Goal: Task Accomplishment & Management: Manage account settings

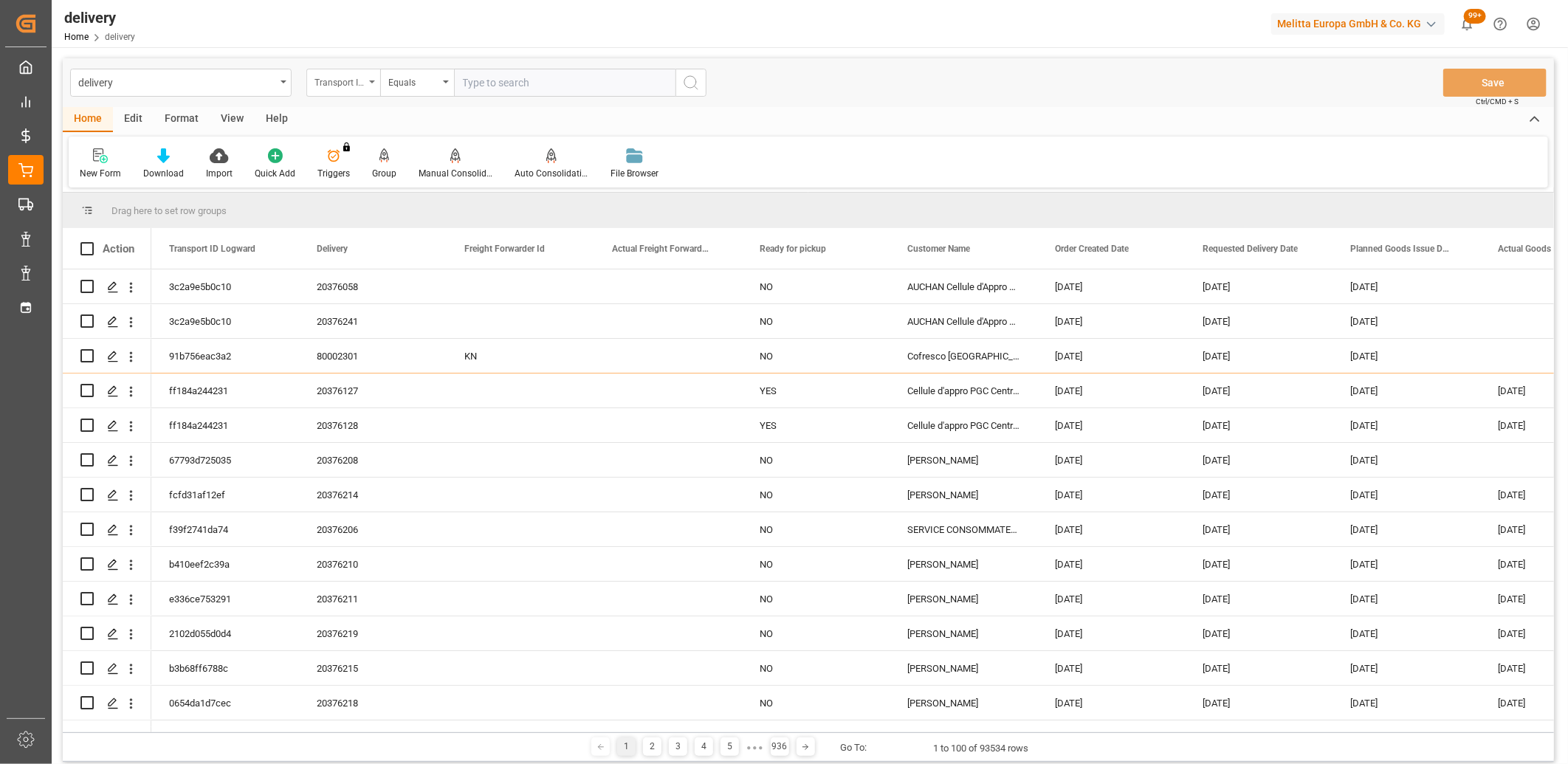
click at [364, 89] on div "Transport ID Logward" at bounding box center [343, 83] width 74 height 28
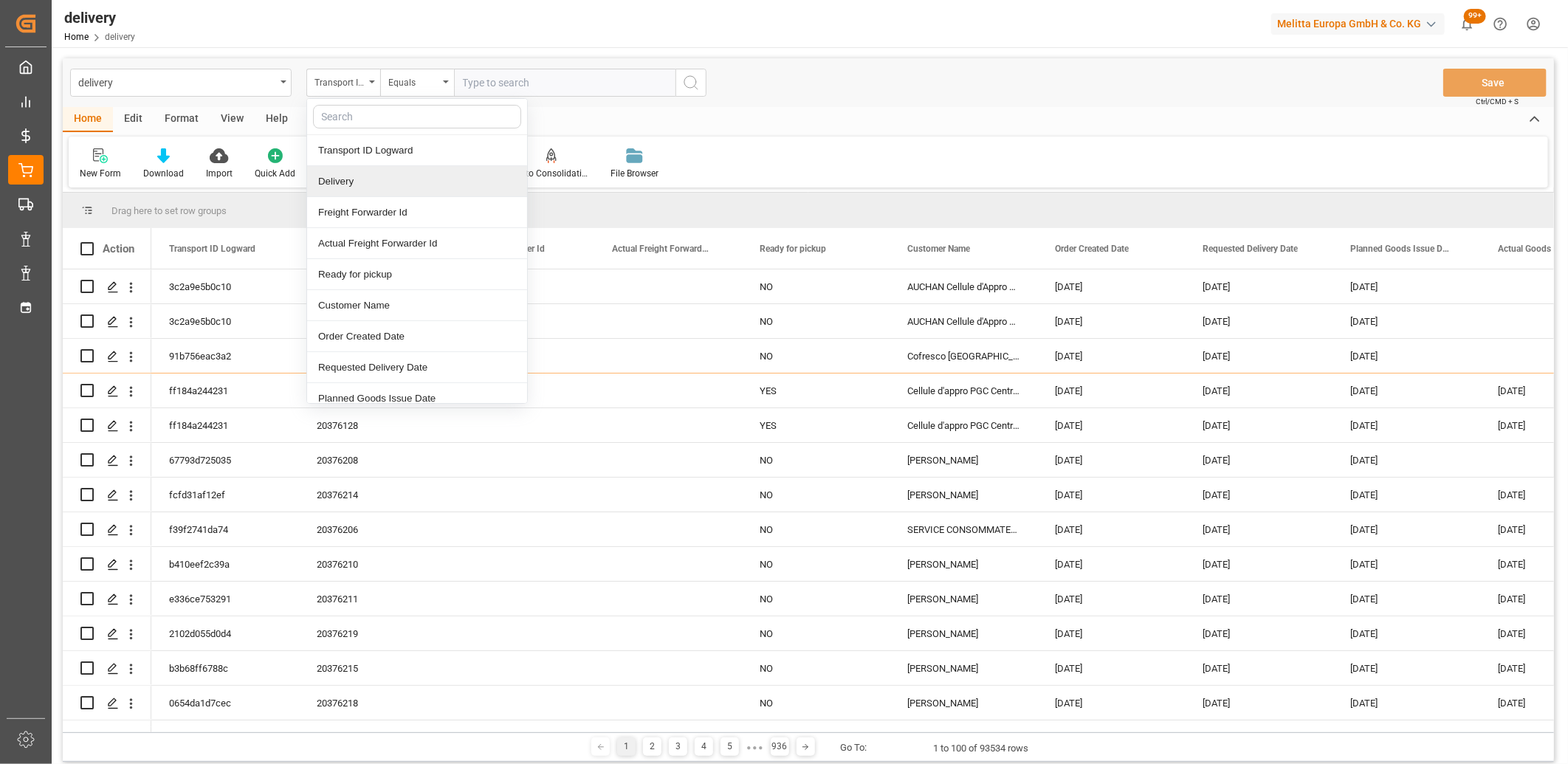
click at [379, 178] on div "Delivery" at bounding box center [417, 182] width 220 height 31
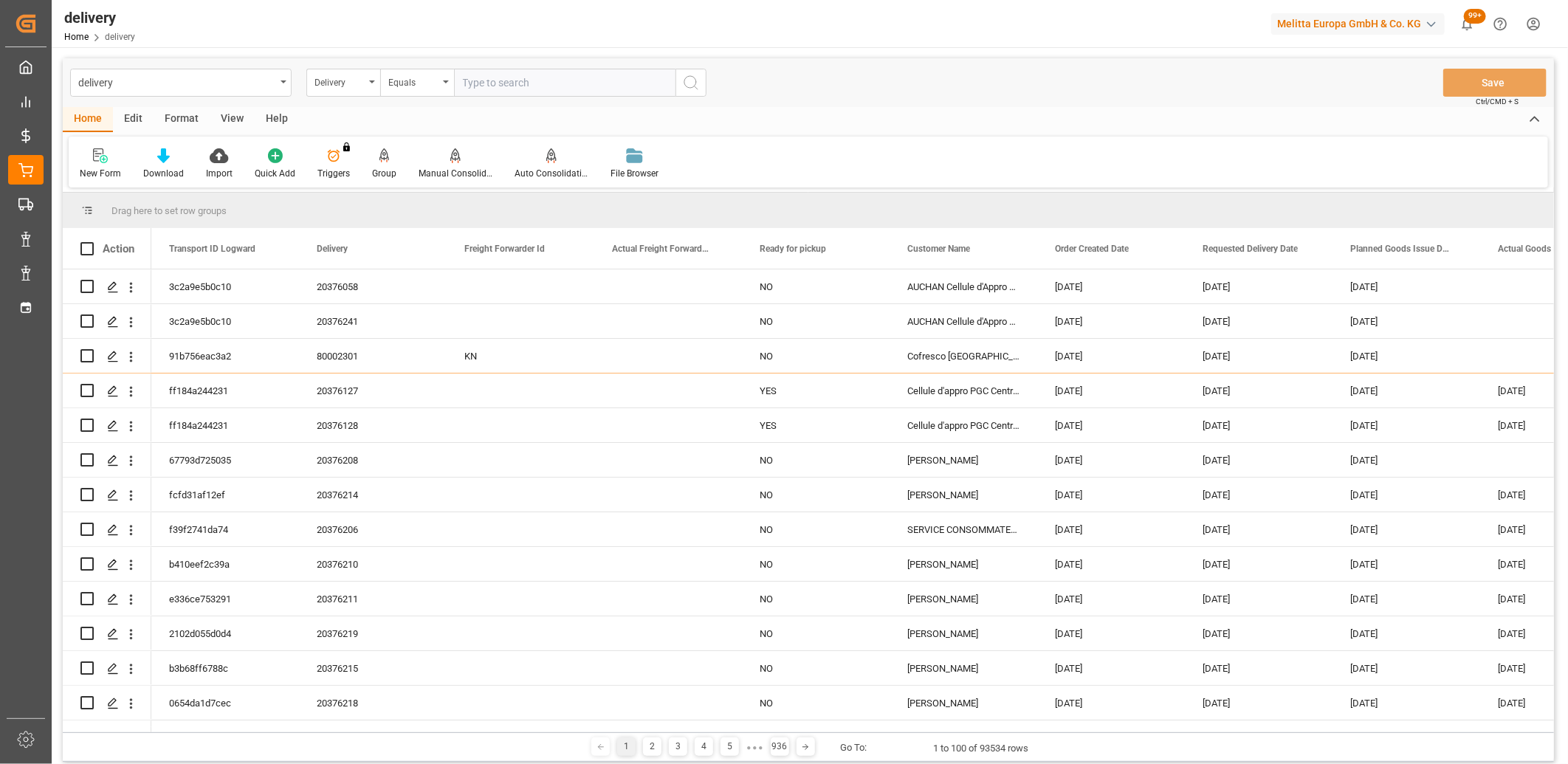
click at [527, 82] on input "text" at bounding box center [565, 83] width 222 height 28
type input "v"
paste input "61626501 / 61297501 / 58384101 [GEOGRAPHIC_DATA]"
type input "6"
type input "6000200"
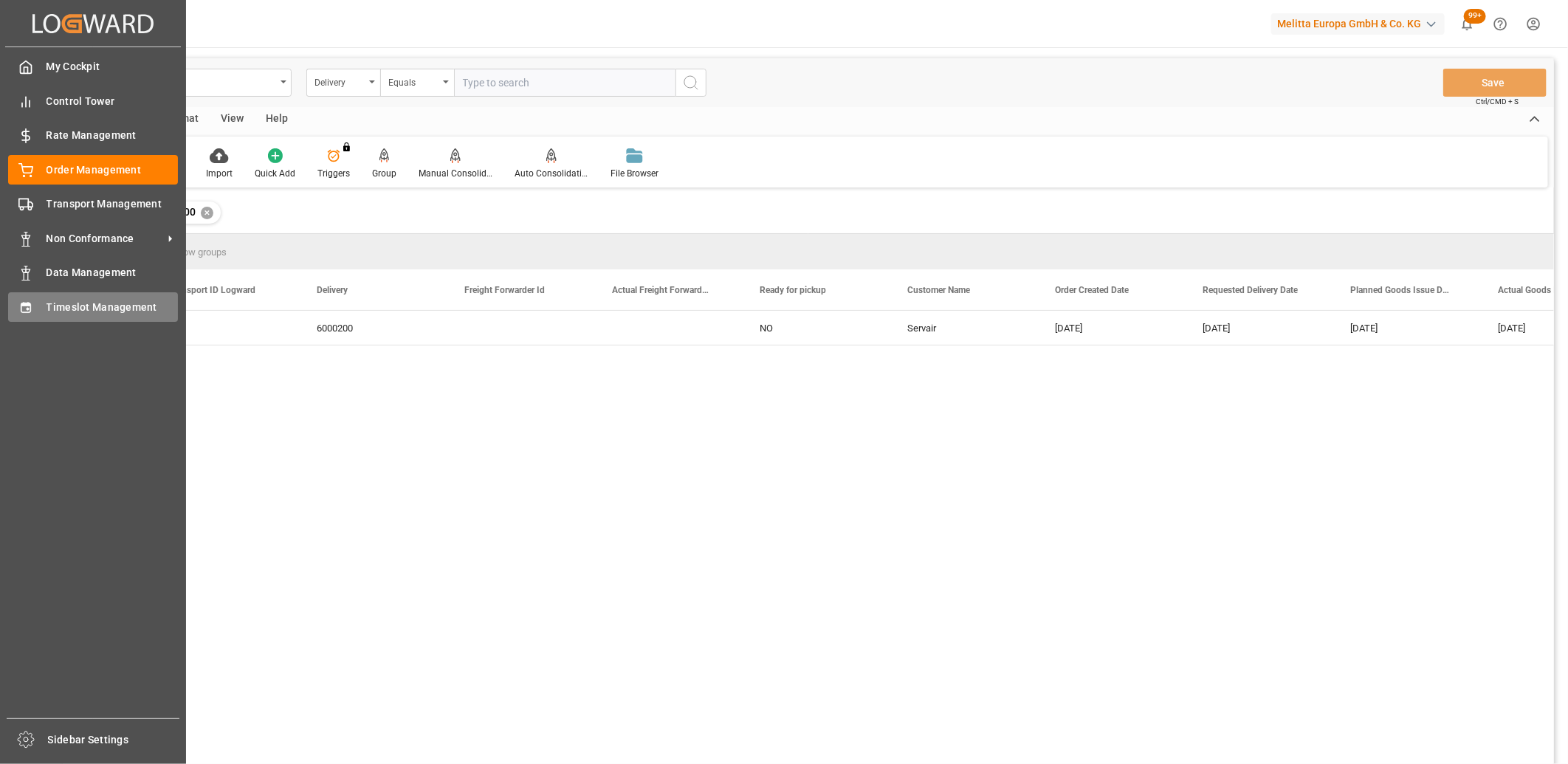
click at [11, 306] on div at bounding box center [21, 306] width 25 height 16
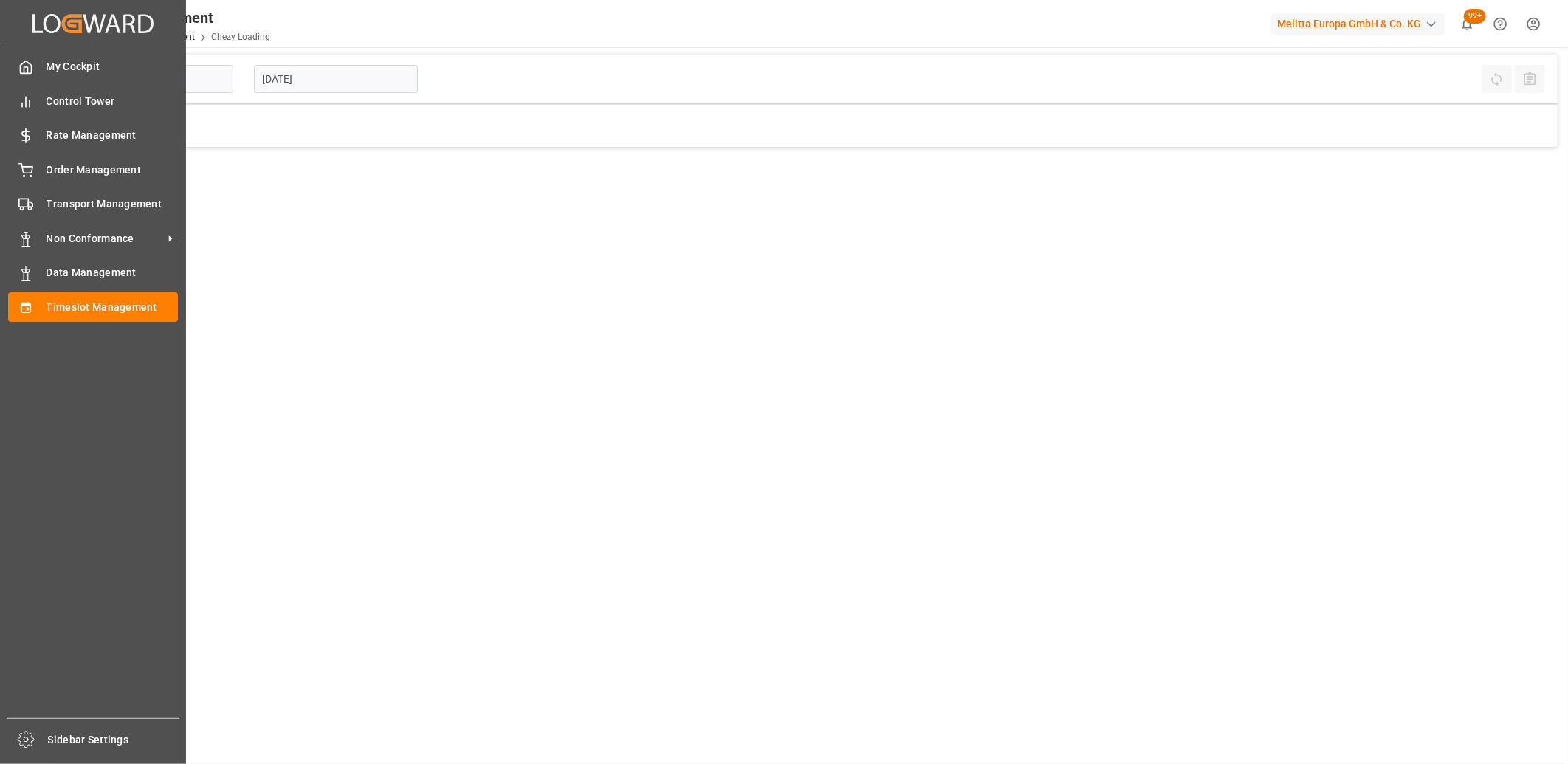
type input "Chezy Loading"
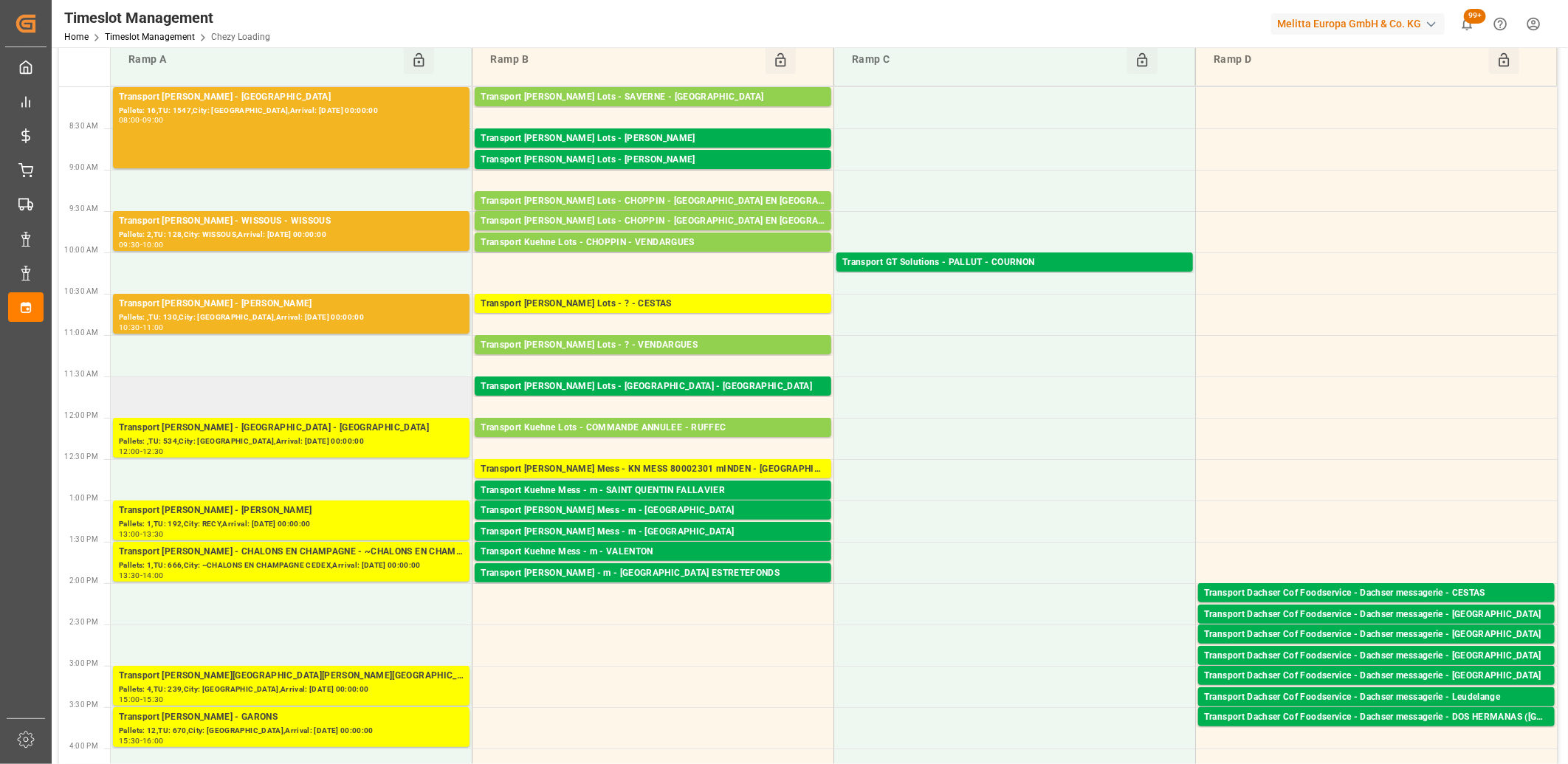
scroll to position [245, 0]
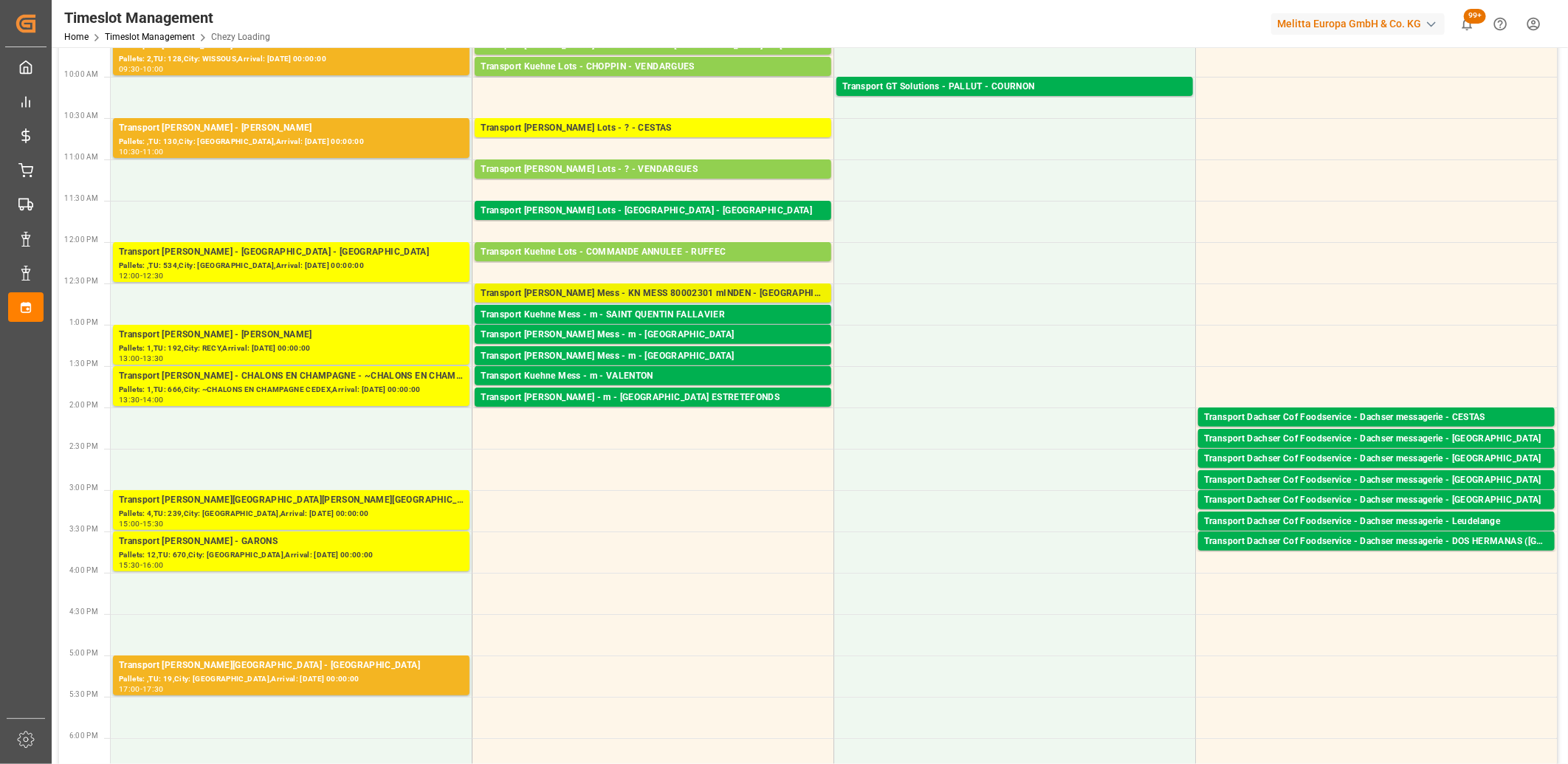
click at [574, 295] on div "Transport [PERSON_NAME] Mess - KN MESS 80002301 mINDEN - [GEOGRAPHIC_DATA]" at bounding box center [652, 294] width 344 height 15
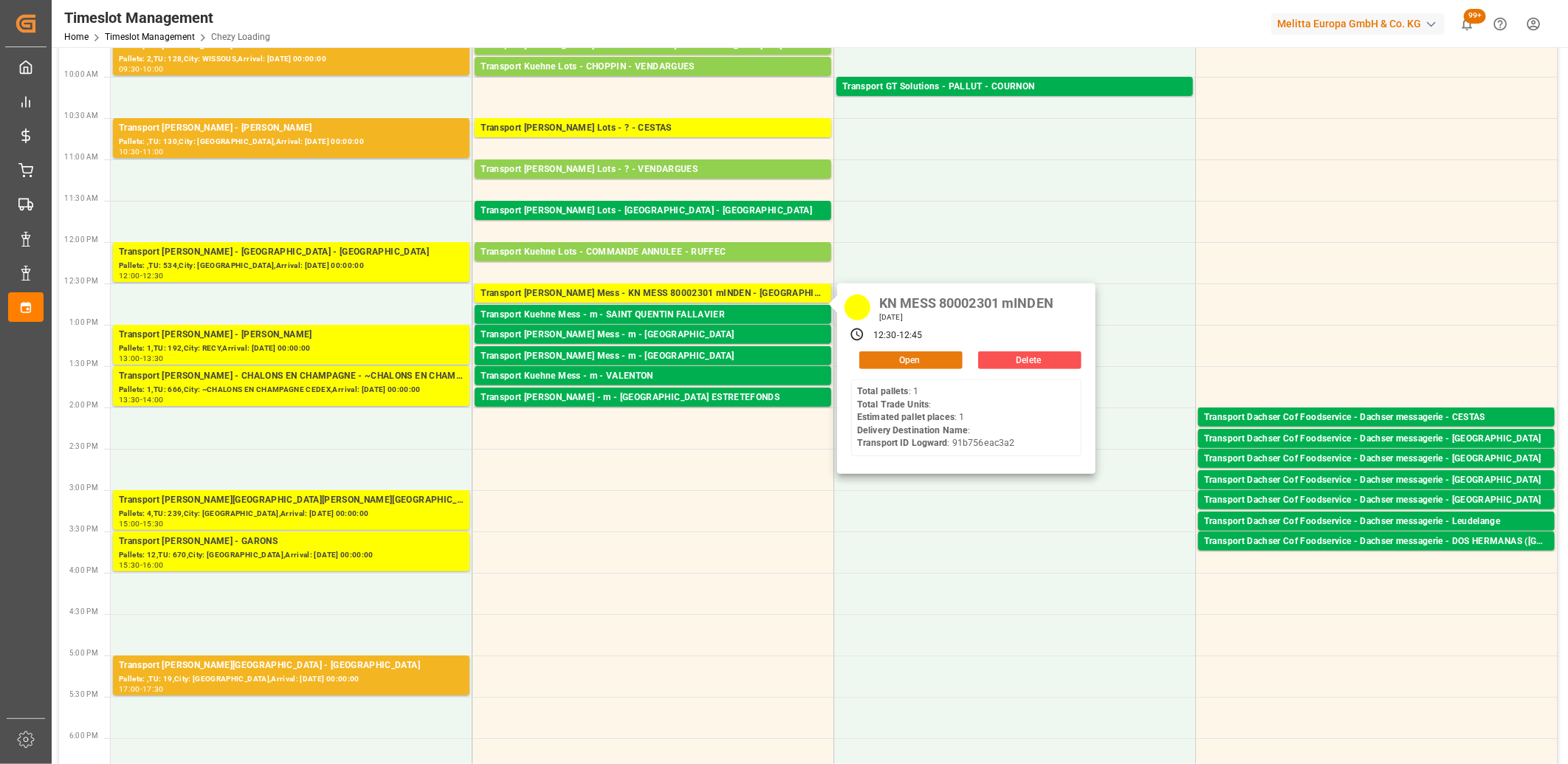
click at [874, 356] on button "Open" at bounding box center [910, 360] width 103 height 18
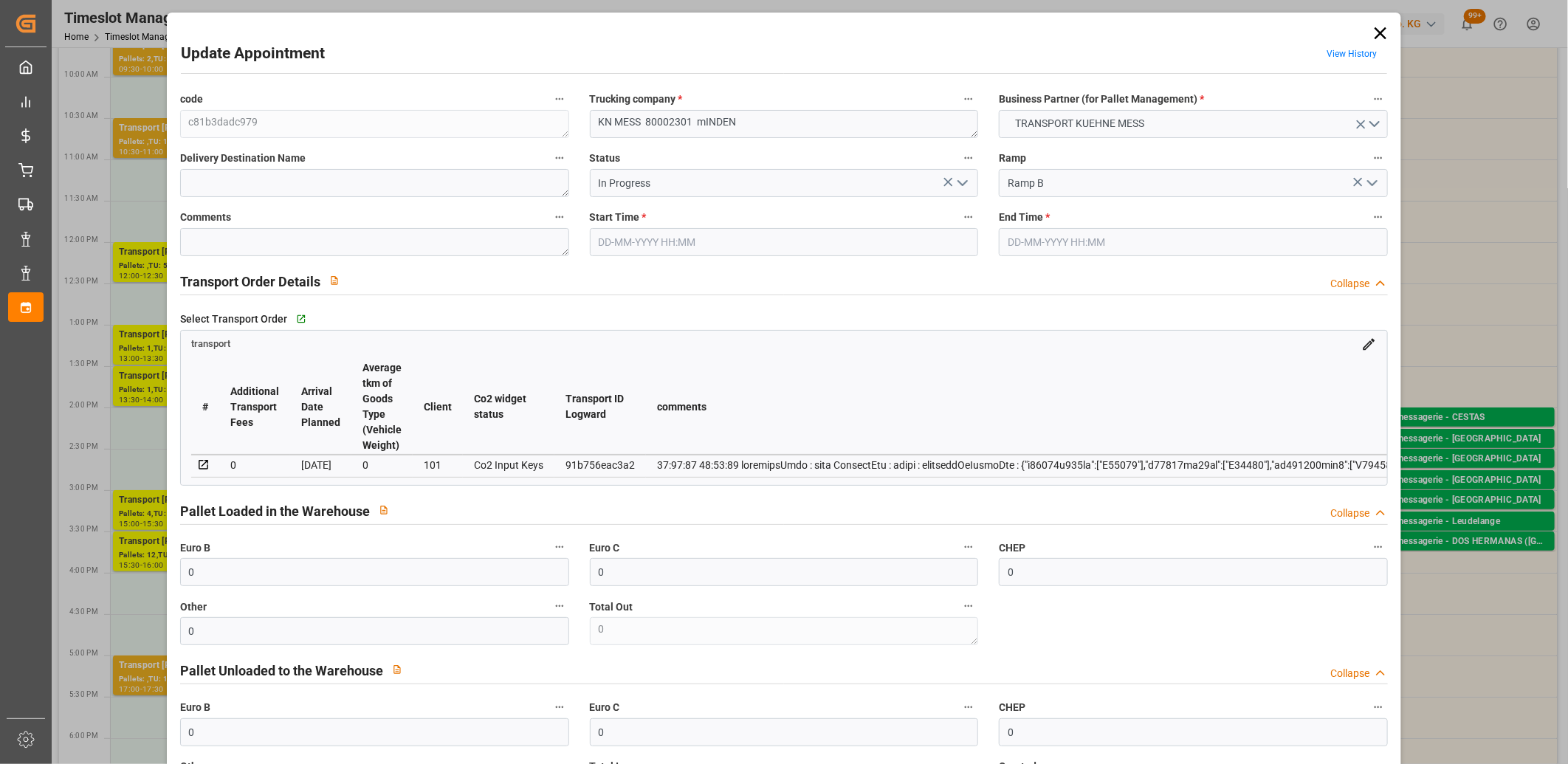
type input "[DATE] 12:30"
type input "[DATE] 12:45"
type input "[DATE] 14:56"
type input "[DATE] 12:22"
type input "[DATE]"
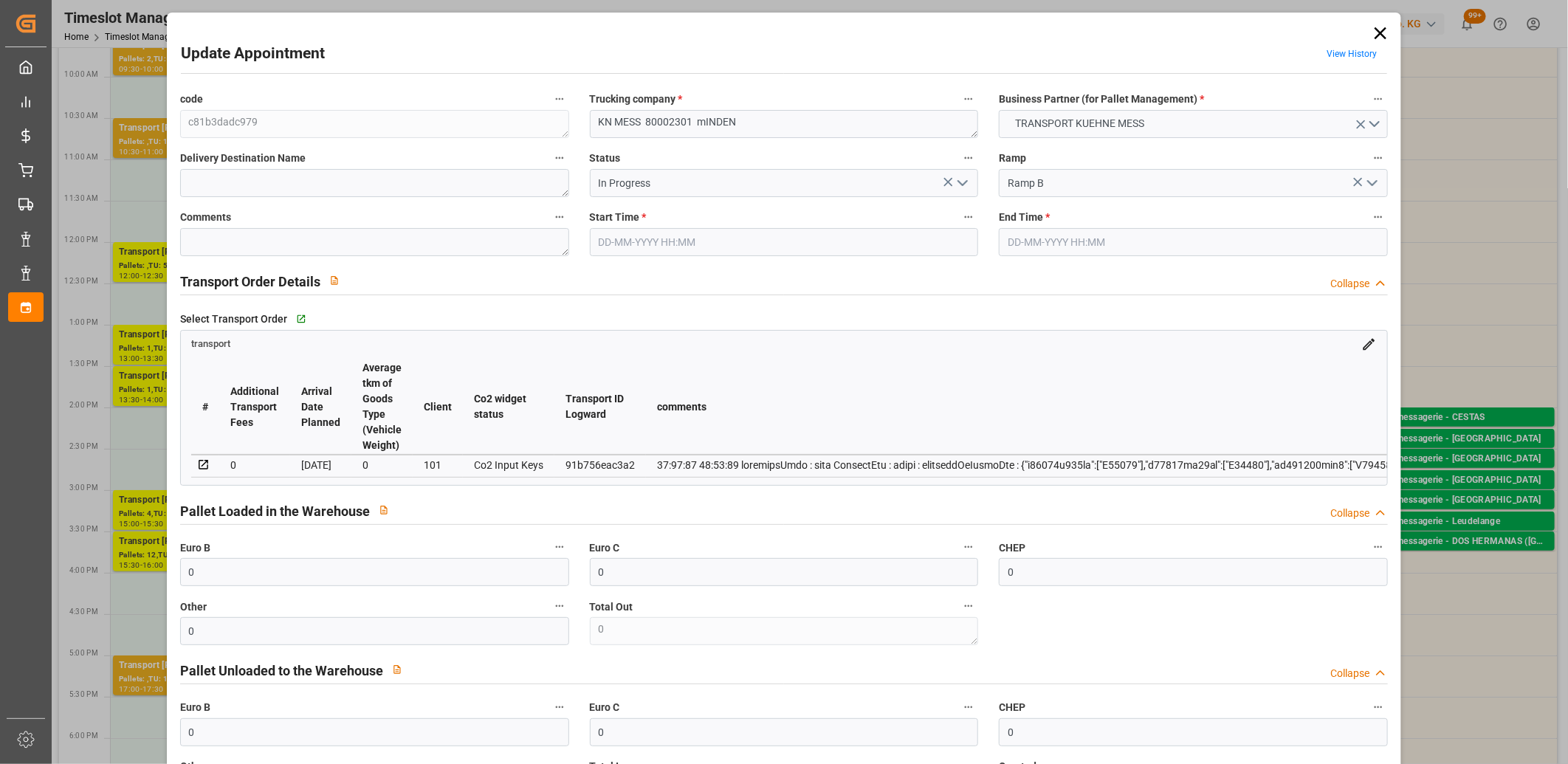
type input "[DATE]"
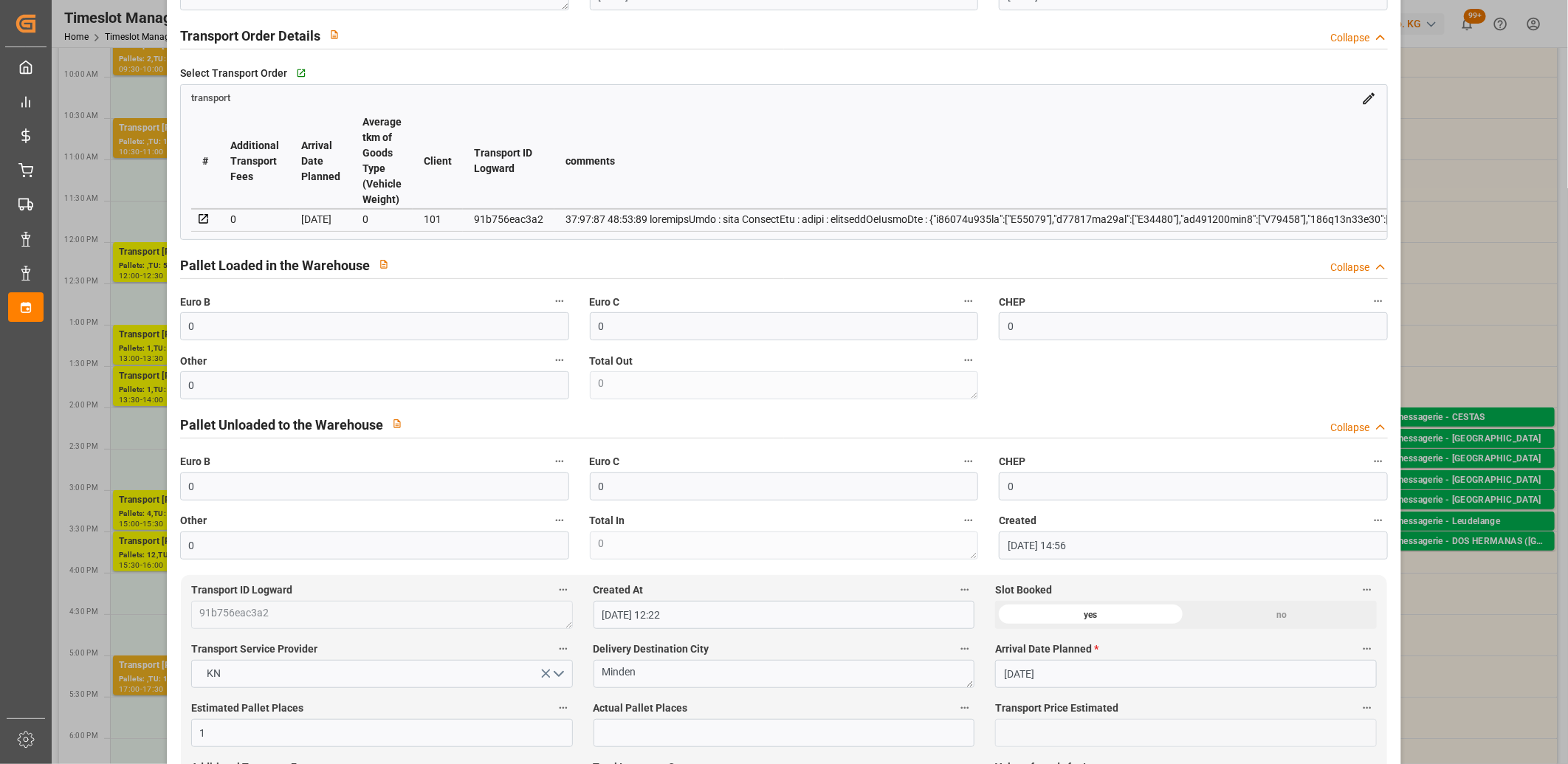
scroll to position [0, 0]
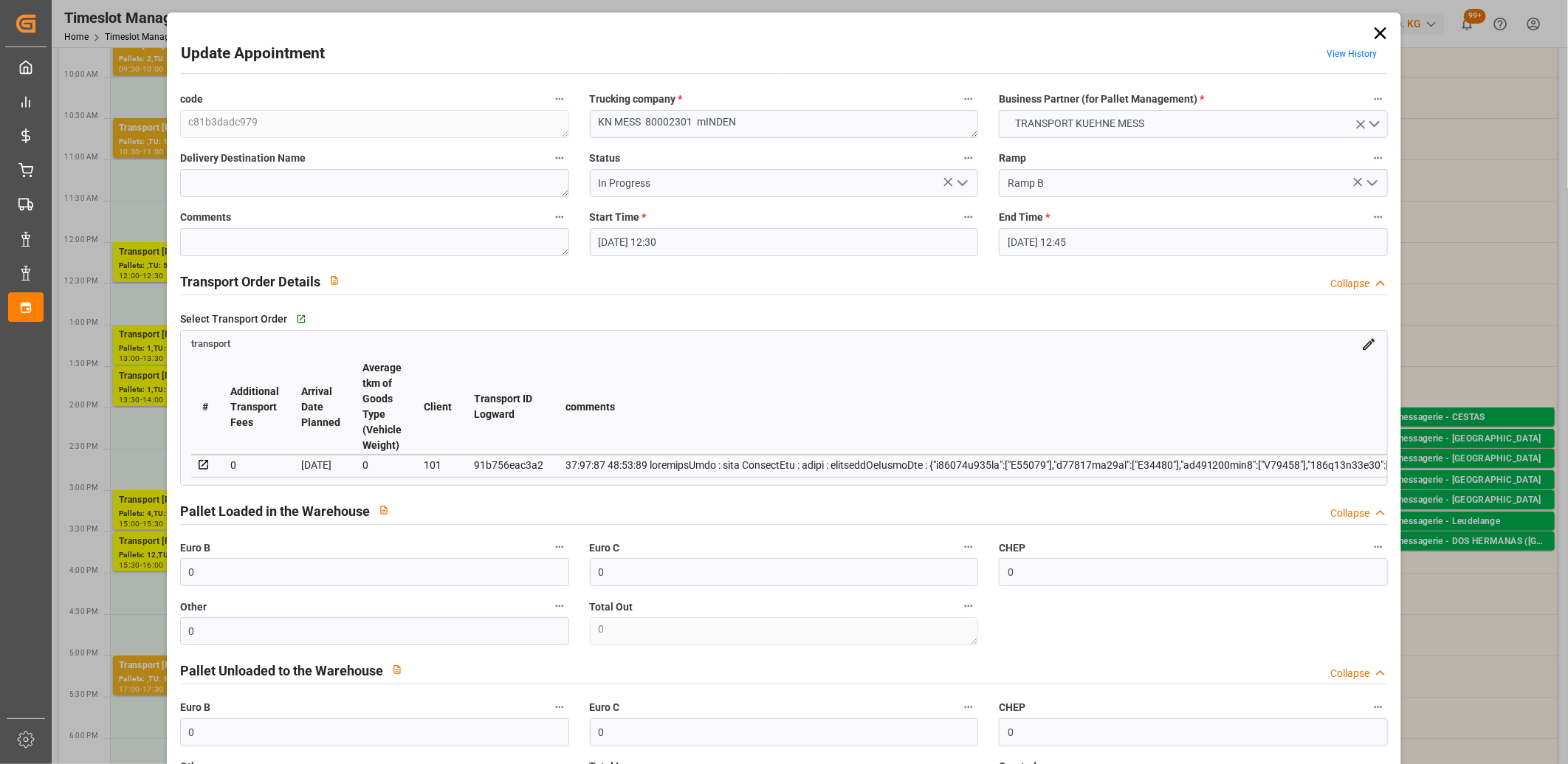
click at [1379, 37] on icon at bounding box center [1381, 33] width 12 height 12
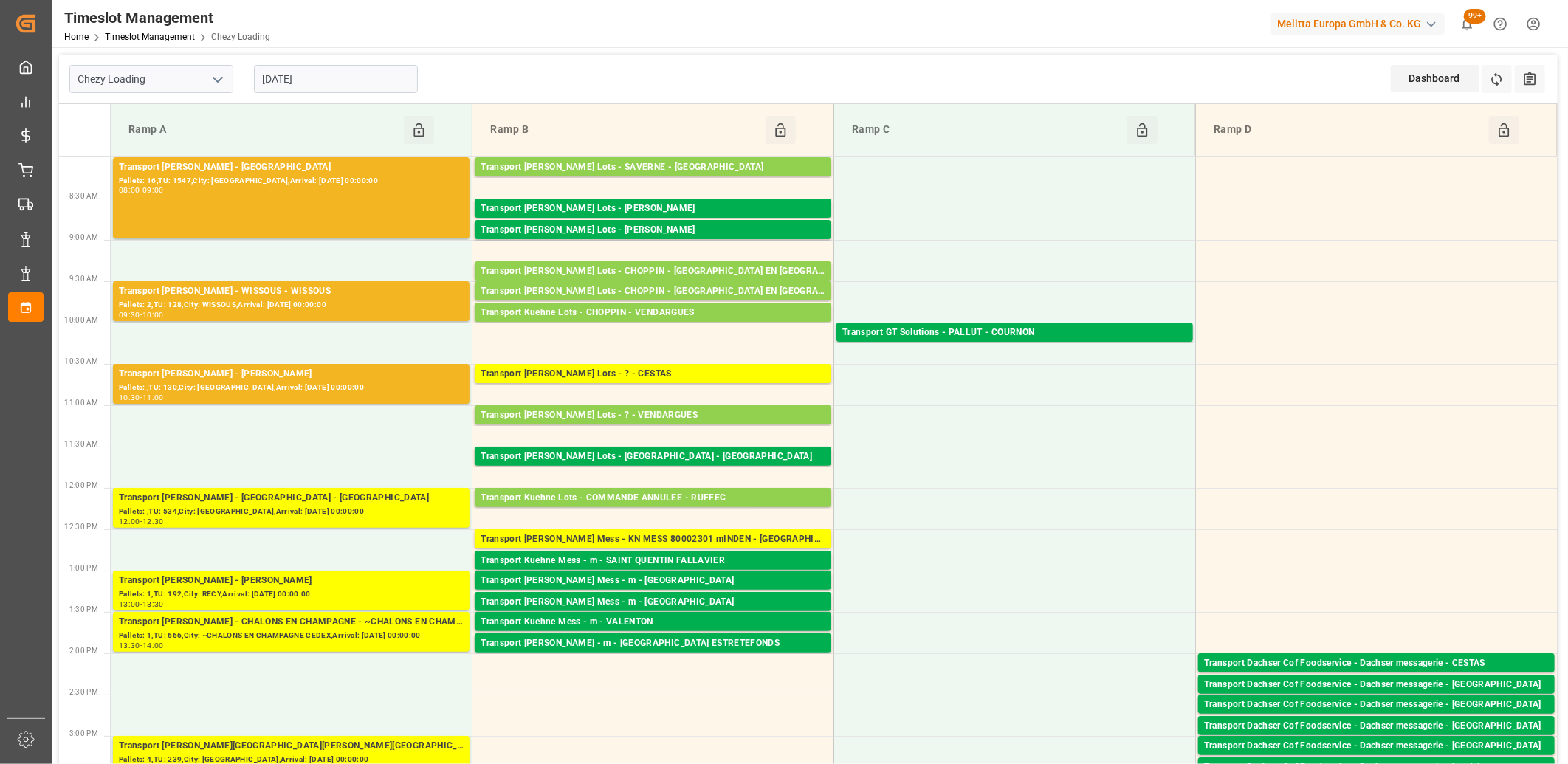
click at [332, 80] on input "[DATE]" at bounding box center [335, 79] width 164 height 28
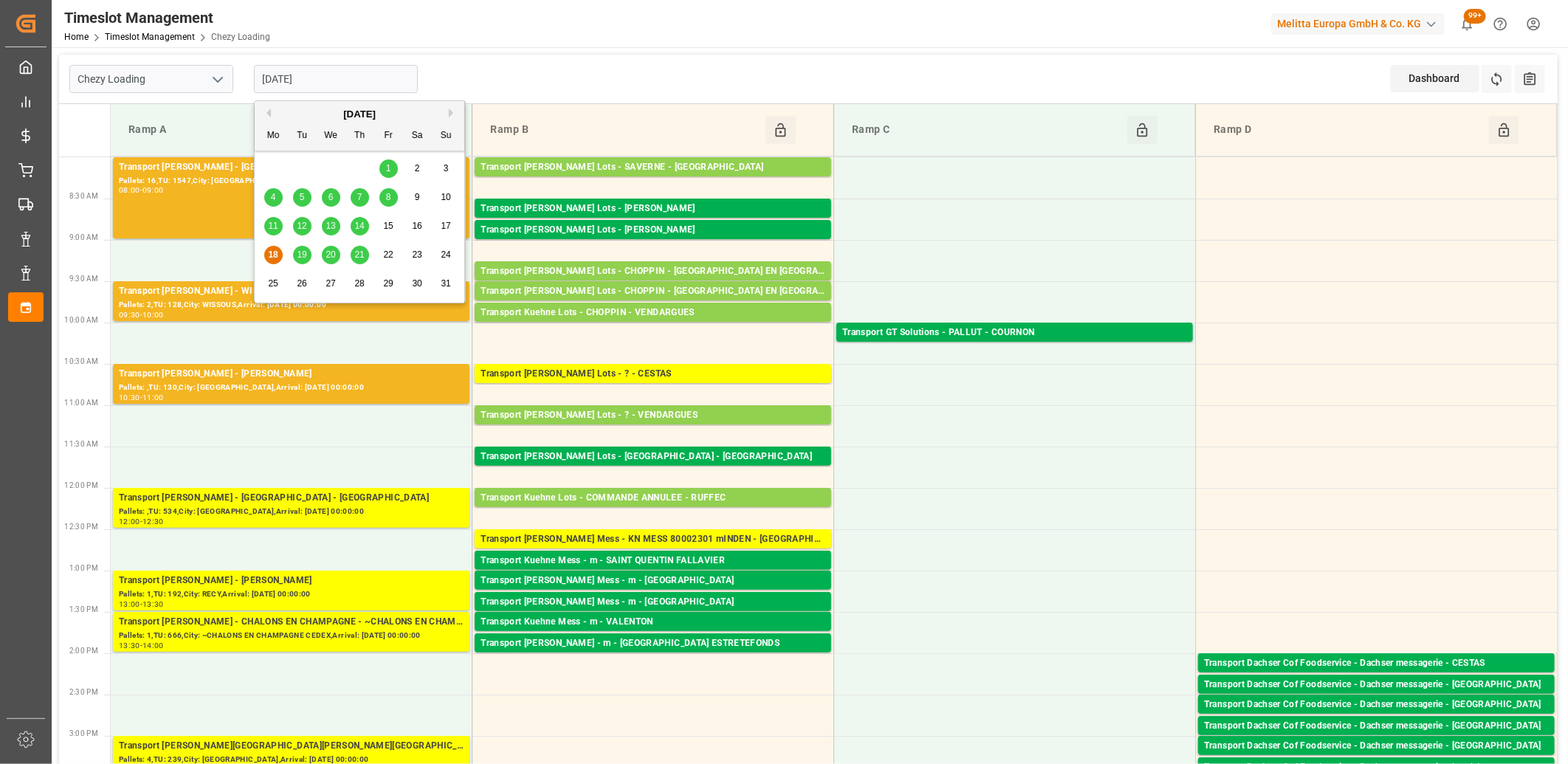
click at [362, 256] on span "21" at bounding box center [359, 254] width 10 height 10
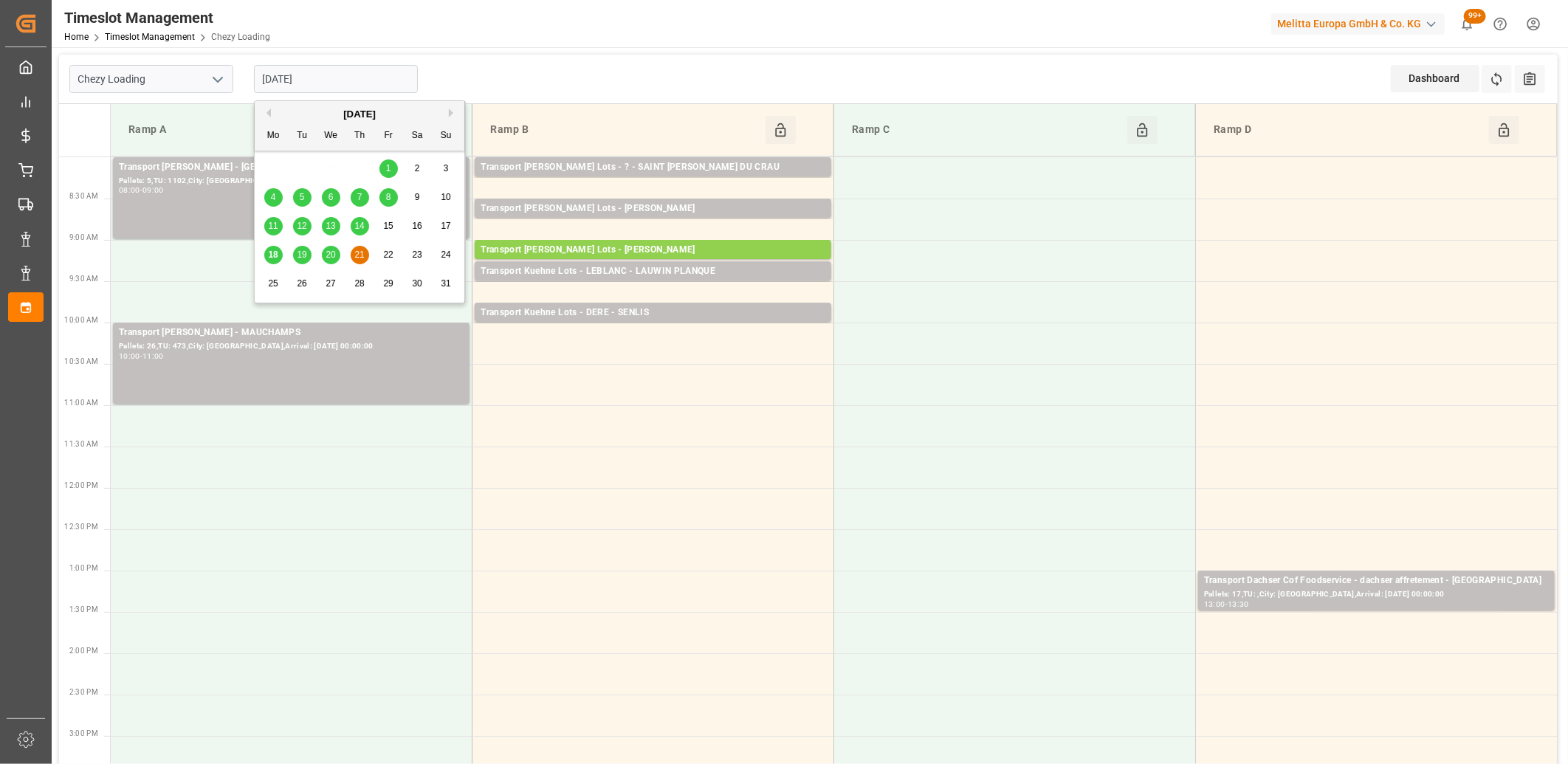
click at [370, 85] on input "[DATE]" at bounding box center [335, 79] width 164 height 28
click at [334, 253] on span "20" at bounding box center [330, 254] width 10 height 10
type input "[DATE]"
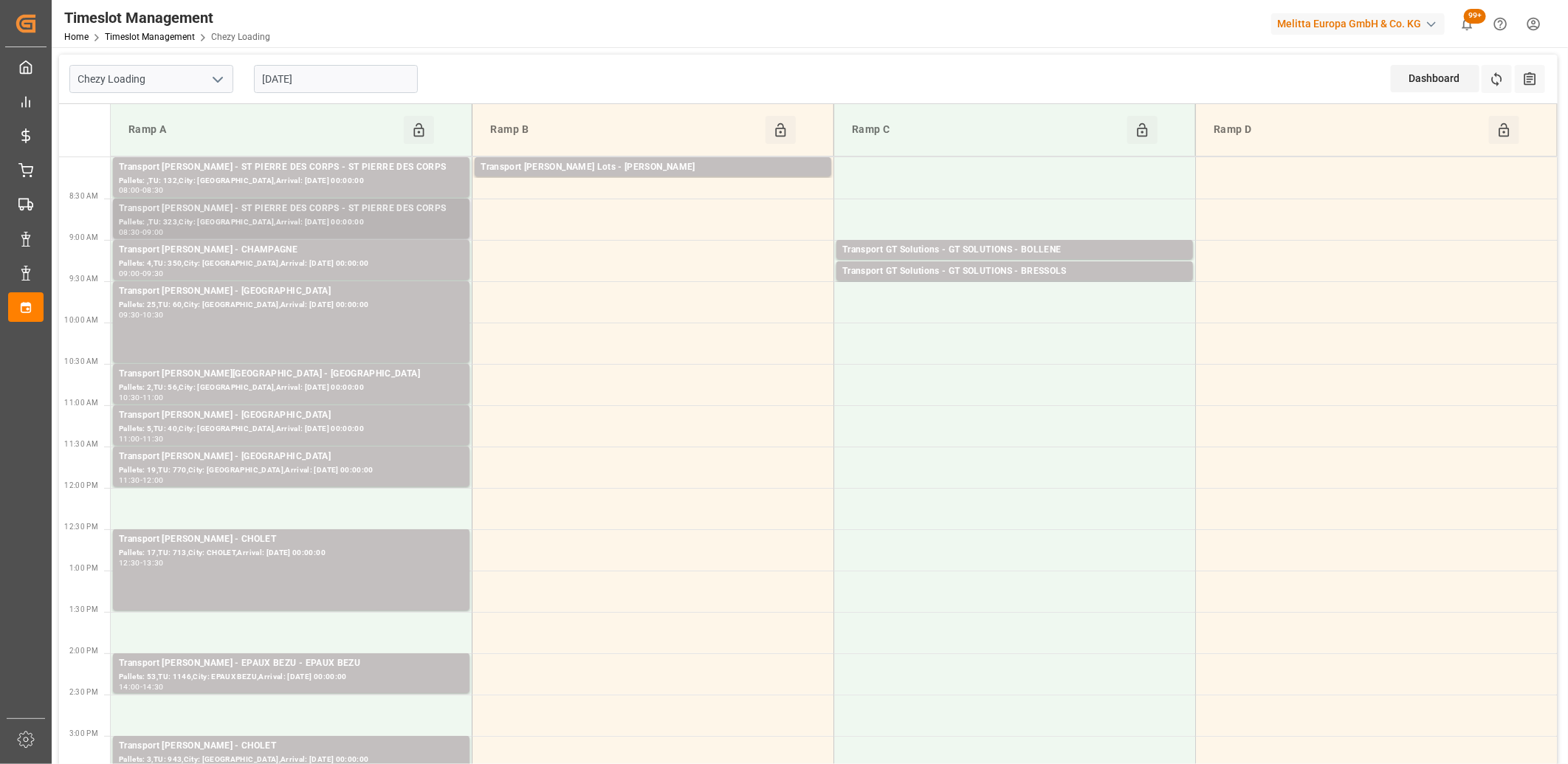
click at [366, 199] on div "Transport [PERSON_NAME] - ST PIERRE DES CORPS - ST PIERRE DES CORPS Pallets: ,T…" at bounding box center [291, 219] width 356 height 40
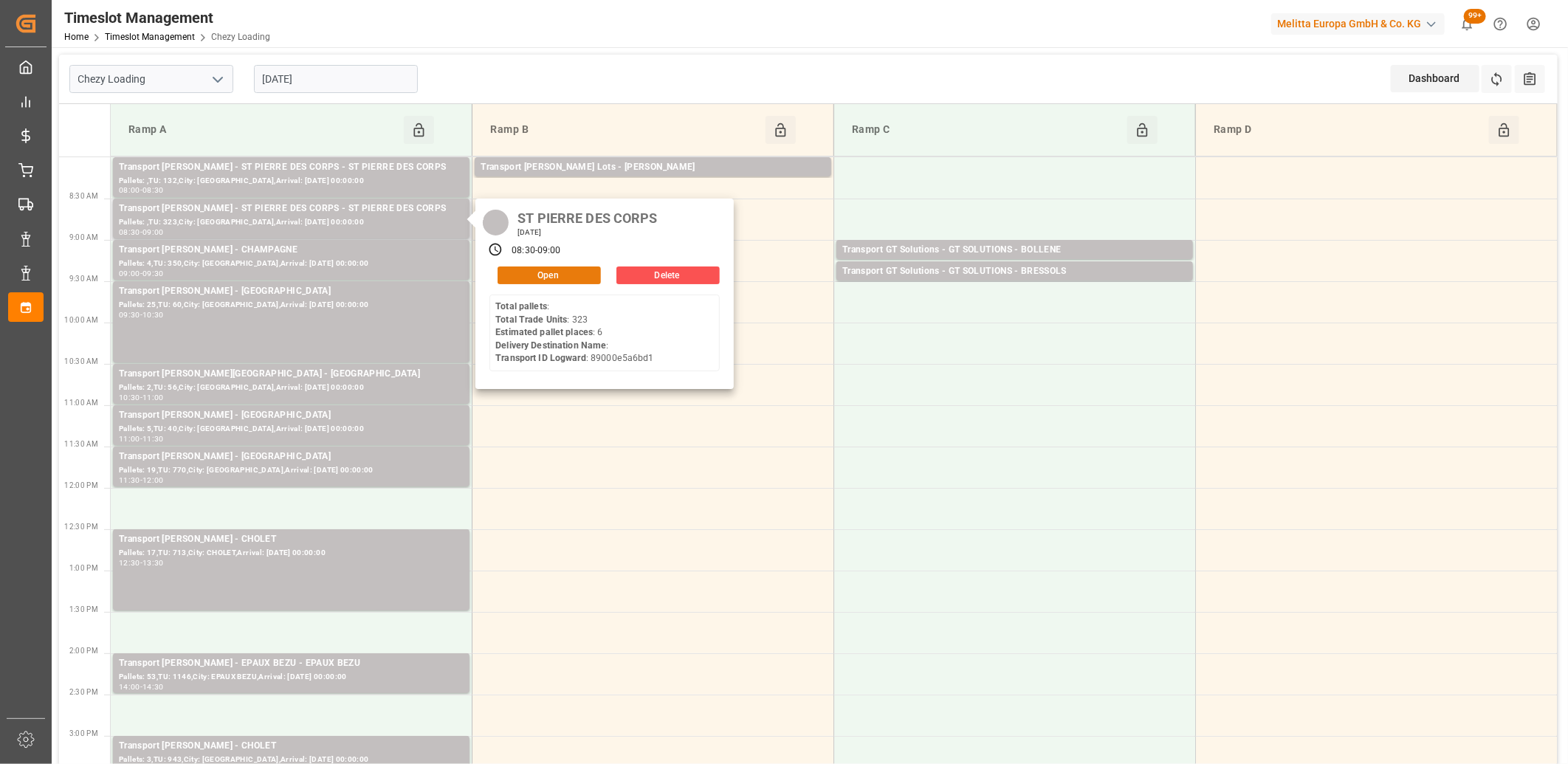
click at [531, 273] on button "Open" at bounding box center [549, 275] width 103 height 18
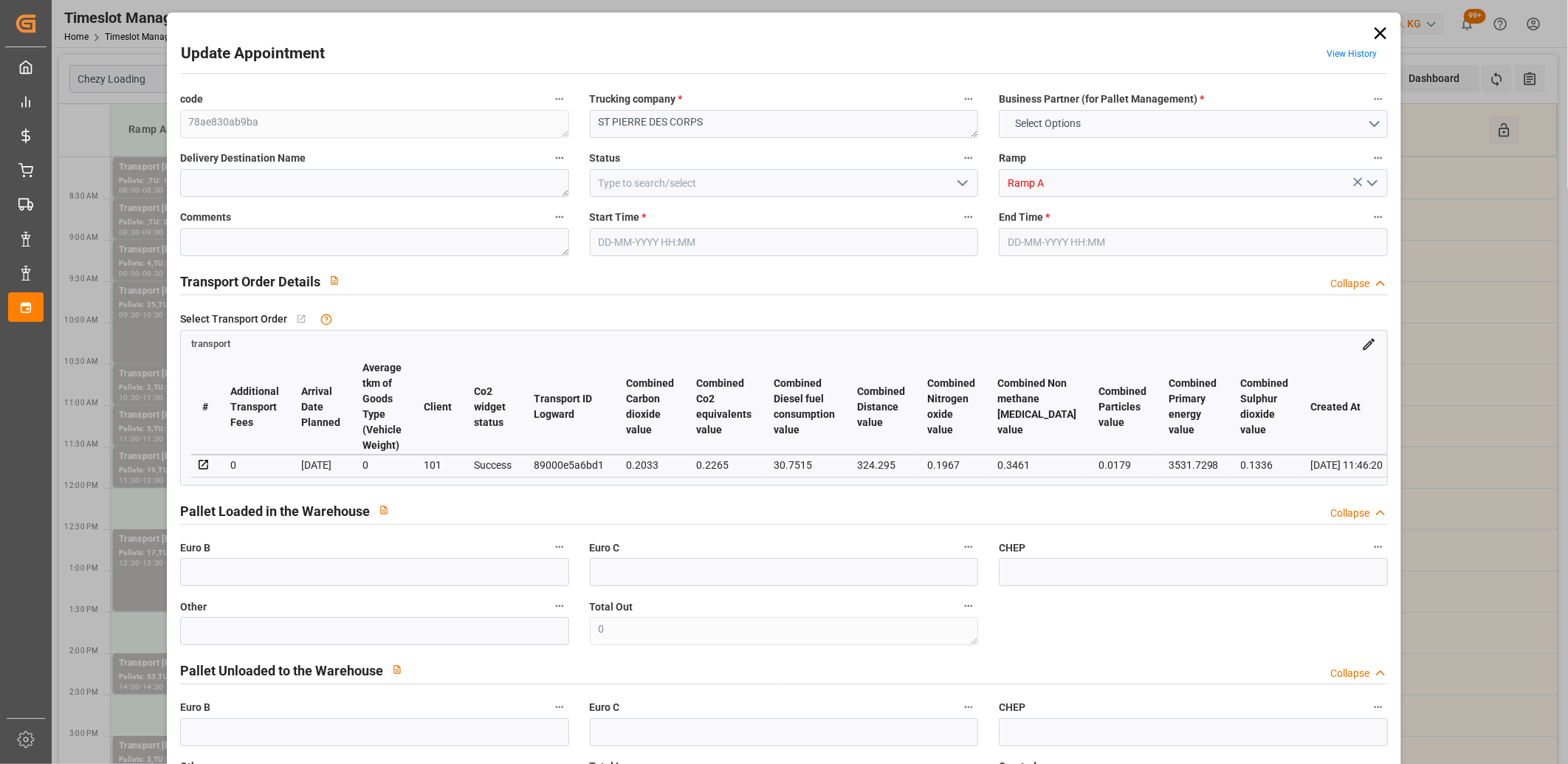
type input "6"
type input "274.73"
type input "0"
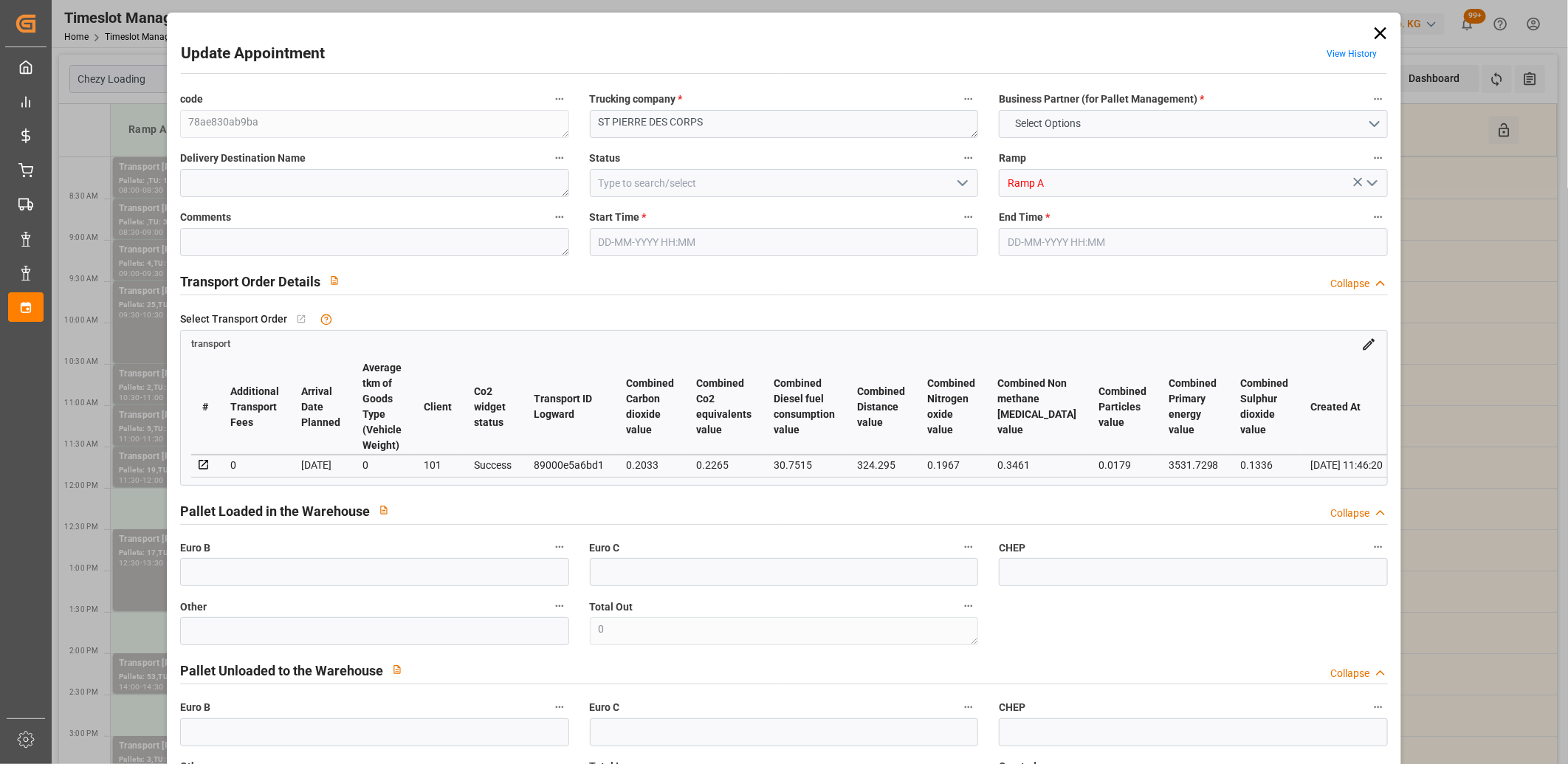
type input "263.6034"
type input "-11.1266"
type input "0"
type input "998.774"
type input "1710.707"
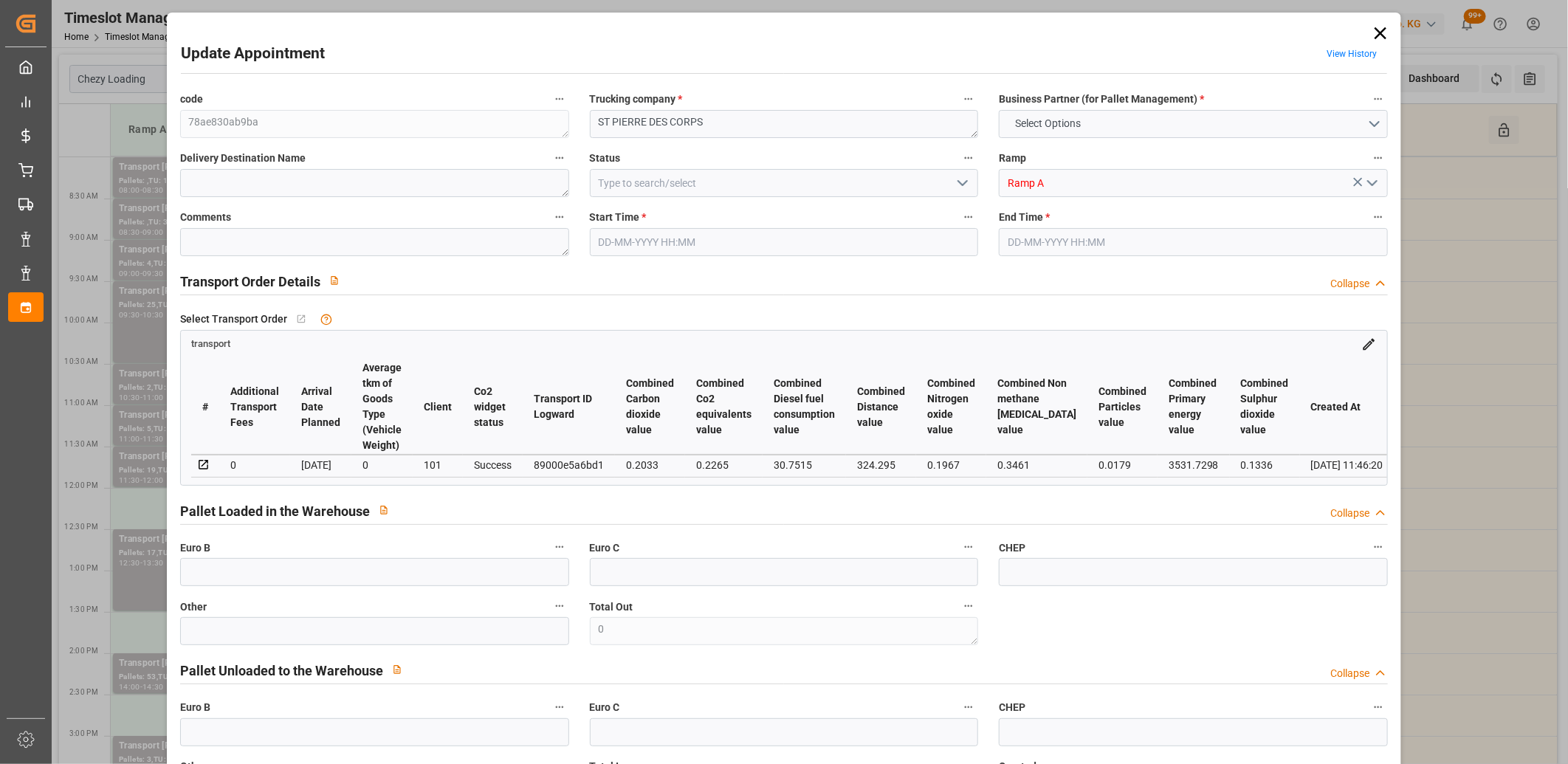
type input "3928.556"
type input "37"
type input "0"
type input "323"
type input "22"
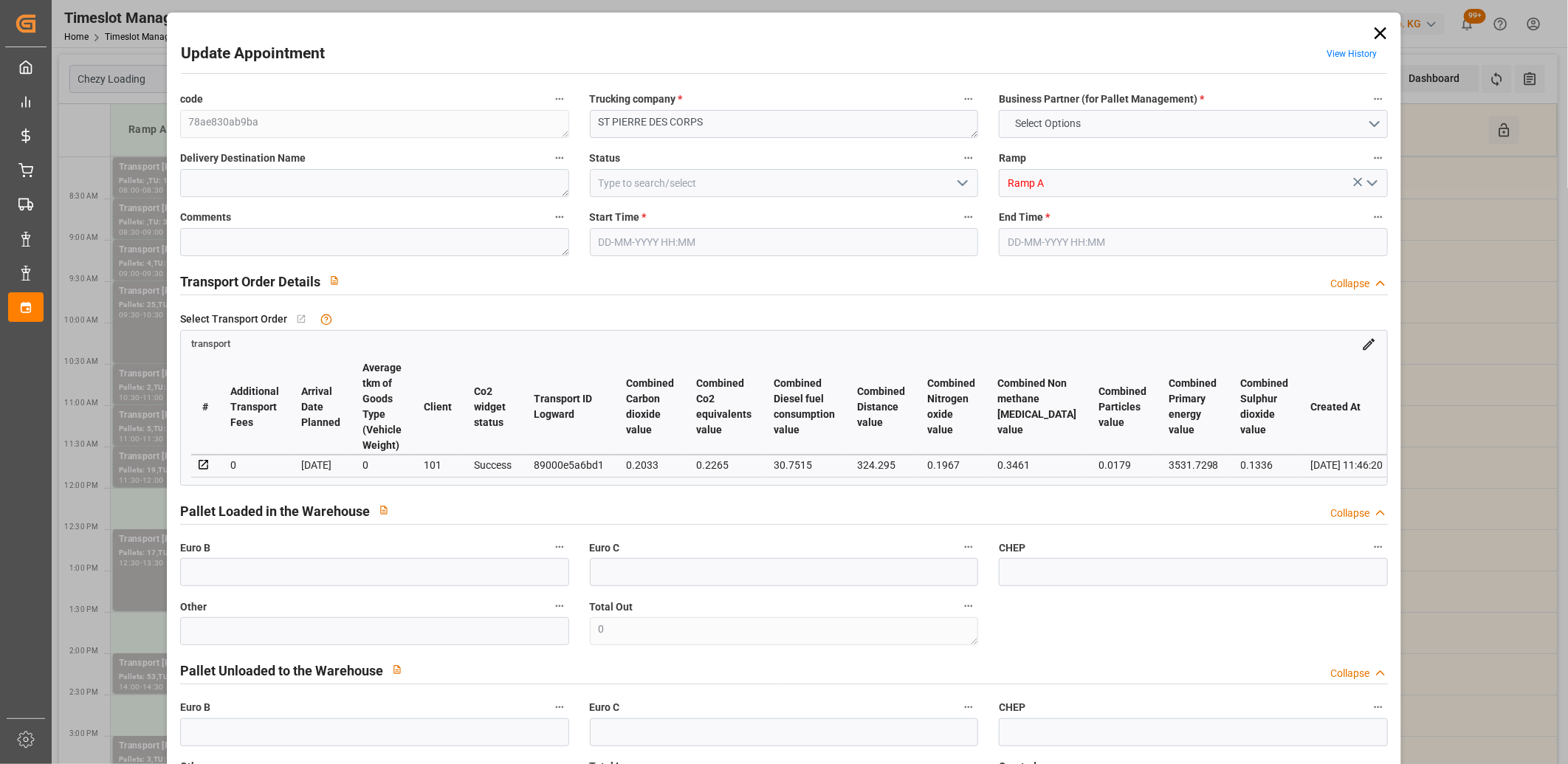
type input "101"
type input "1204.707"
type input "0"
type input "4710.8598"
type input "0"
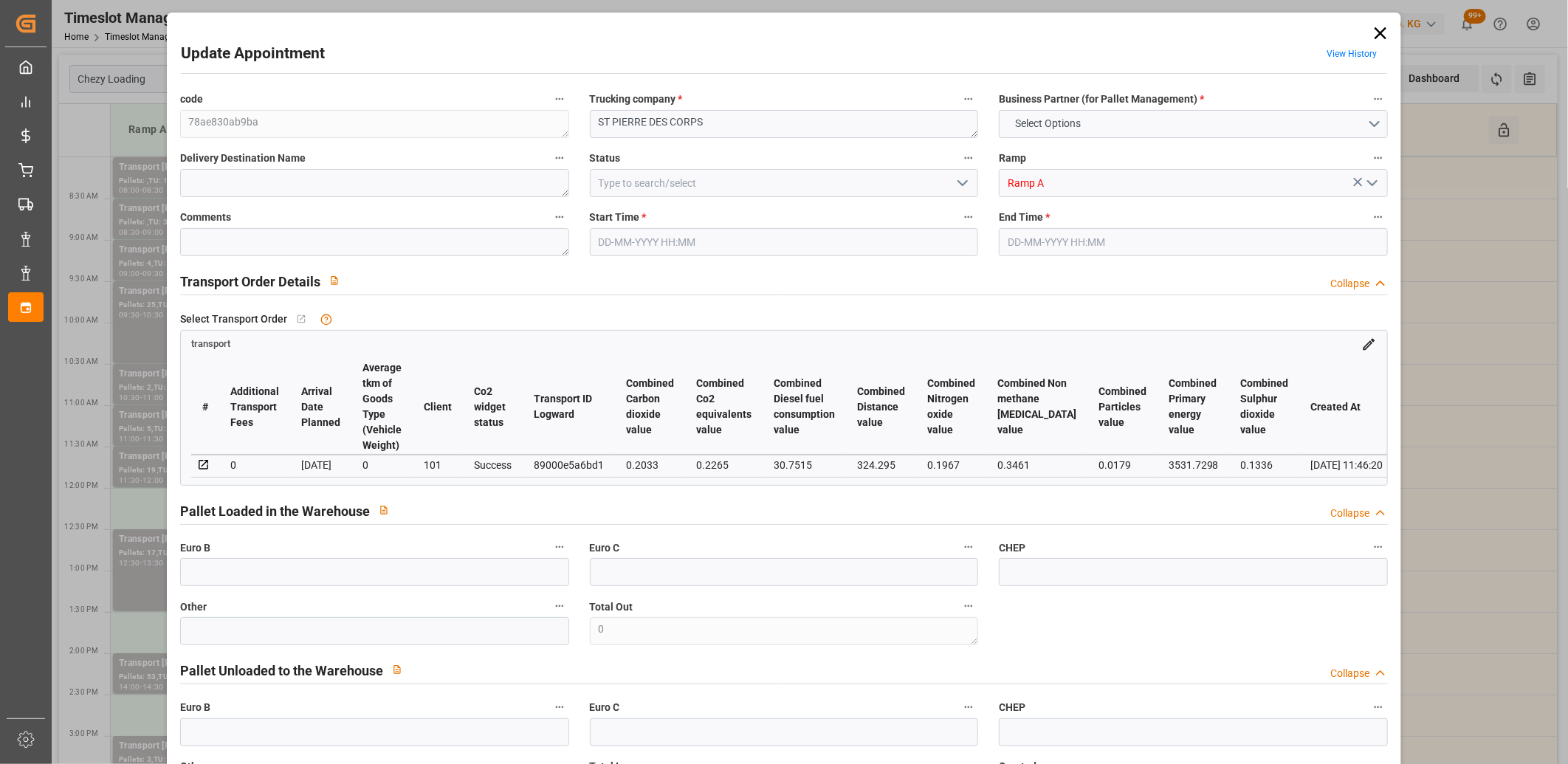
type input "0"
type input "21"
type input "35"
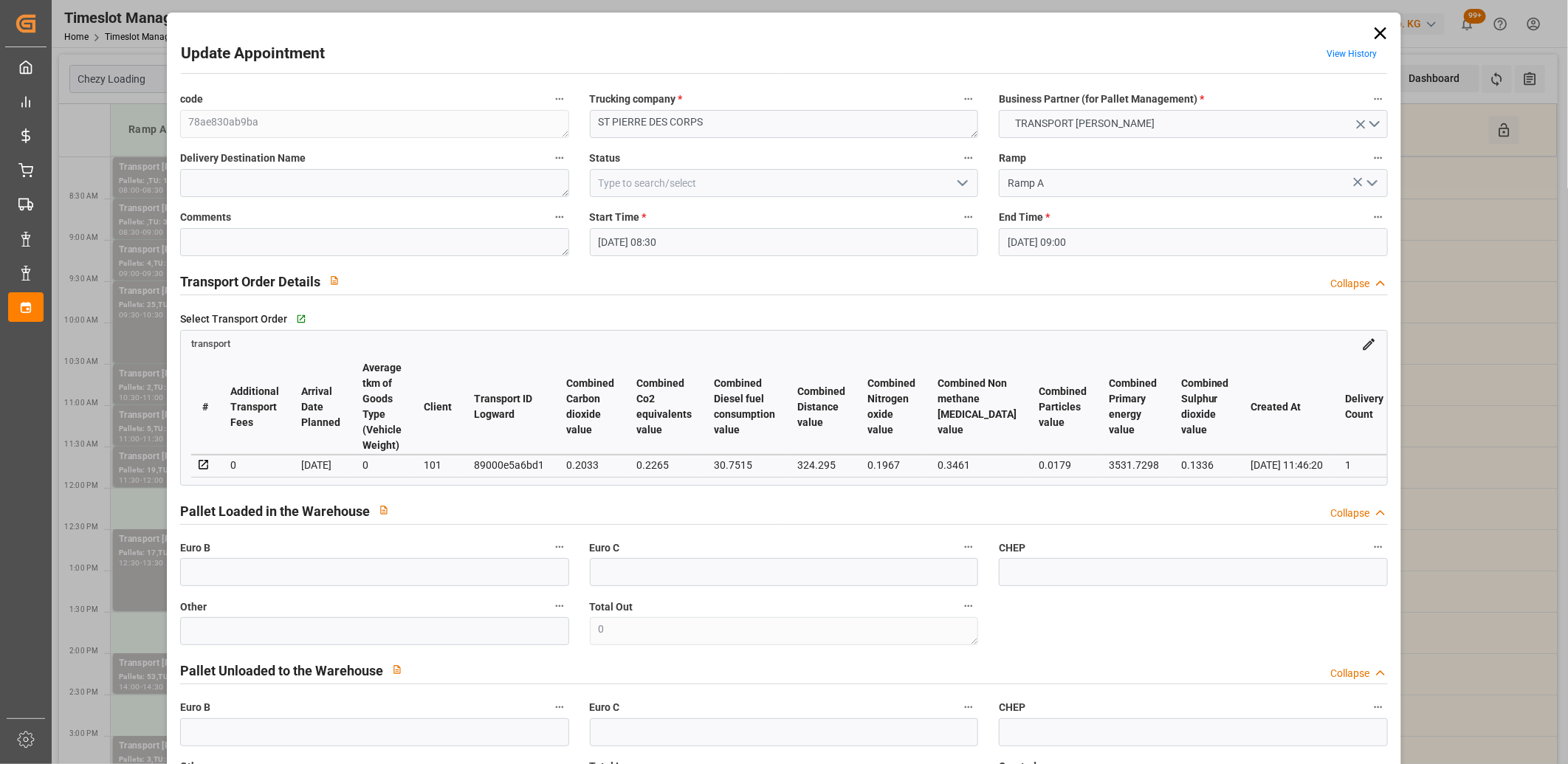
type input "[DATE] 08:30"
type input "[DATE] 09:00"
type input "[DATE] 12:06"
type input "[DATE] 11:46"
type input "[DATE]"
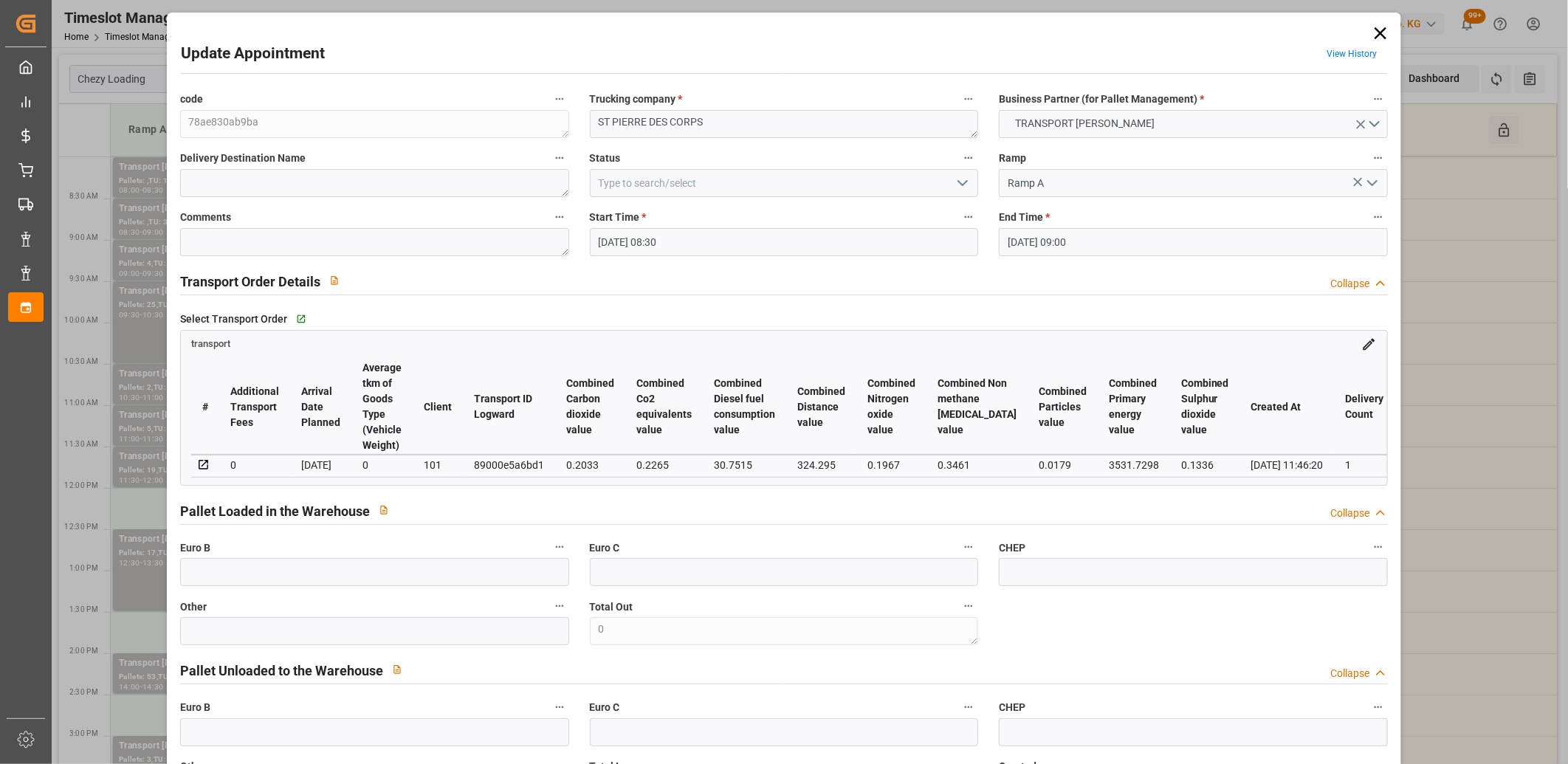
type input "[DATE]"
click at [1381, 36] on icon at bounding box center [1381, 33] width 12 height 12
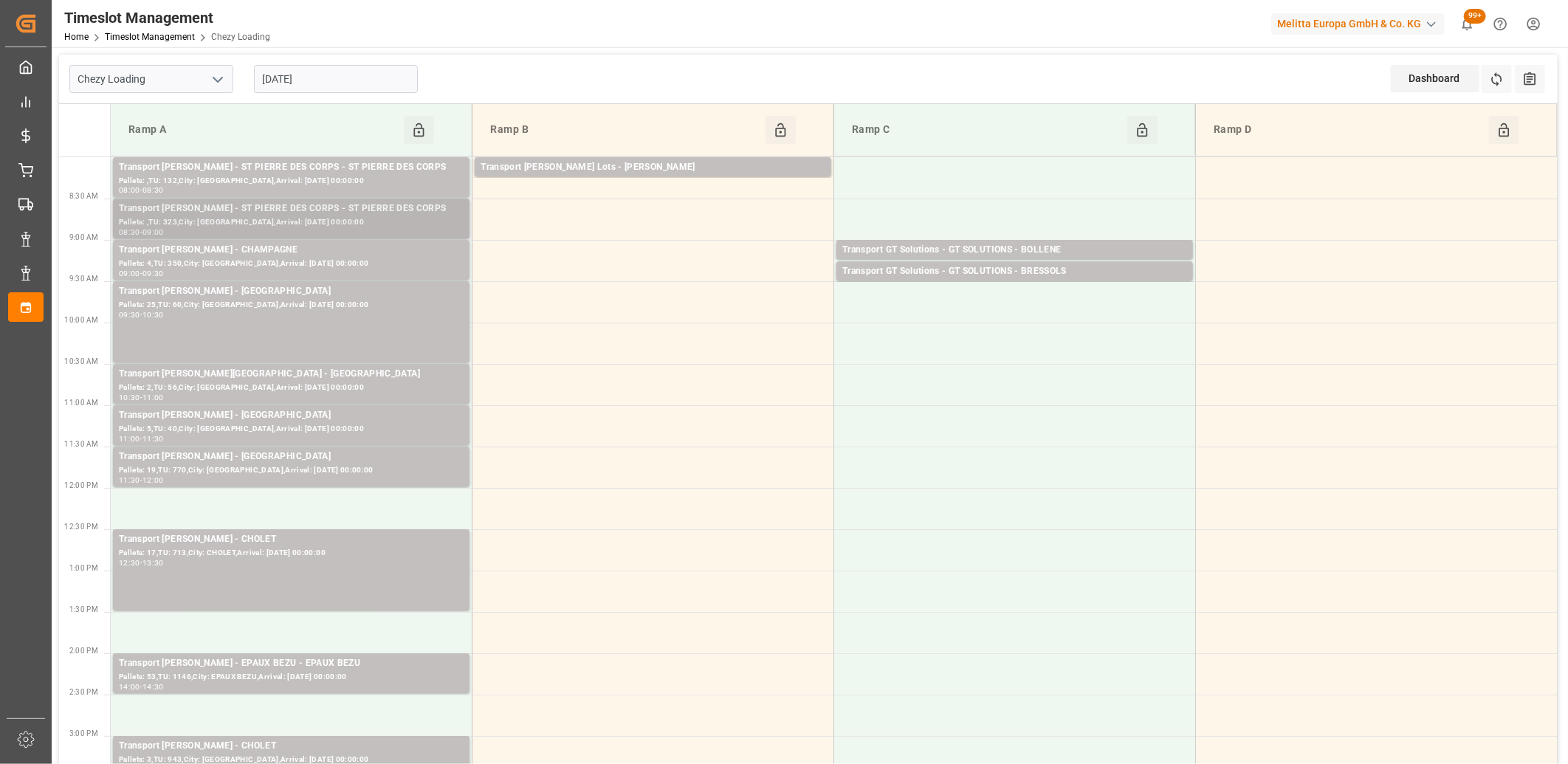
click at [417, 211] on div "Transport [PERSON_NAME] - ST PIERRE DES CORPS - ST PIERRE DES CORPS" at bounding box center [291, 209] width 344 height 15
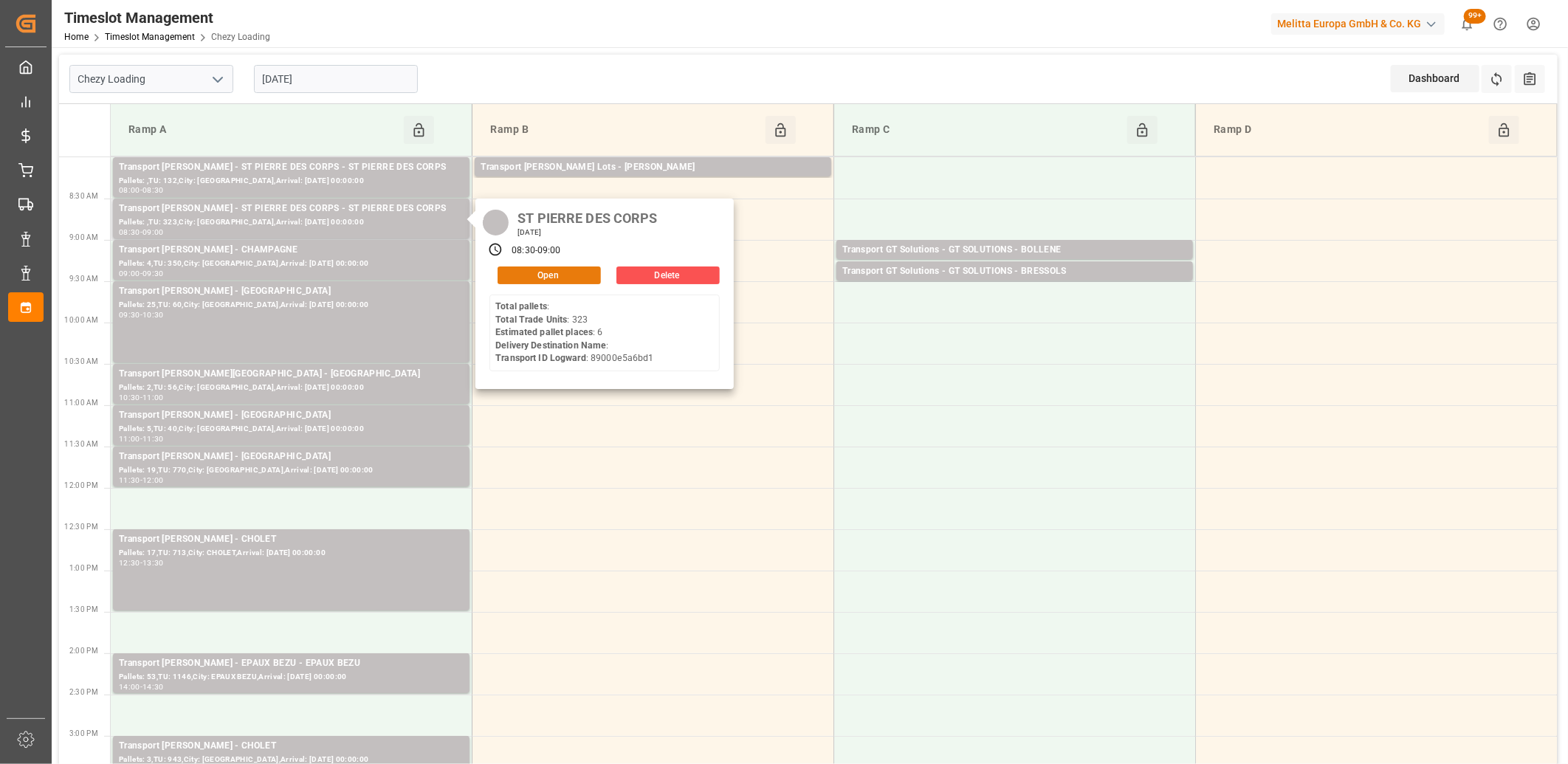
click at [553, 274] on button "Open" at bounding box center [549, 275] width 103 height 18
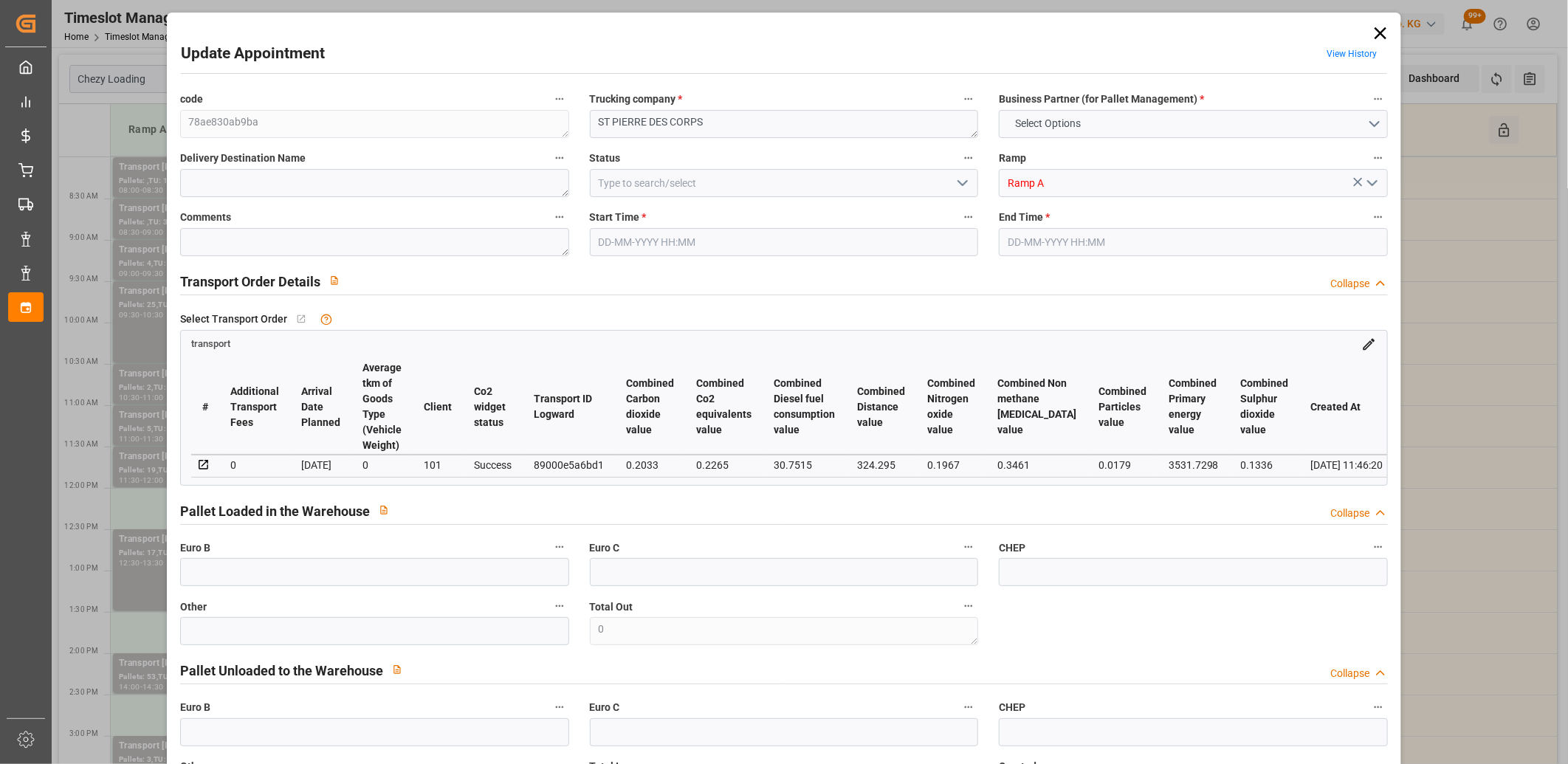
type input "6"
type input "274.73"
type input "0"
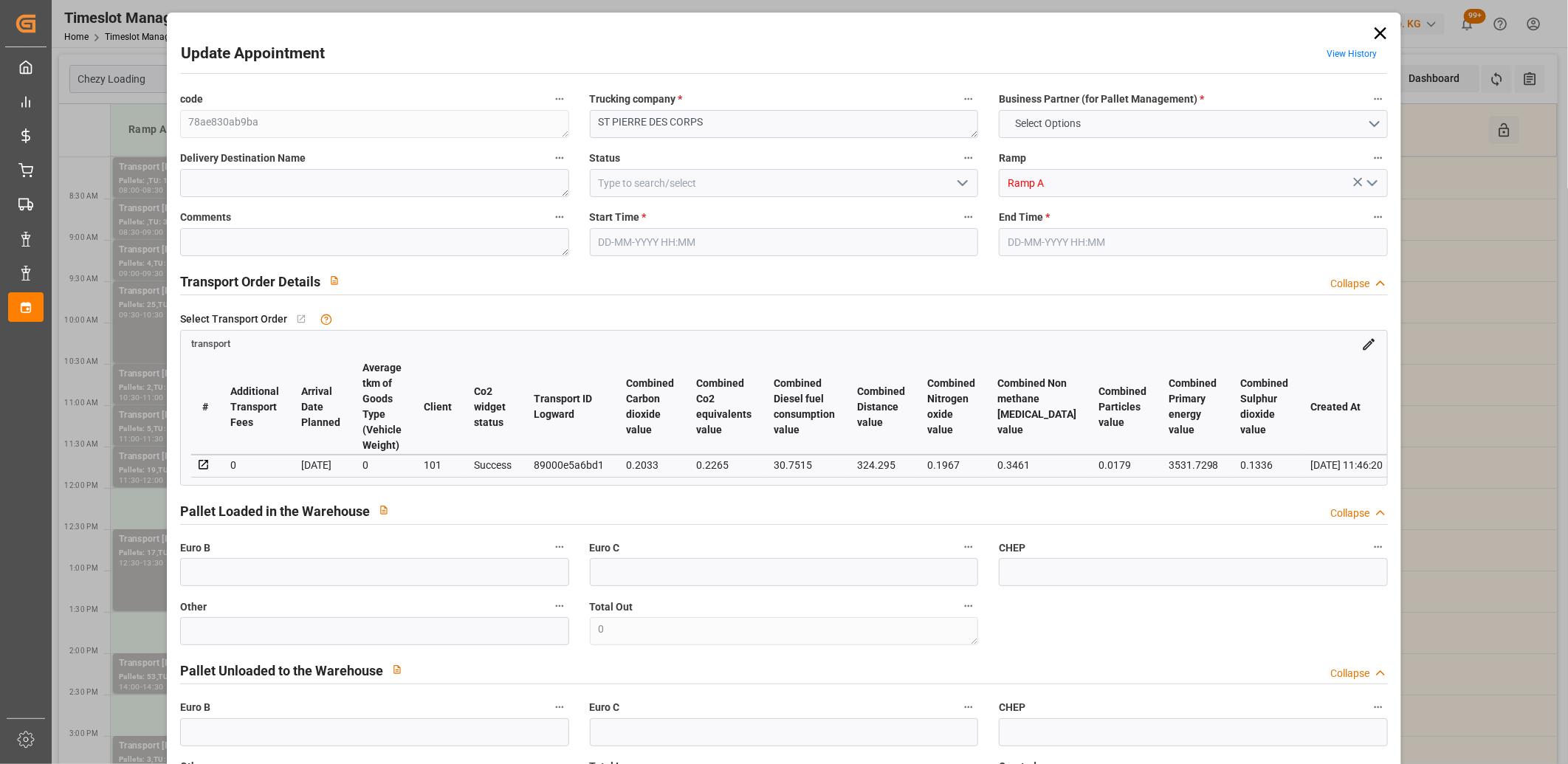
type input "263.6034"
type input "-11.1266"
type input "0"
type input "998.774"
type input "1710.707"
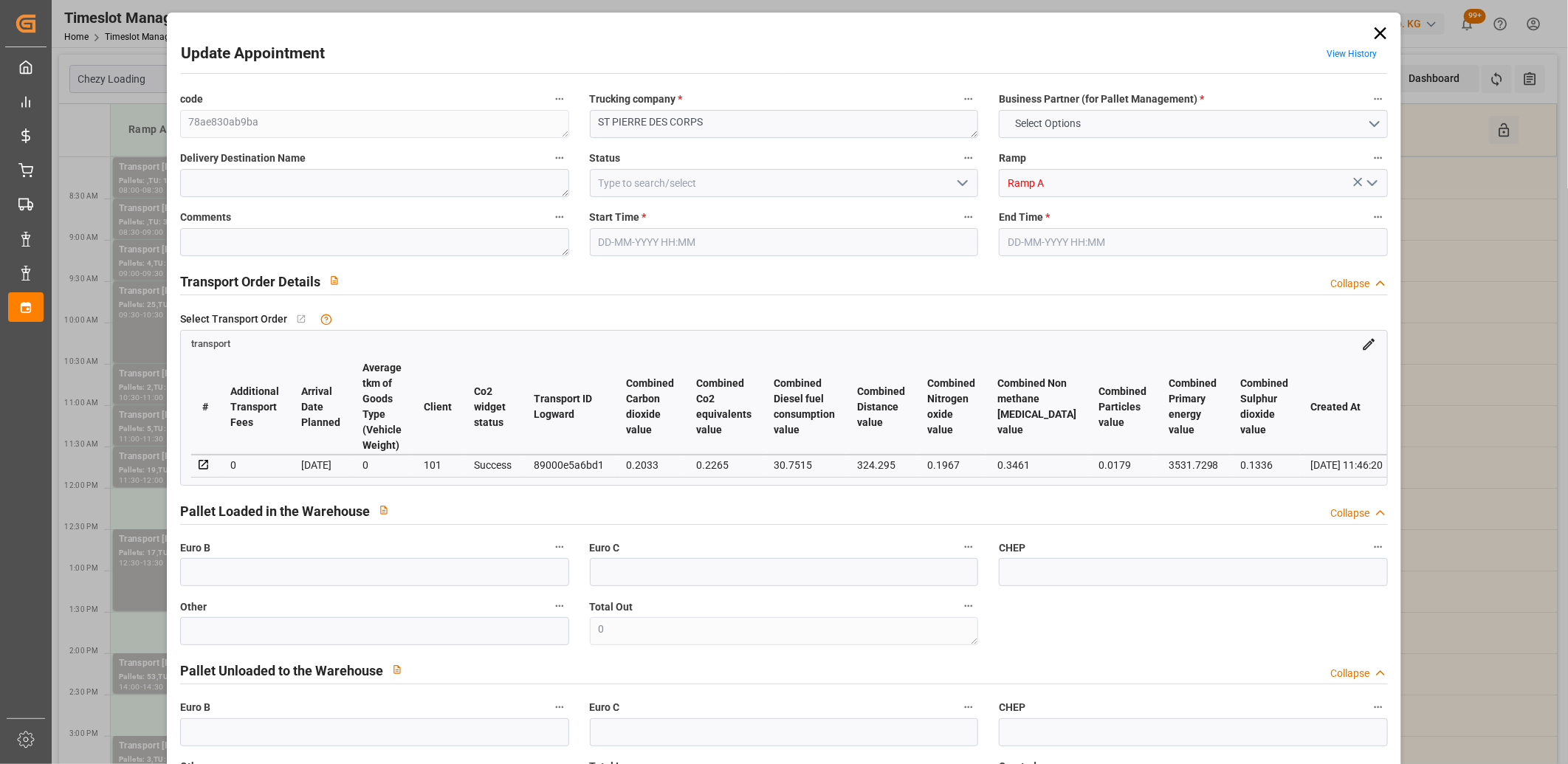
type input "3928.556"
type input "37"
type input "0"
type input "323"
type input "22"
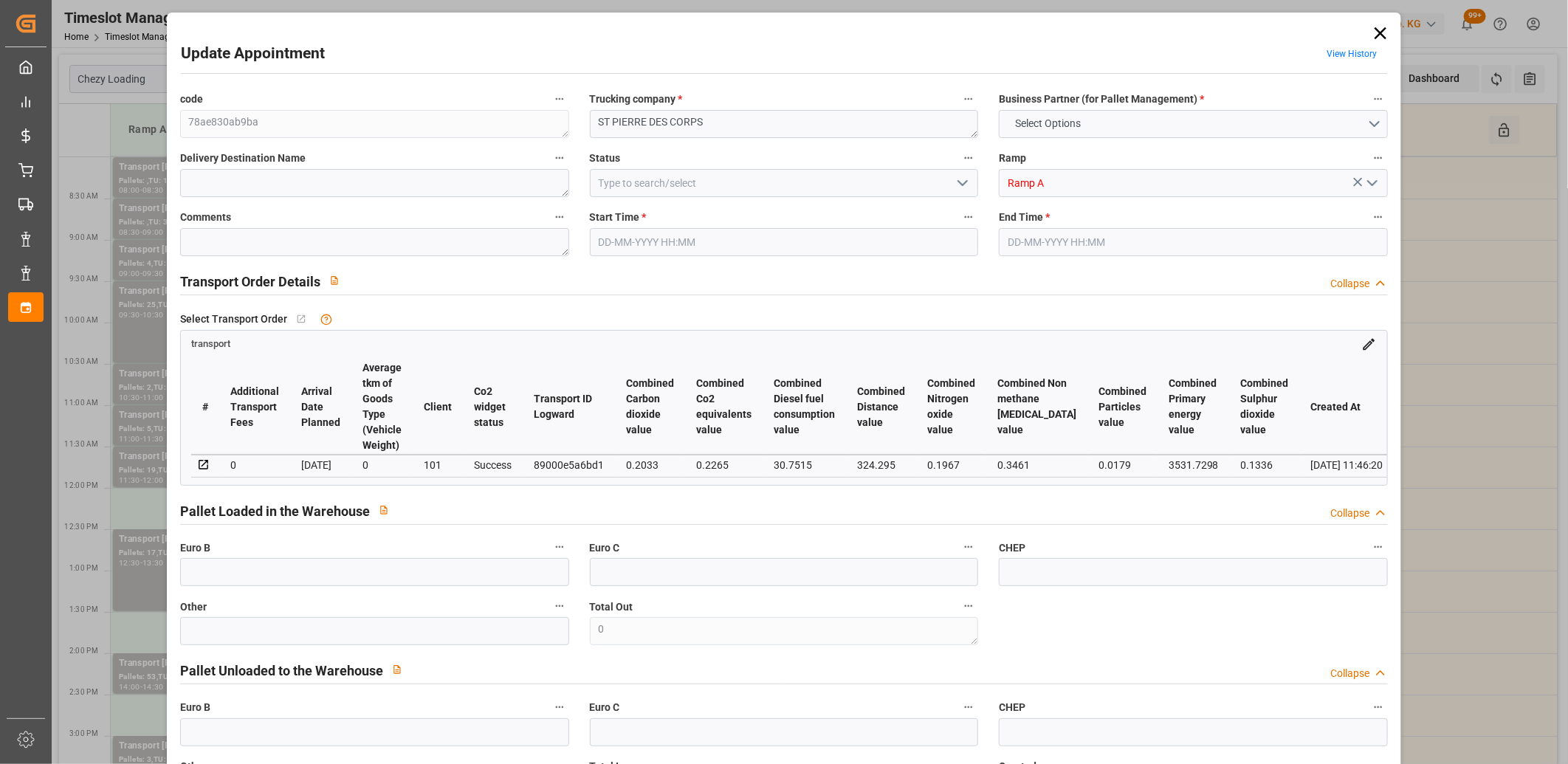
type input "101"
type input "1204.707"
type input "0"
type input "4710.8598"
type input "0"
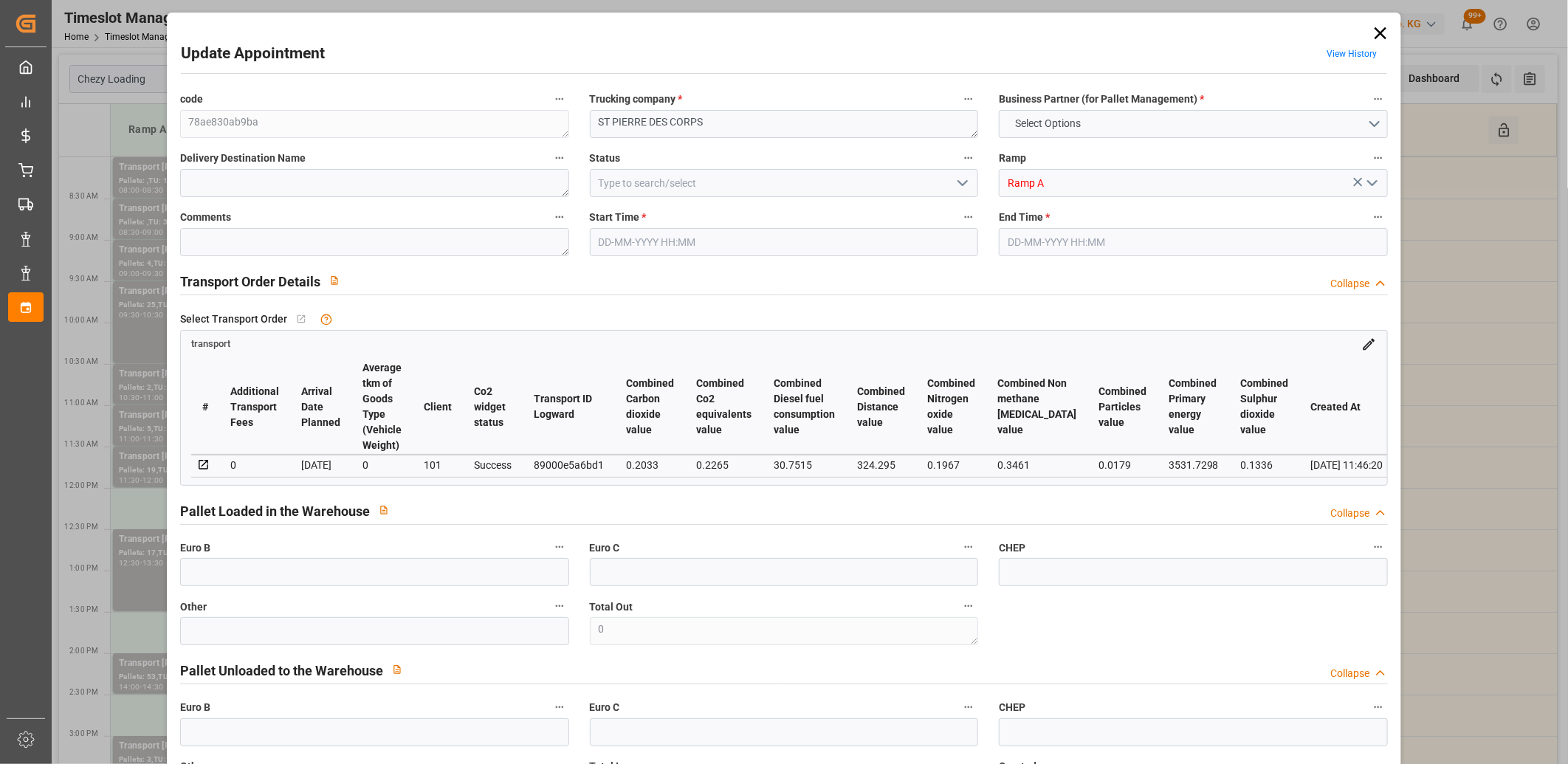
type input "0"
type input "21"
type input "35"
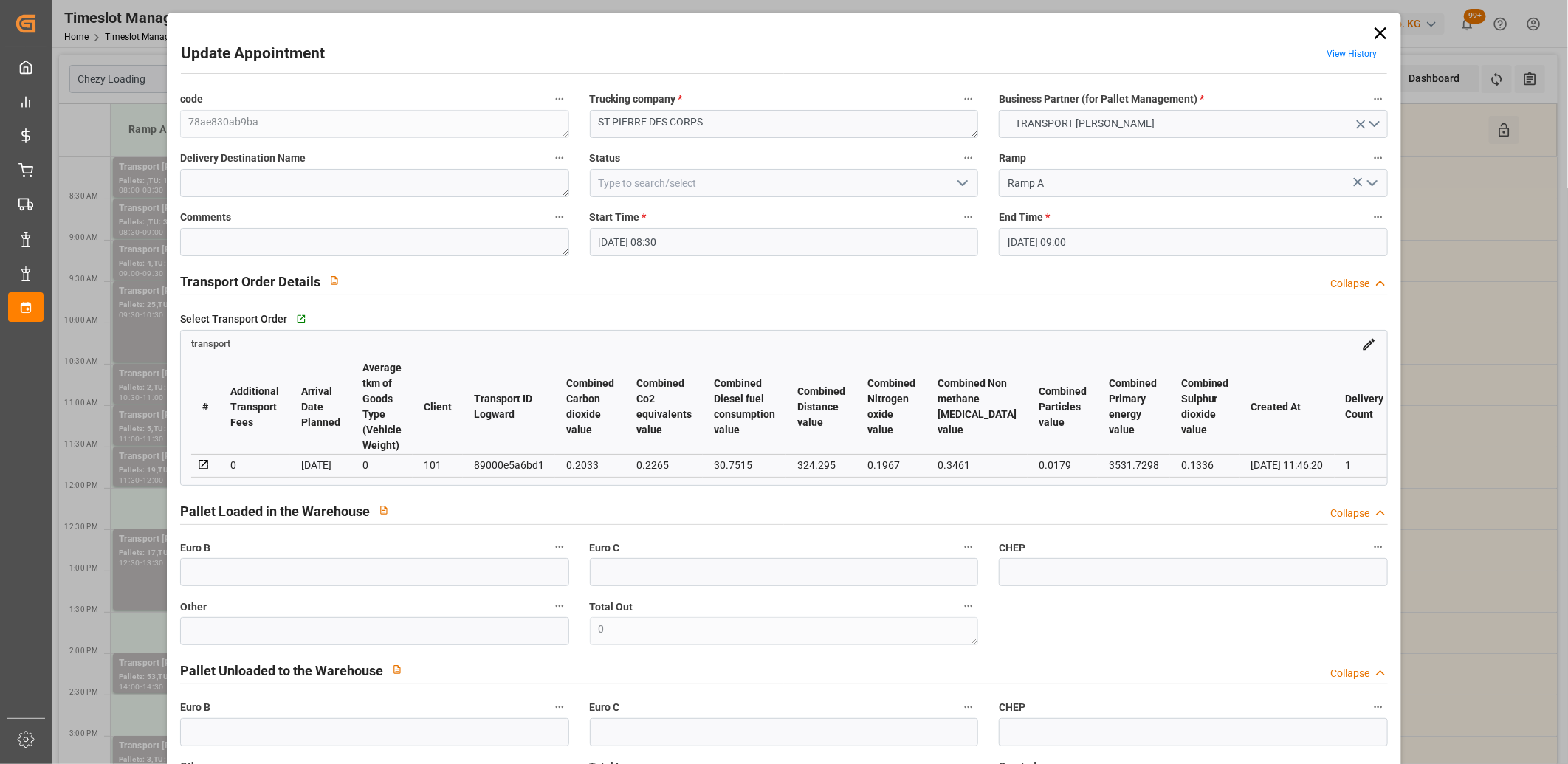
type input "[DATE] 08:30"
type input "[DATE] 09:00"
type input "[DATE] 12:06"
type input "[DATE] 11:46"
type input "[DATE]"
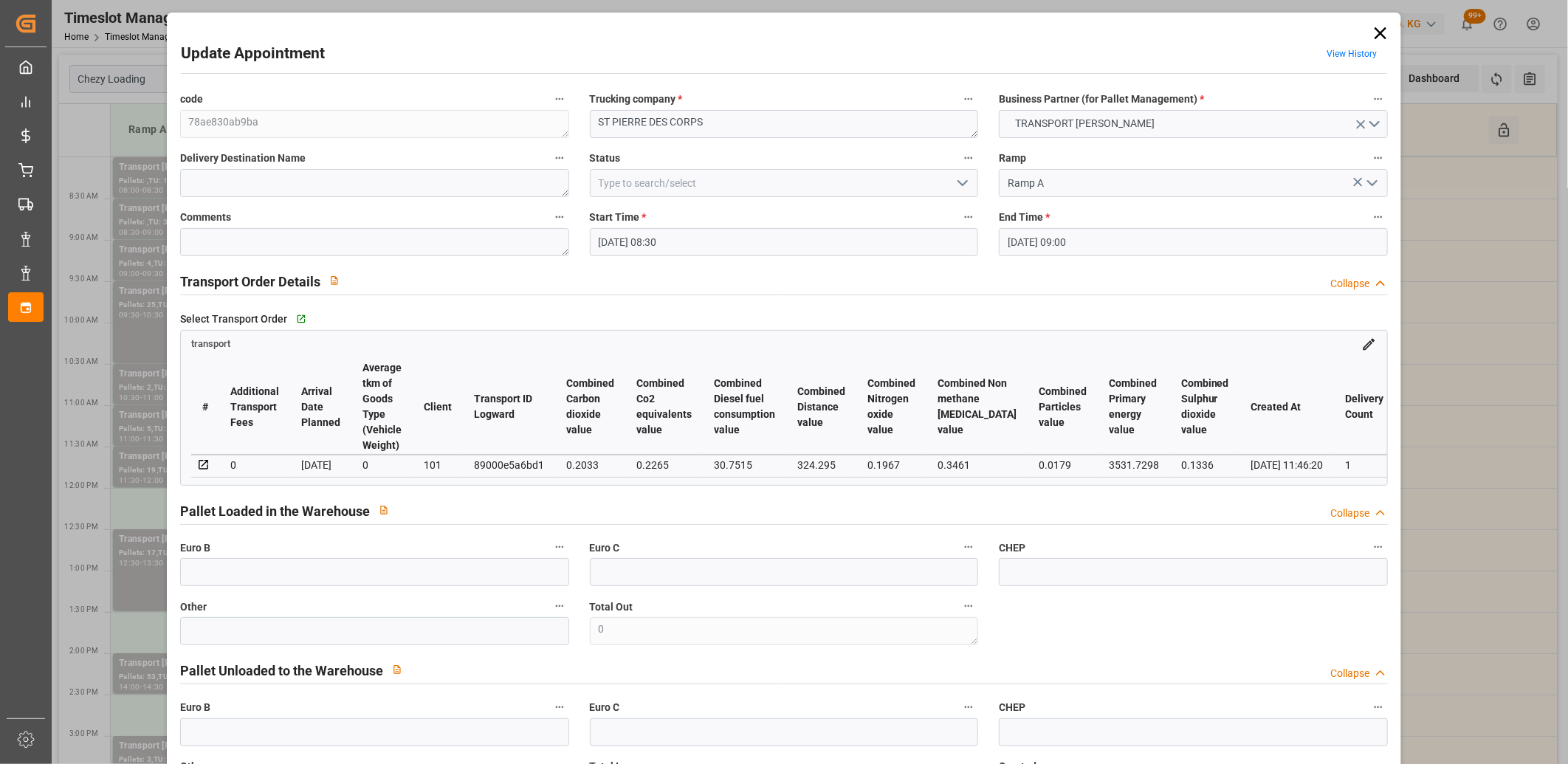
type input "[DATE]"
drag, startPoint x: 1378, startPoint y: 32, endPoint x: 1331, endPoint y: 45, distance: 48.8
click at [1378, 32] on icon at bounding box center [1381, 33] width 12 height 12
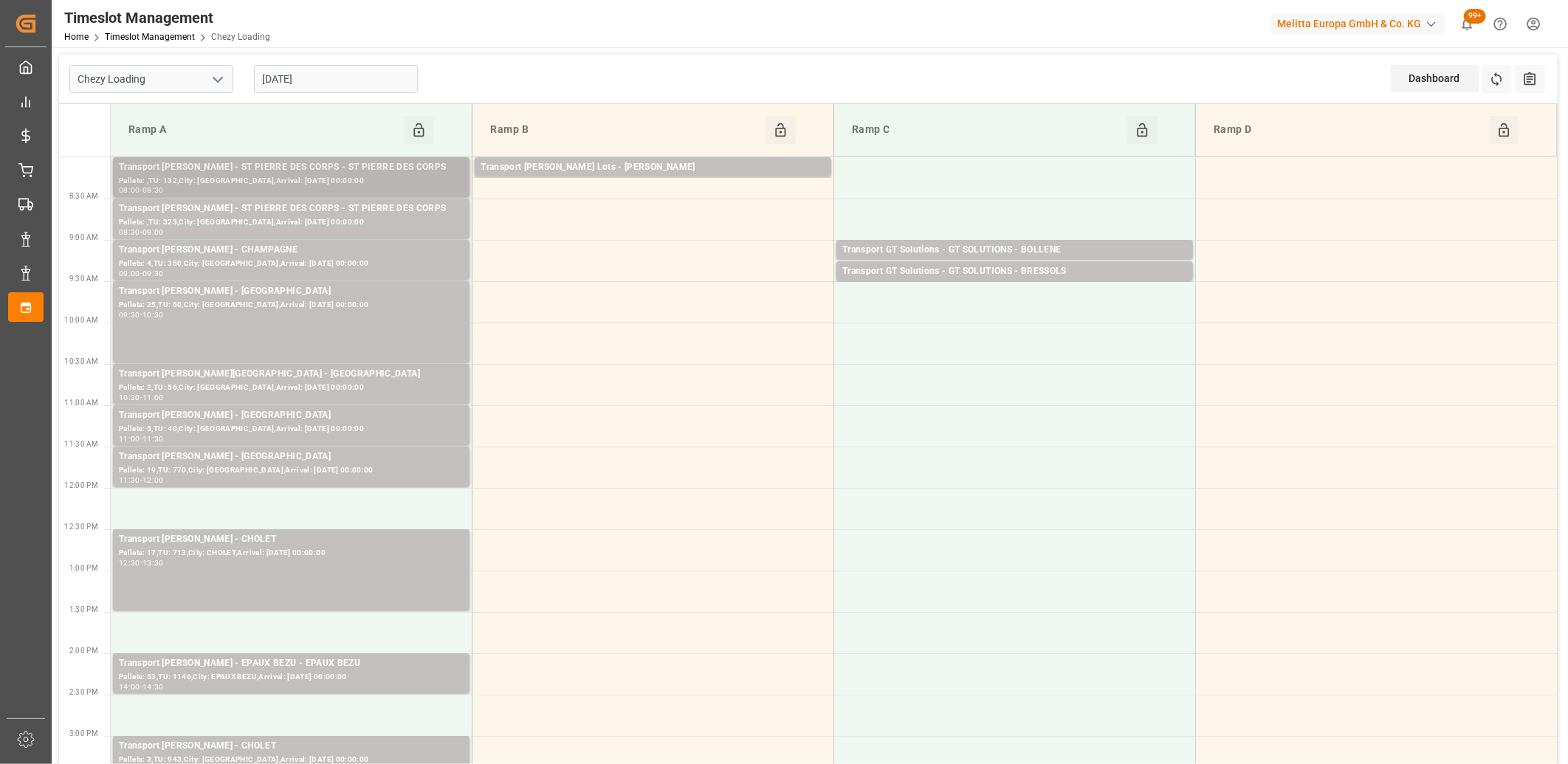
click at [417, 163] on div "Transport [PERSON_NAME] - ST PIERRE DES CORPS - ST PIERRE DES CORPS" at bounding box center [291, 167] width 344 height 15
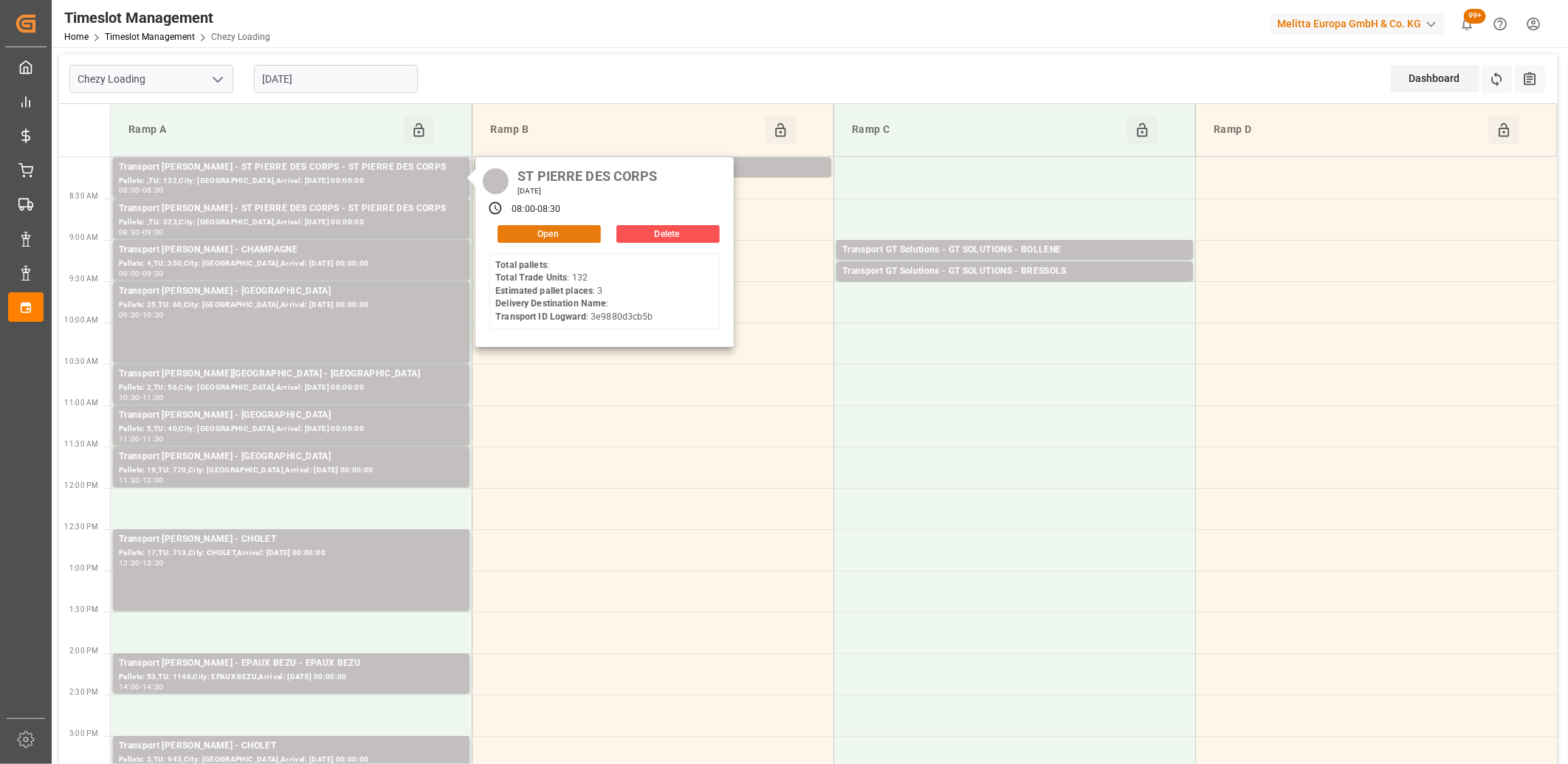
click at [528, 240] on button "Open" at bounding box center [549, 234] width 103 height 18
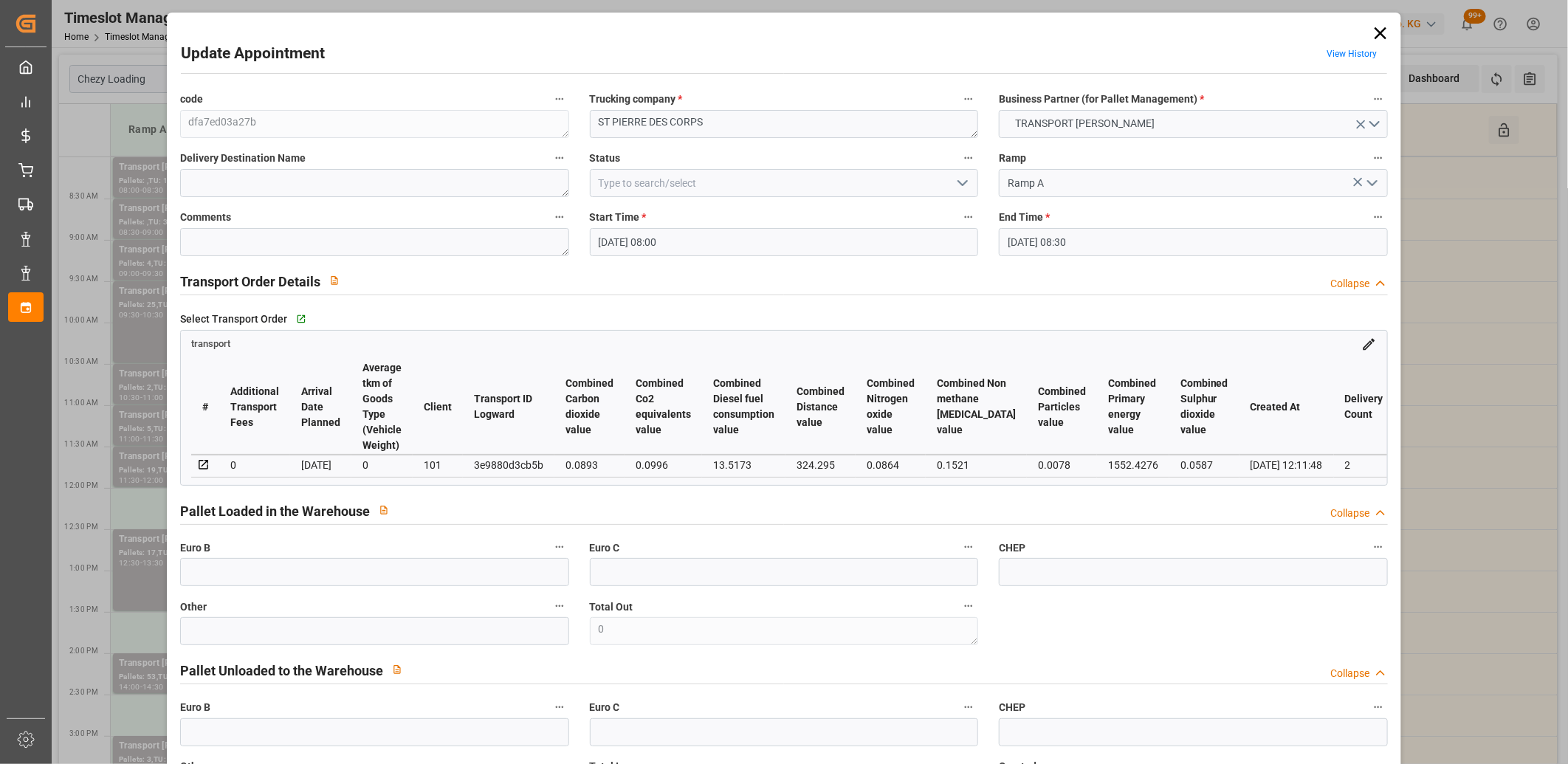
click at [1376, 33] on icon at bounding box center [1381, 33] width 12 height 12
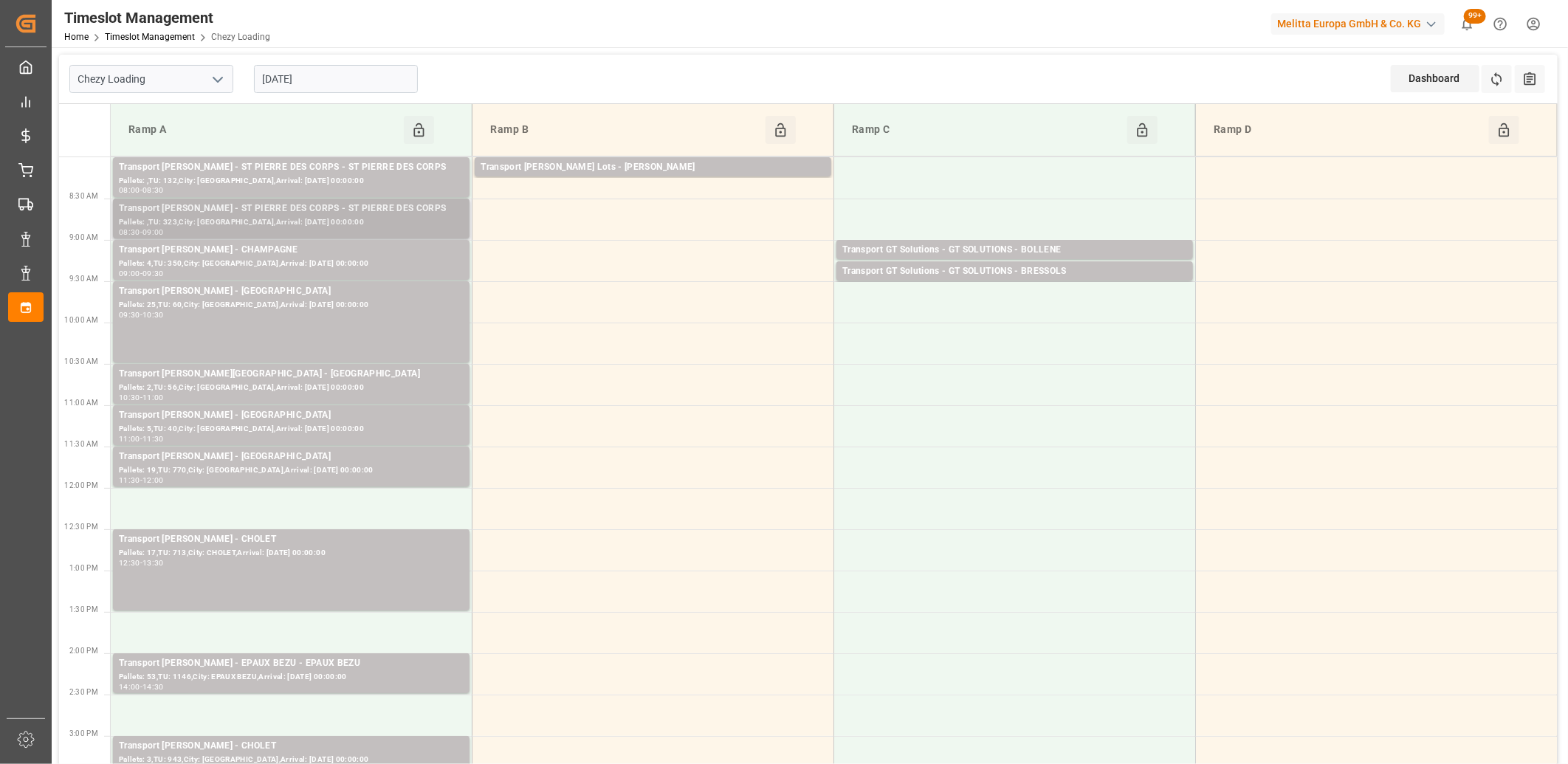
click at [396, 220] on div "Pallets: ,TU: 323,City: [GEOGRAPHIC_DATA],Arrival: [DATE] 00:00:00" at bounding box center [291, 222] width 344 height 13
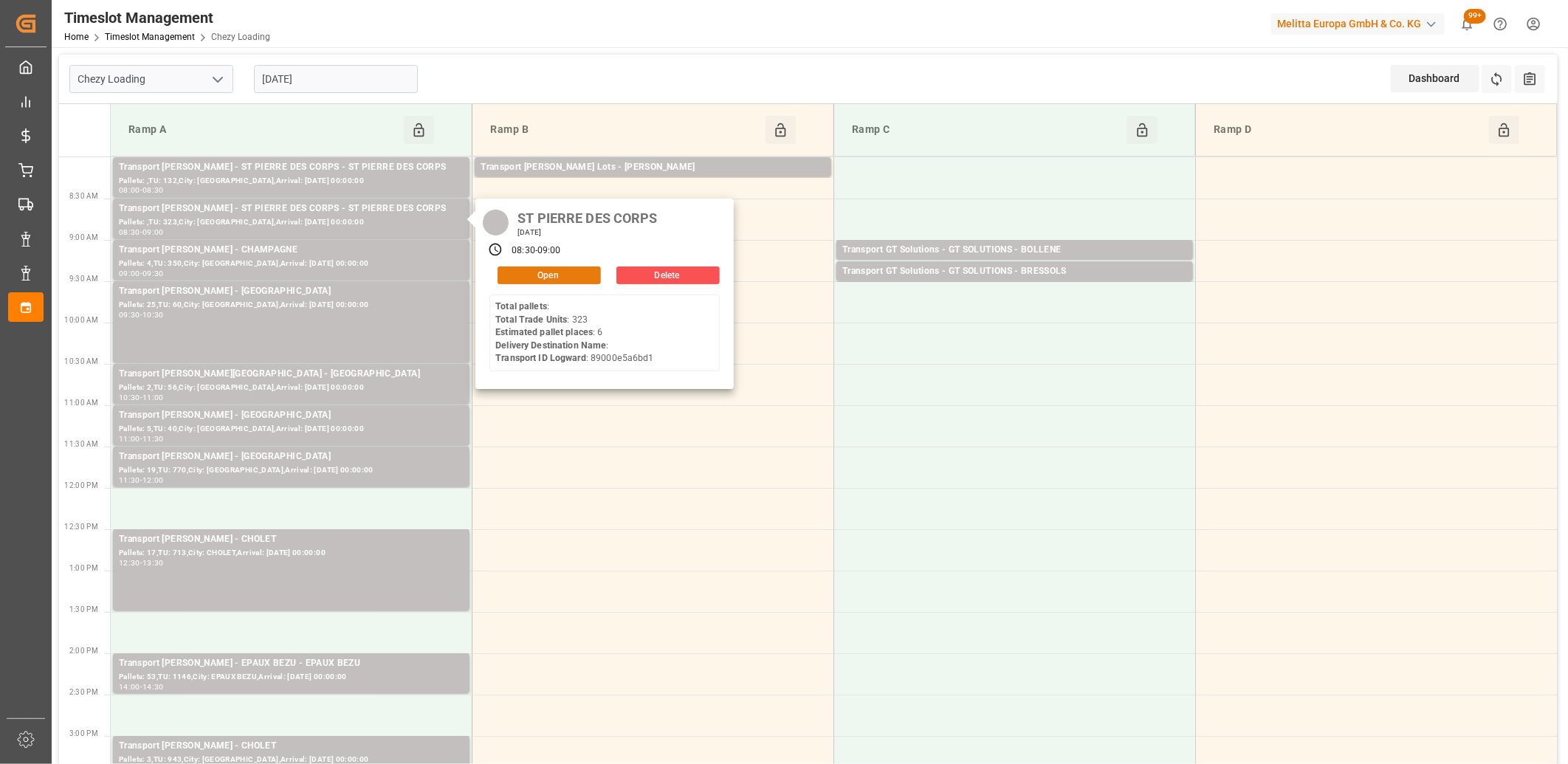
click at [535, 278] on button "Open" at bounding box center [549, 275] width 103 height 18
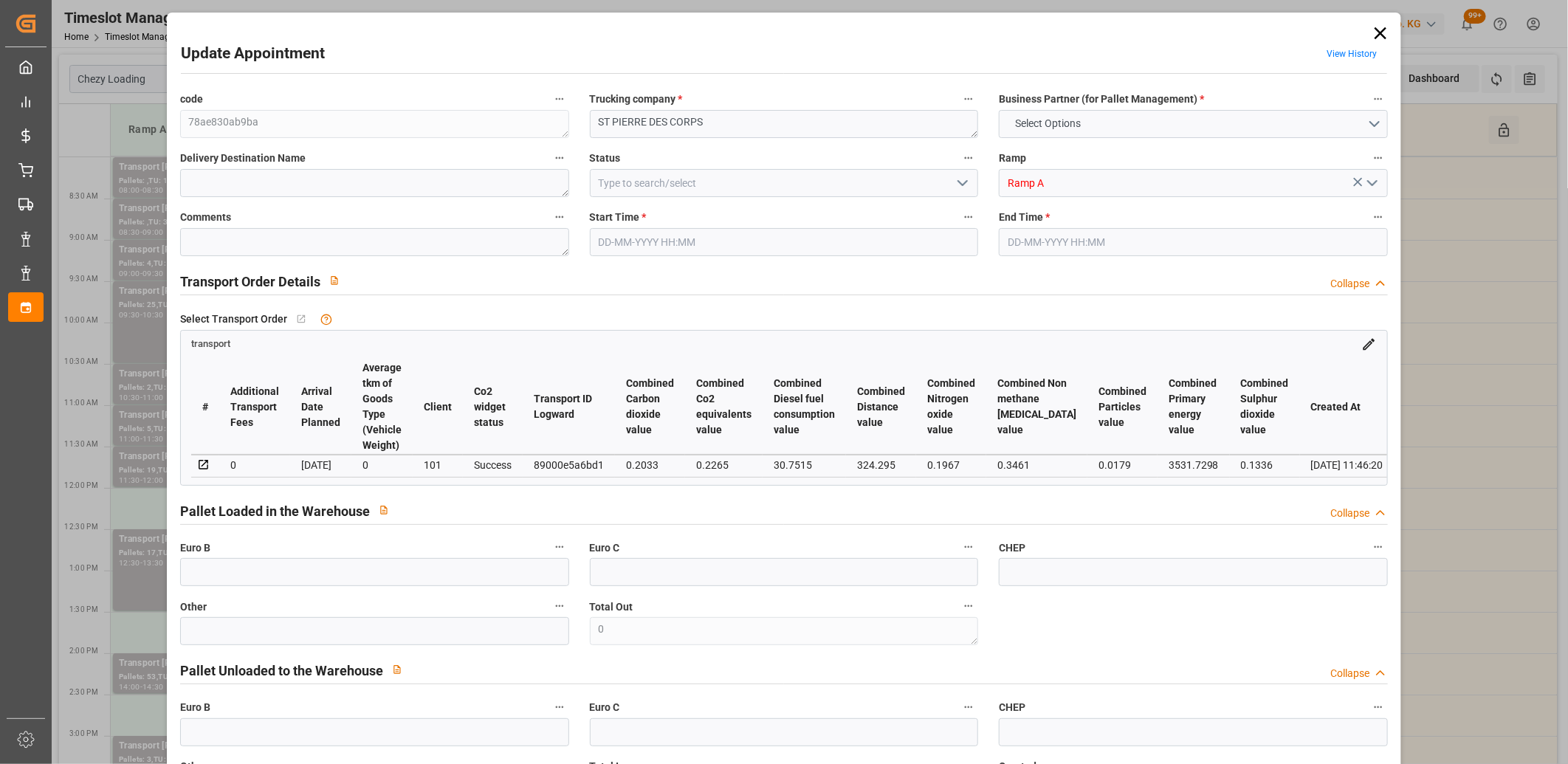
type input "6"
type input "274.73"
type input "0"
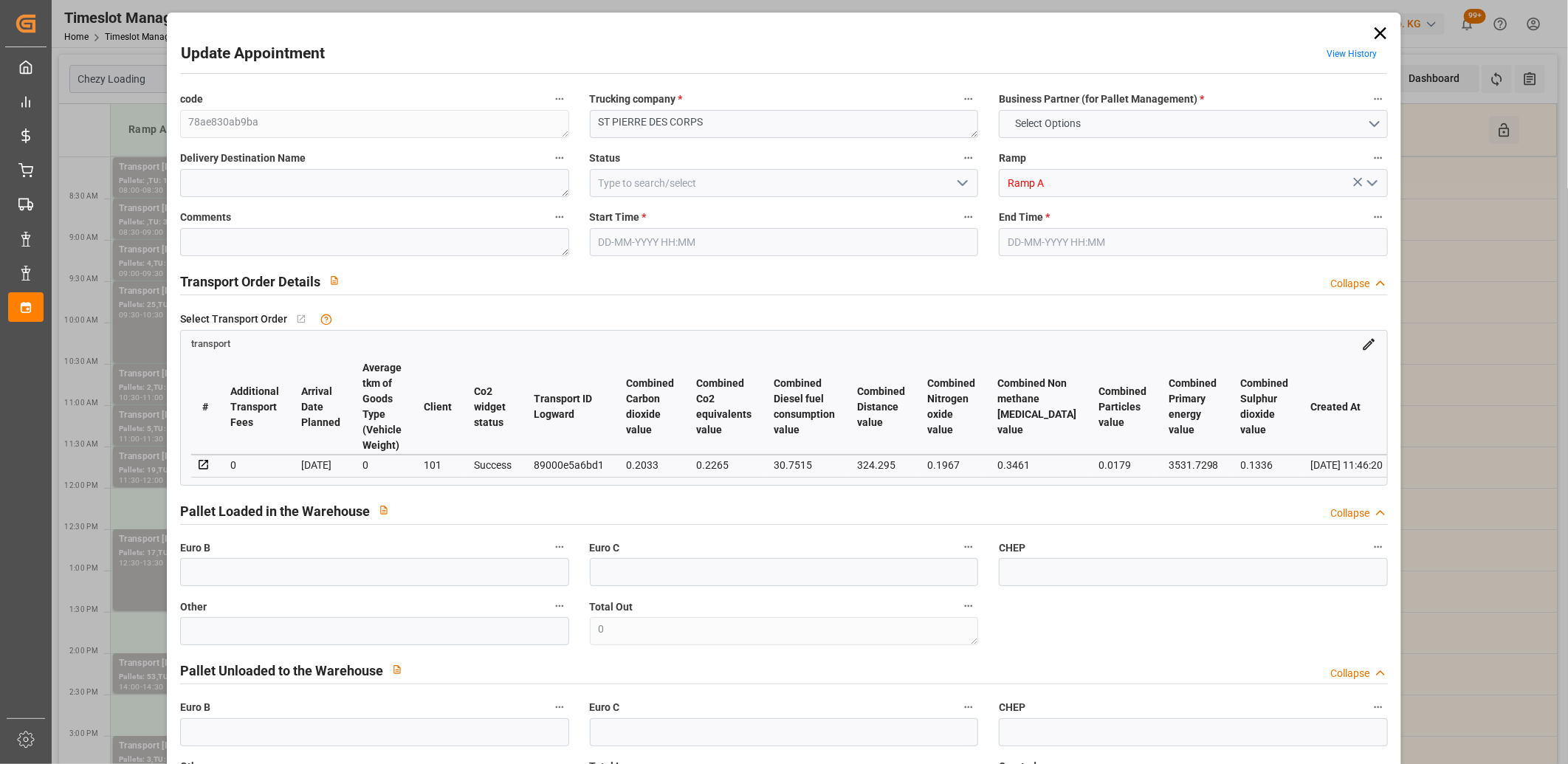
type input "263.6034"
type input "-11.1266"
type input "0"
type input "998.774"
type input "1710.707"
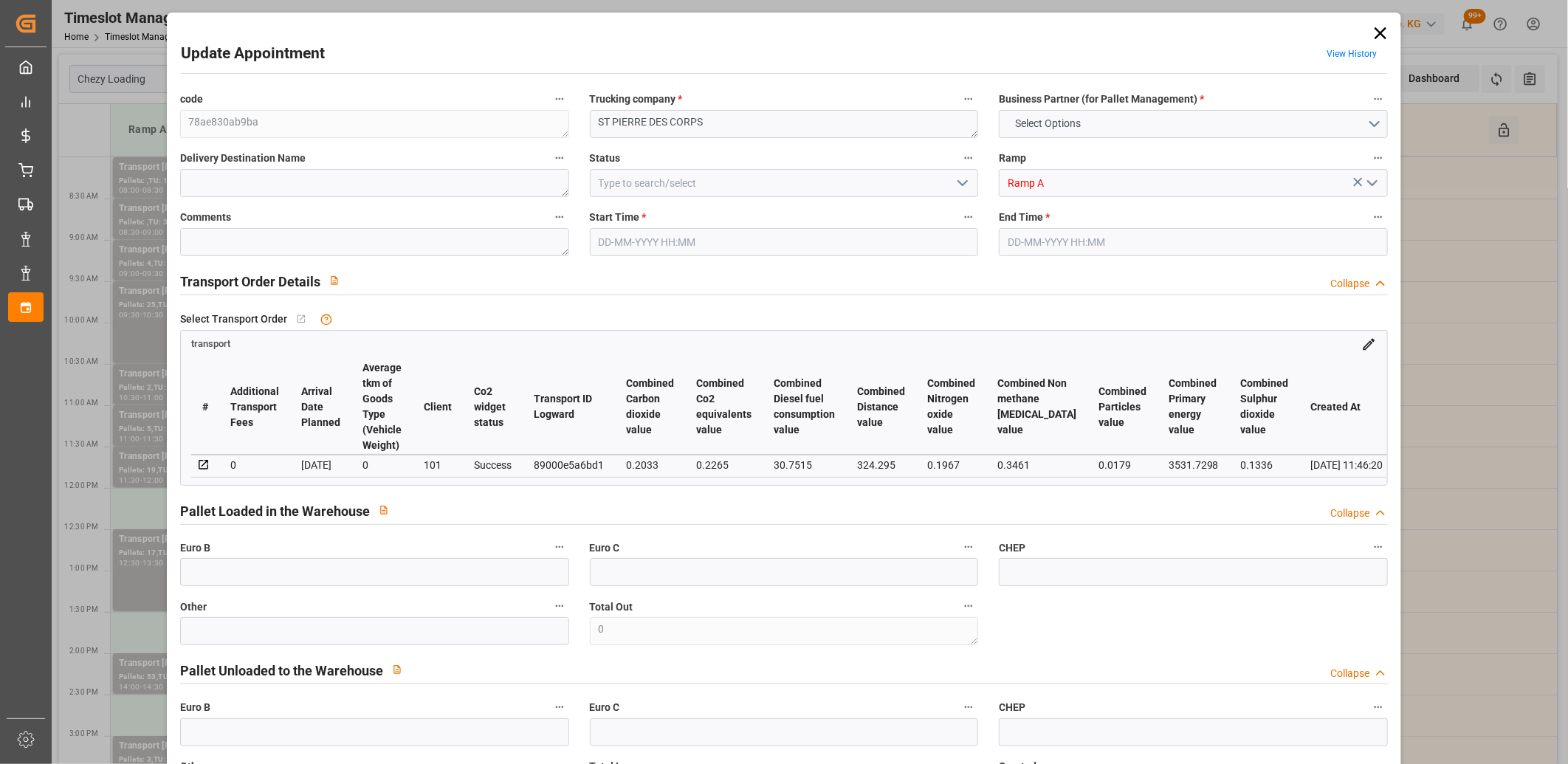
type input "3928.556"
type input "37"
type input "0"
type input "323"
type input "22"
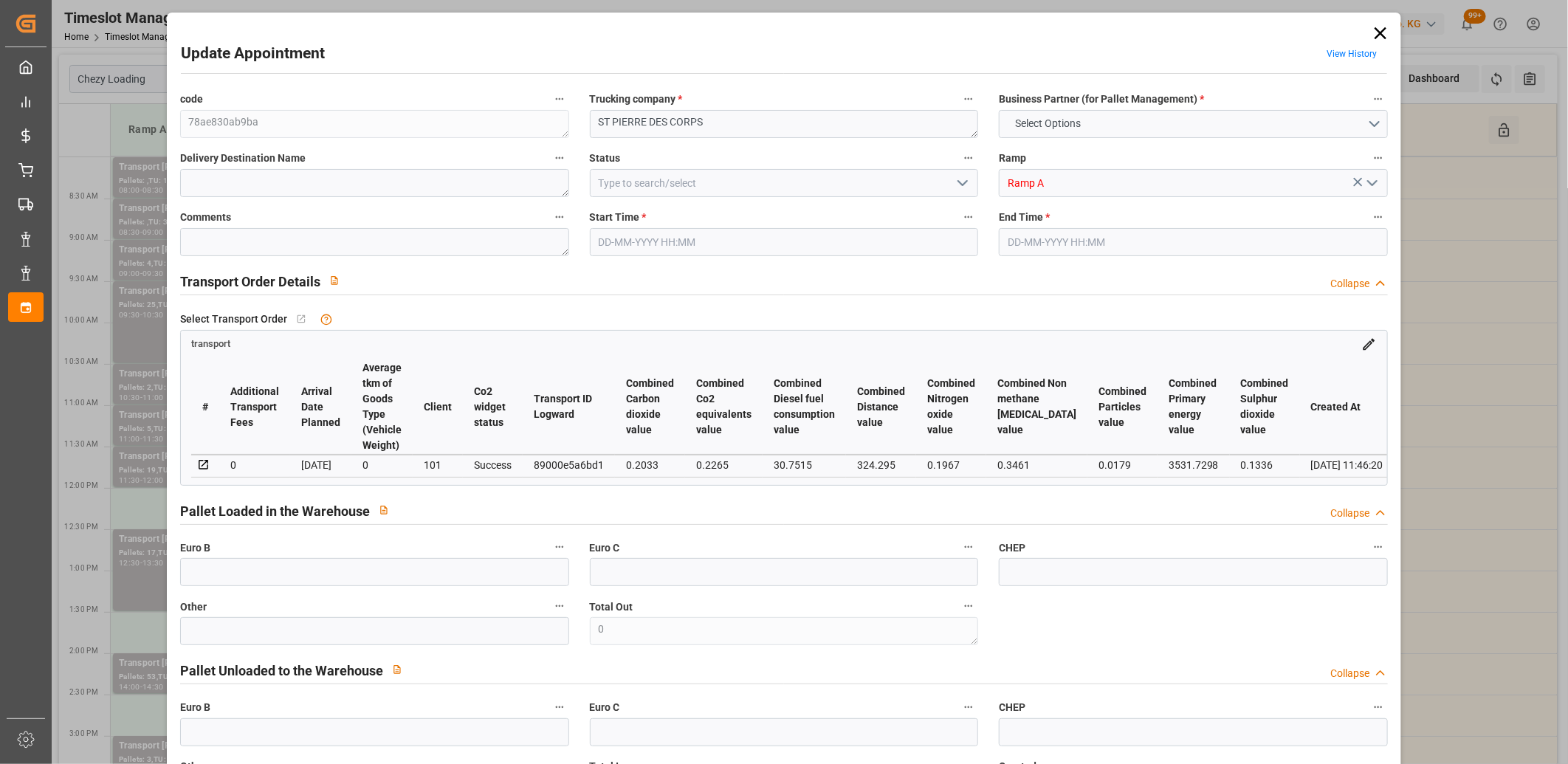
type input "101"
type input "1204.707"
type input "0"
type input "4710.8598"
type input "0"
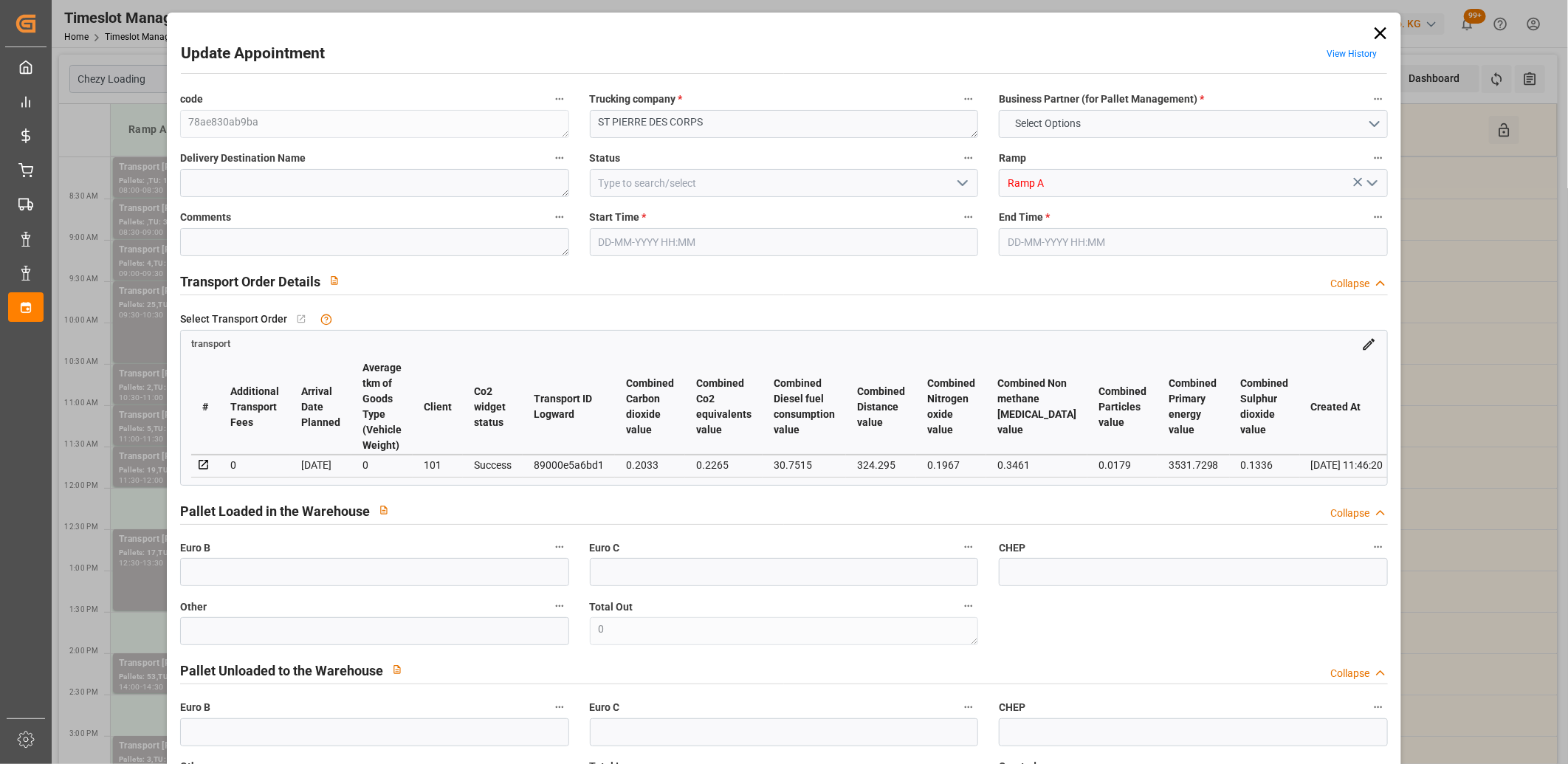
type input "0"
type input "21"
type input "35"
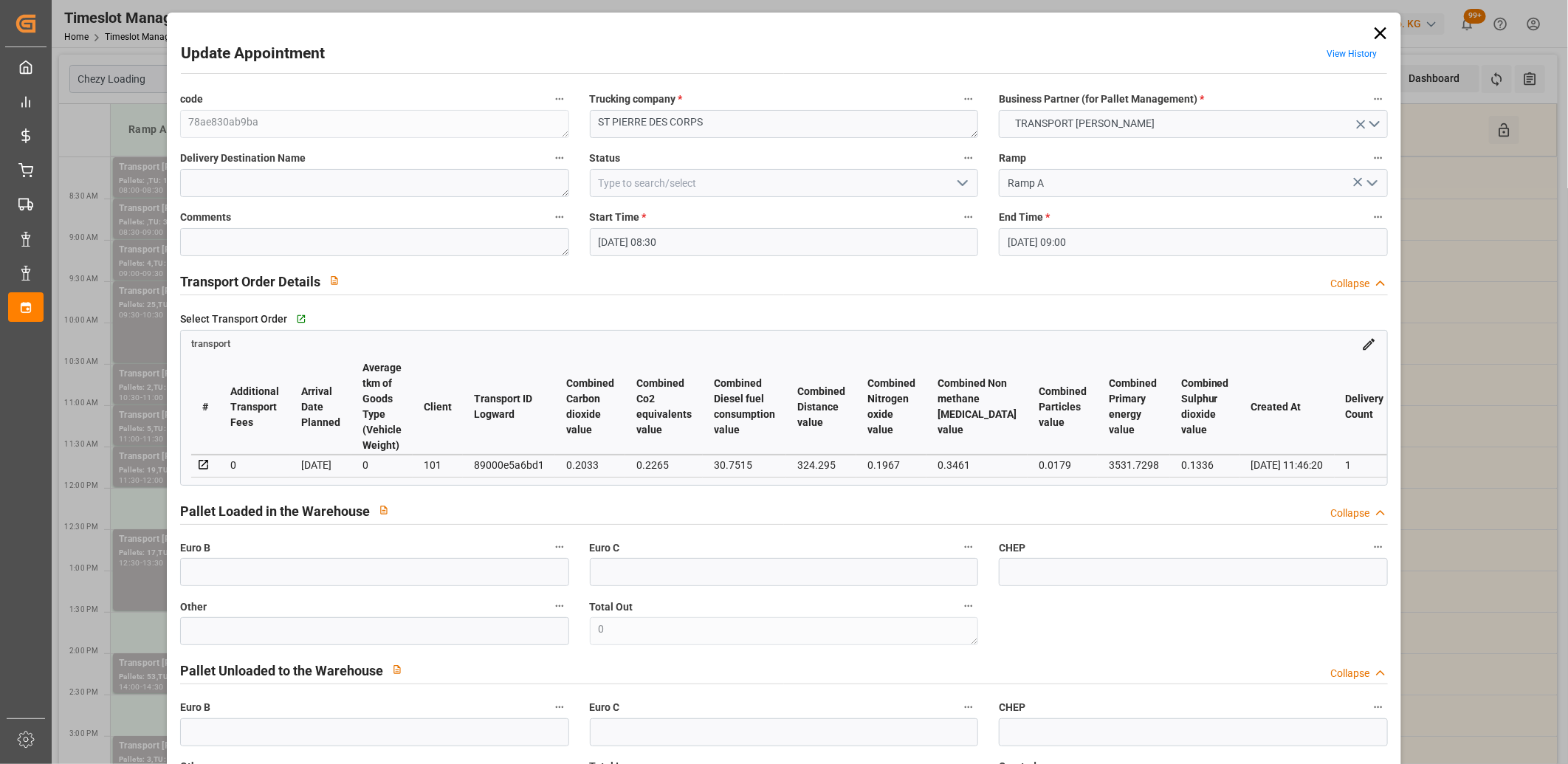
type input "[DATE] 08:30"
type input "[DATE] 09:00"
type input "[DATE] 12:06"
type input "[DATE] 11:46"
type input "[DATE]"
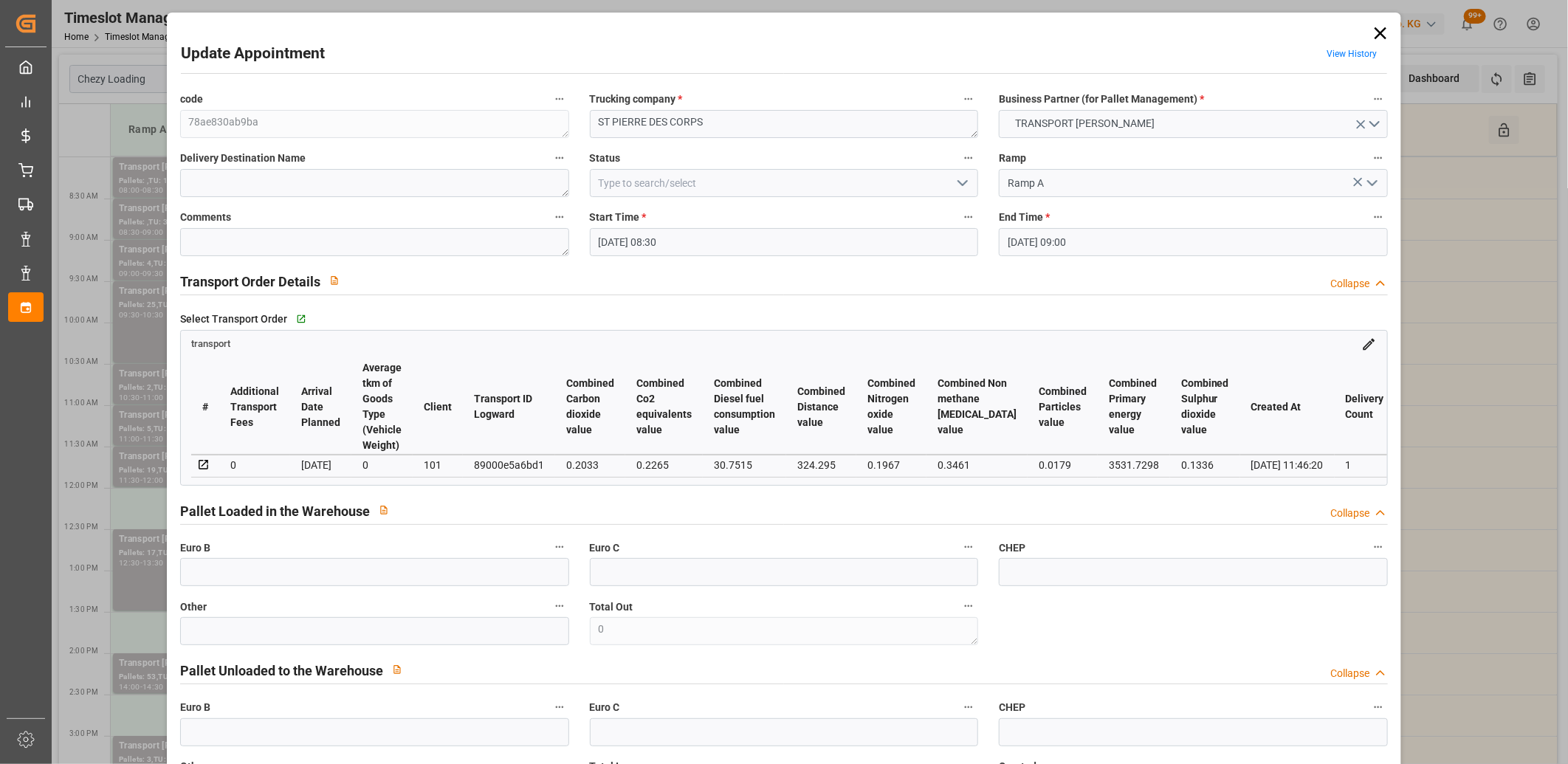
type input "[DATE]"
click at [1370, 31] on icon at bounding box center [1381, 33] width 21 height 21
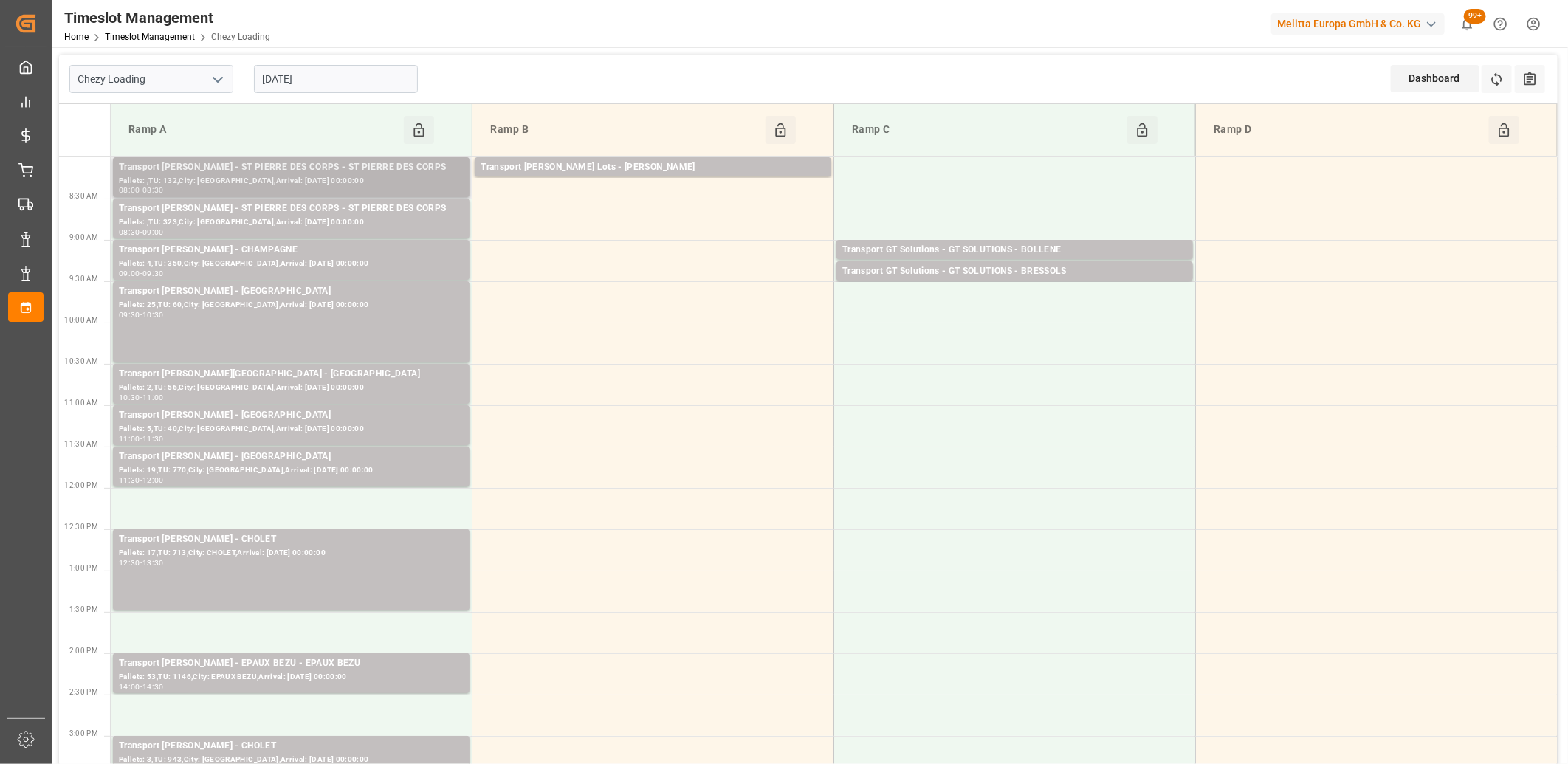
click at [431, 175] on div "Pallets: ,TU: 132,City: [GEOGRAPHIC_DATA],Arrival: [DATE] 00:00:00" at bounding box center [291, 181] width 344 height 13
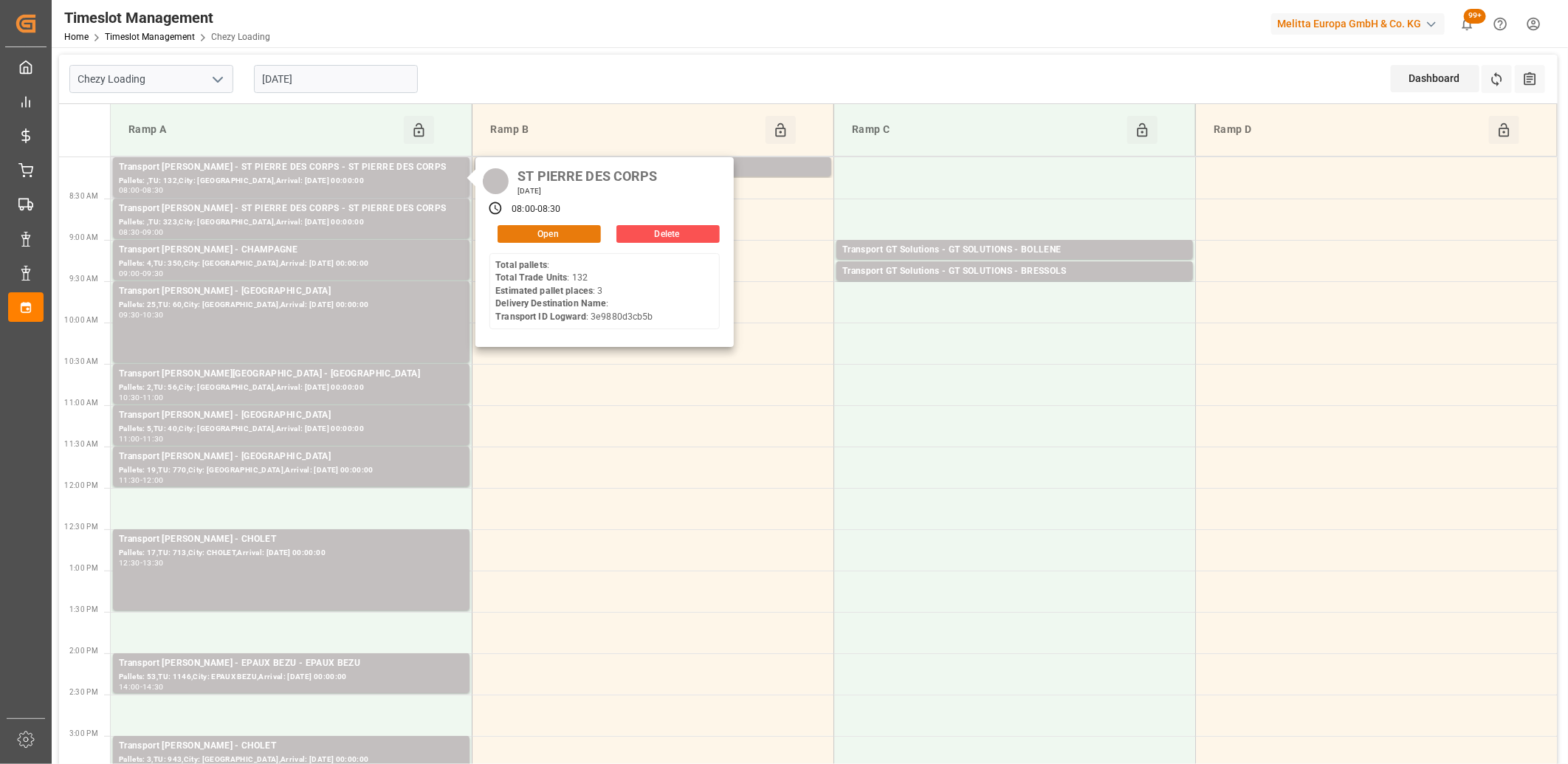
click at [556, 231] on button "Open" at bounding box center [549, 234] width 103 height 18
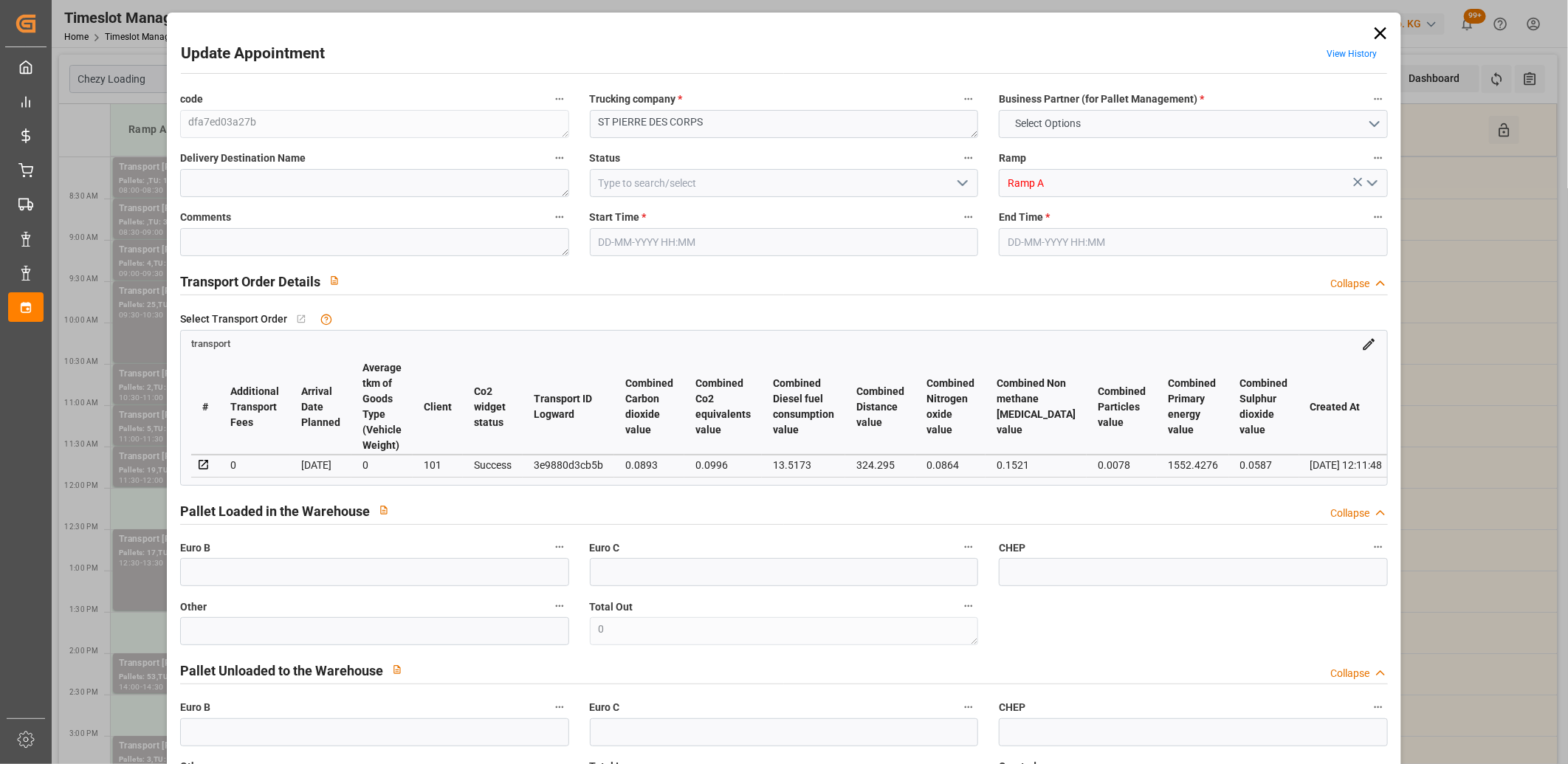
type input "3"
type input "225.01"
type input "0"
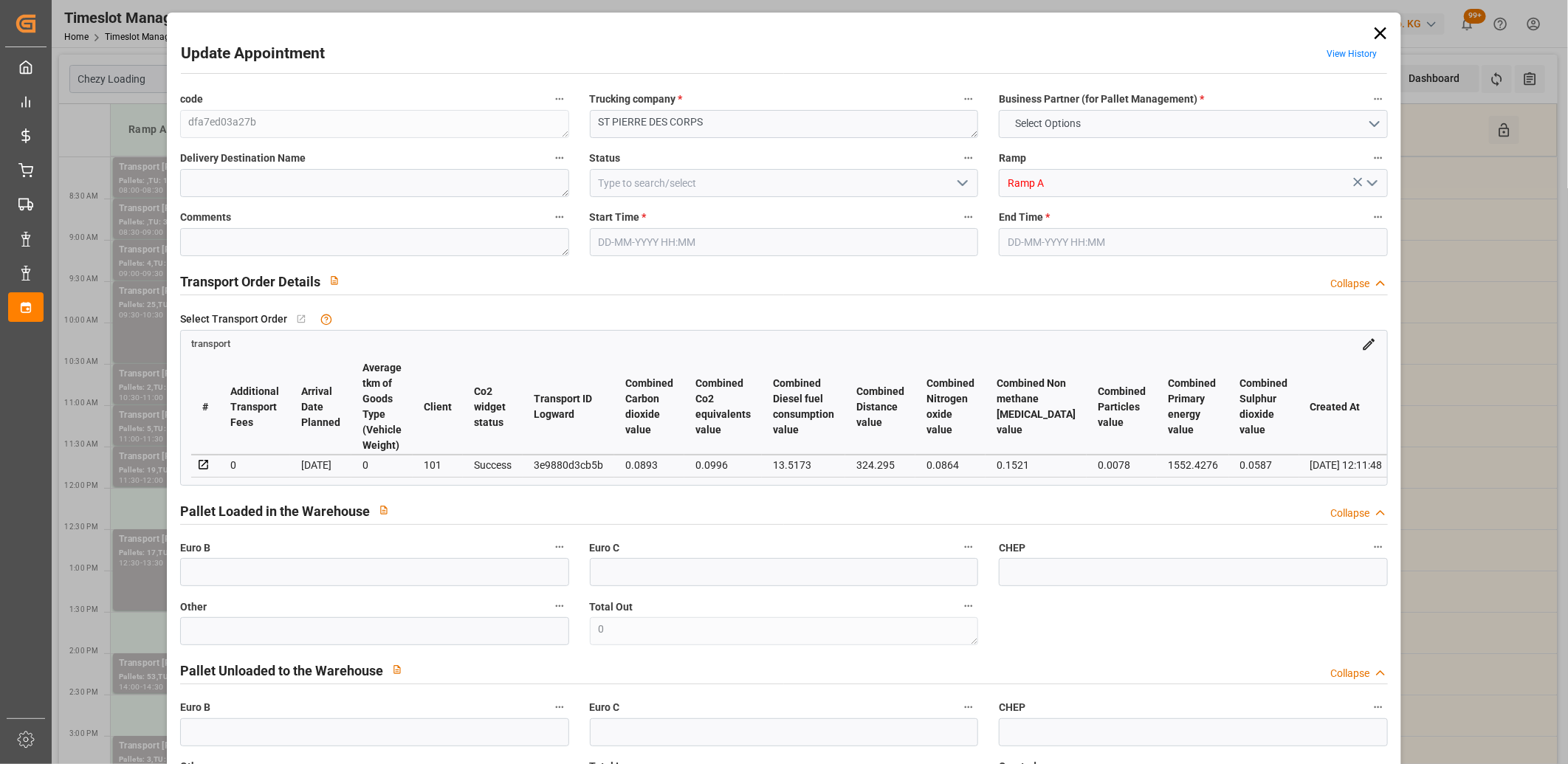
type input "215.8971"
type input "-9.1129"
type input "0"
type input "314.688"
type input "637.252"
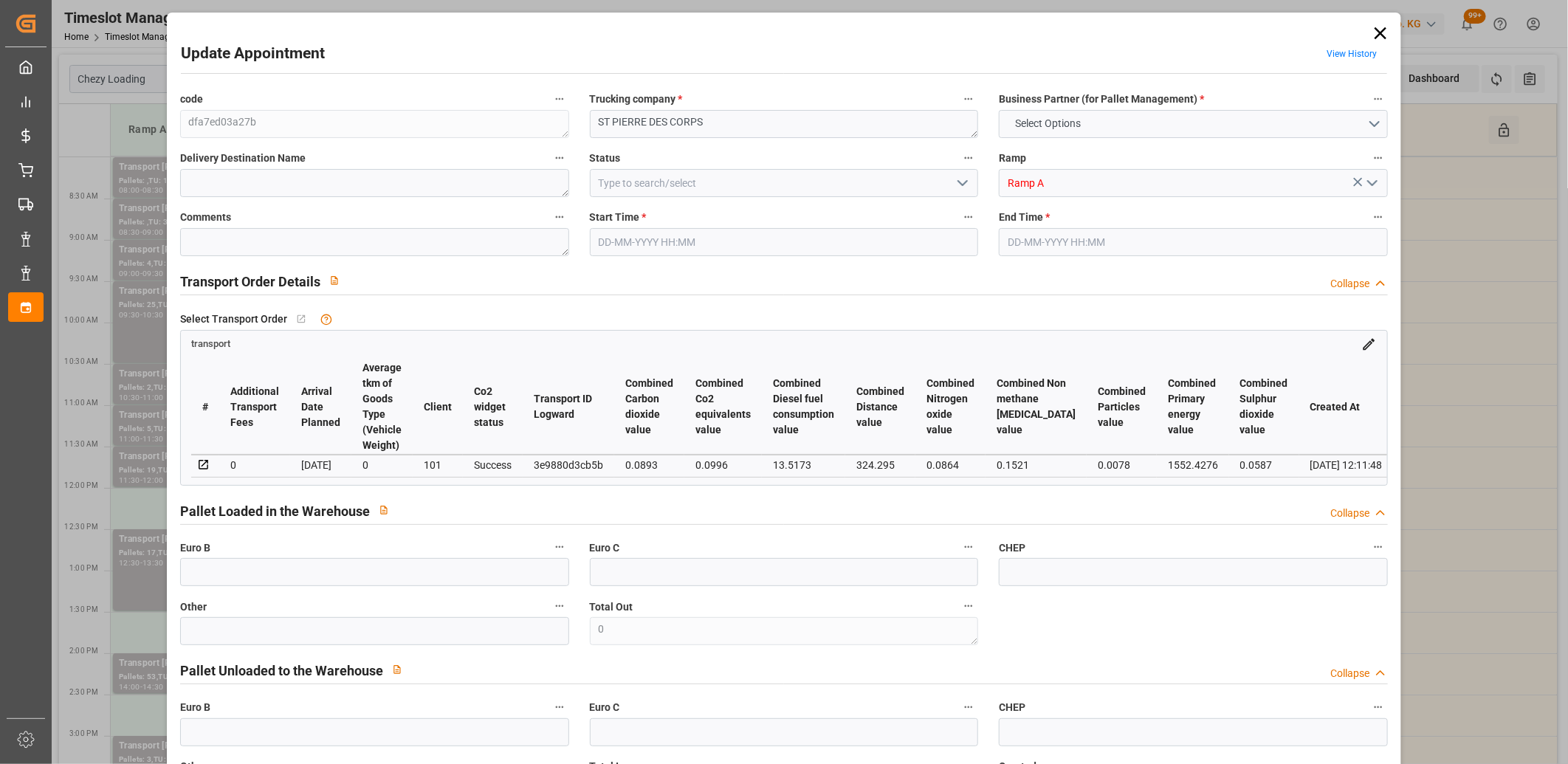
type input "2586"
type input "37"
type input "0"
type input "132"
type input "4"
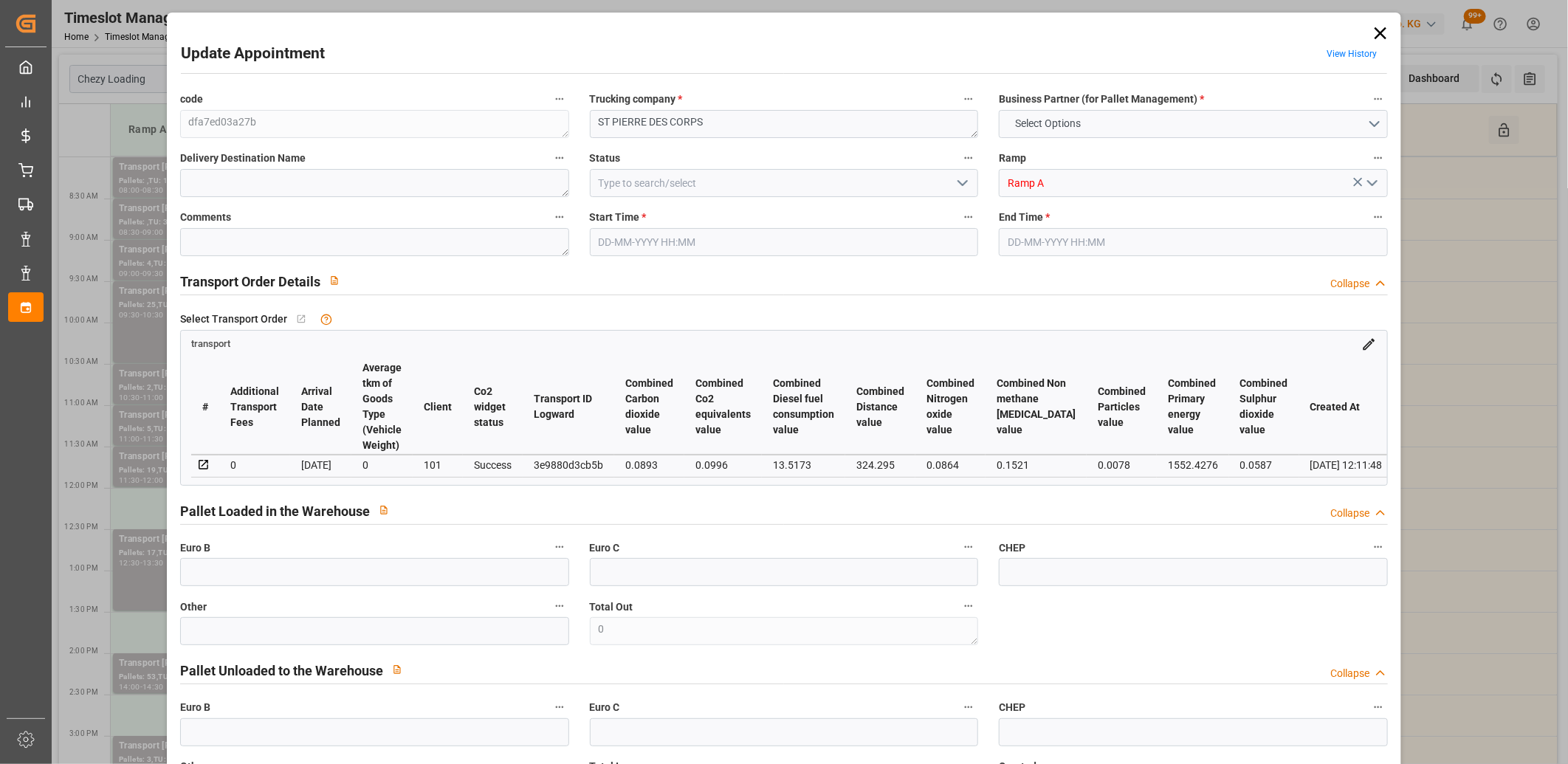
type input "101"
type input "529.548"
type input "0"
type input "4710.8598"
type input "0"
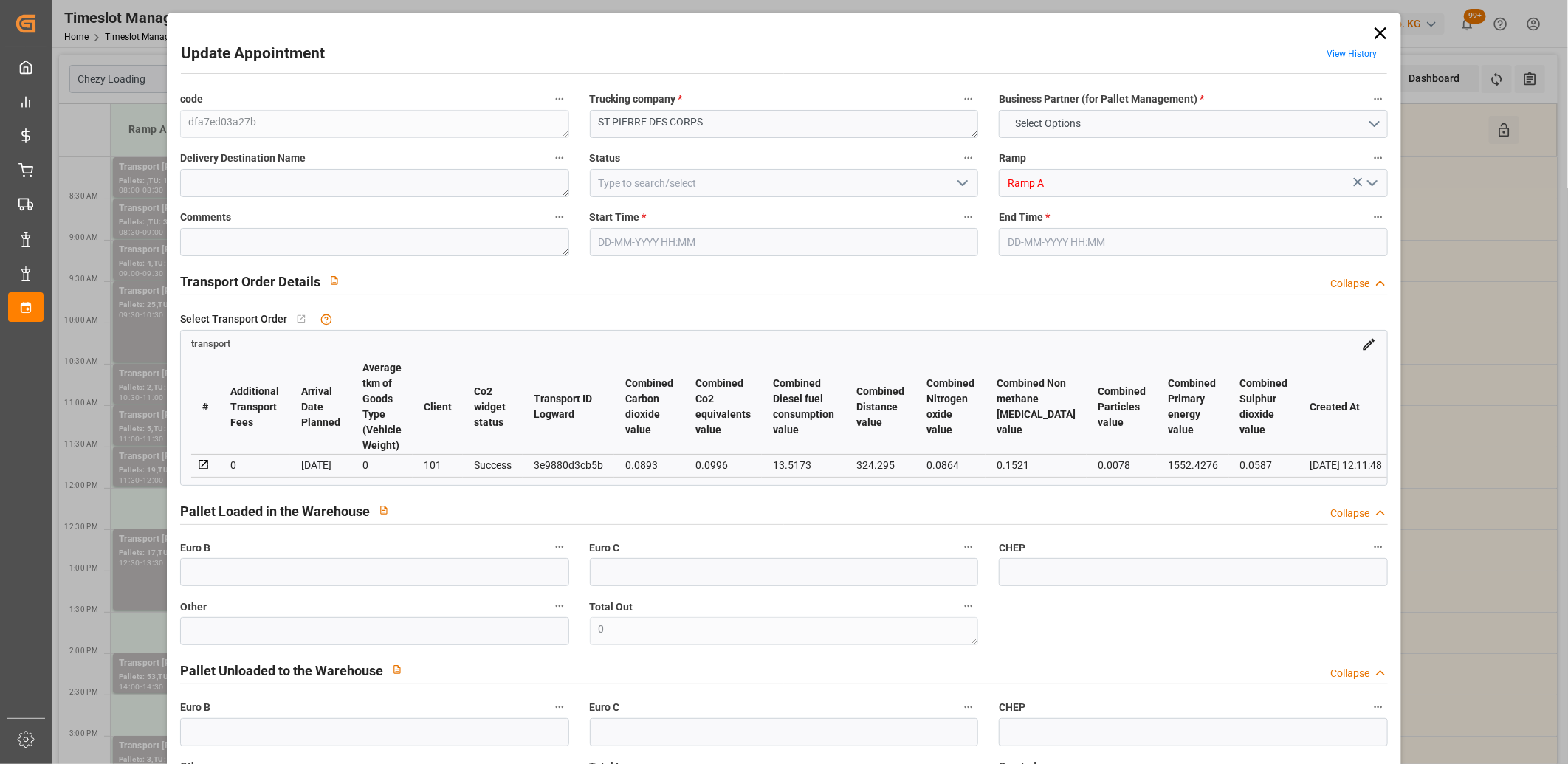
type input "0"
type input "21"
type input "35"
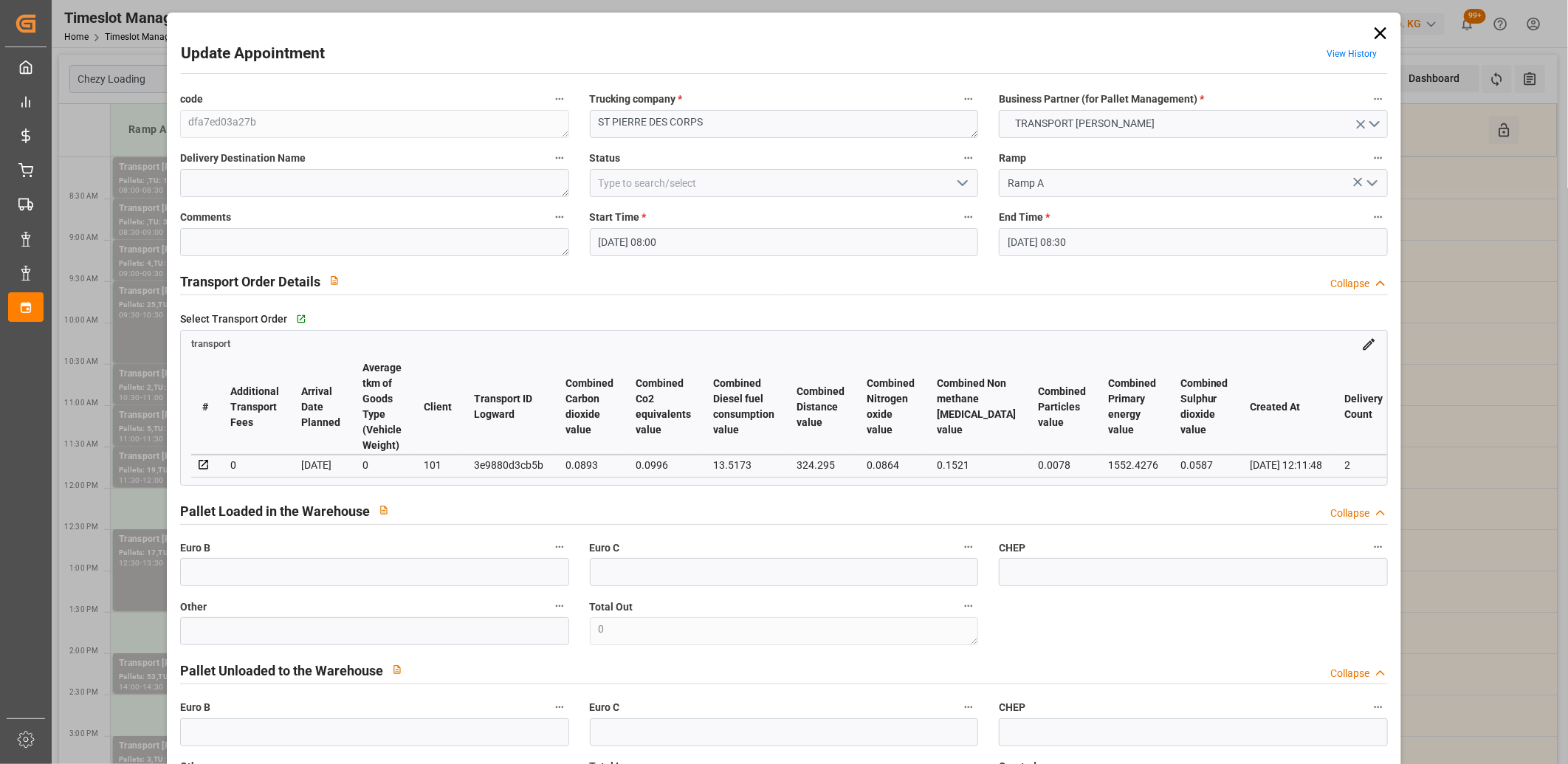
type input "[DATE] 08:00"
type input "[DATE] 08:30"
type input "[DATE] 15:25"
type input "[DATE] 12:11"
type input "[DATE]"
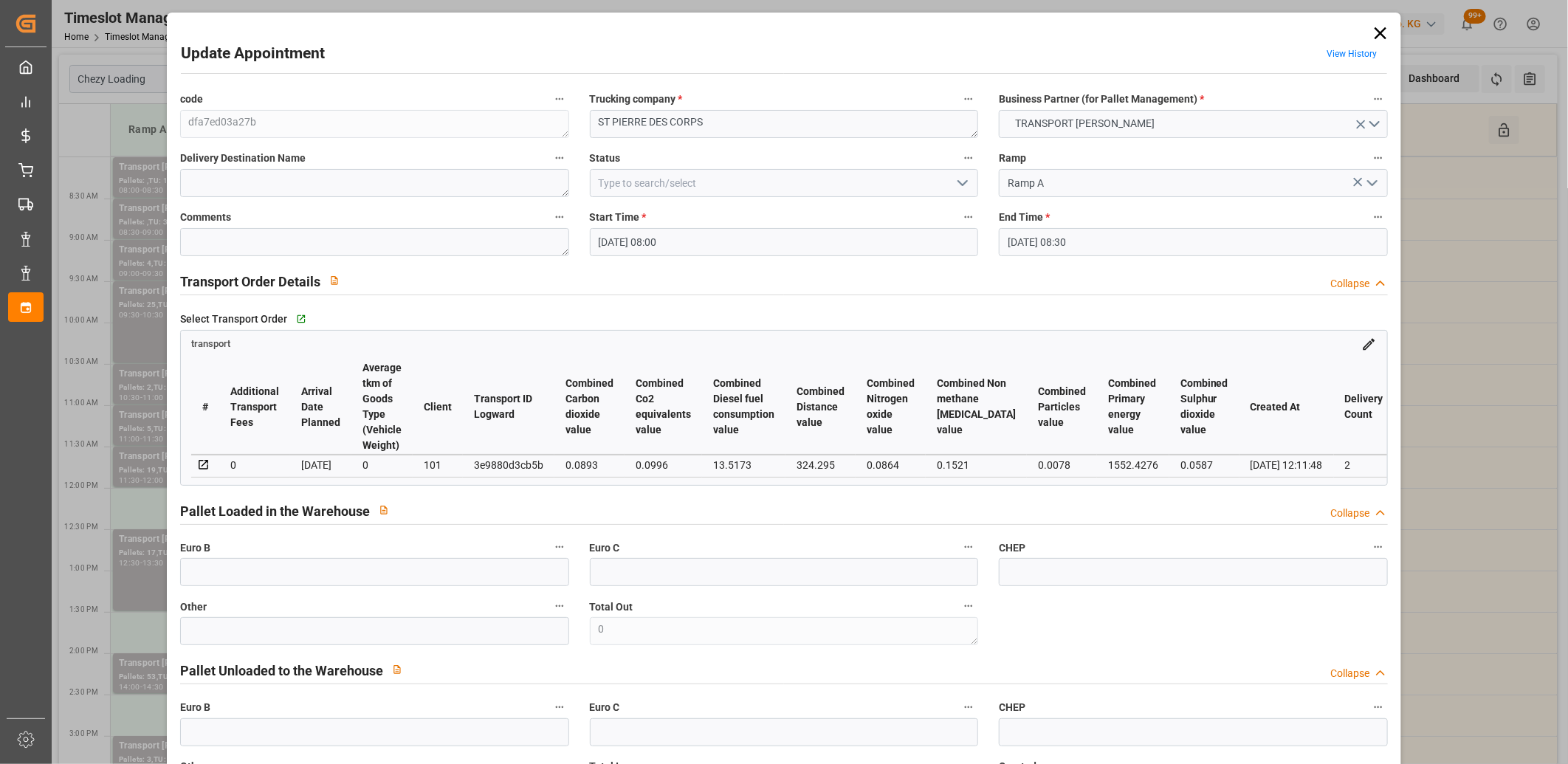
type input "[DATE]"
click at [521, 465] on div "3e9880d3cb5b" at bounding box center [508, 465] width 69 height 18
copy div "3e9880d3cb5b"
click at [1377, 32] on icon at bounding box center [1381, 33] width 12 height 12
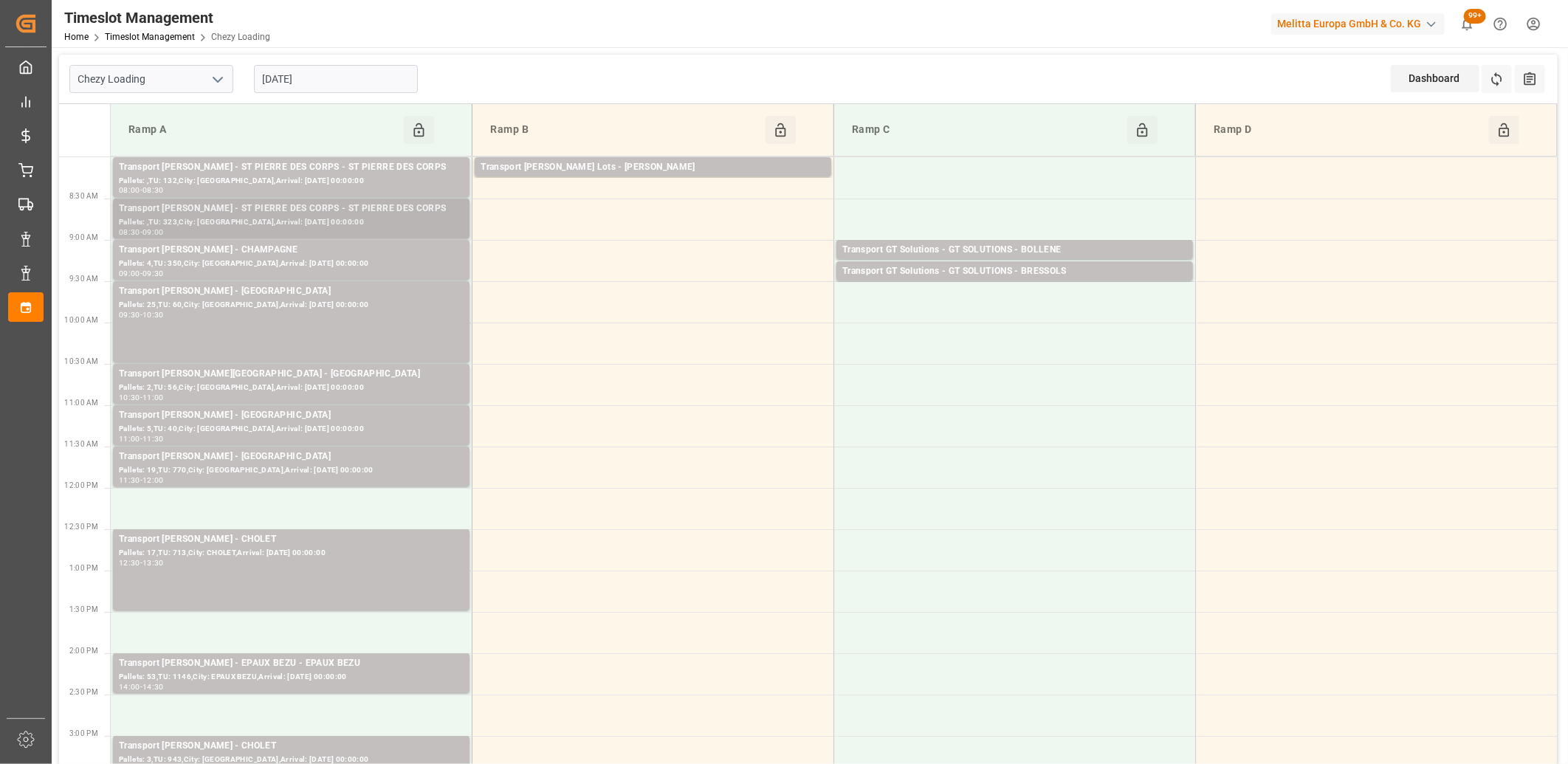
click at [393, 214] on div "Transport [PERSON_NAME] - ST PIERRE DES CORPS - ST PIERRE DES CORPS" at bounding box center [291, 209] width 344 height 15
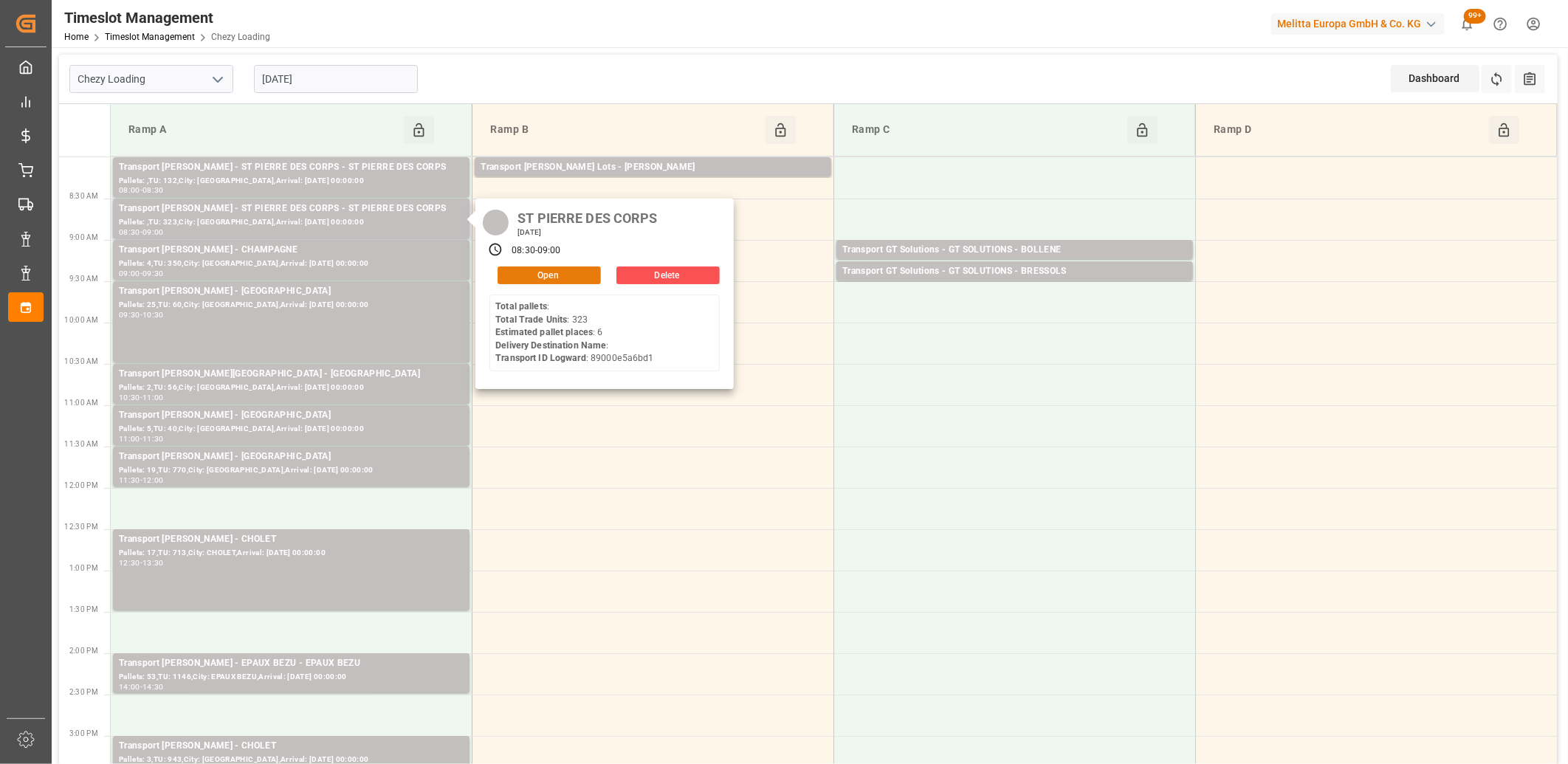
click at [541, 271] on button "Open" at bounding box center [549, 275] width 103 height 18
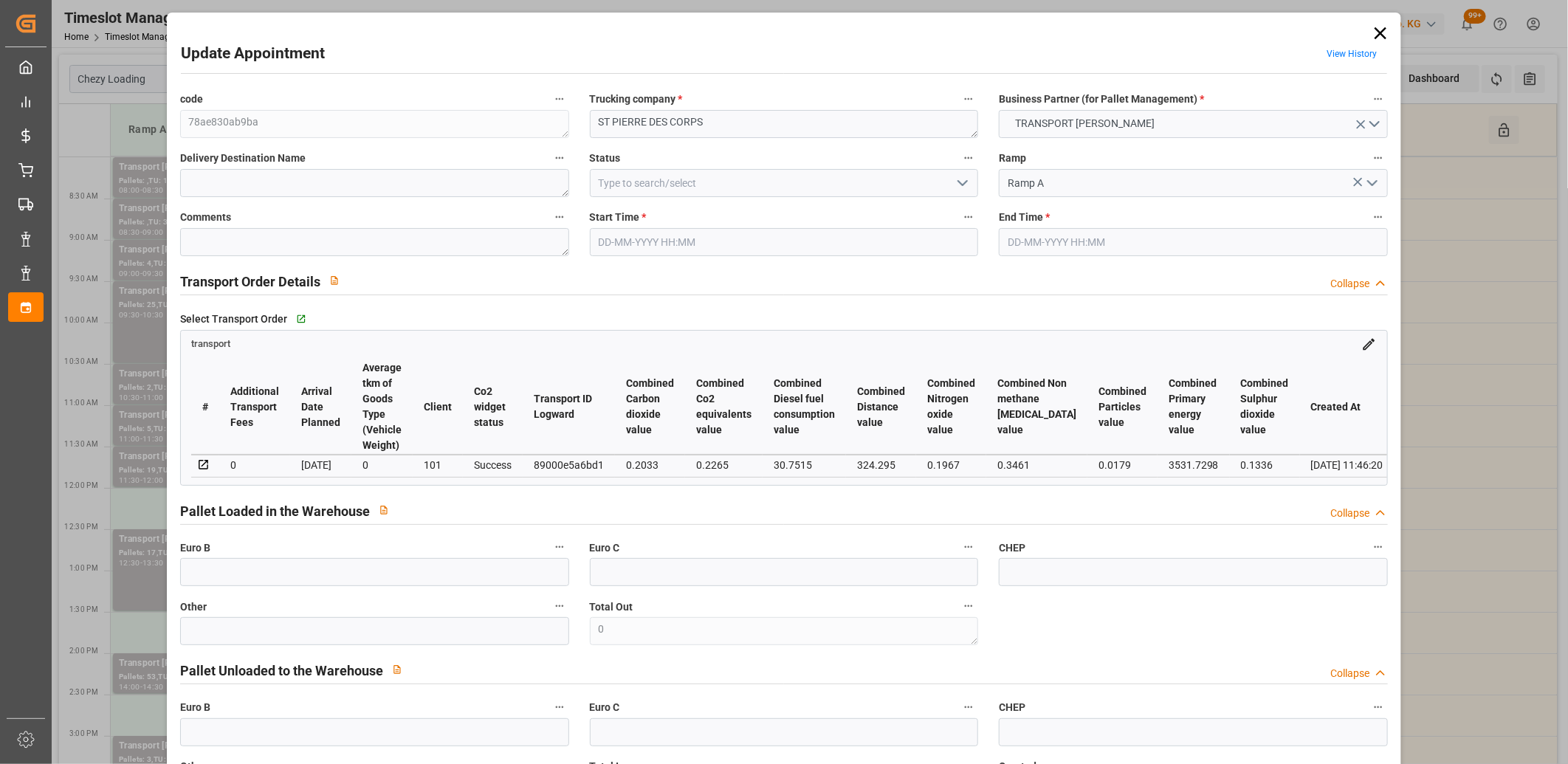
type input "[DATE] 08:30"
type input "[DATE] 09:00"
type input "[DATE] 12:06"
type input "[DATE] 11:46"
type input "[DATE]"
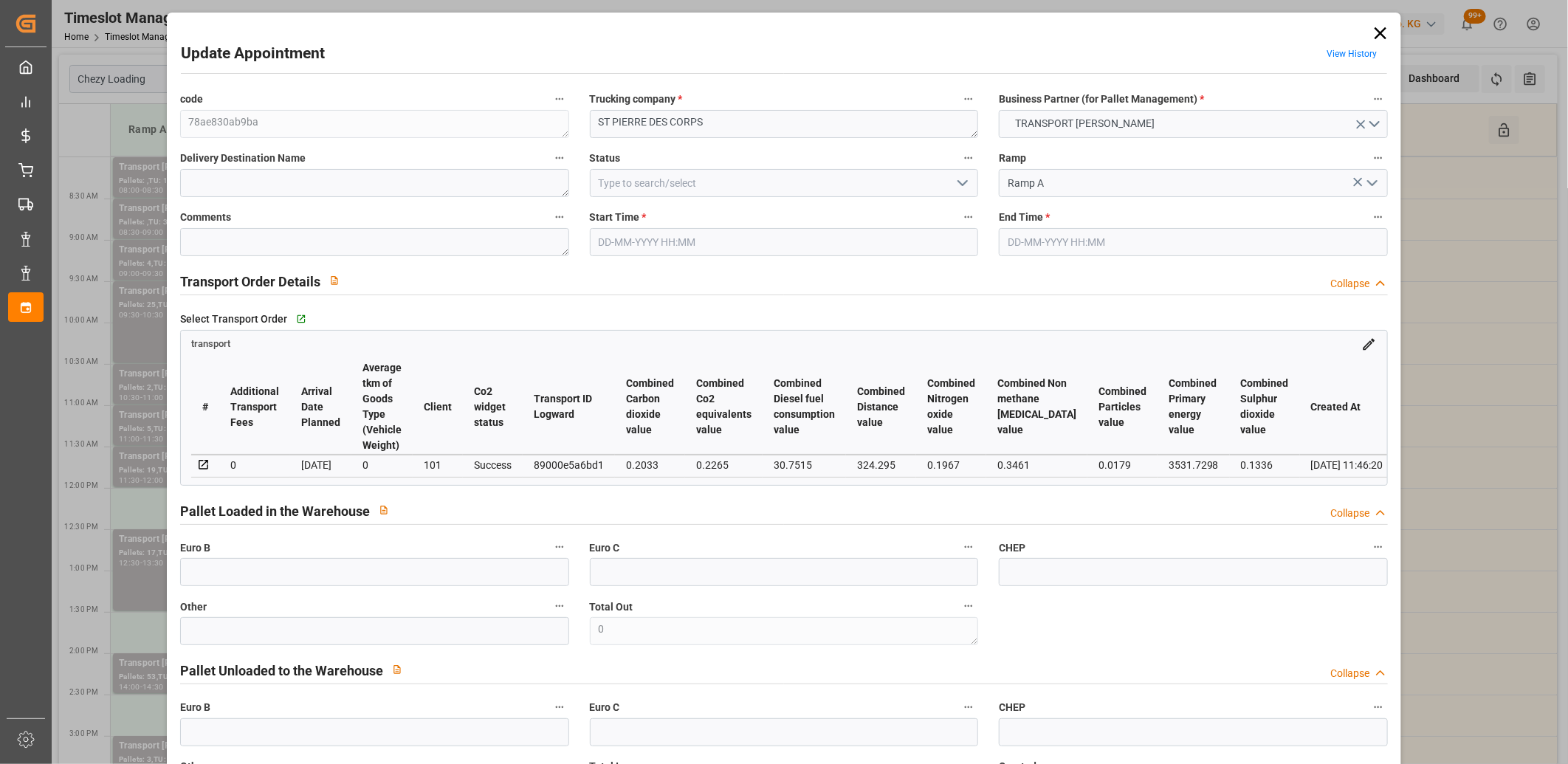
type input "[DATE]"
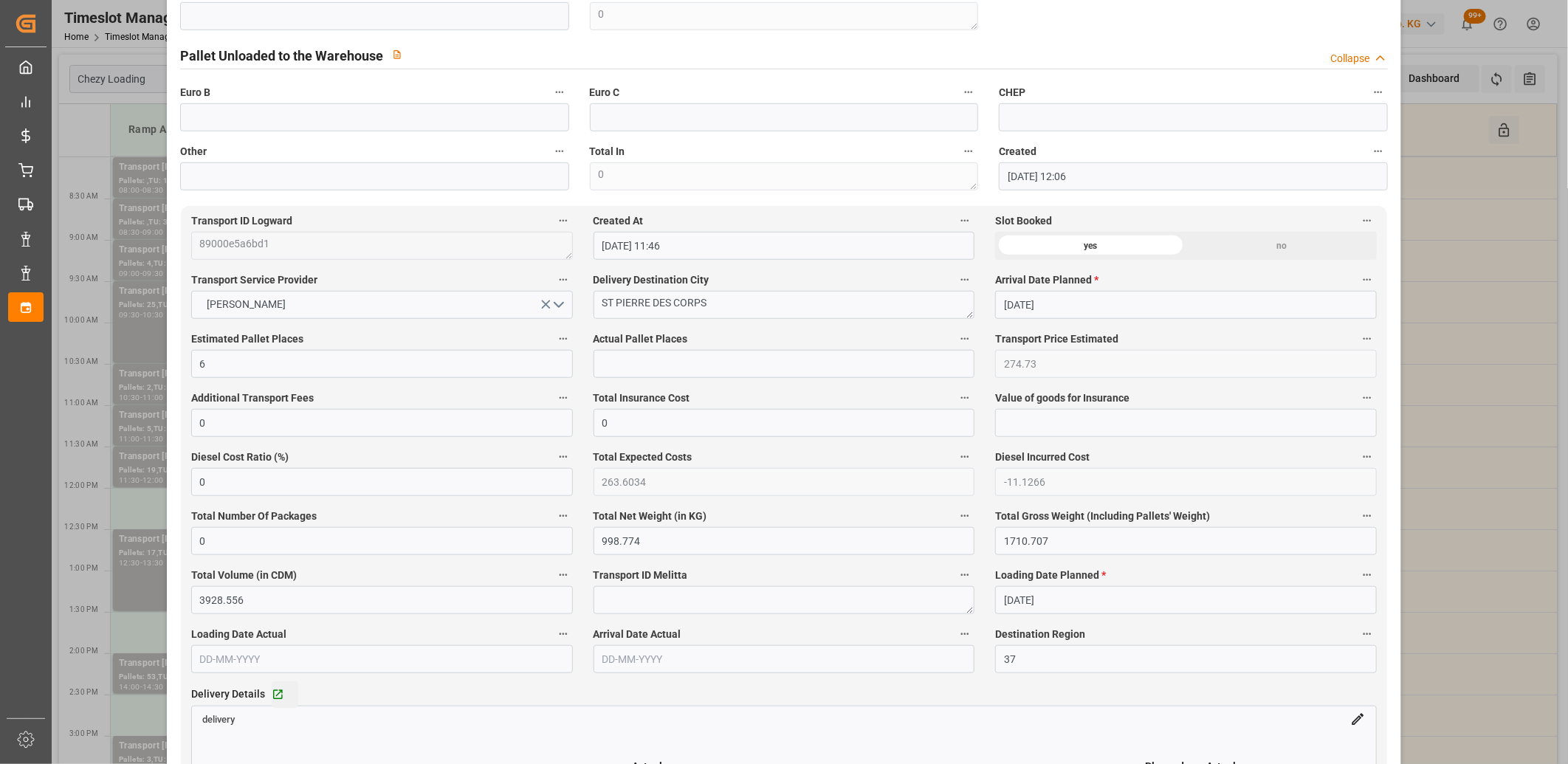
scroll to position [820, 0]
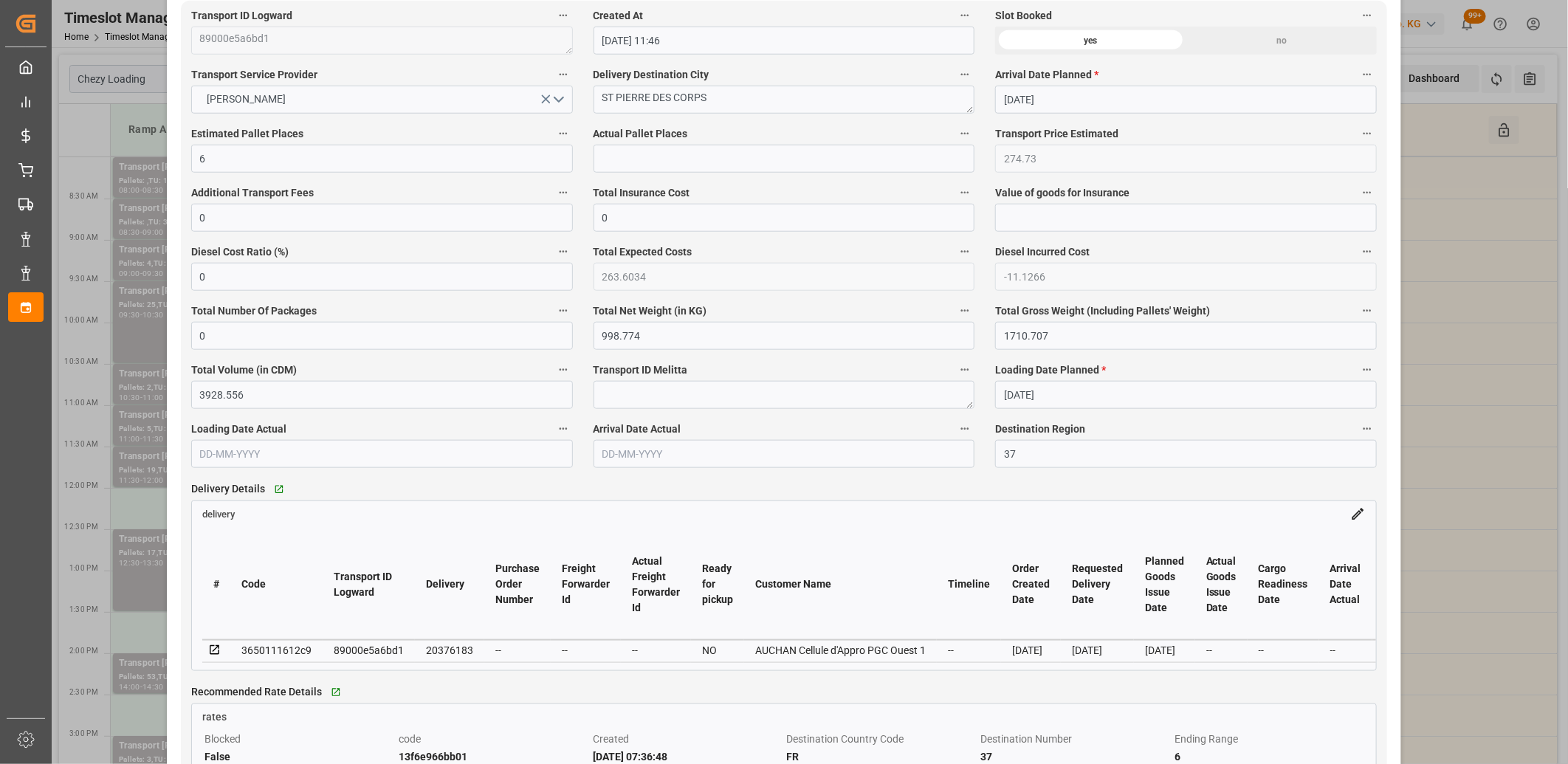
click at [212, 651] on icon at bounding box center [215, 650] width 13 height 13
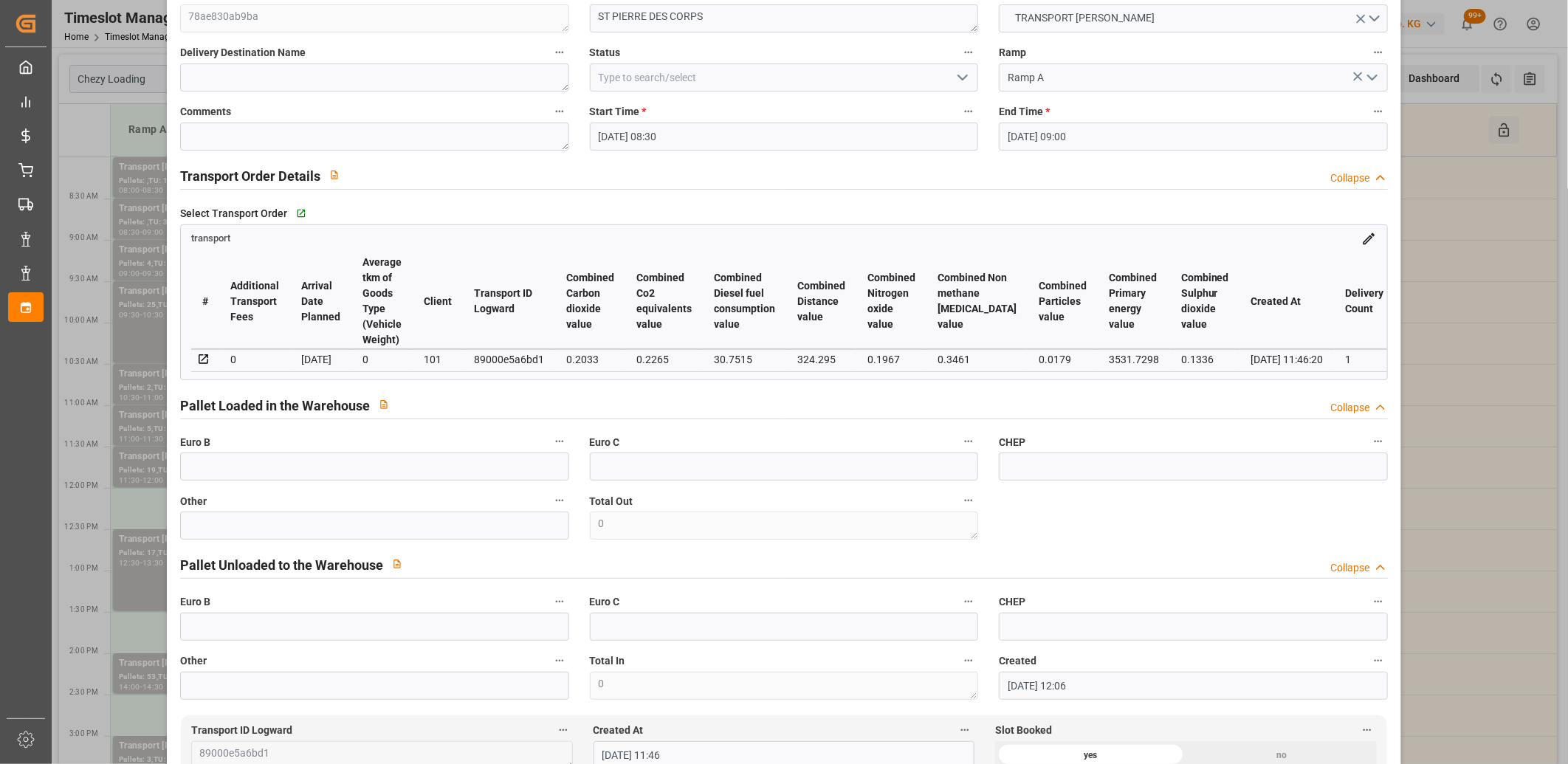
scroll to position [0, 0]
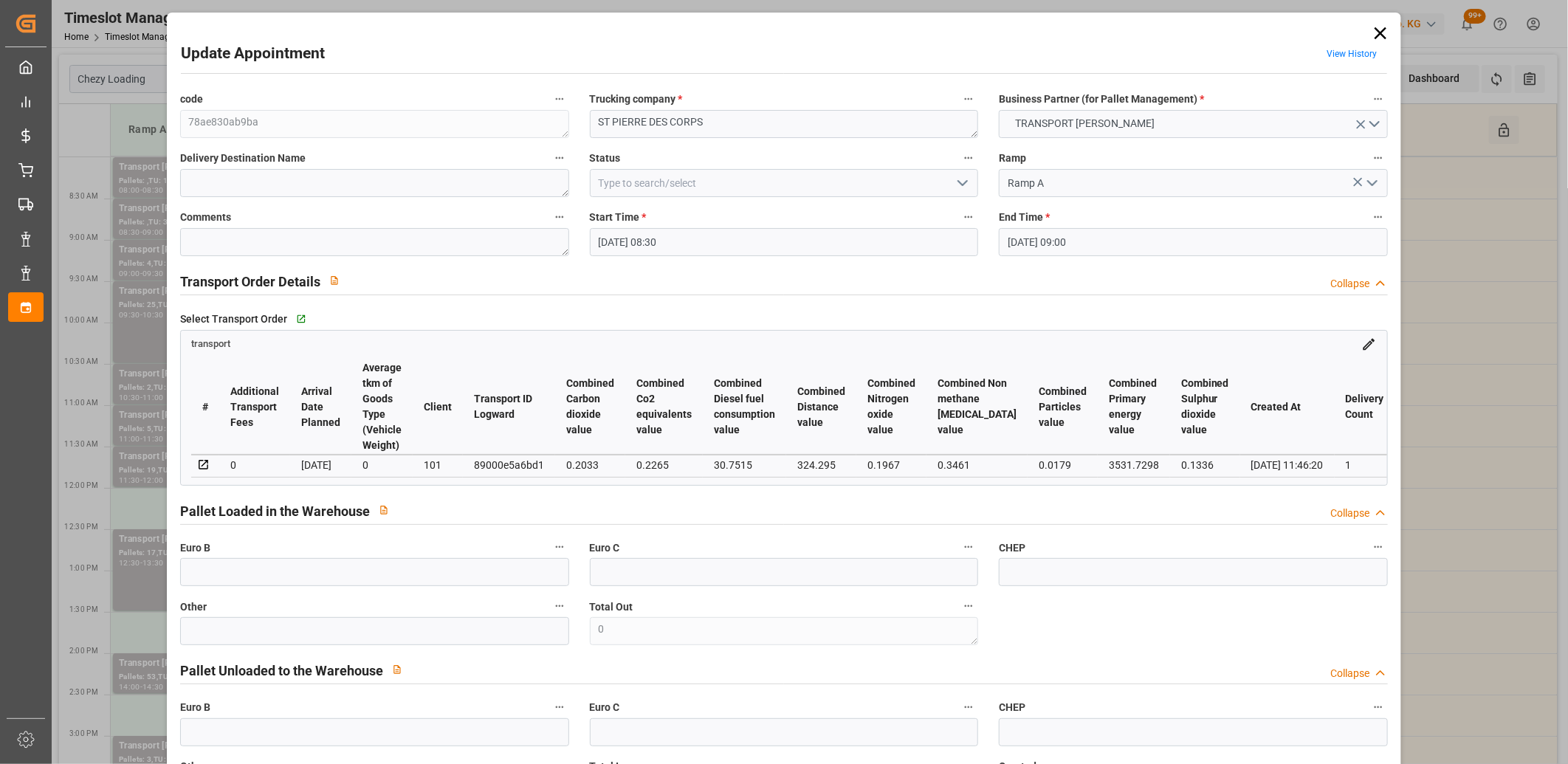
click at [507, 460] on div "89000e5a6bd1" at bounding box center [509, 465] width 70 height 18
copy div "89000e5a6bd1"
click at [1375, 33] on icon at bounding box center [1381, 33] width 12 height 12
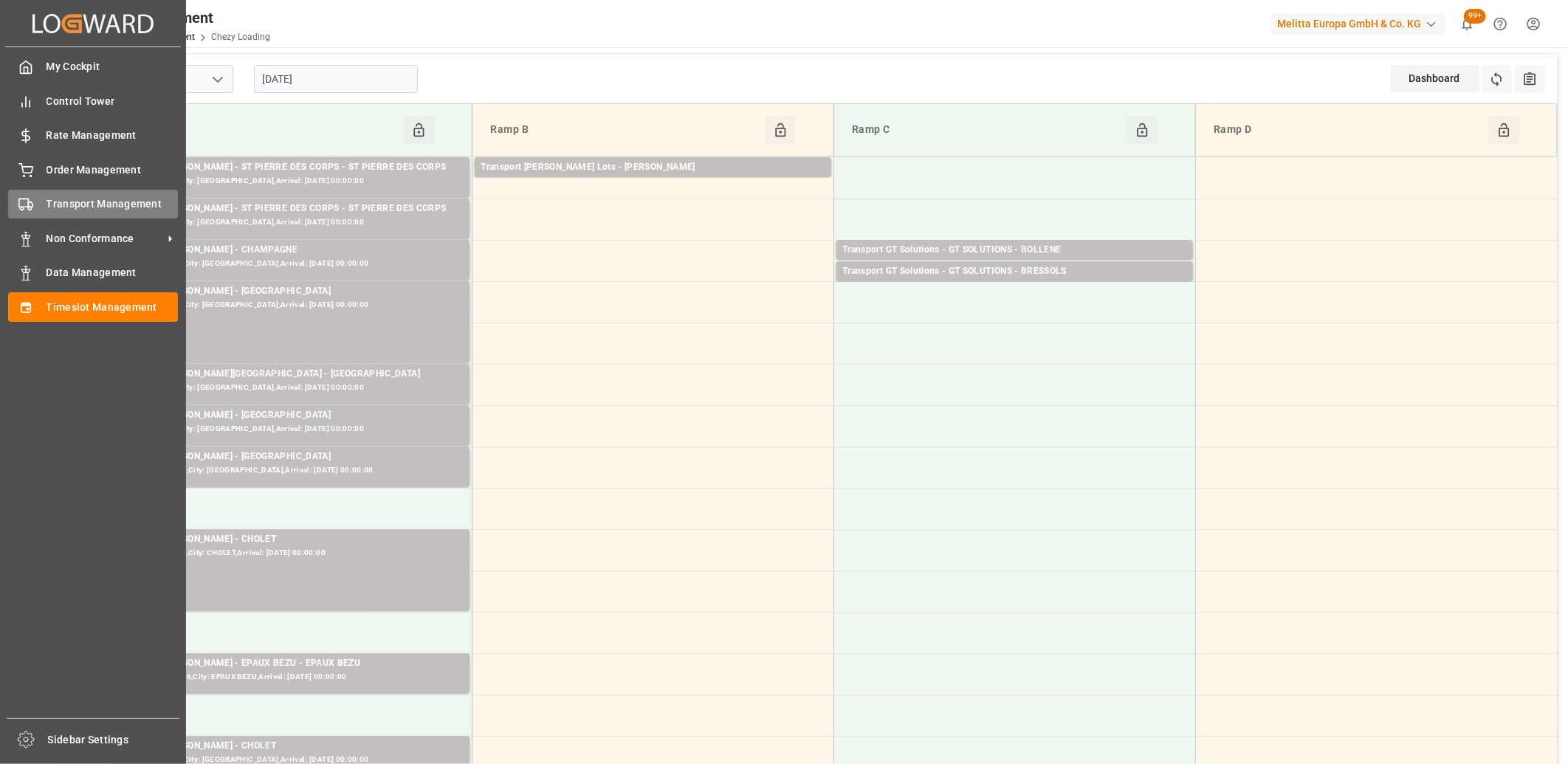
click at [28, 202] on polygon at bounding box center [30, 205] width 4 height 5
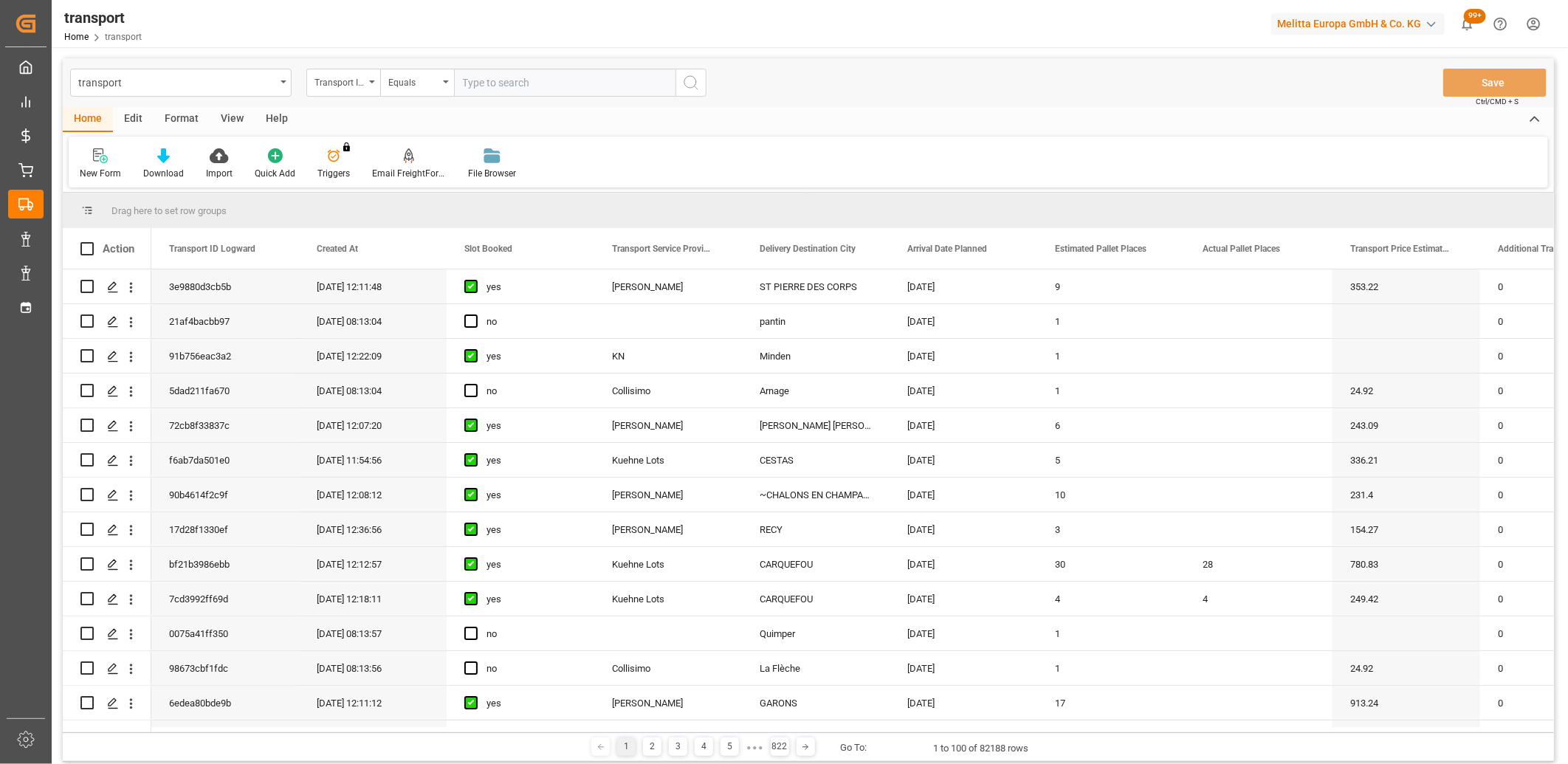
click at [503, 87] on input "text" at bounding box center [565, 83] width 222 height 28
type input "89000e5a6bd1"
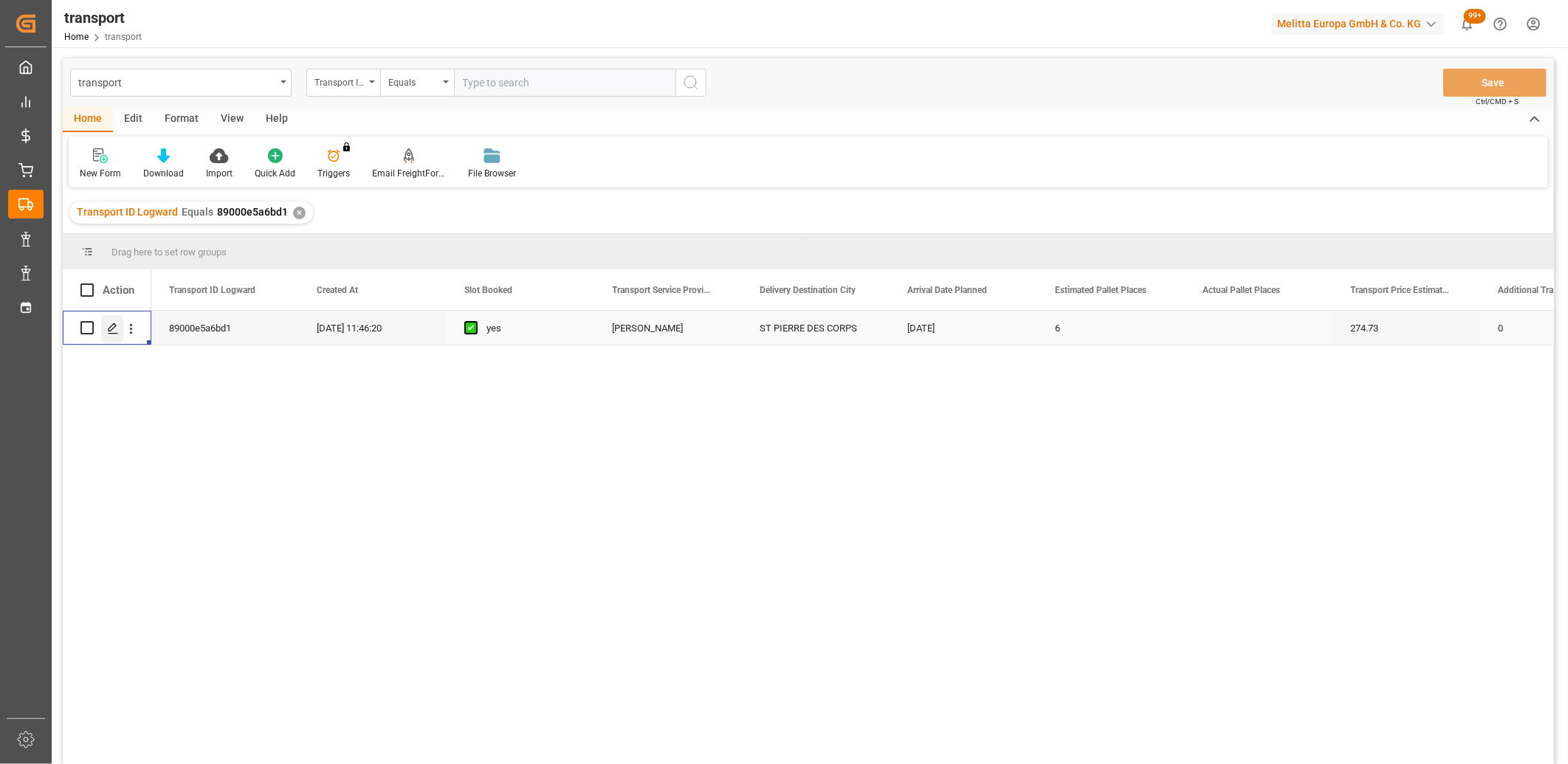
click at [112, 330] on polygon "Press SPACE to select this row." at bounding box center [112, 327] width 7 height 7
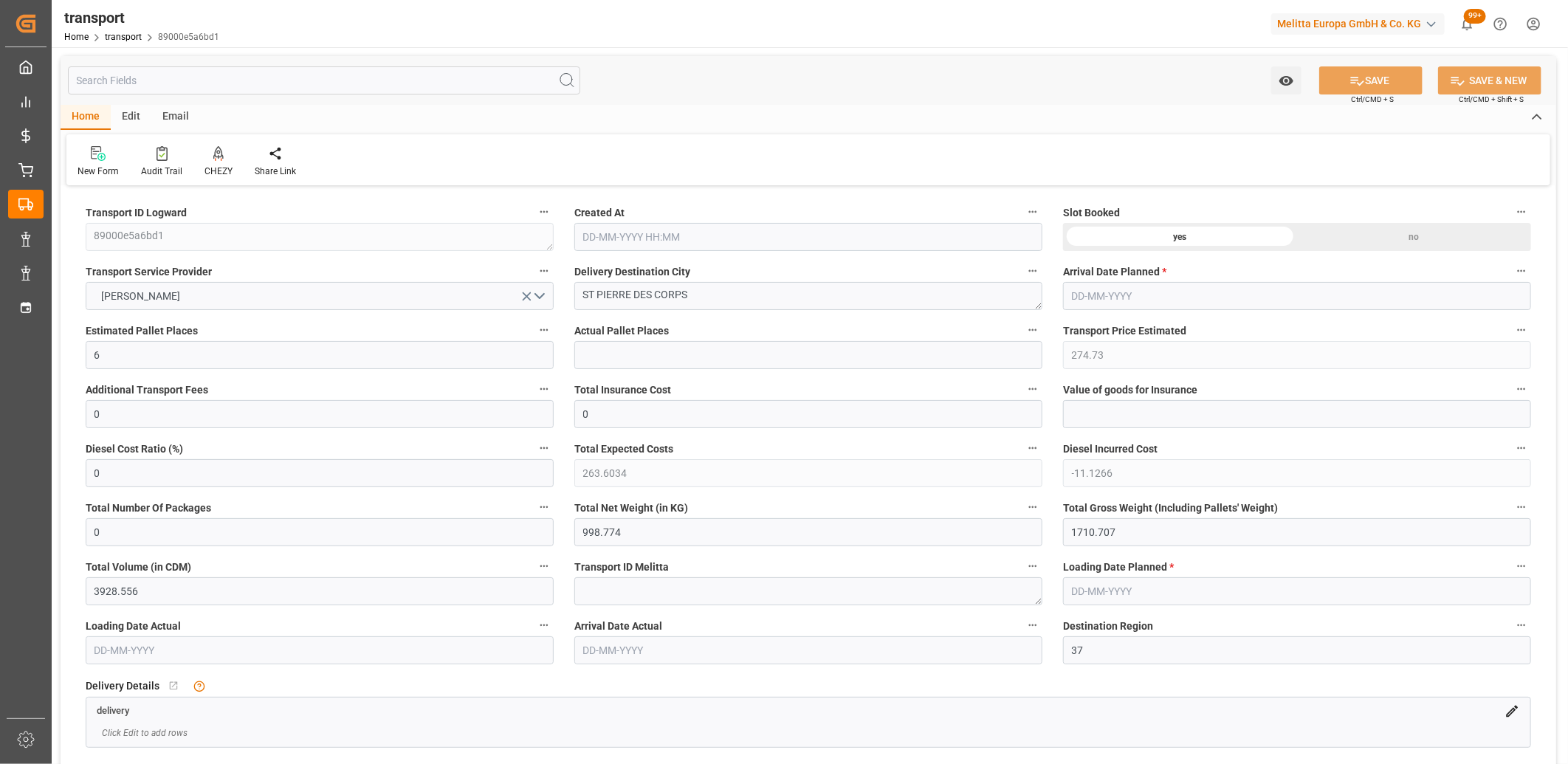
type input "[DATE] 11:46"
type input "[DATE]"
drag, startPoint x: 1122, startPoint y: 530, endPoint x: 983, endPoint y: 530, distance: 139.0
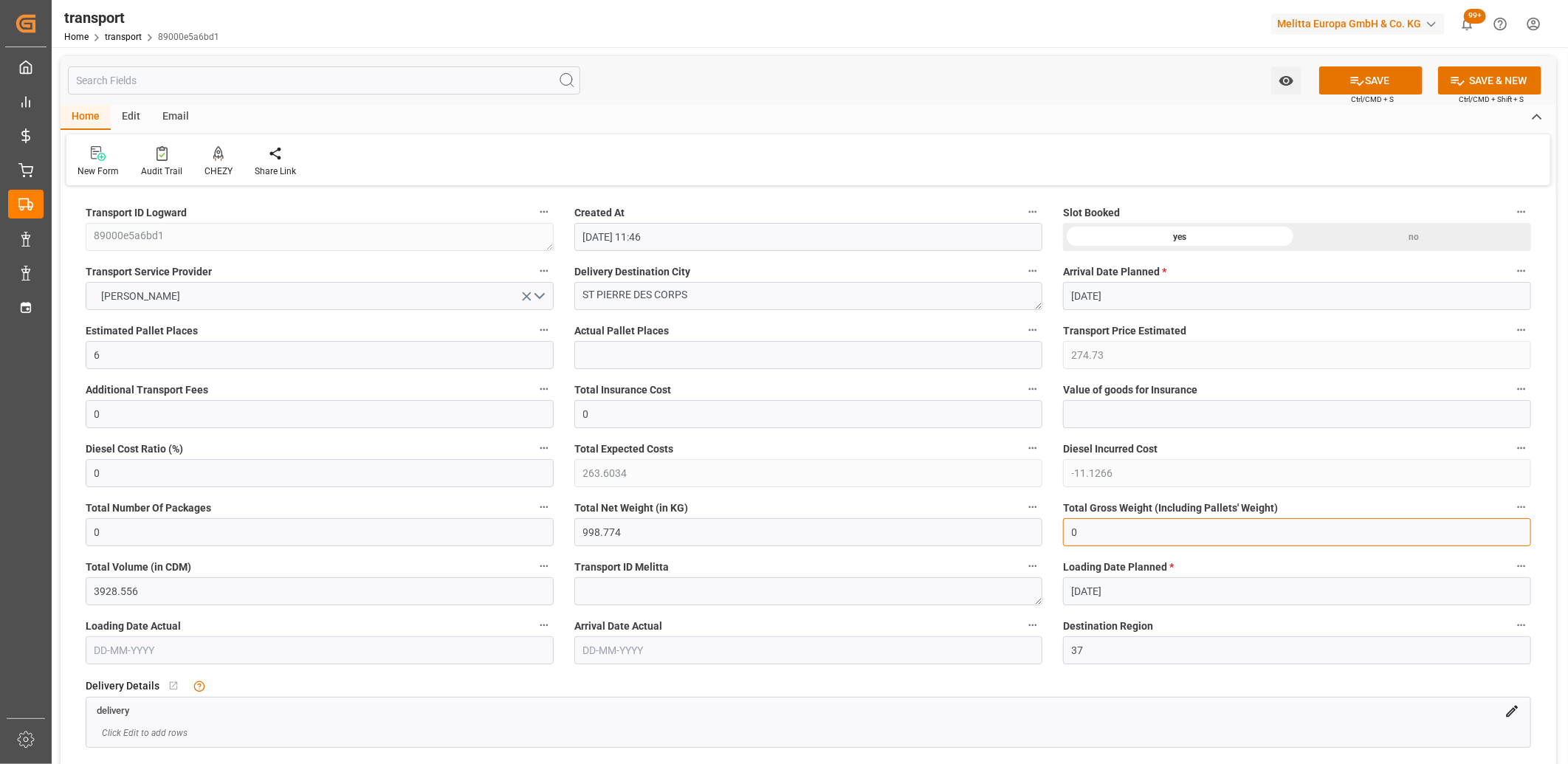
type input "0"
drag, startPoint x: 675, startPoint y: 539, endPoint x: 530, endPoint y: 540, distance: 145.0
type input "0"
drag, startPoint x: 129, startPoint y: 339, endPoint x: 115, endPoint y: 350, distance: 17.8
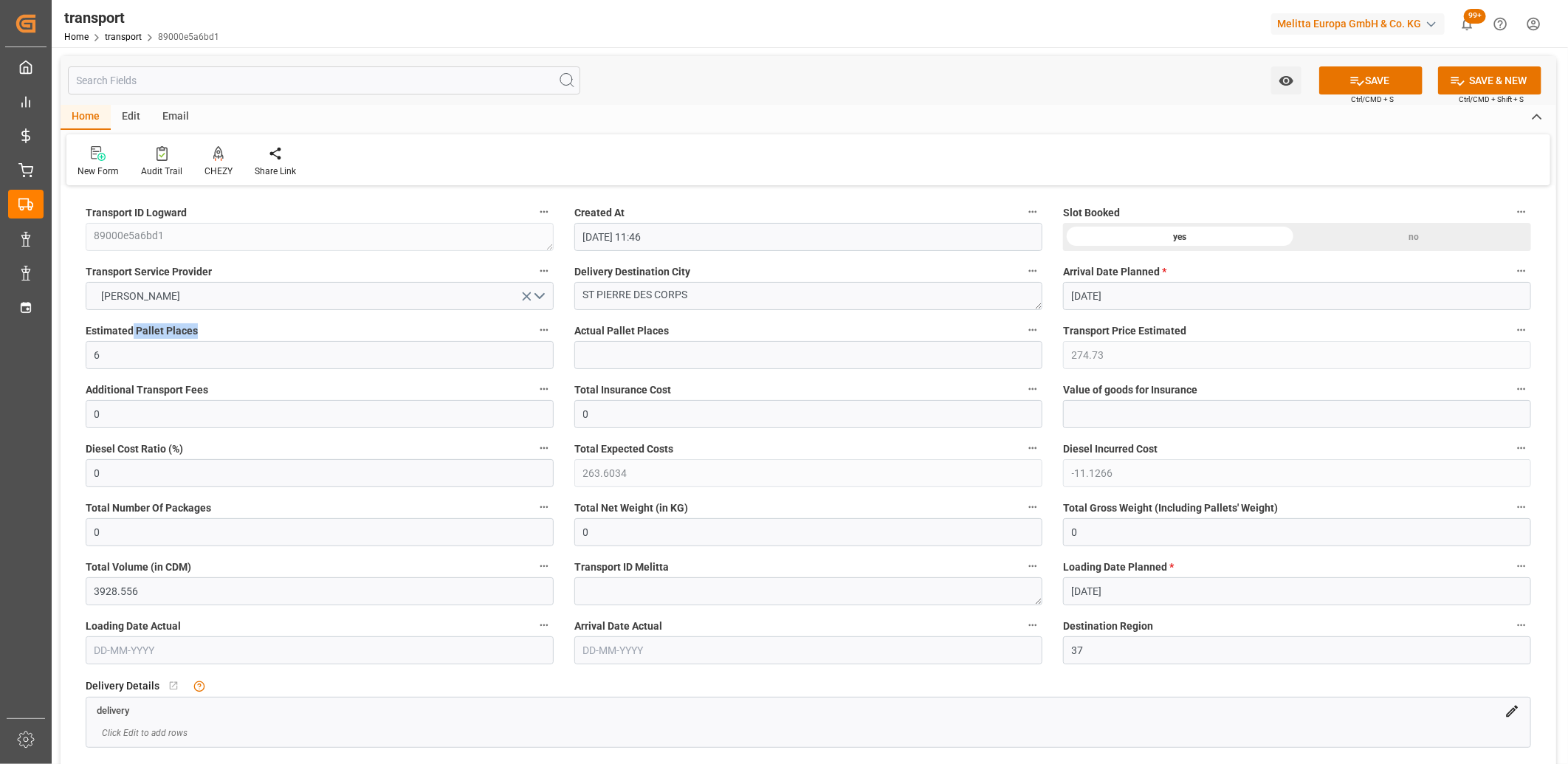
click at [116, 348] on div "Estimated Pallet Places 6" at bounding box center [319, 344] width 489 height 59
drag, startPoint x: 115, startPoint y: 351, endPoint x: 69, endPoint y: 350, distance: 46.0
type input "0"
click at [523, 295] on icon "open menu" at bounding box center [527, 296] width 16 height 16
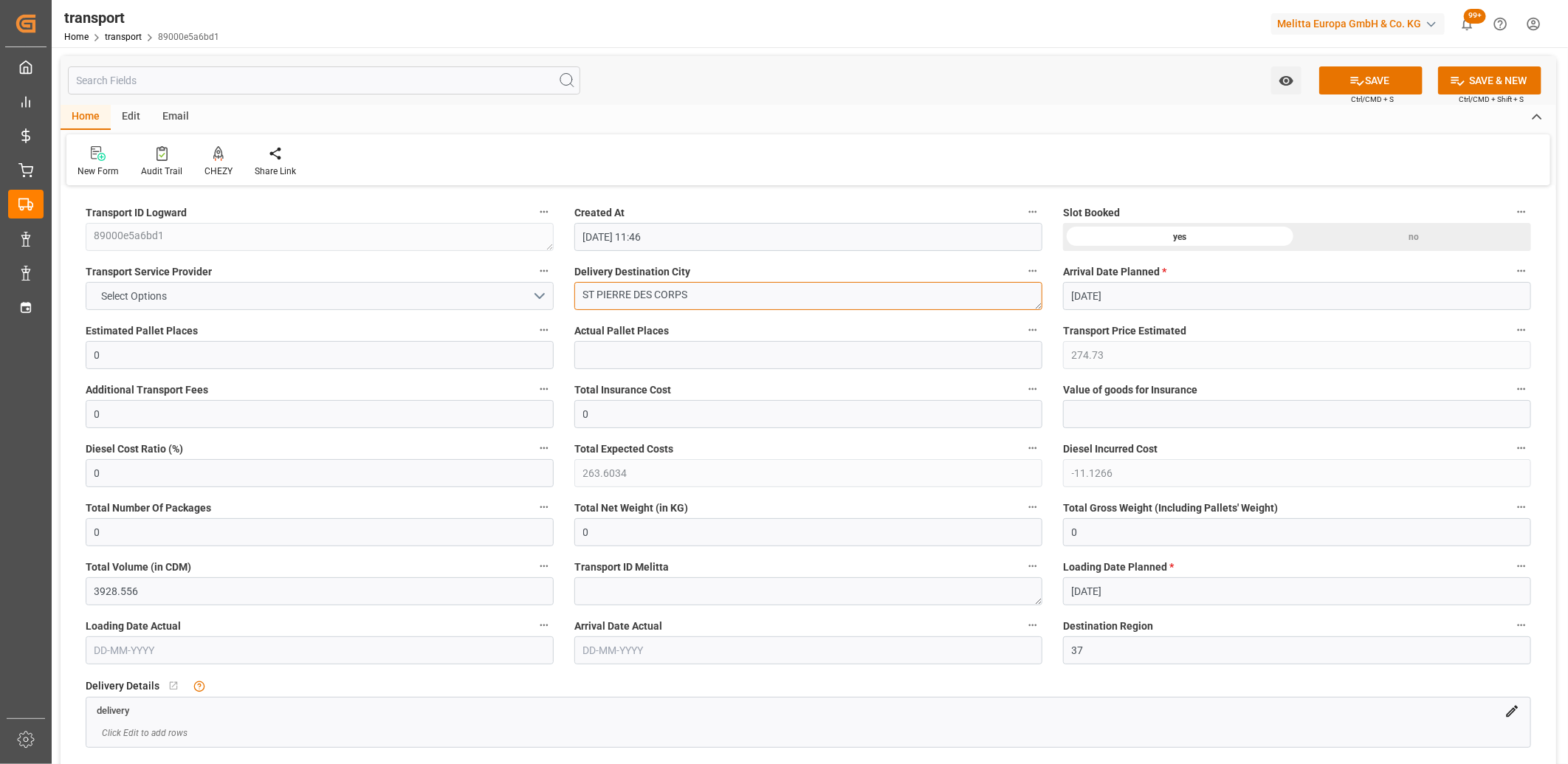
drag, startPoint x: 754, startPoint y: 301, endPoint x: 431, endPoint y: 298, distance: 323.0
click at [1362, 240] on div "no" at bounding box center [1413, 237] width 234 height 28
click at [1375, 81] on button "SAVE" at bounding box center [1370, 80] width 103 height 28
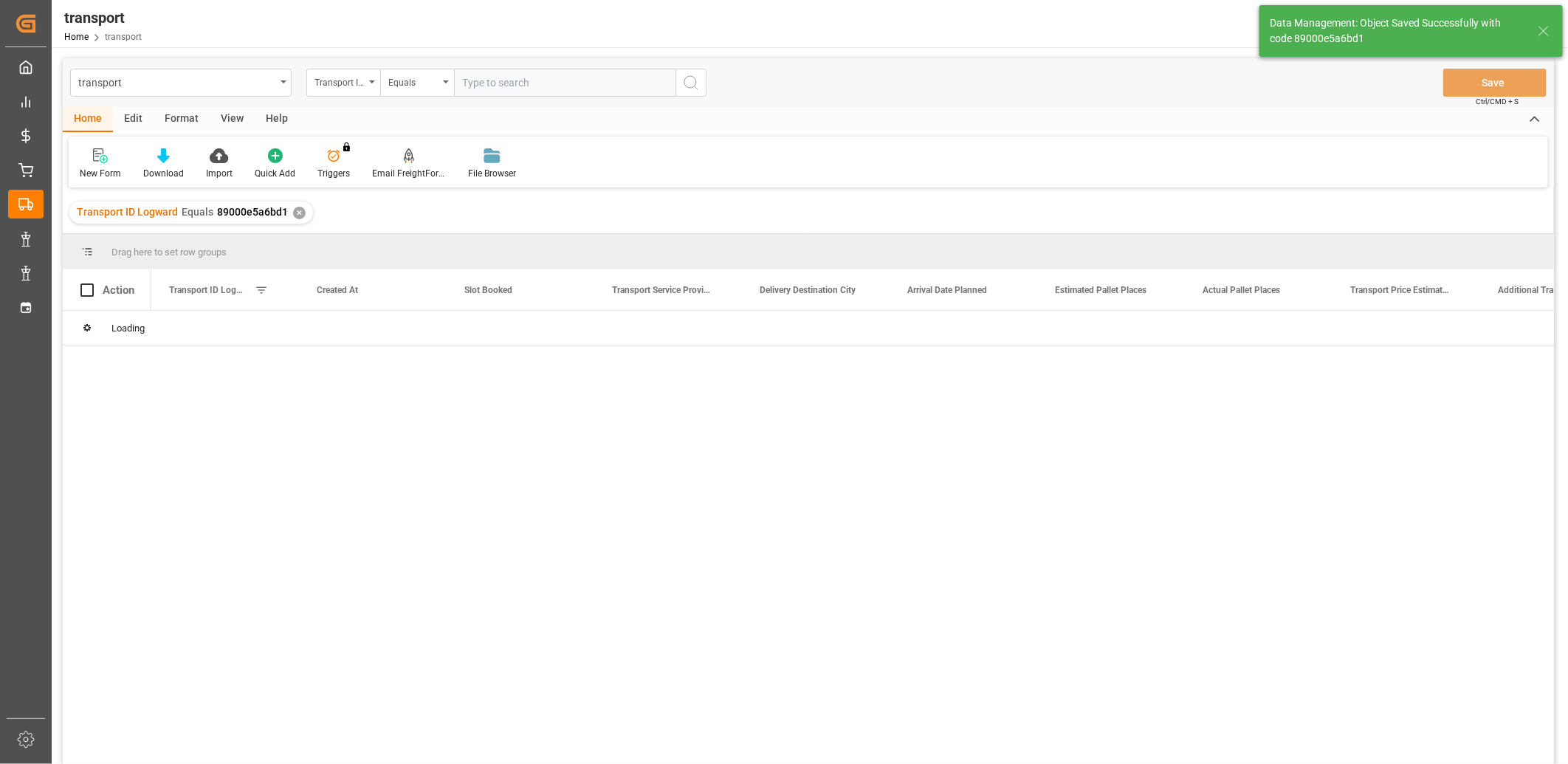
click at [135, 118] on div "Edit" at bounding box center [133, 120] width 41 height 25
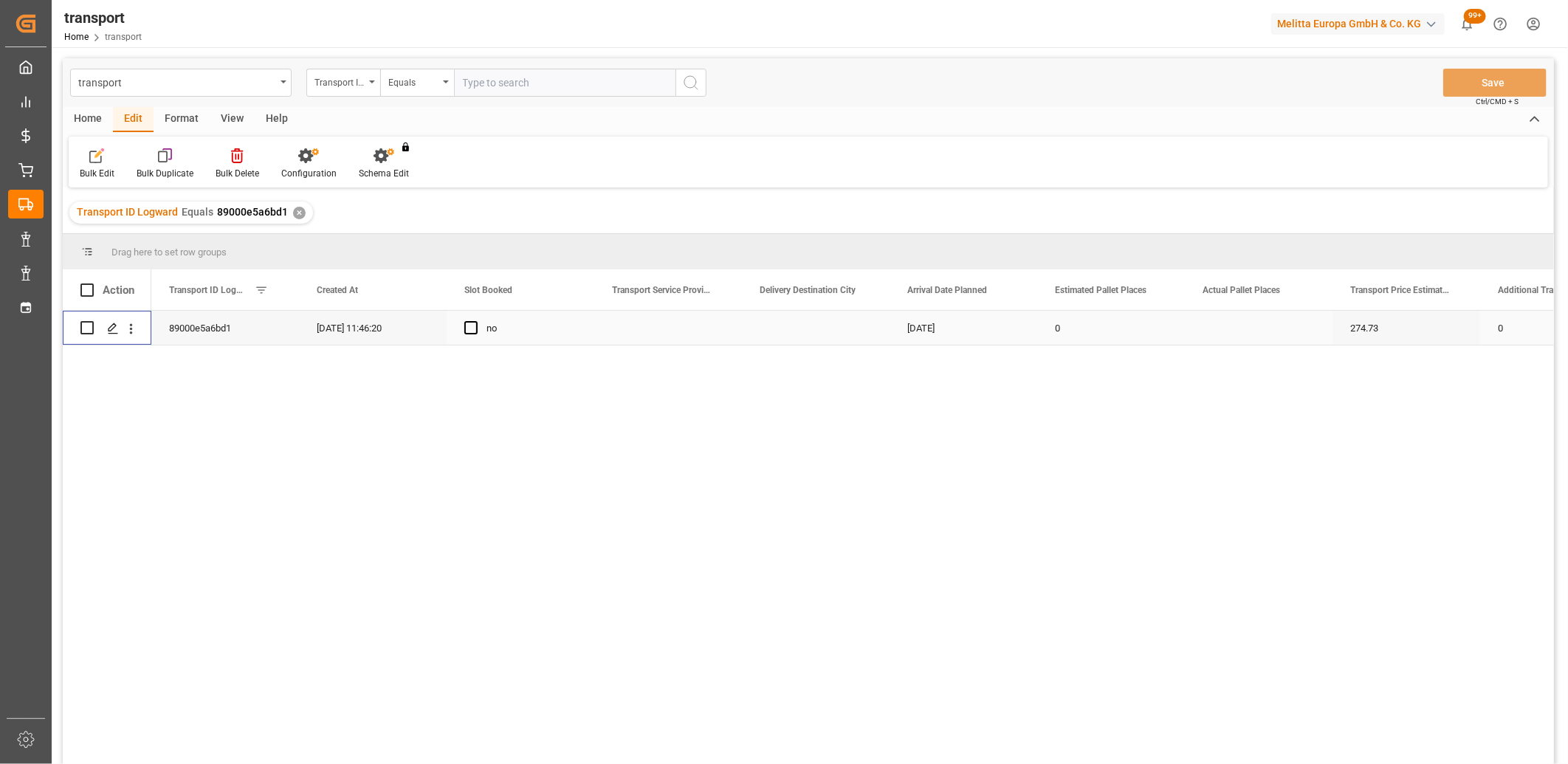
click at [83, 327] on input "Press Space to toggle row selection (unchecked)" at bounding box center [87, 328] width 13 height 13
checkbox input "true"
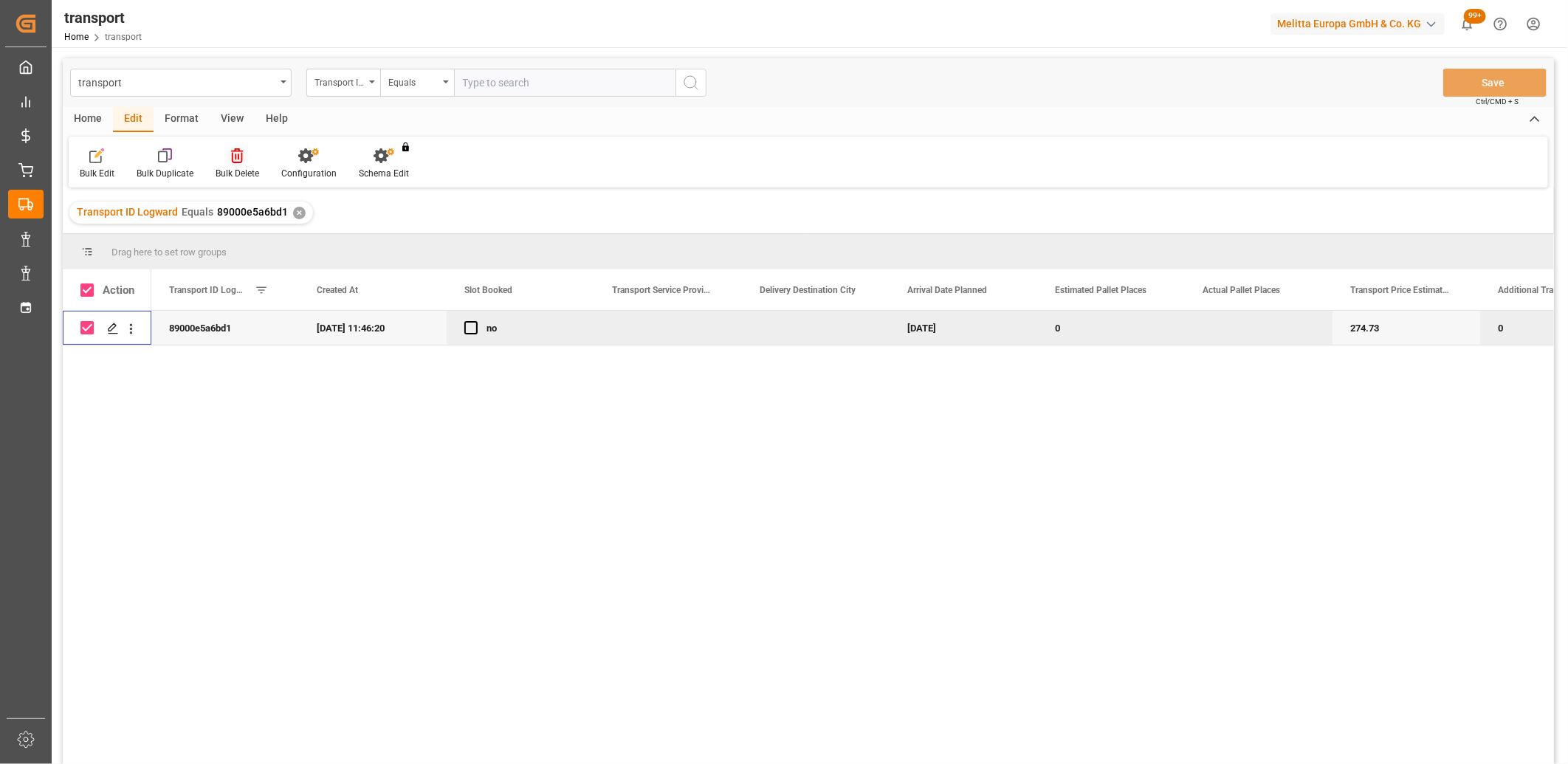
click at [238, 155] on icon at bounding box center [237, 155] width 12 height 15
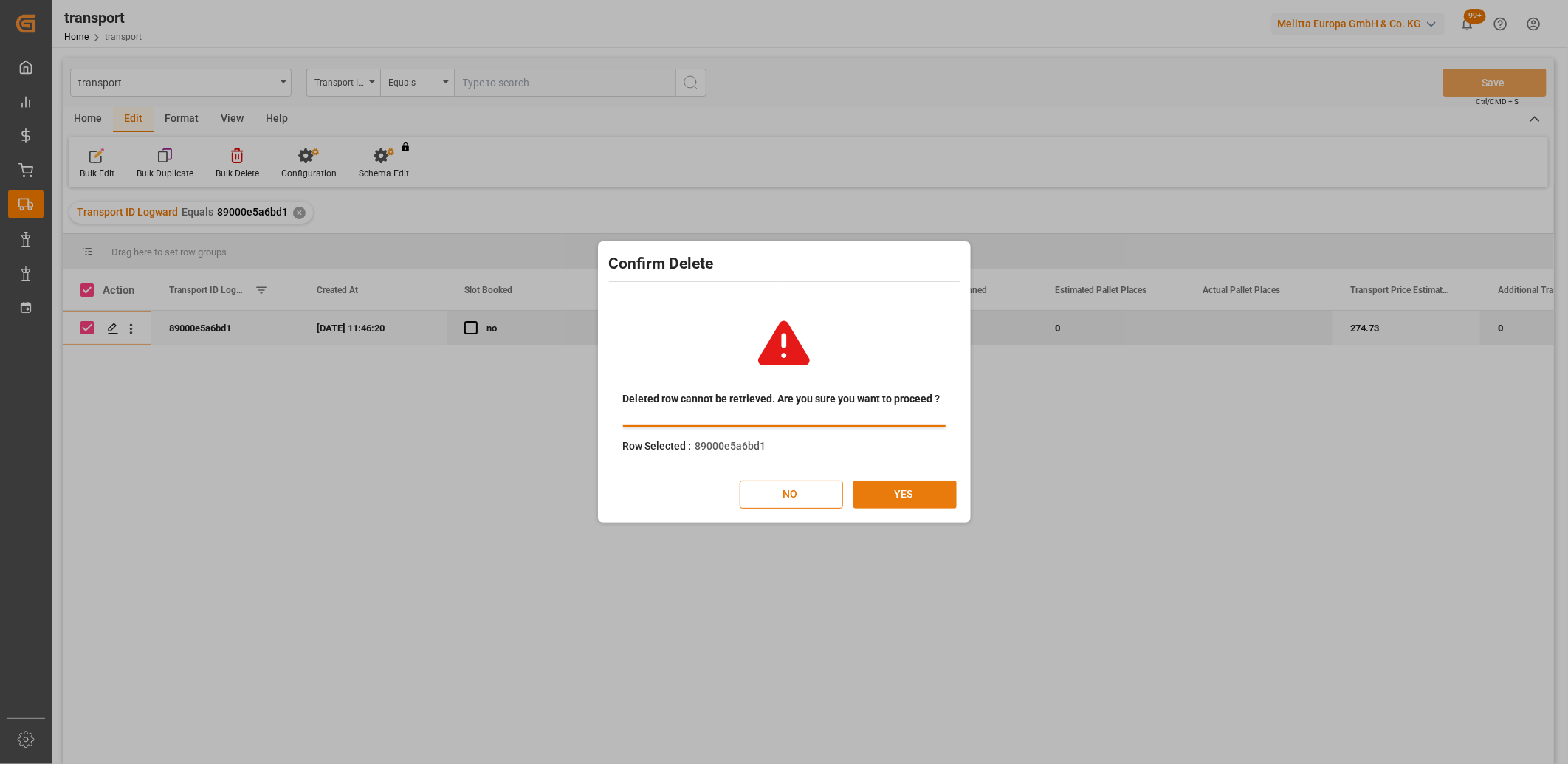
click at [916, 485] on button "YES" at bounding box center [905, 495] width 103 height 28
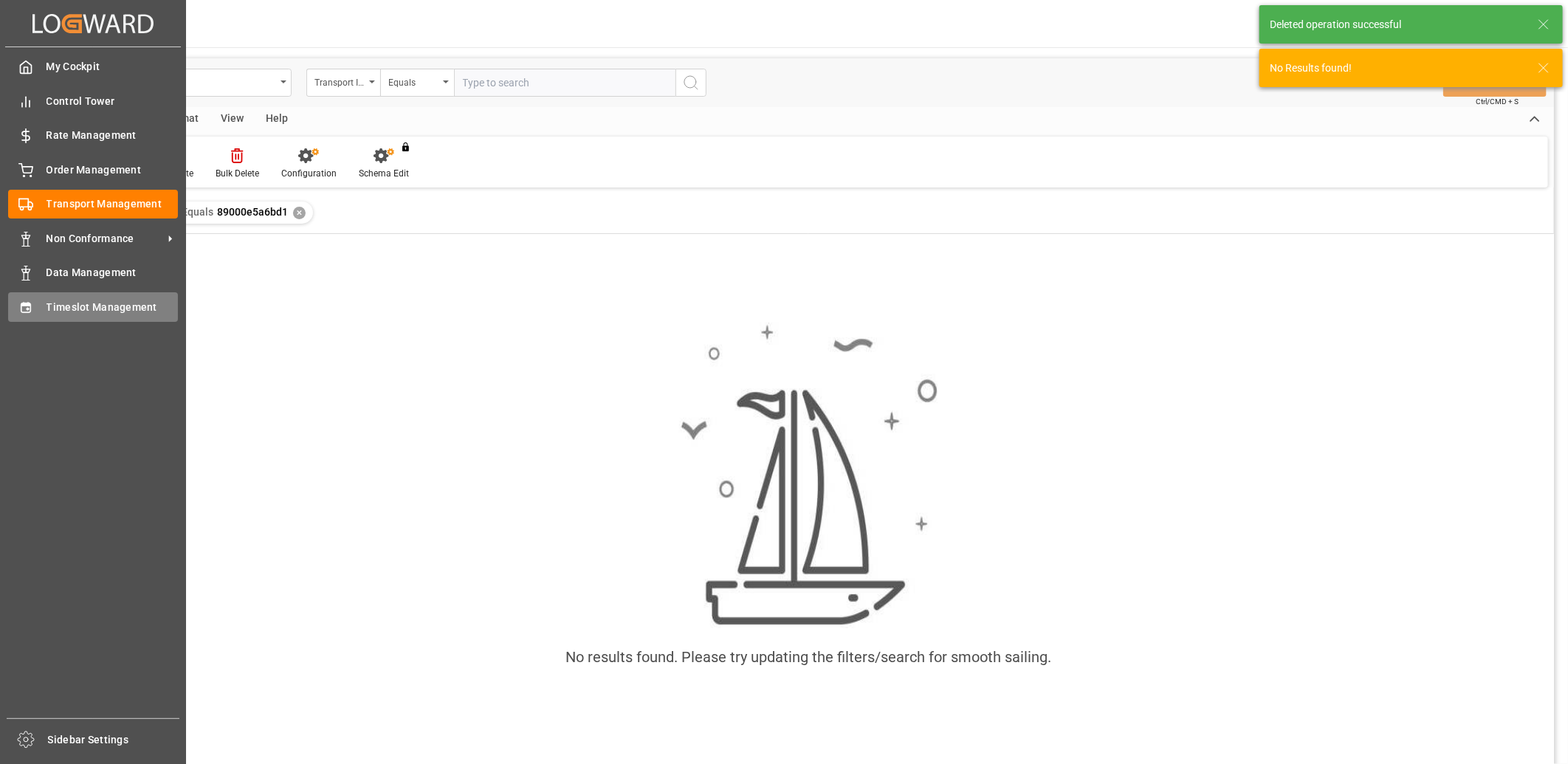
click at [19, 301] on icon at bounding box center [26, 308] width 15 height 15
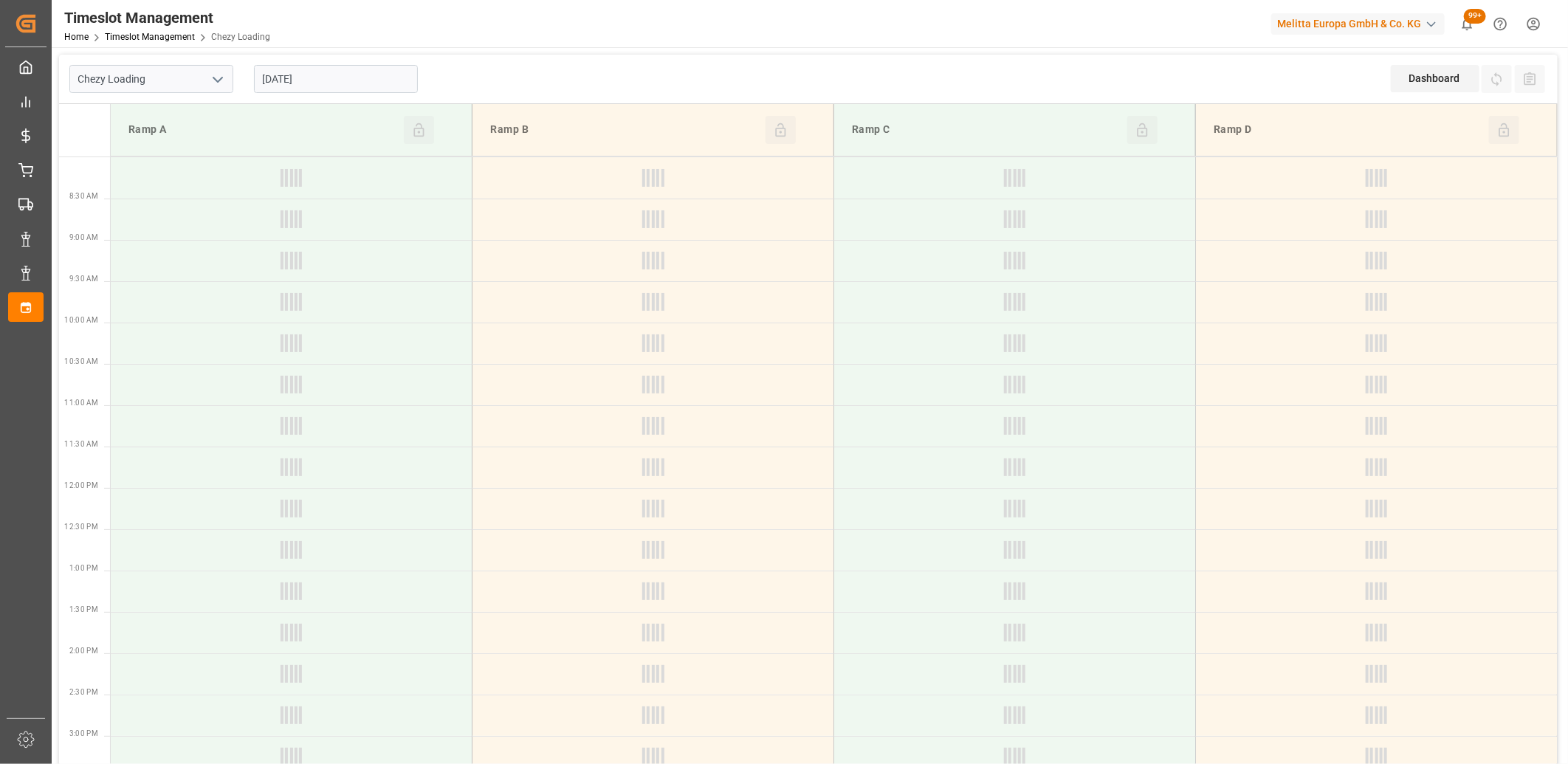
click at [384, 83] on input "[DATE]" at bounding box center [335, 79] width 164 height 28
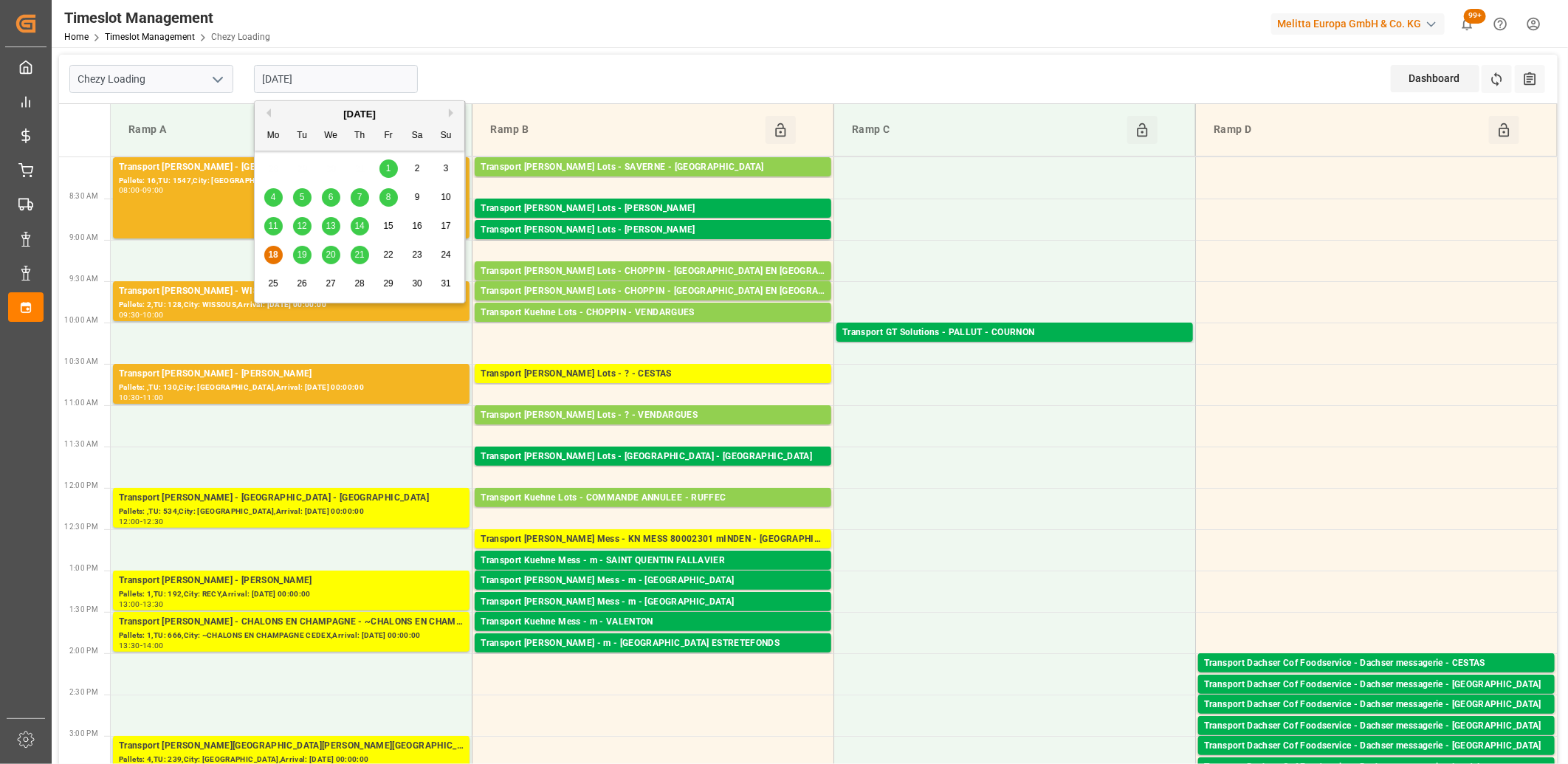
click at [328, 254] on span "20" at bounding box center [330, 254] width 10 height 10
type input "[DATE]"
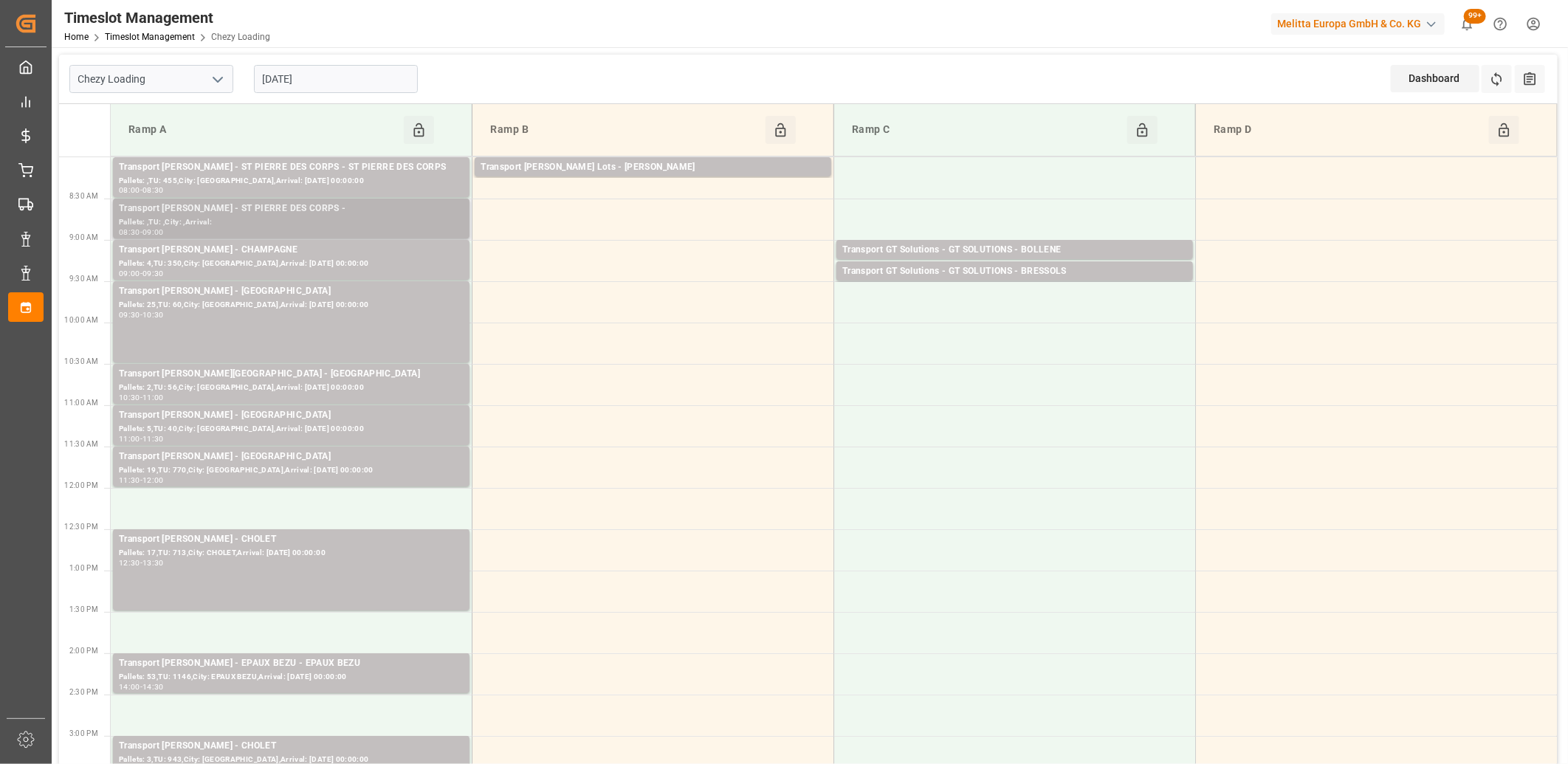
click at [312, 225] on div "Pallets: ,TU: ,City: ,Arrival:" at bounding box center [291, 222] width 344 height 13
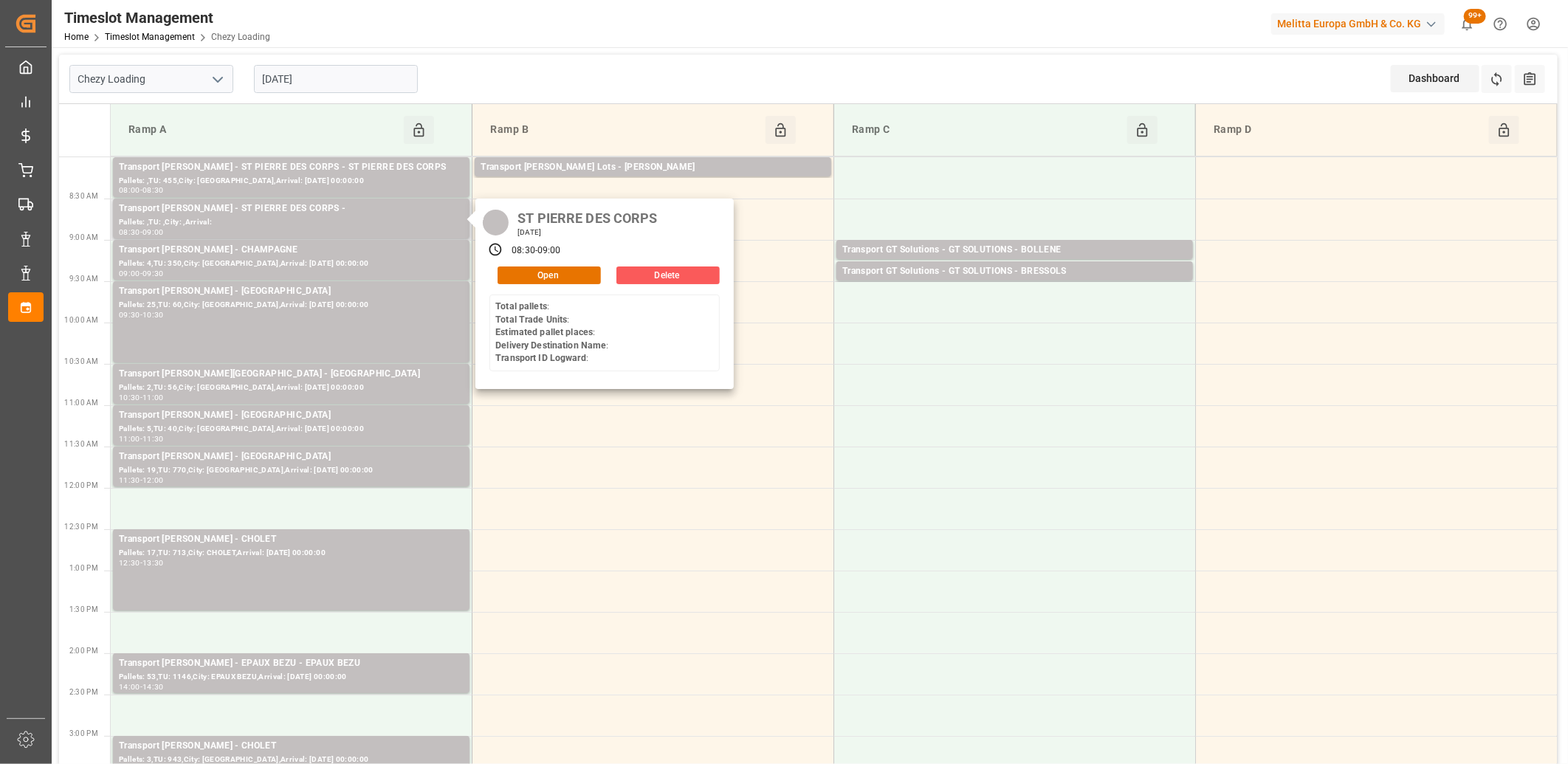
click at [684, 277] on button "Delete" at bounding box center [668, 275] width 103 height 18
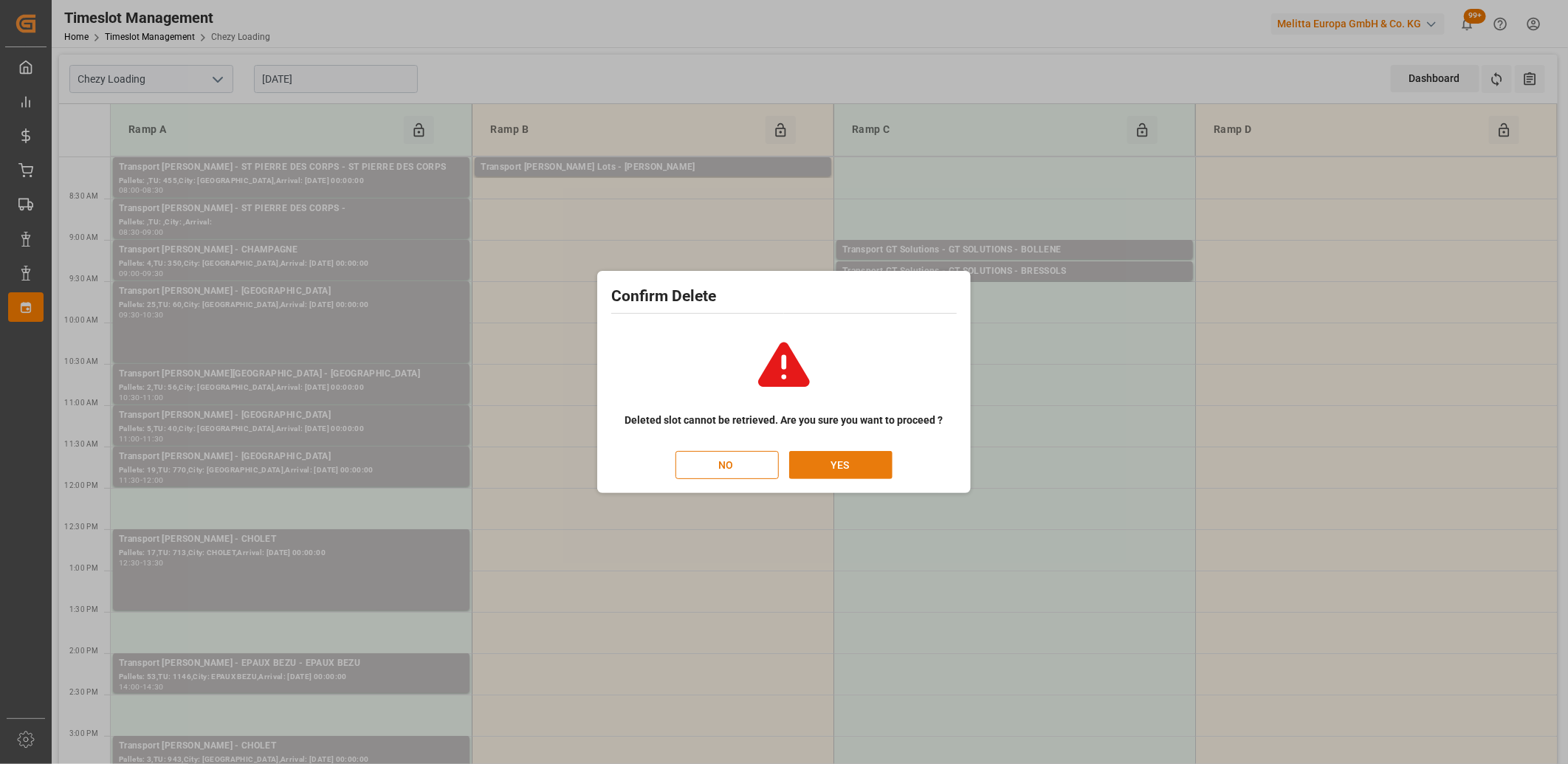
click at [836, 456] on button "YES" at bounding box center [841, 465] width 103 height 28
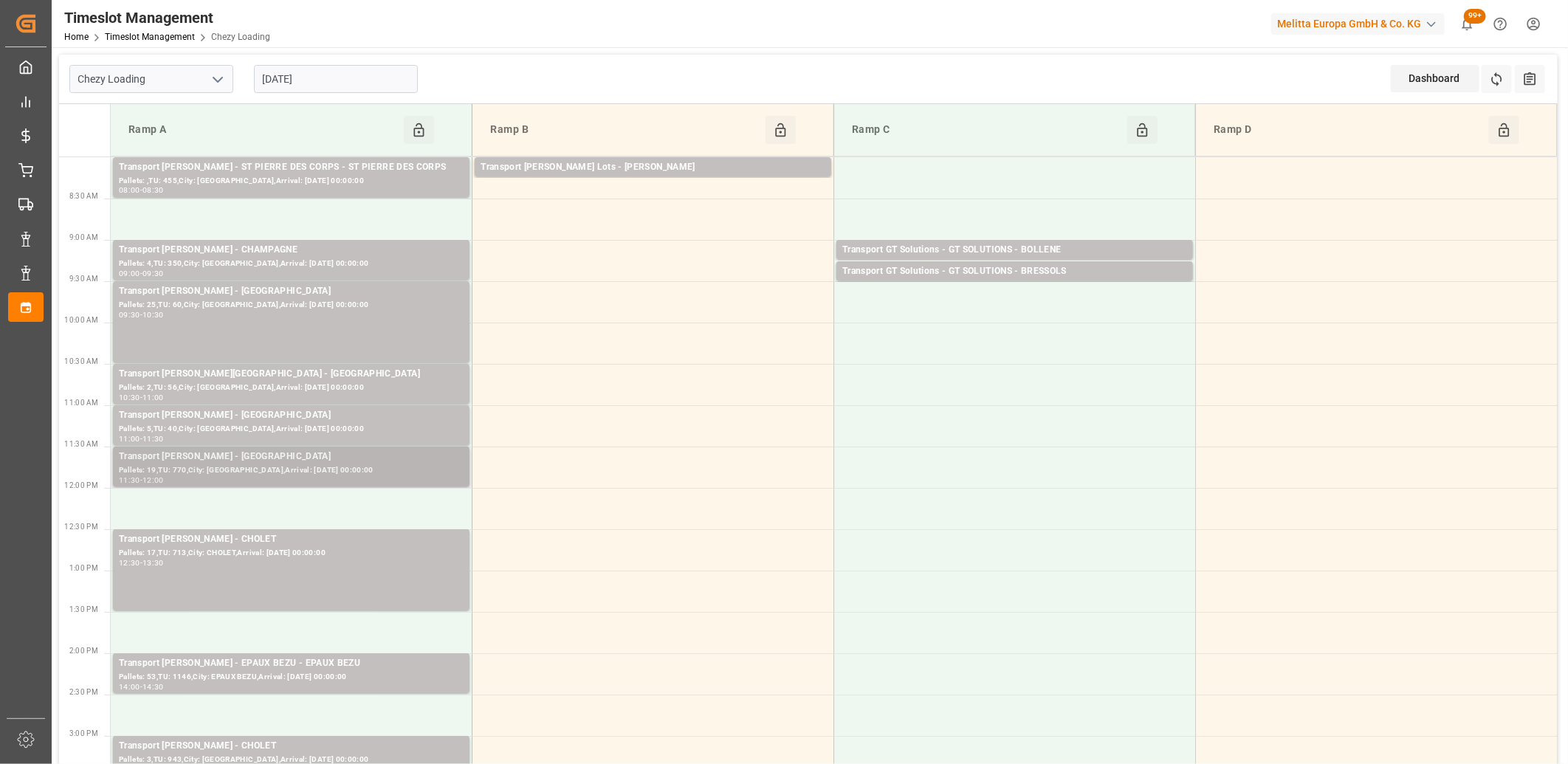
click at [403, 449] on div "Transport [PERSON_NAME] - [GEOGRAPHIC_DATA]" at bounding box center [291, 457] width 344 height 15
click at [397, 425] on div "Pallets: 5,TU: 40,City: [GEOGRAPHIC_DATA],Arrival: [DATE] 00:00:00" at bounding box center [291, 429] width 344 height 13
click at [336, 424] on div "Pallets: 5,TU: 40,City: [GEOGRAPHIC_DATA],Arrival: [DATE] 00:00:00" at bounding box center [291, 429] width 344 height 13
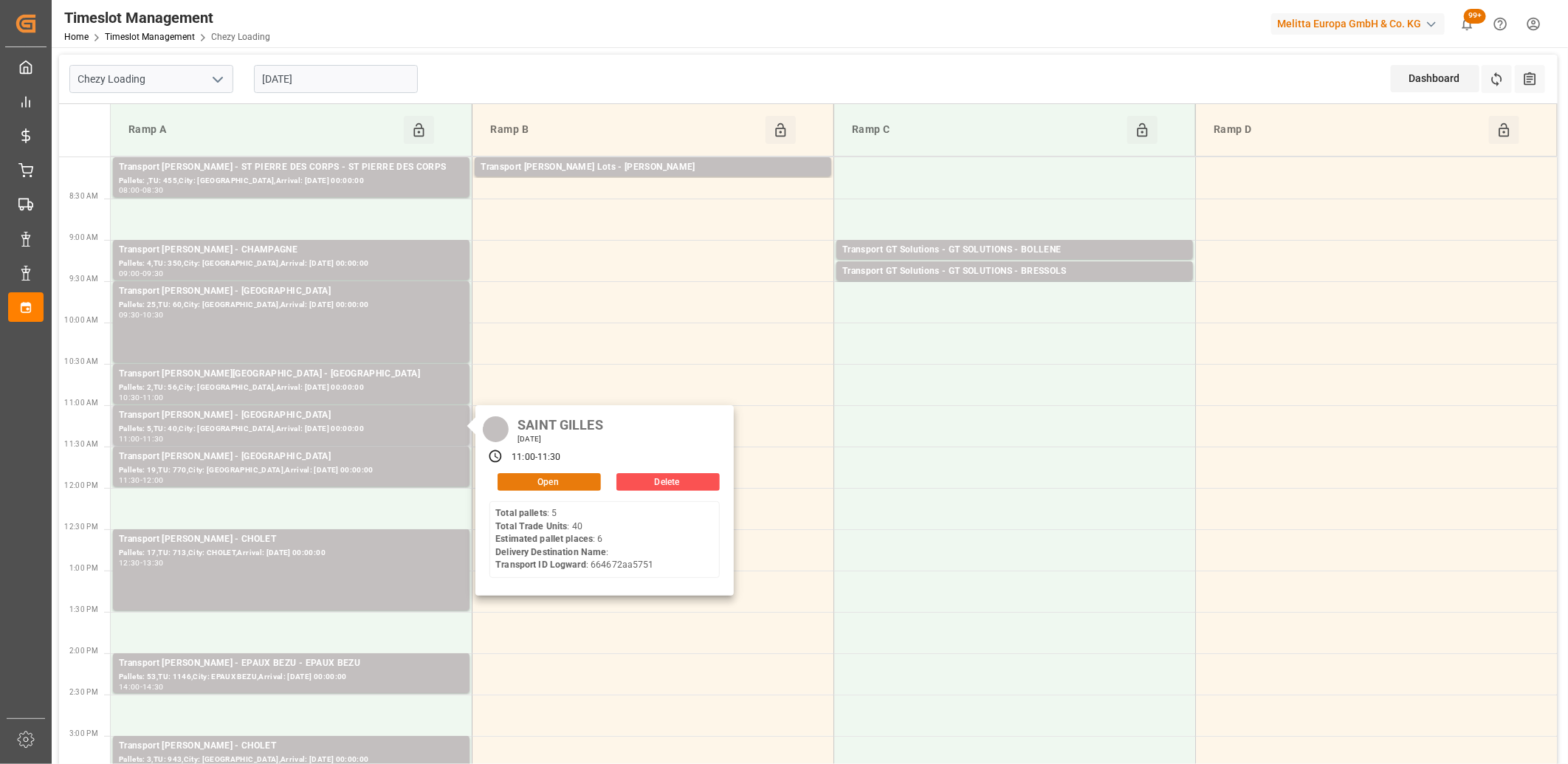
click at [578, 478] on button "Open" at bounding box center [549, 482] width 103 height 18
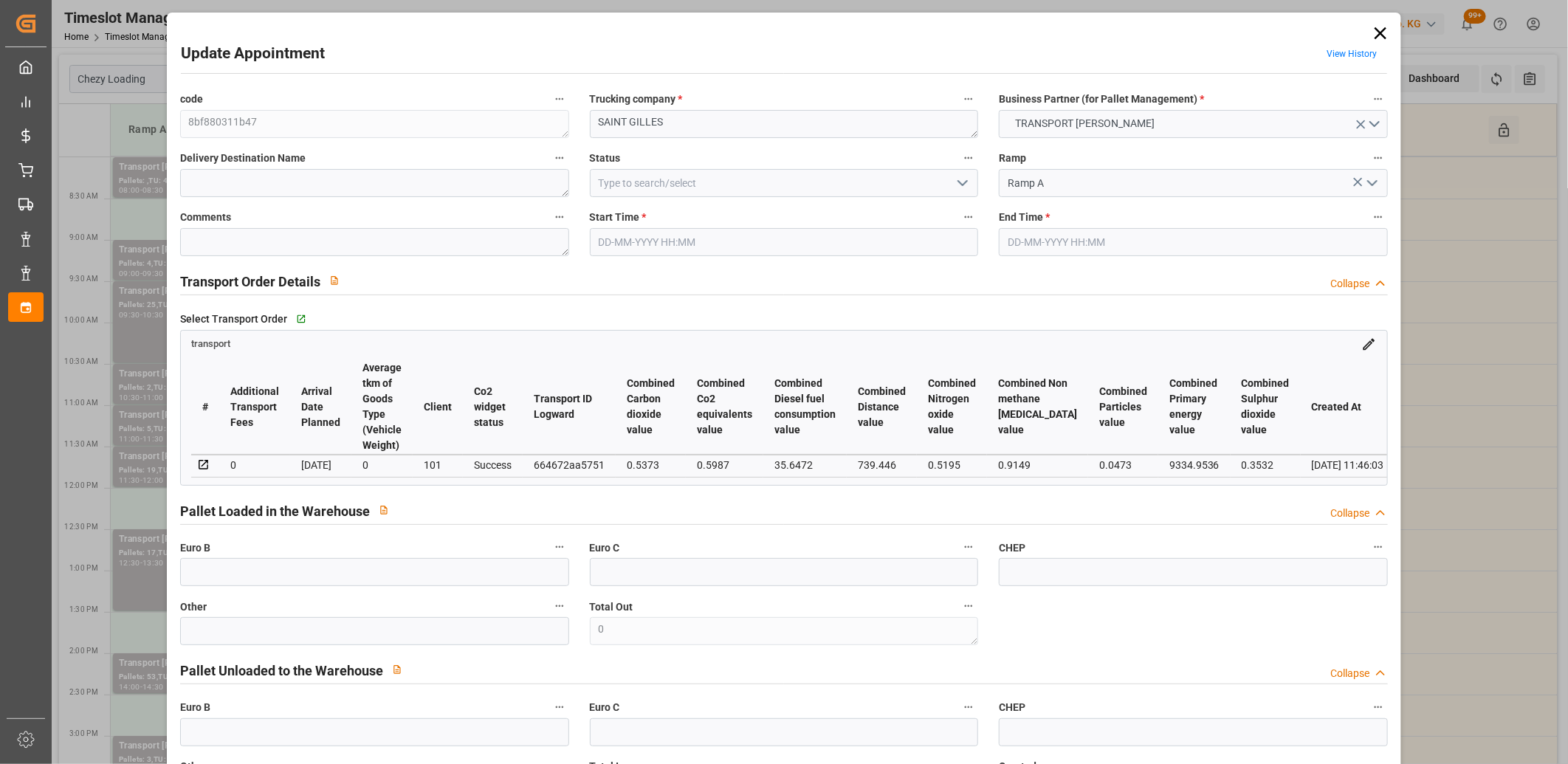
type input "[DATE] 11:00"
type input "[DATE] 11:30"
type input "[DATE] 12:08"
type input "[DATE] 11:46"
type input "[DATE]"
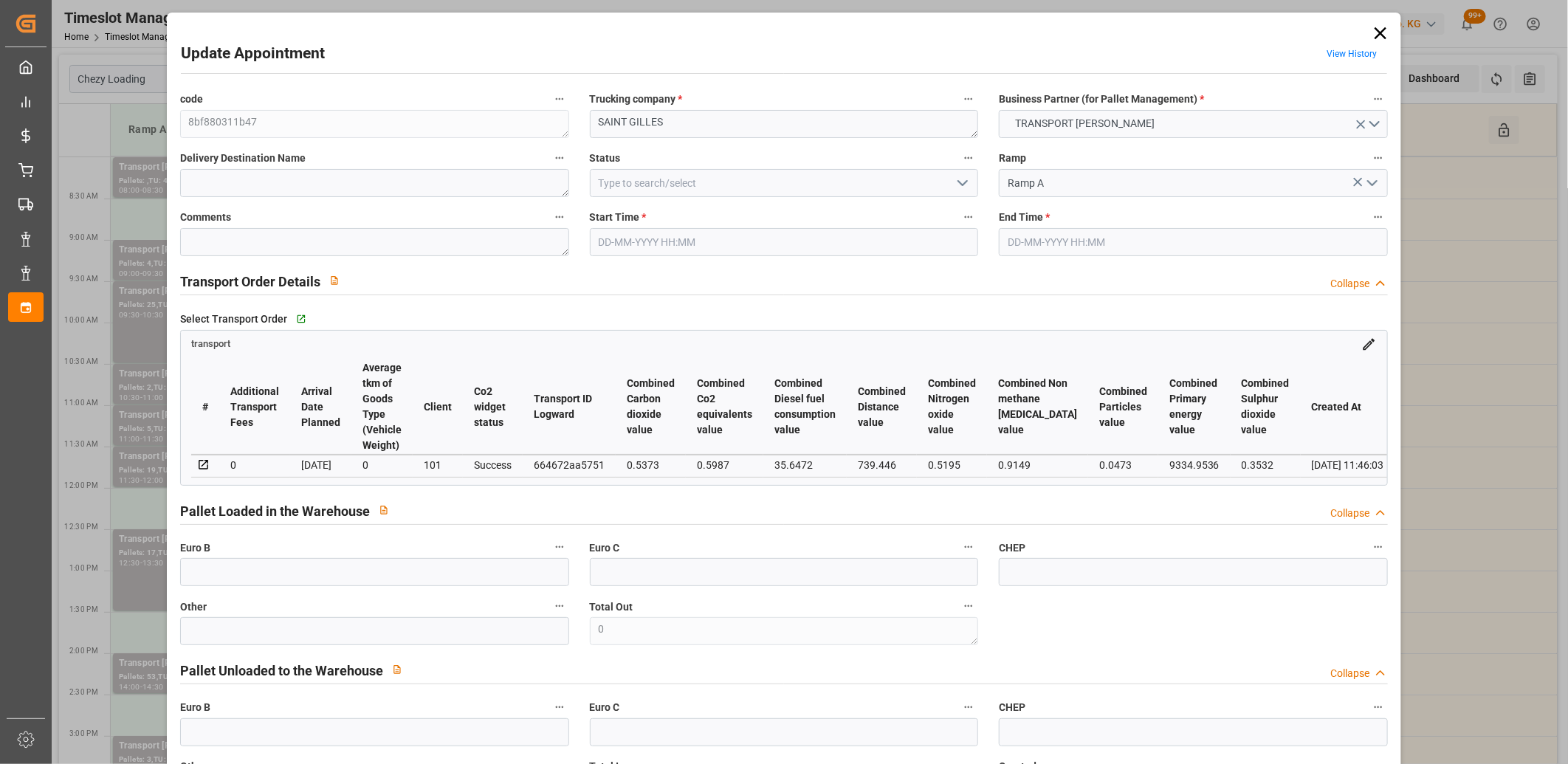
type input "[DATE]"
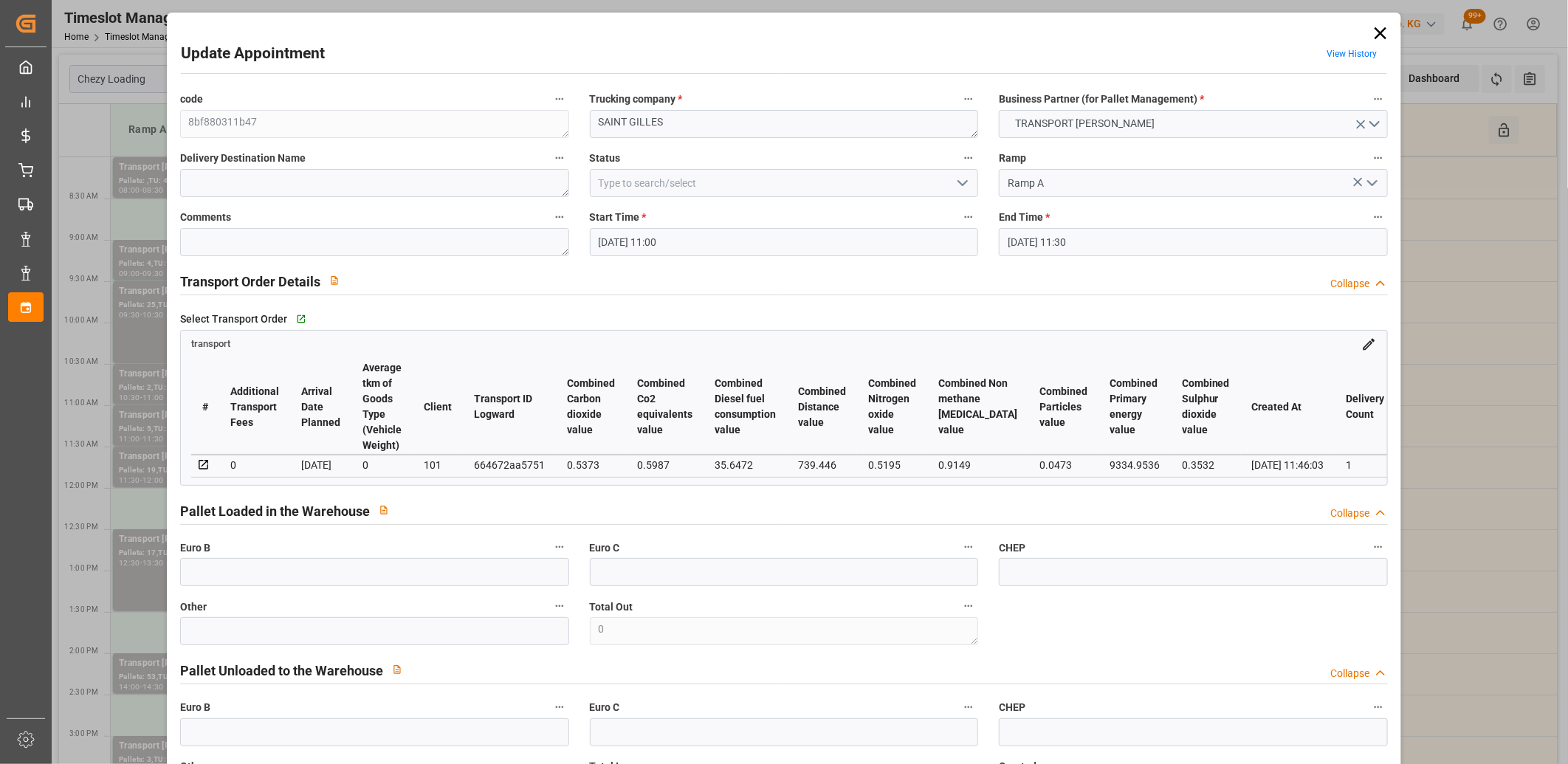
click at [1381, 32] on icon at bounding box center [1381, 33] width 21 height 21
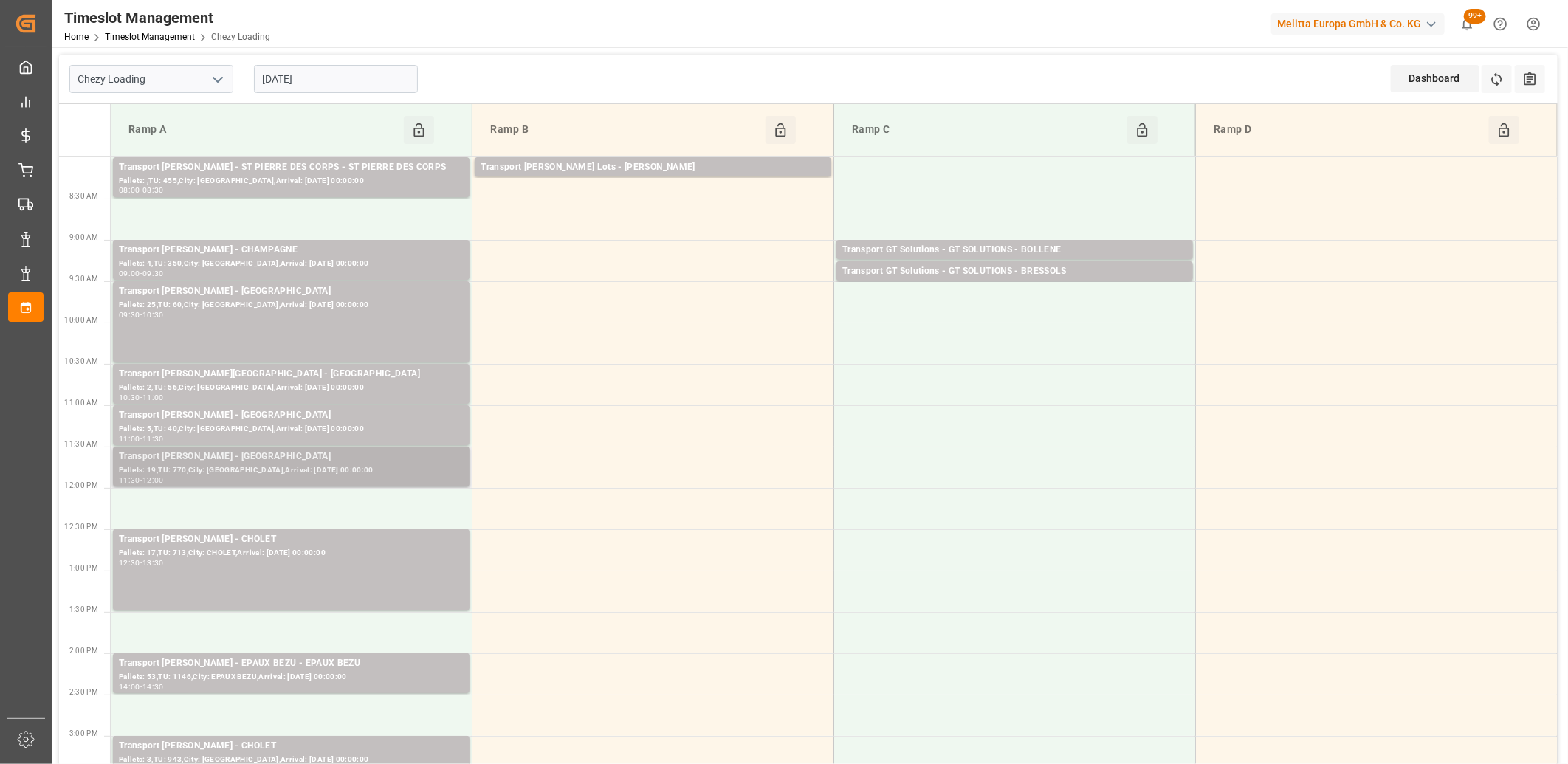
click at [314, 469] on div "Pallets: 19,TU: 770,City: [GEOGRAPHIC_DATA],Arrival: [DATE] 00:00:00" at bounding box center [291, 470] width 344 height 13
click at [408, 474] on div "Pallets: 19,TU: 770,City: [GEOGRAPHIC_DATA],Arrival: [DATE] 00:00:00" at bounding box center [291, 470] width 344 height 13
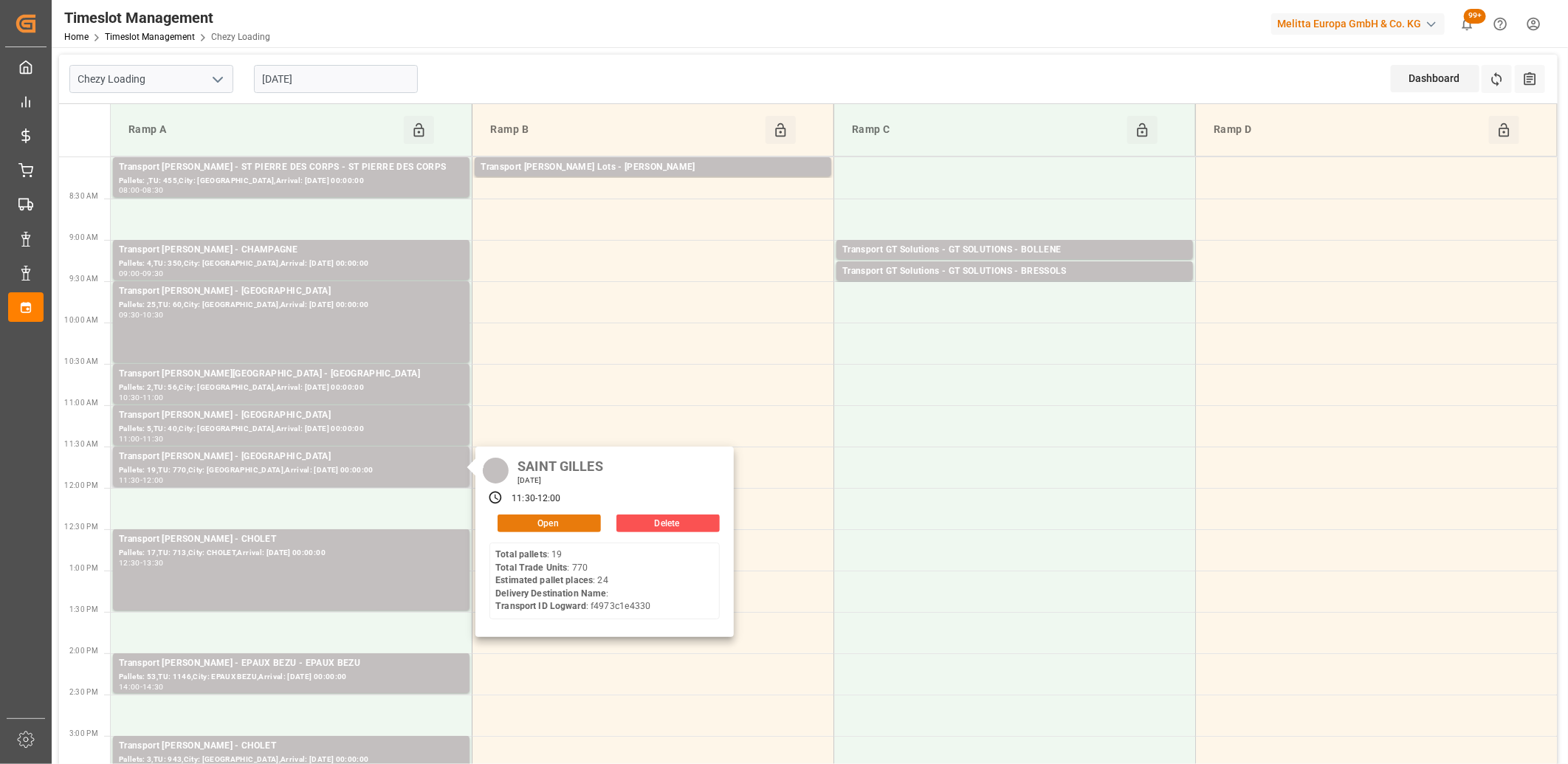
click at [548, 520] on button "Open" at bounding box center [549, 524] width 103 height 18
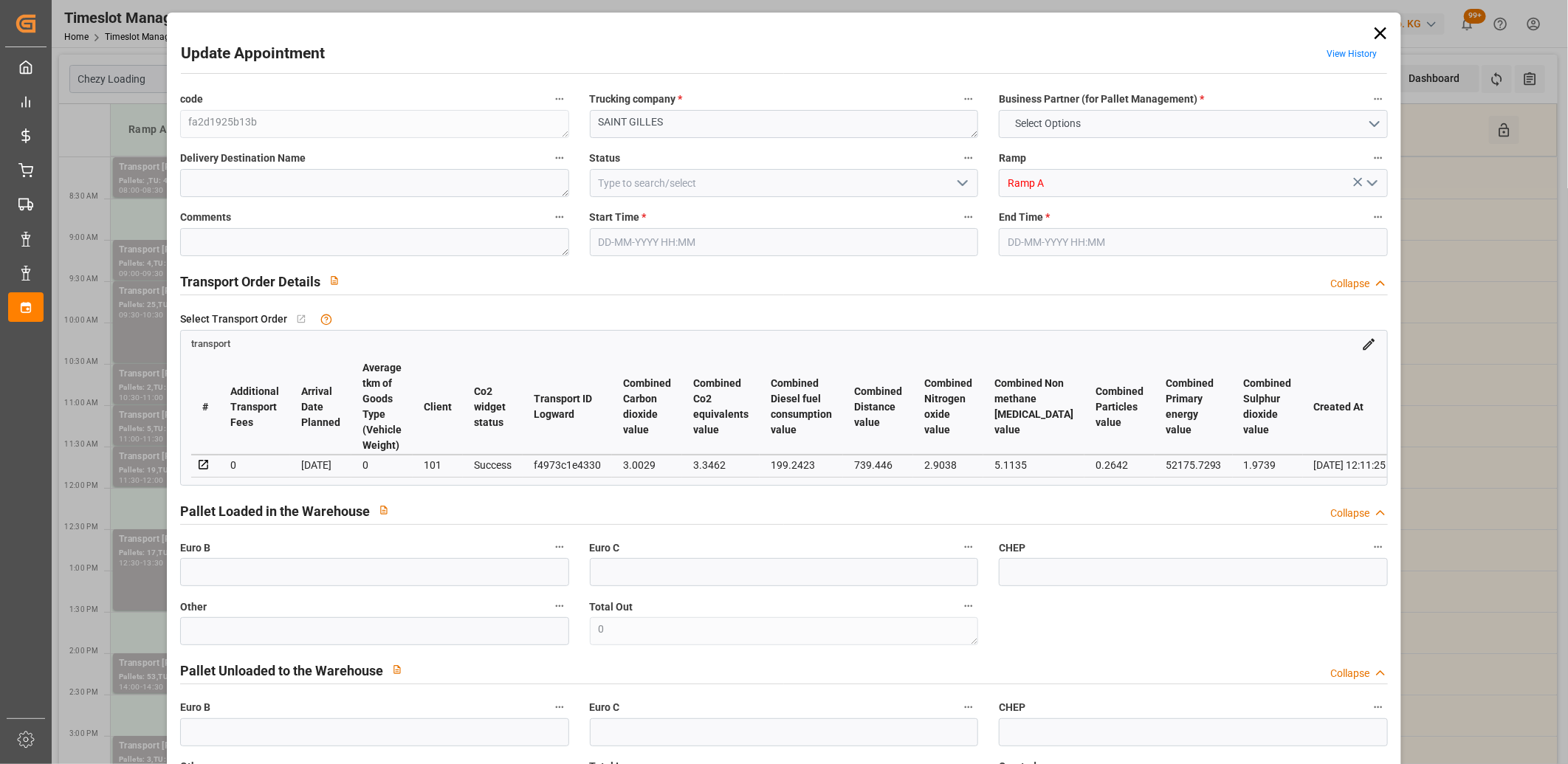
type input "24"
type input "1194.48"
type input "0"
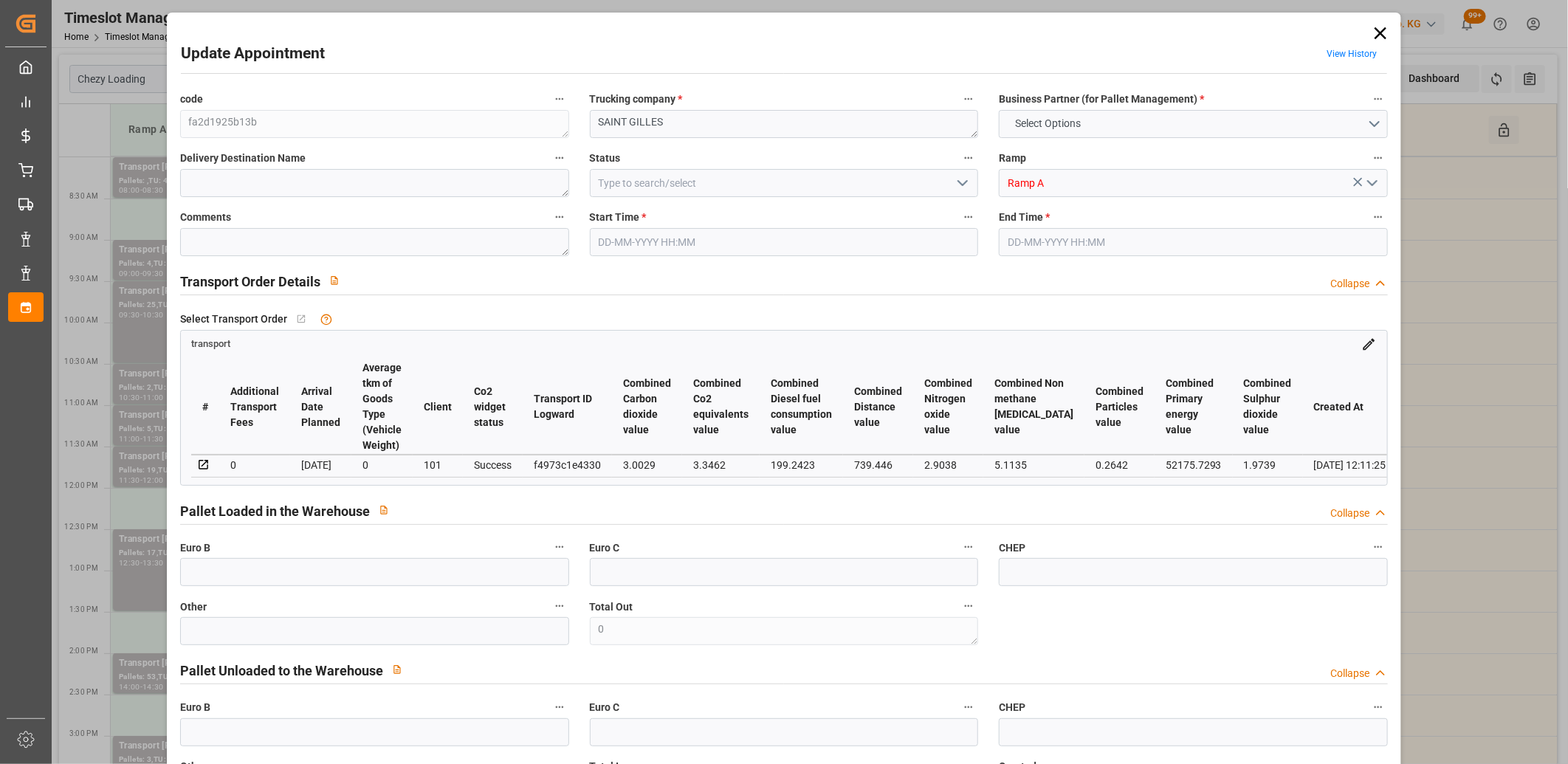
type input "1146.1036"
type input "-48.3764"
type input "0"
type input "6999.384"
type input "8862.848"
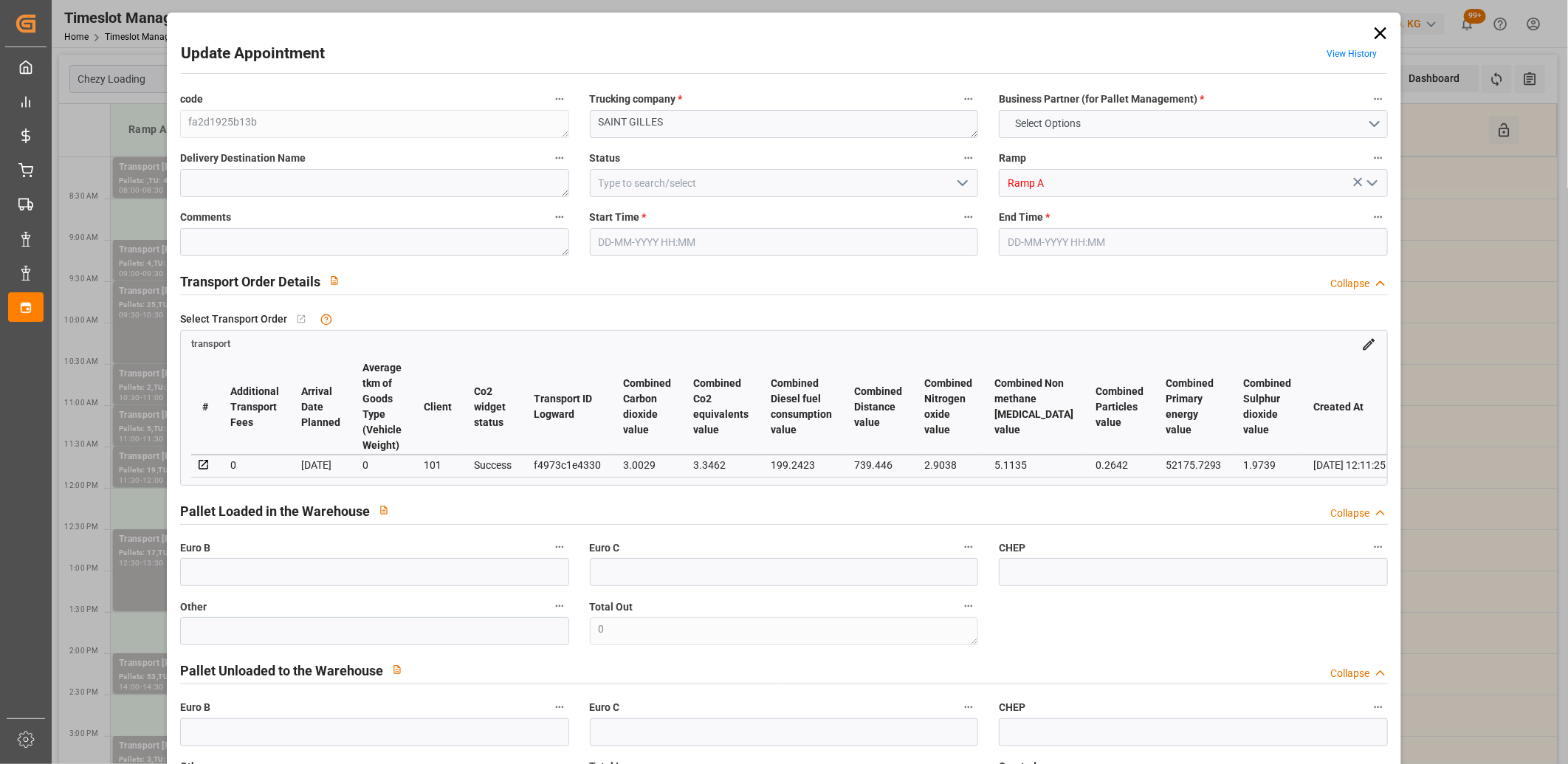
type input "25290.424"
type input "30"
type input "19"
type input "770"
type input "30"
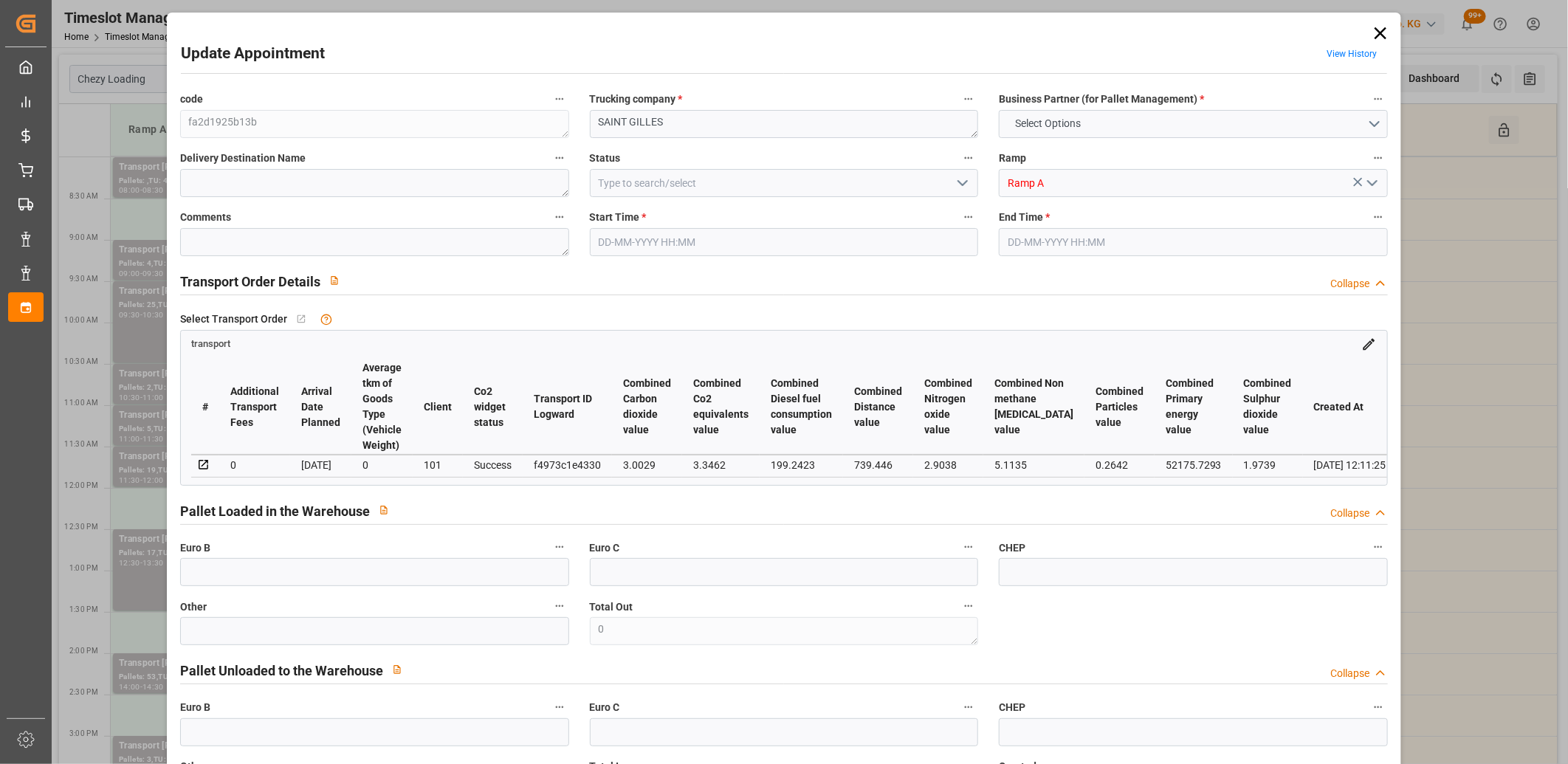
type input "101"
type input "7853.171"
type input "0"
type input "4710.8598"
type input "0"
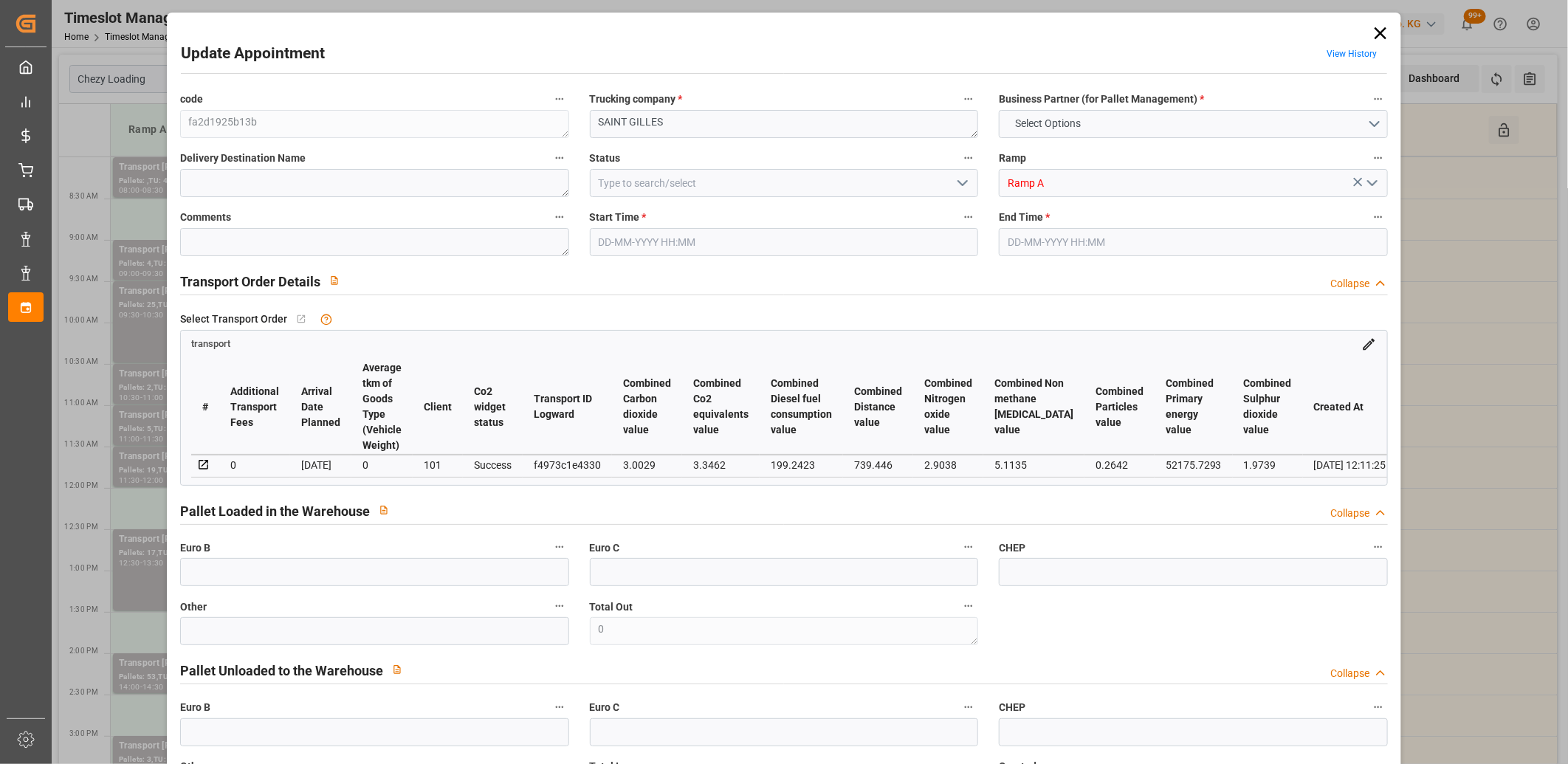
type input "0"
type input "21"
type input "35"
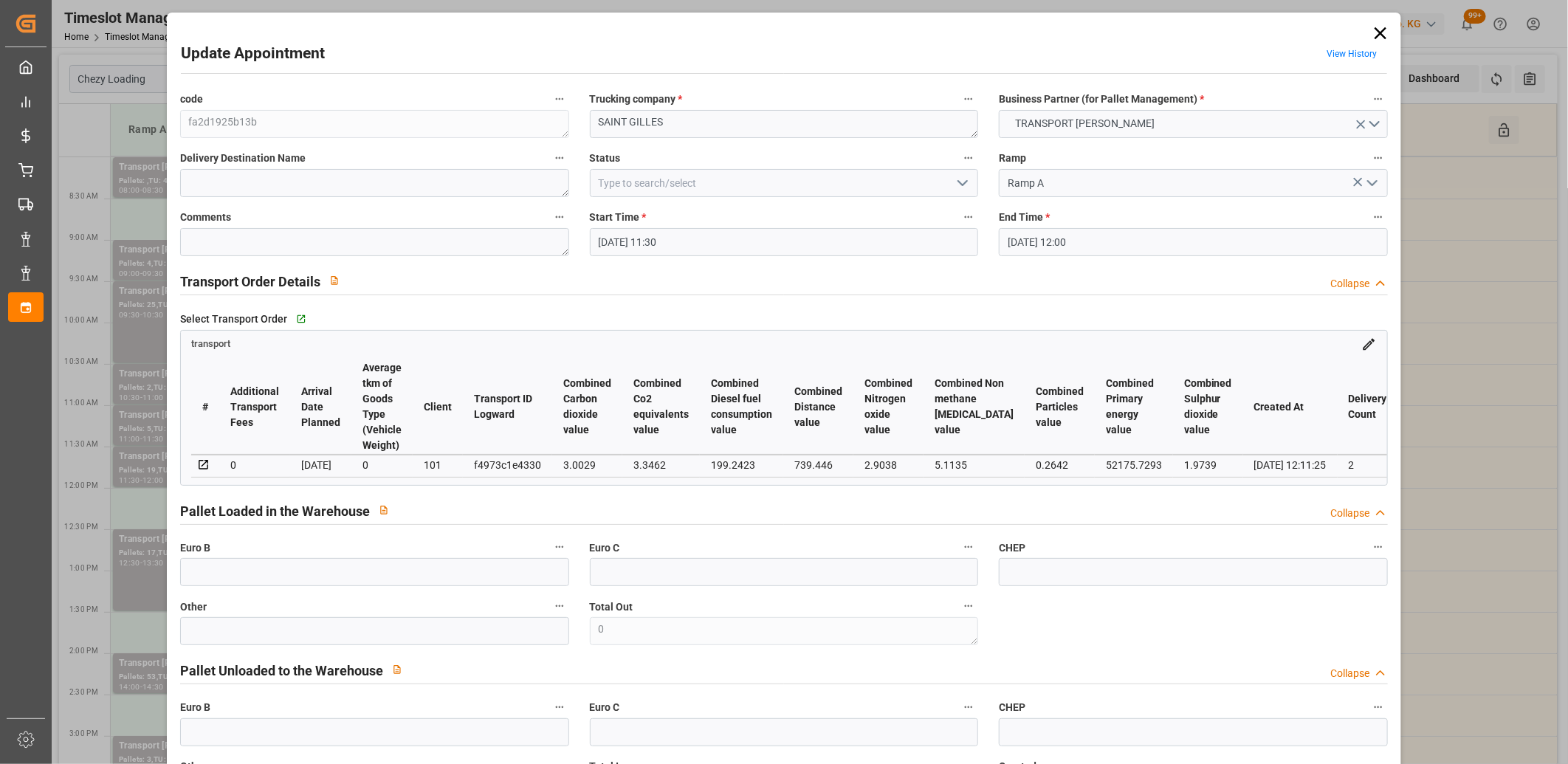
type input "[DATE] 11:30"
type input "[DATE] 12:00"
type input "[DATE] 14:39"
type input "[DATE] 12:11"
type input "[DATE]"
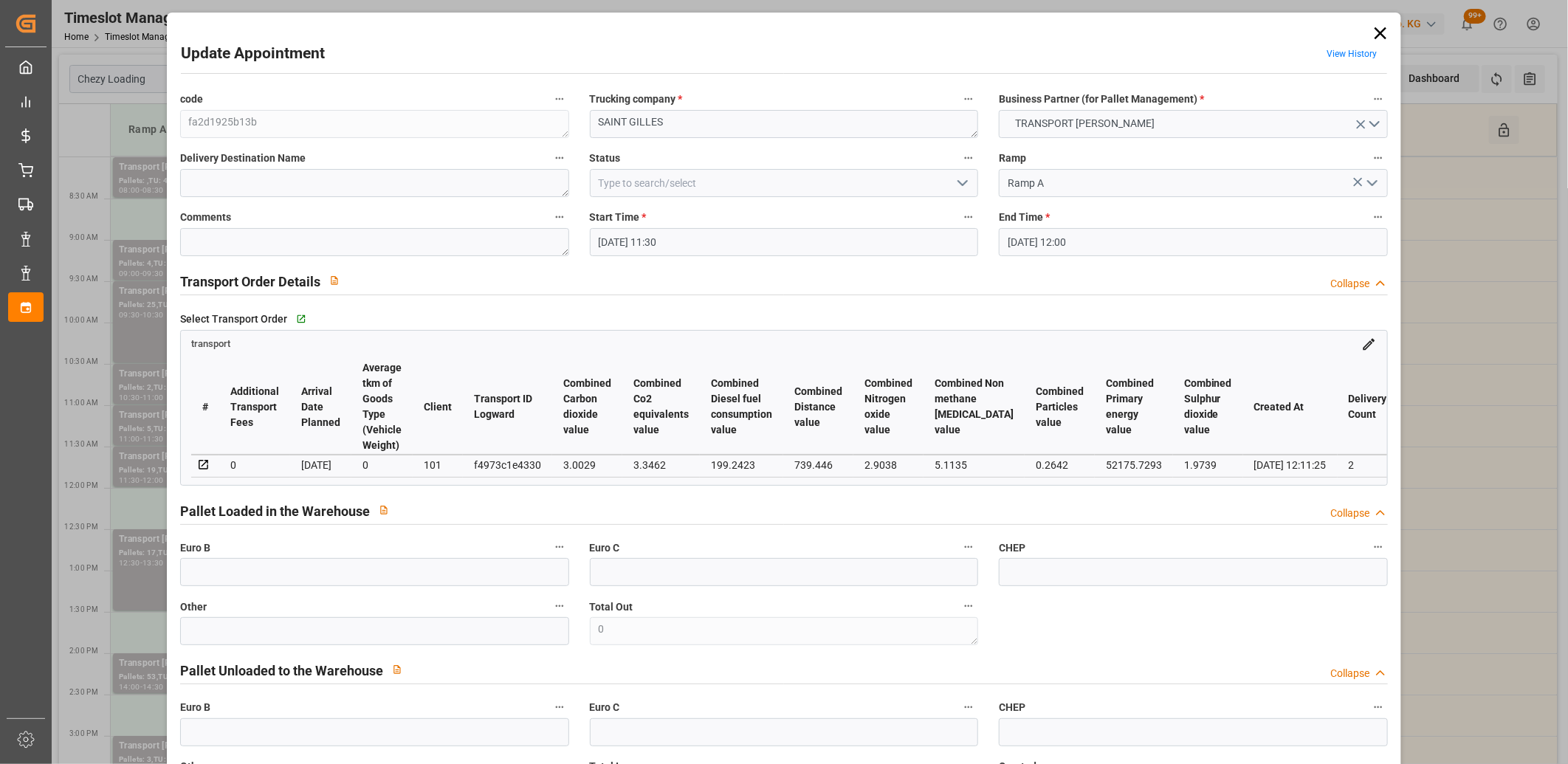
type input "[DATE]"
click at [1376, 26] on icon at bounding box center [1381, 33] width 21 height 21
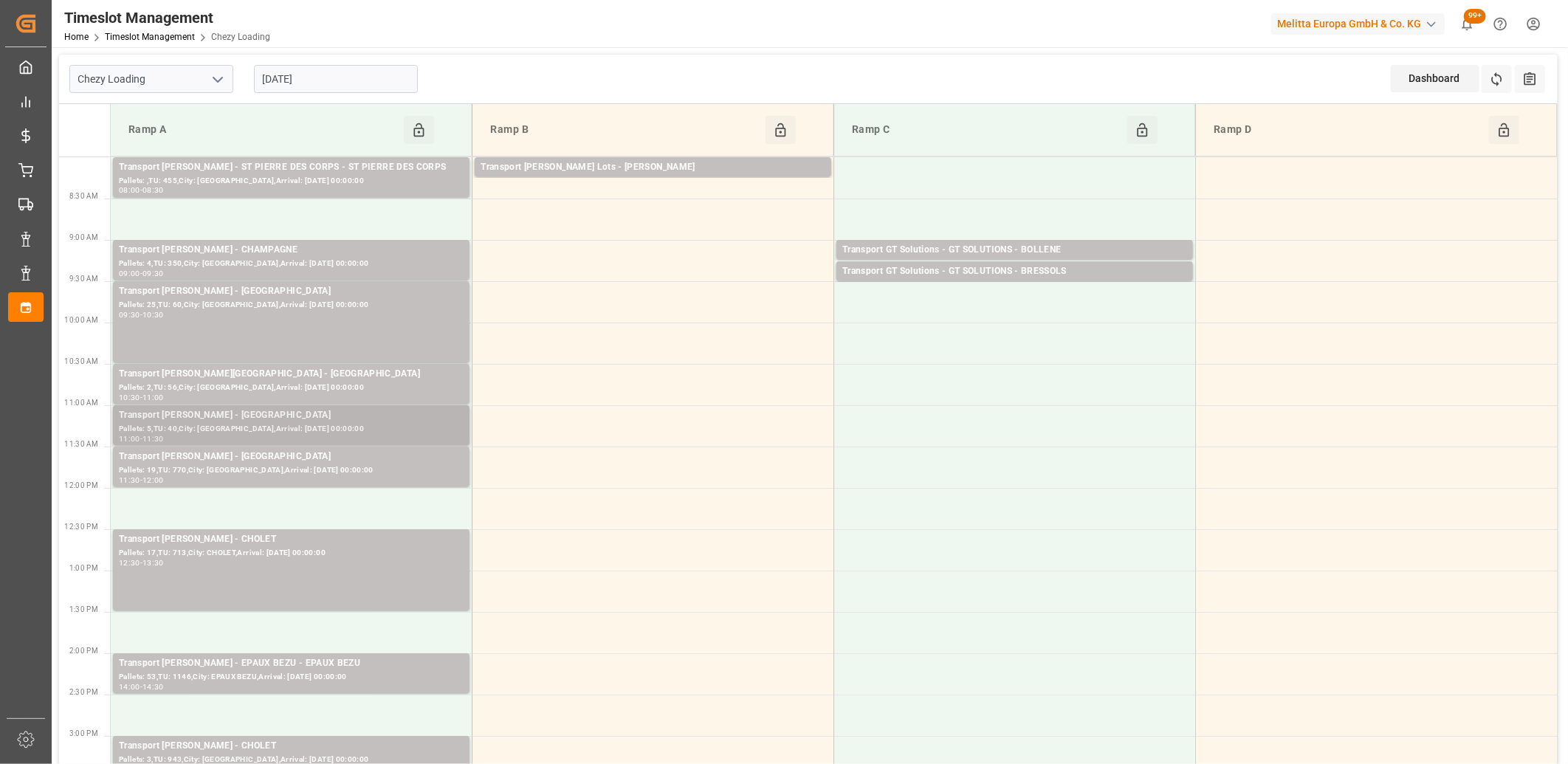
click at [314, 440] on div "11:00 - 11:30" at bounding box center [291, 439] width 344 height 8
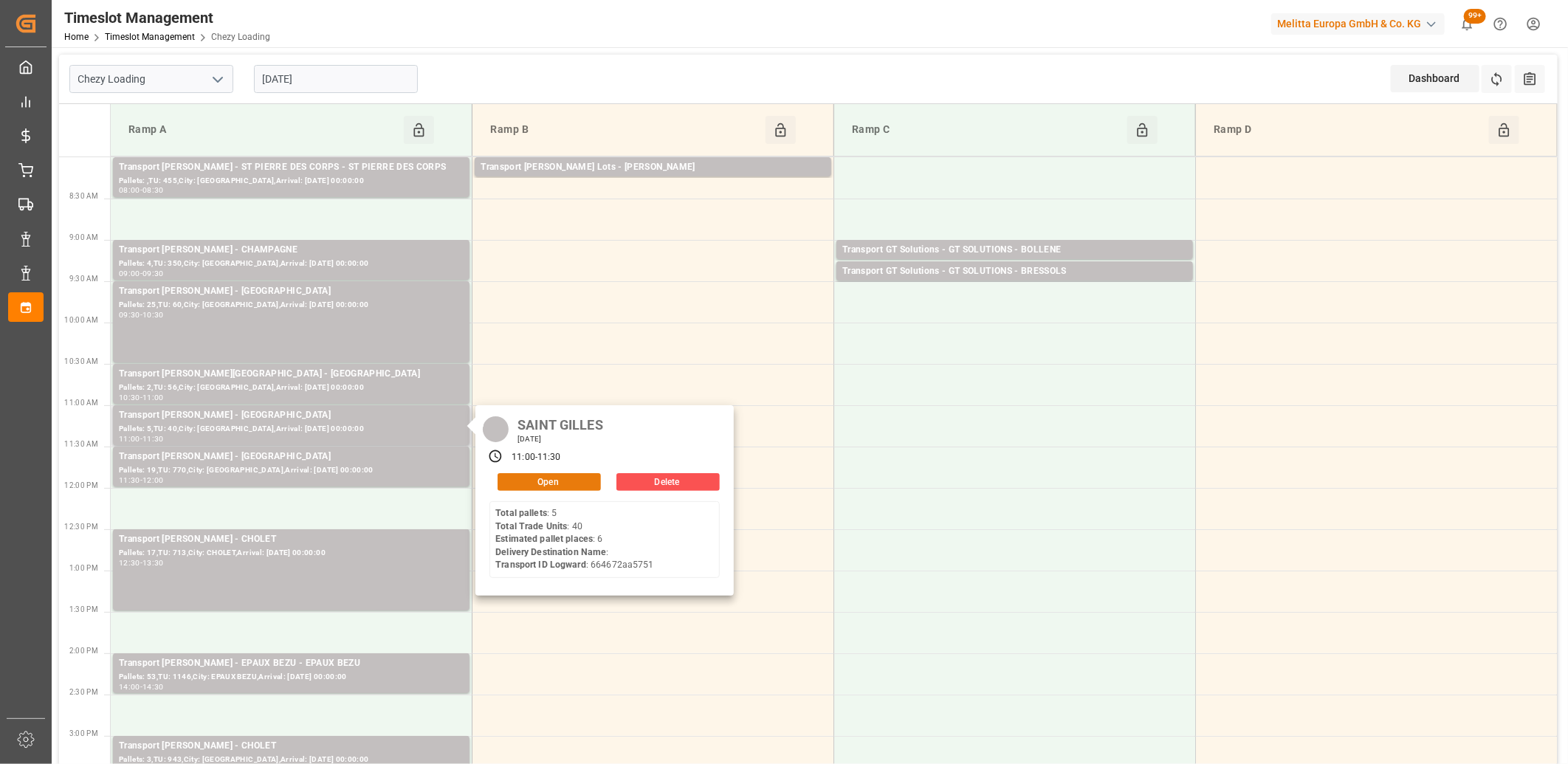
click at [564, 480] on button "Open" at bounding box center [549, 482] width 103 height 18
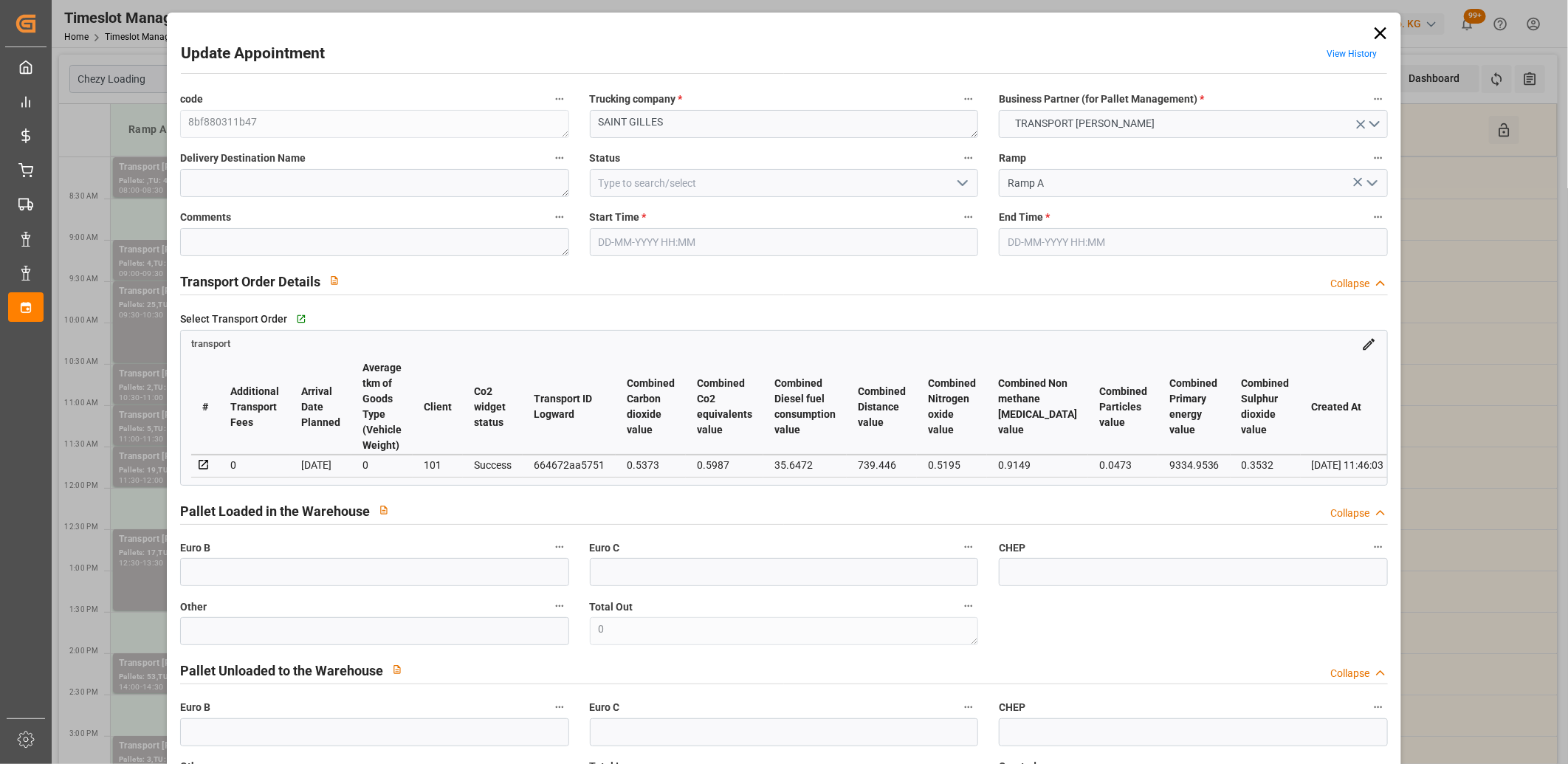
type input "[DATE] 11:00"
type input "[DATE] 11:30"
type input "[DATE] 12:08"
type input "[DATE] 11:46"
type input "[DATE]"
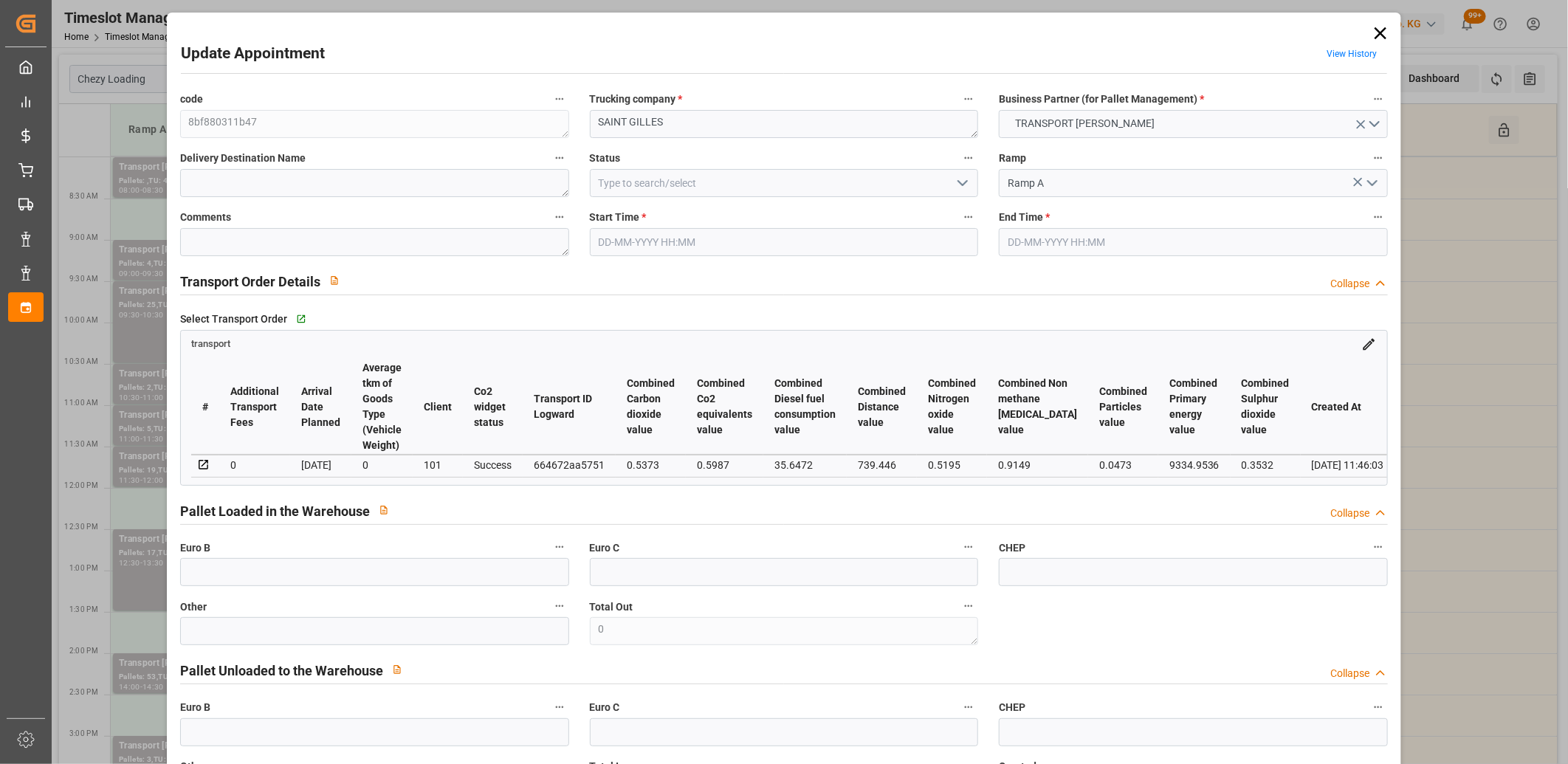
type input "[DATE]"
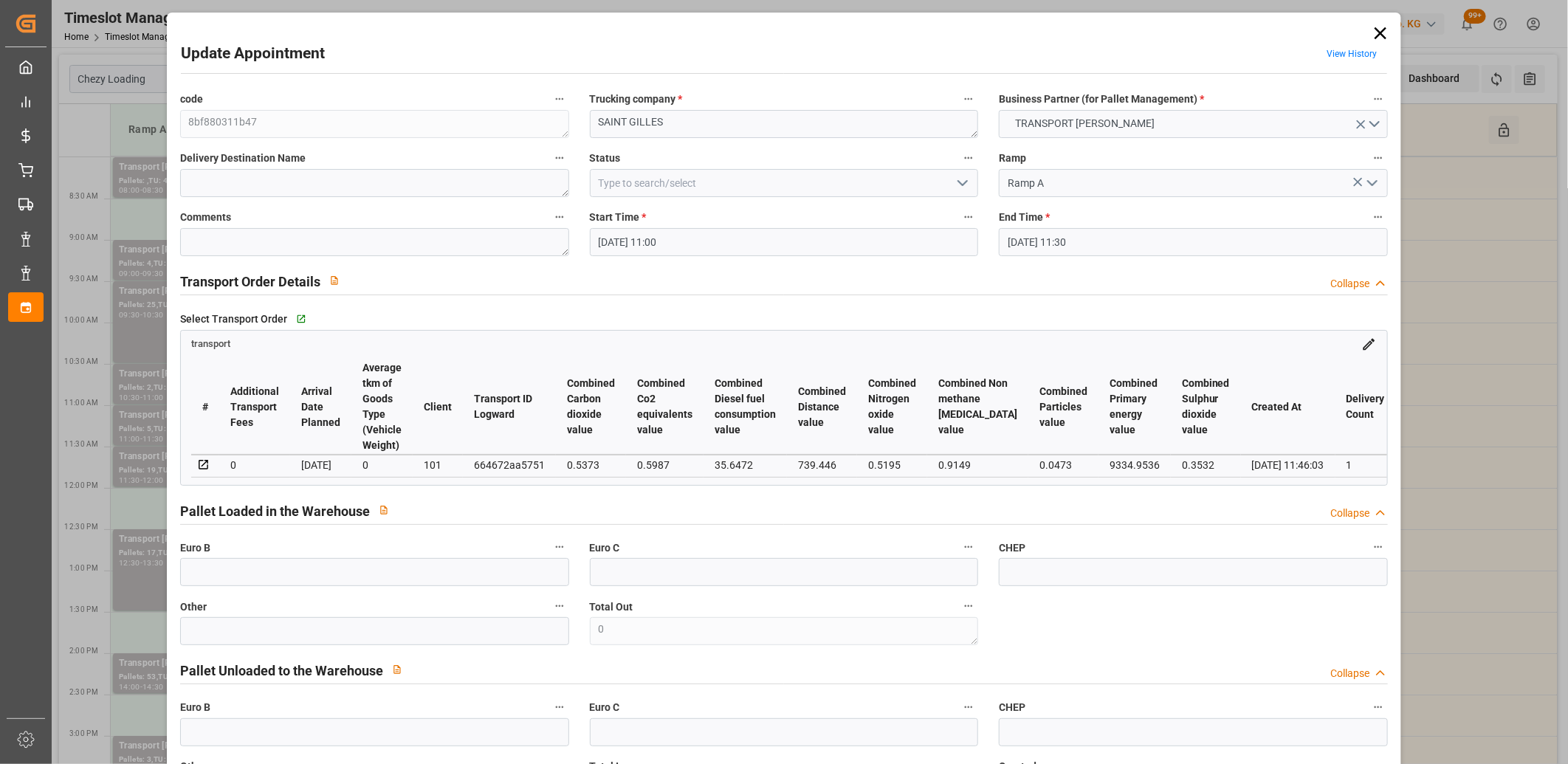
click at [1370, 31] on icon at bounding box center [1381, 33] width 21 height 21
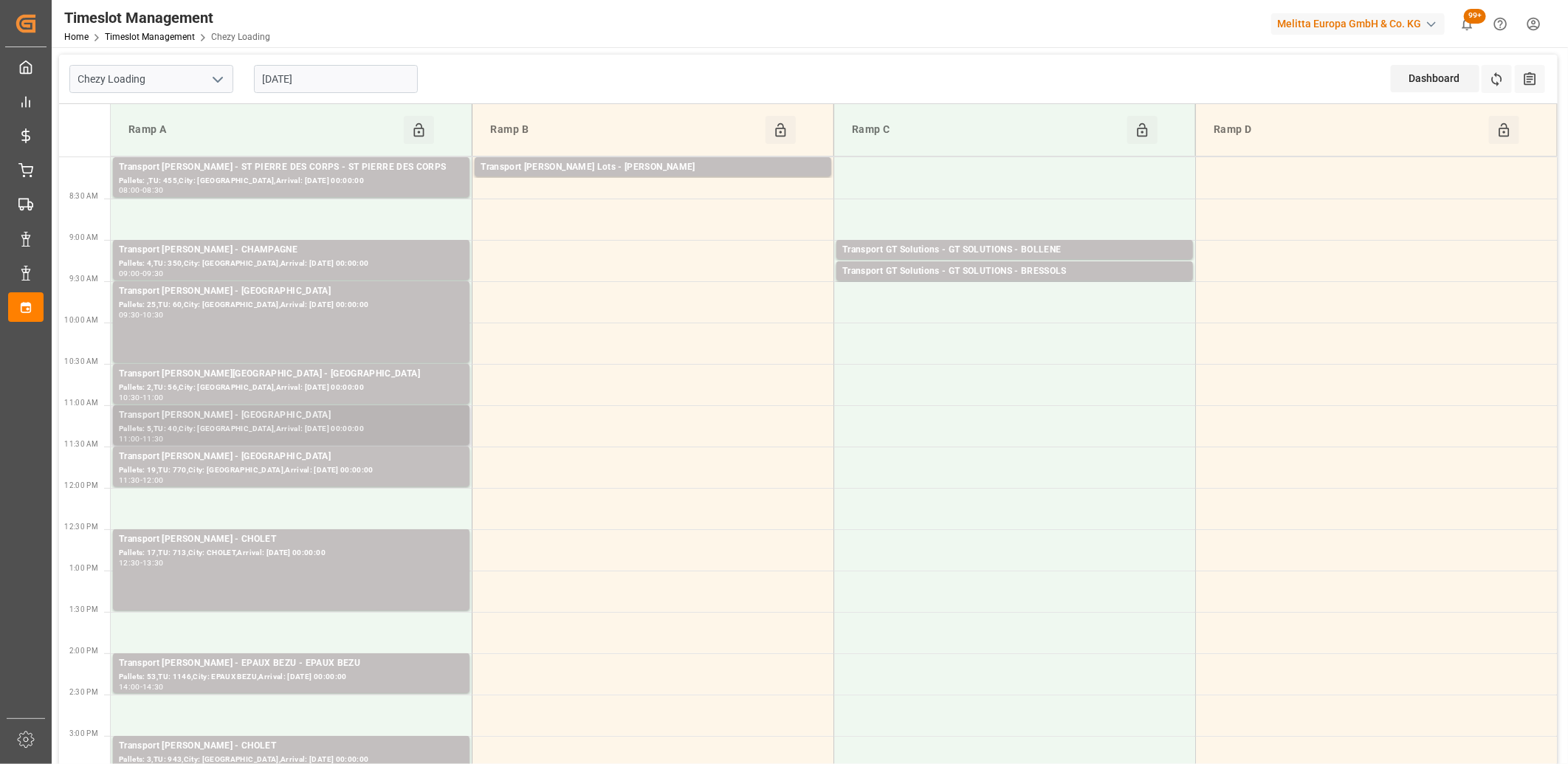
click at [234, 433] on div "Pallets: 5,TU: 40,City: [GEOGRAPHIC_DATA],Arrival: [DATE] 00:00:00" at bounding box center [291, 429] width 344 height 13
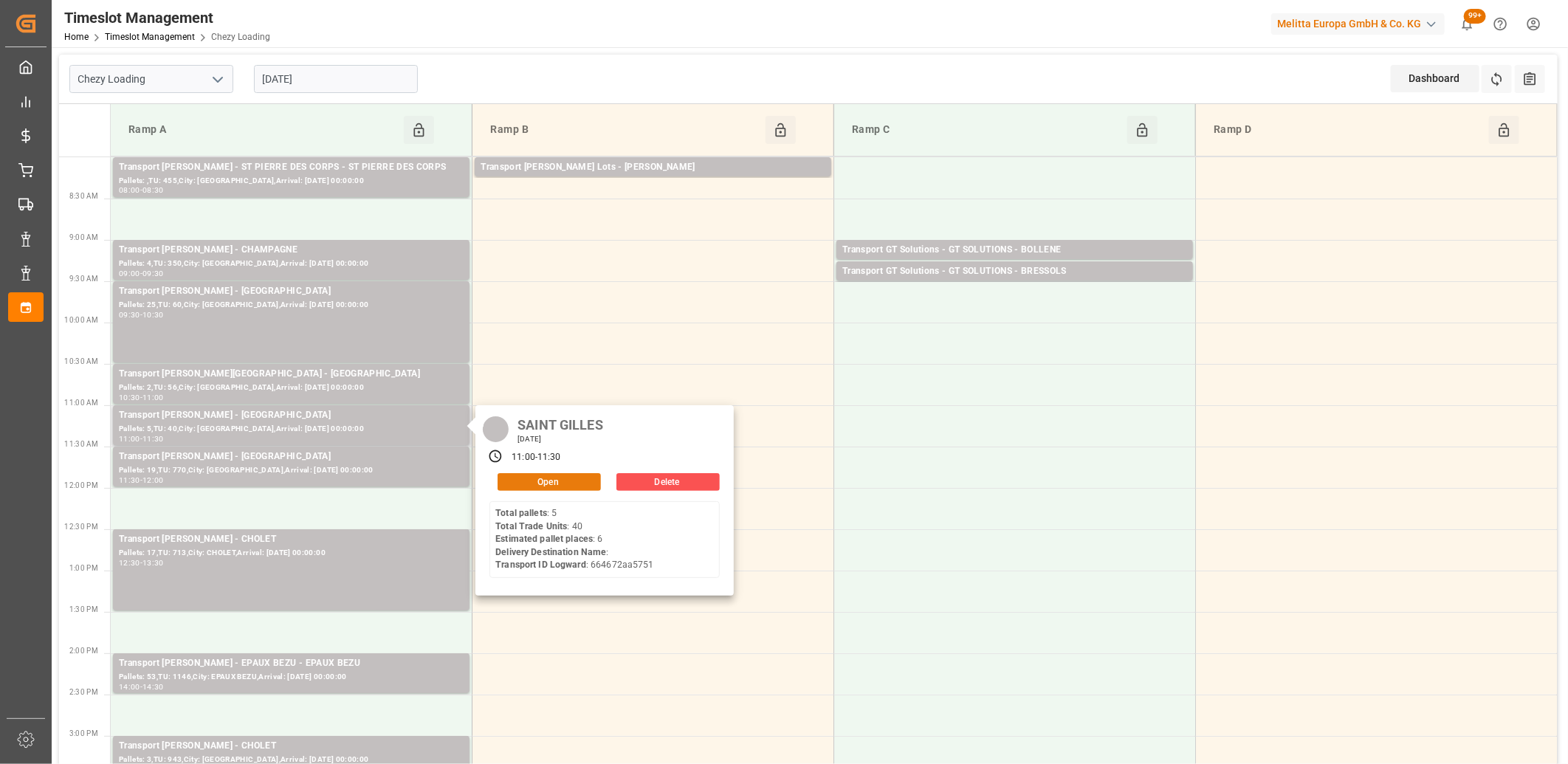
click at [526, 482] on button "Open" at bounding box center [549, 482] width 103 height 18
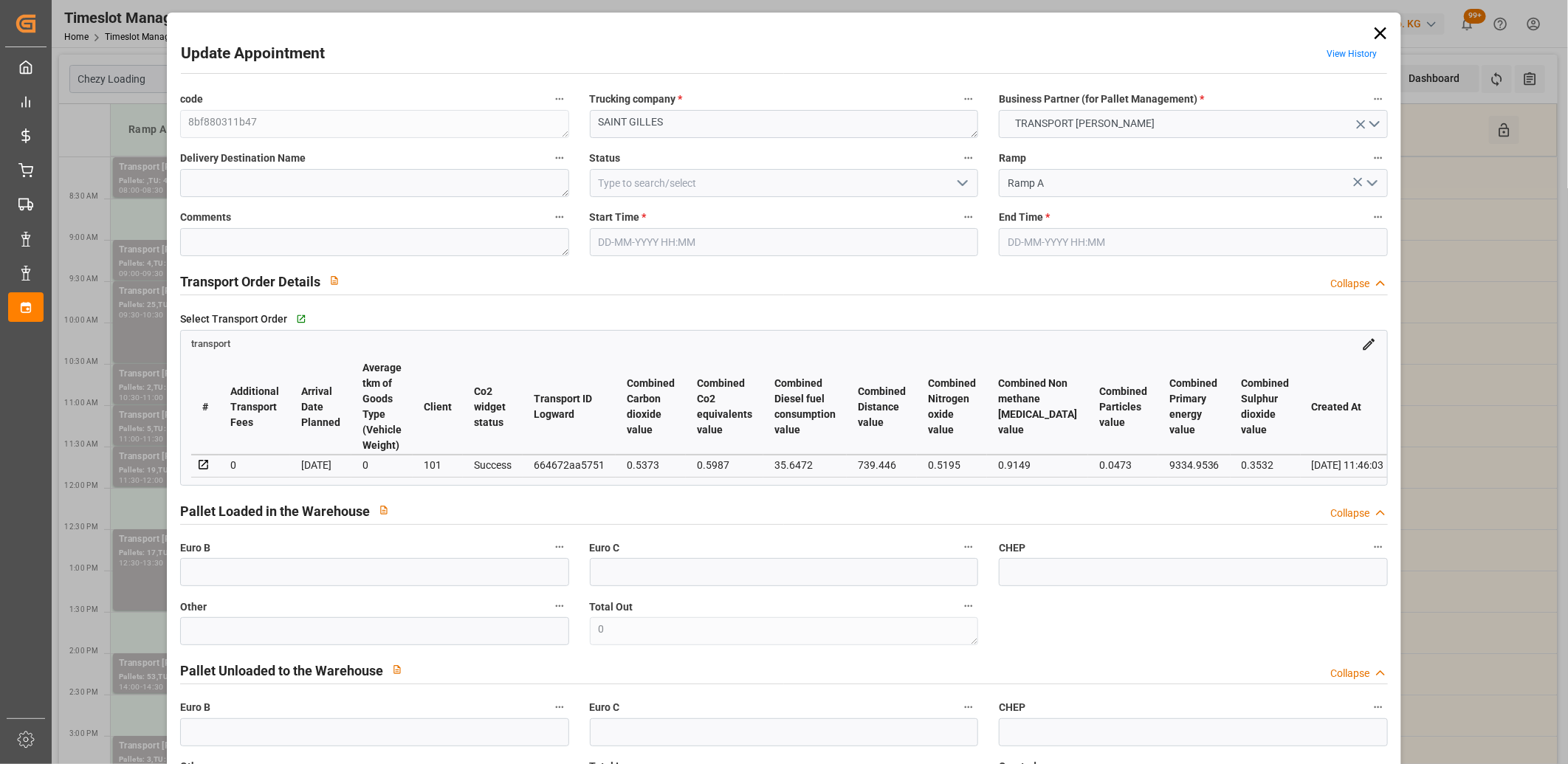
type input "[DATE] 11:00"
type input "[DATE] 11:30"
type input "[DATE] 12:08"
type input "[DATE] 11:46"
type input "[DATE]"
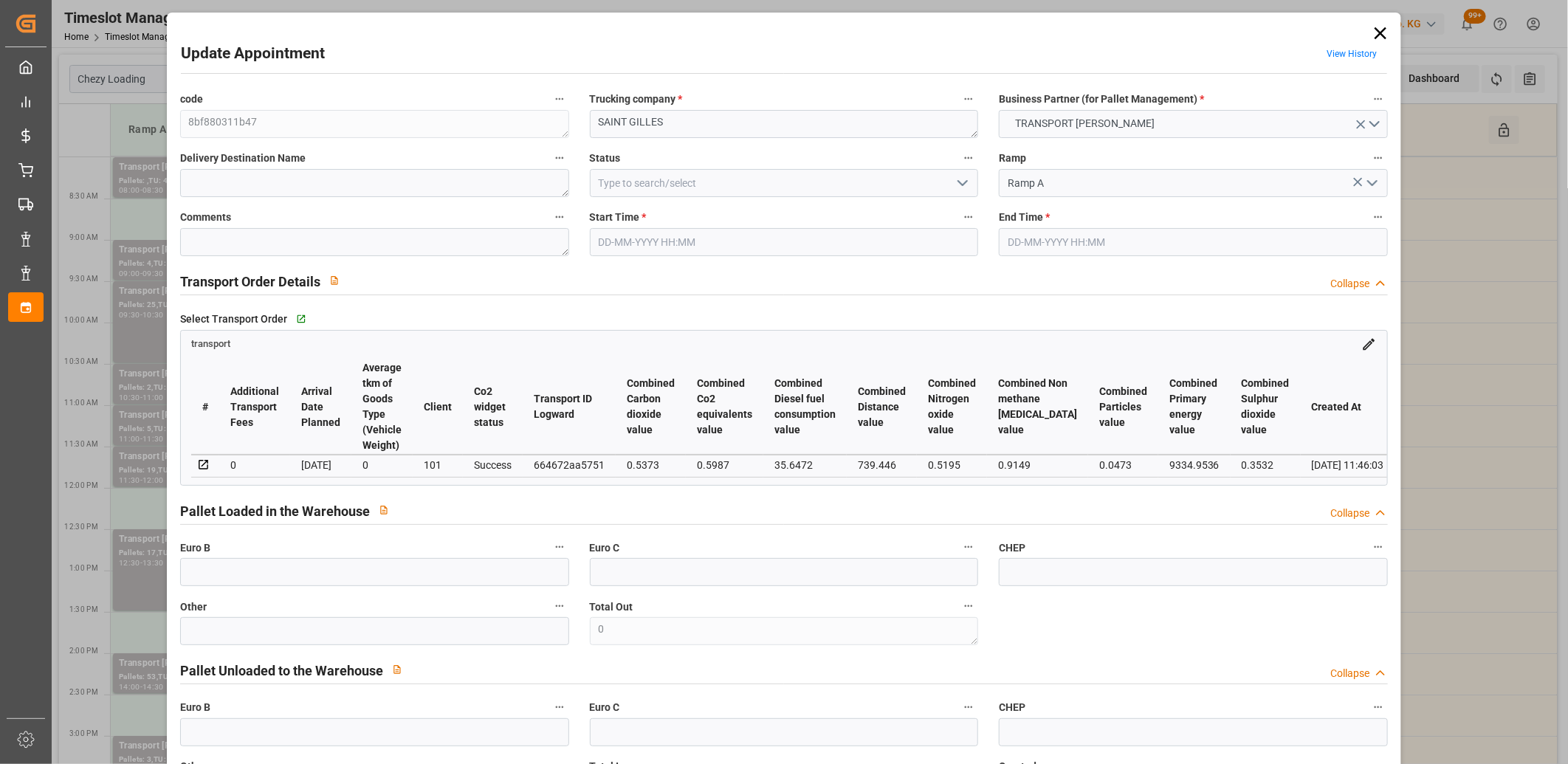
type input "[DATE]"
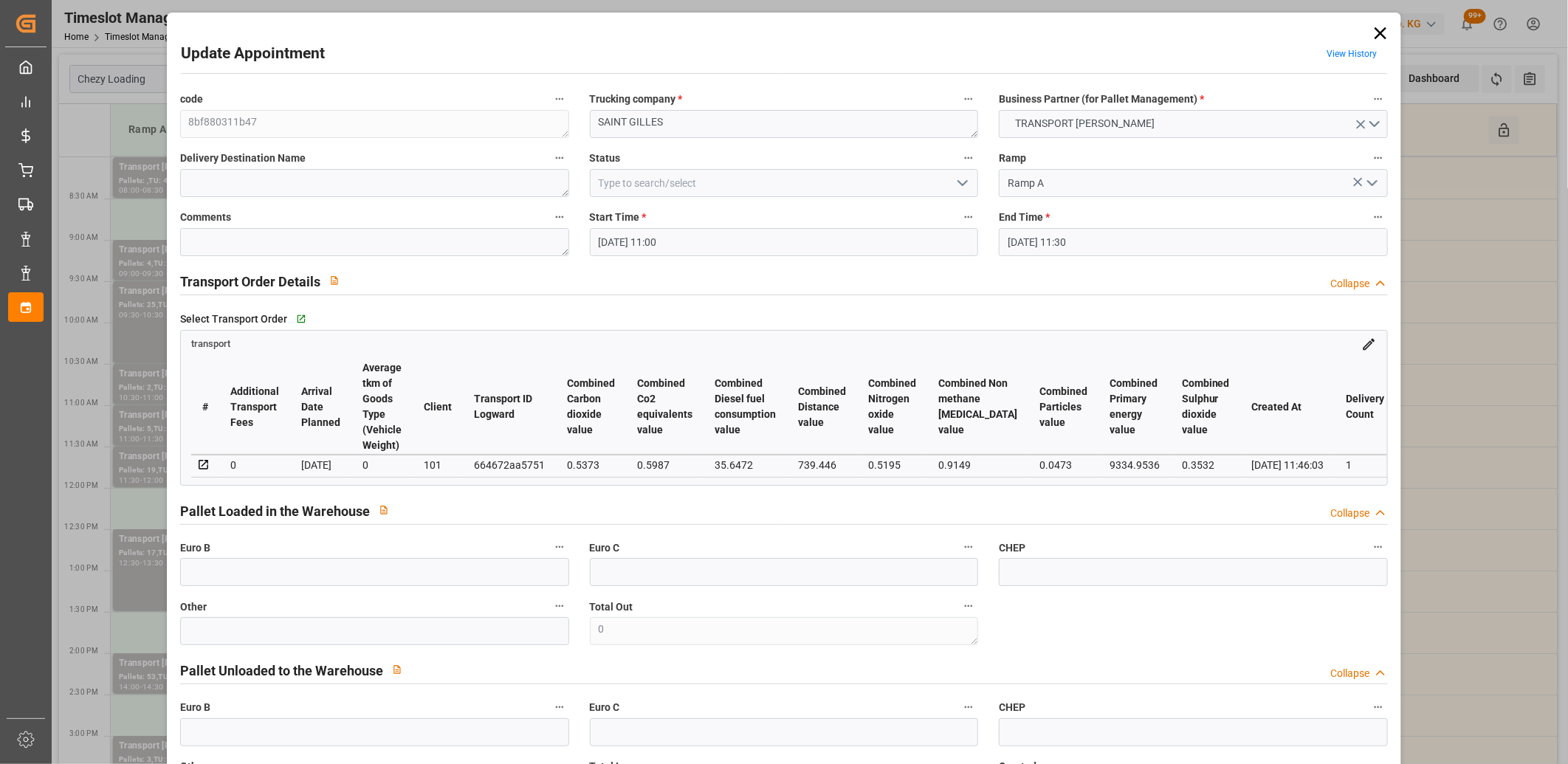
click at [1376, 31] on icon at bounding box center [1381, 33] width 21 height 21
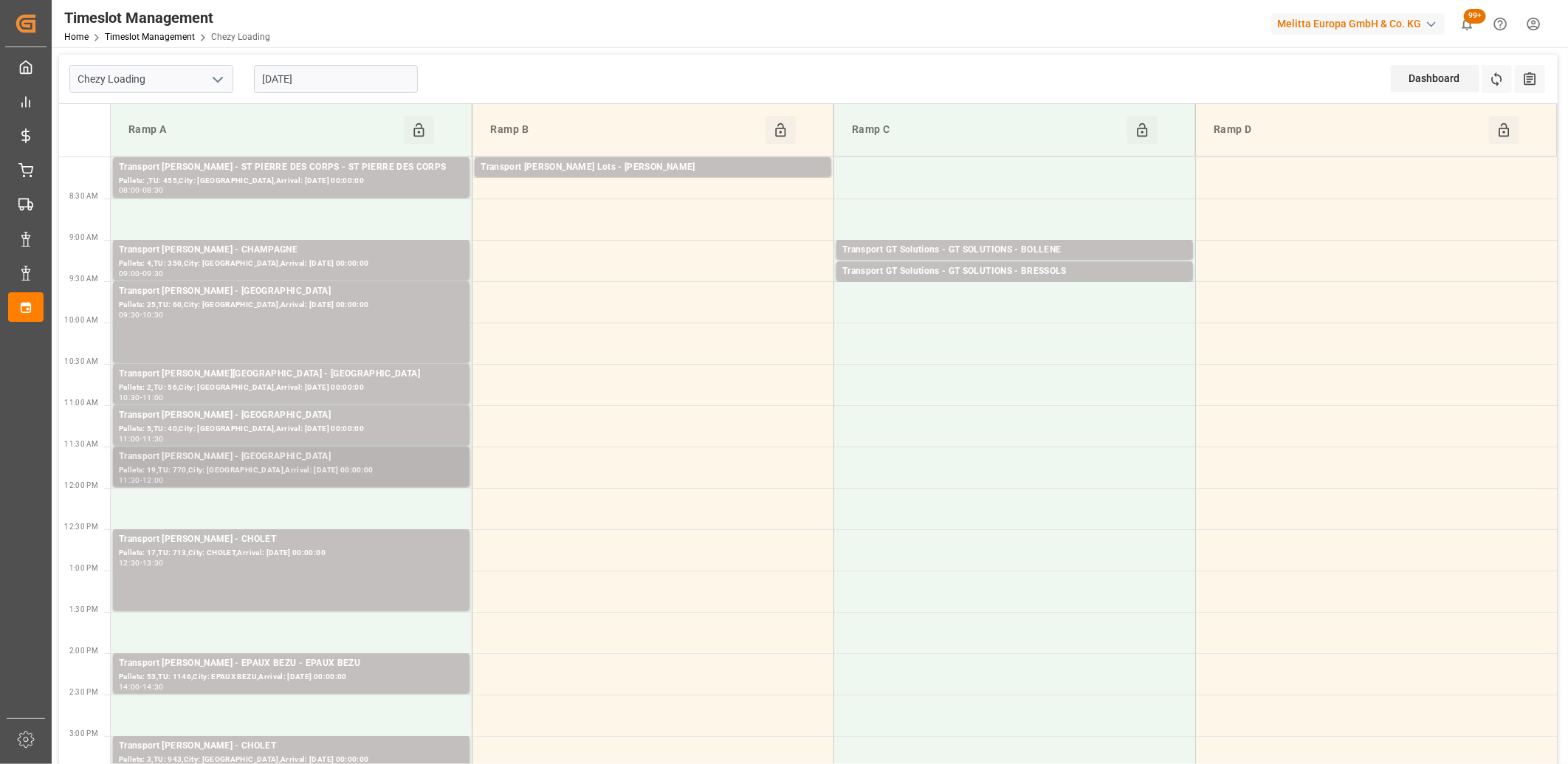
click at [255, 474] on div "Pallets: 19,TU: 770,City: [GEOGRAPHIC_DATA],Arrival: [DATE] 00:00:00" at bounding box center [291, 470] width 344 height 13
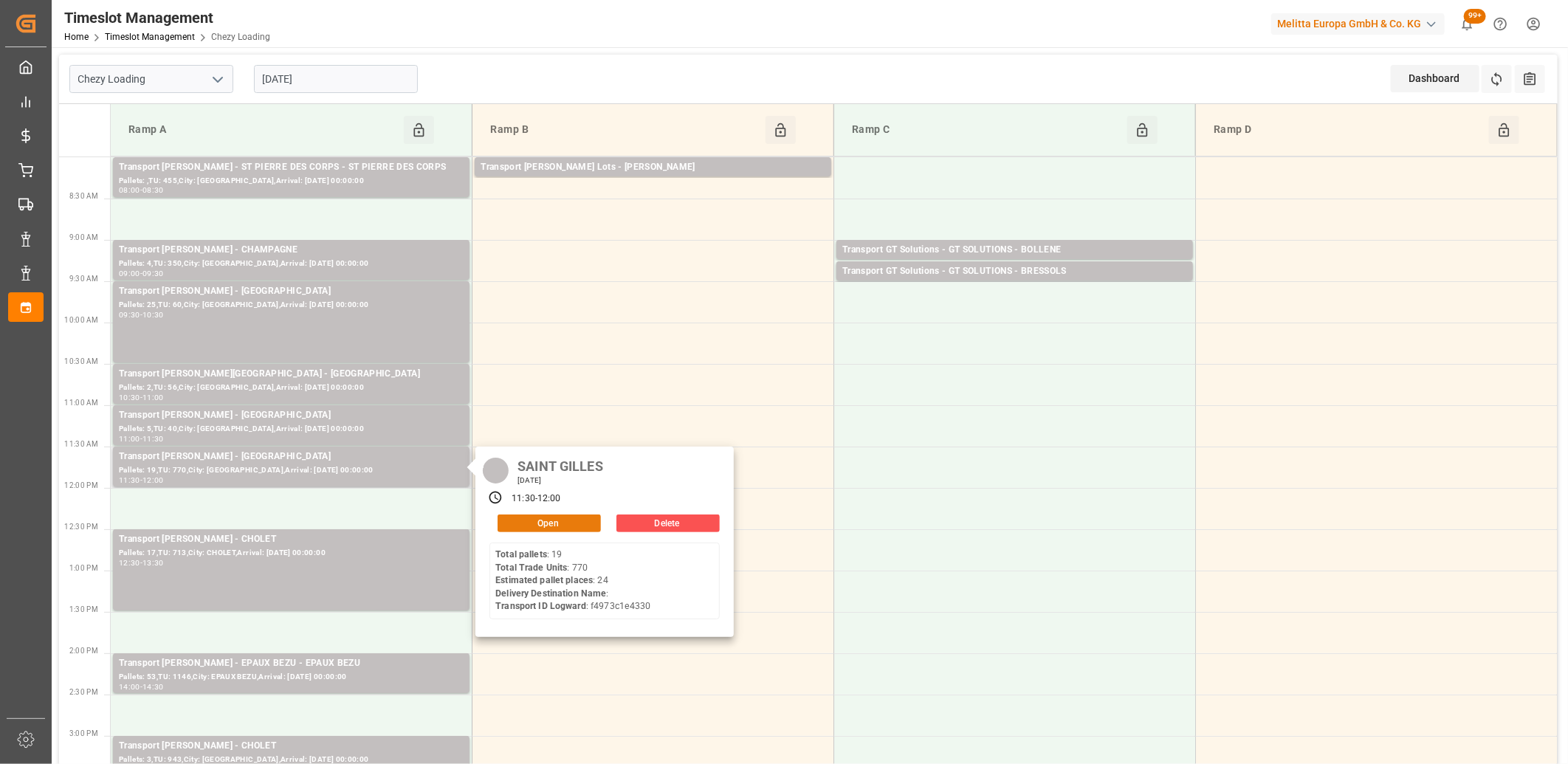
click at [558, 522] on button "Open" at bounding box center [549, 524] width 103 height 18
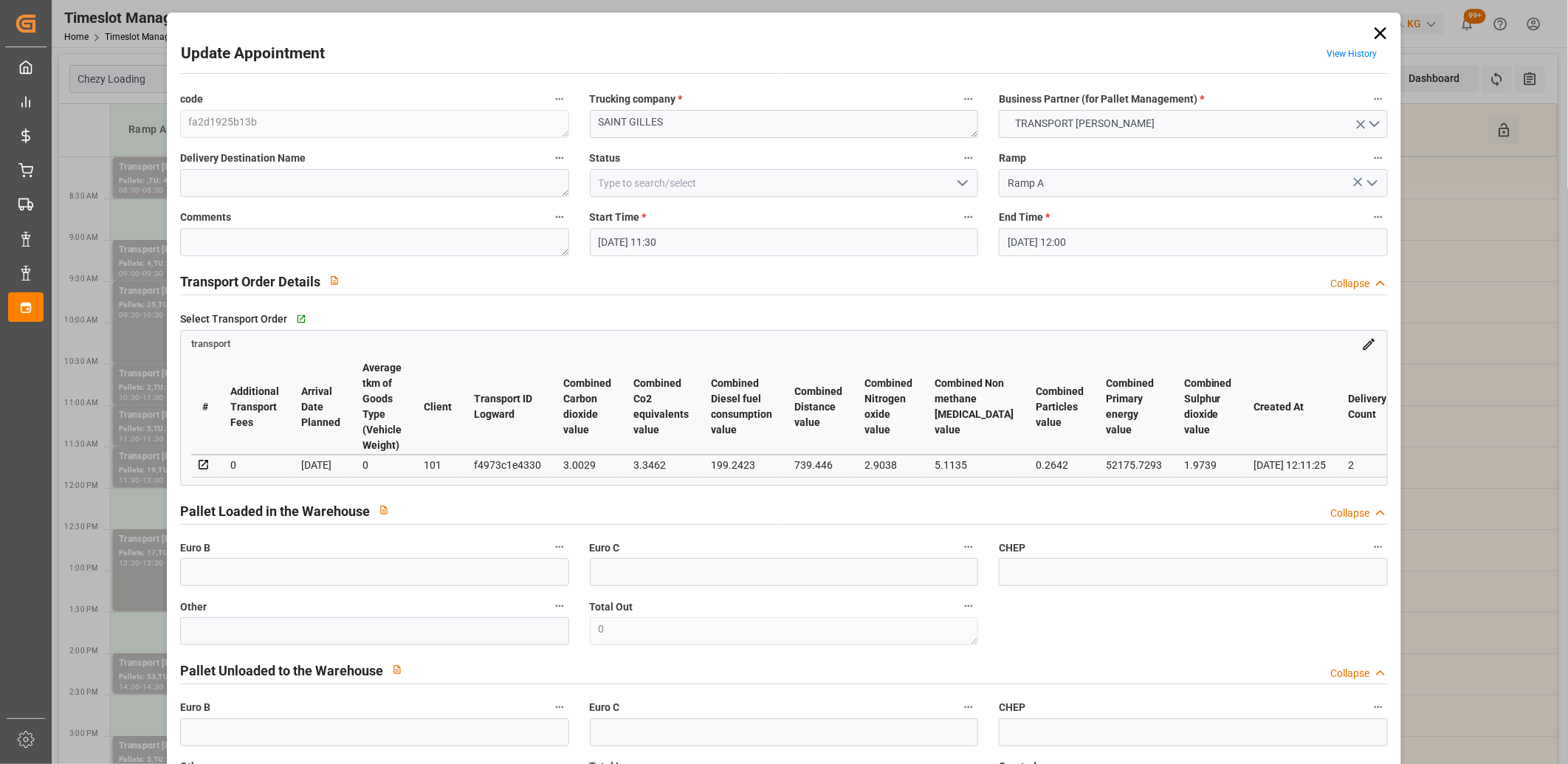
click at [512, 463] on div "f4973c1e4330" at bounding box center [507, 465] width 67 height 18
copy div "f4973c1e4330"
click at [1375, 36] on icon at bounding box center [1381, 33] width 21 height 21
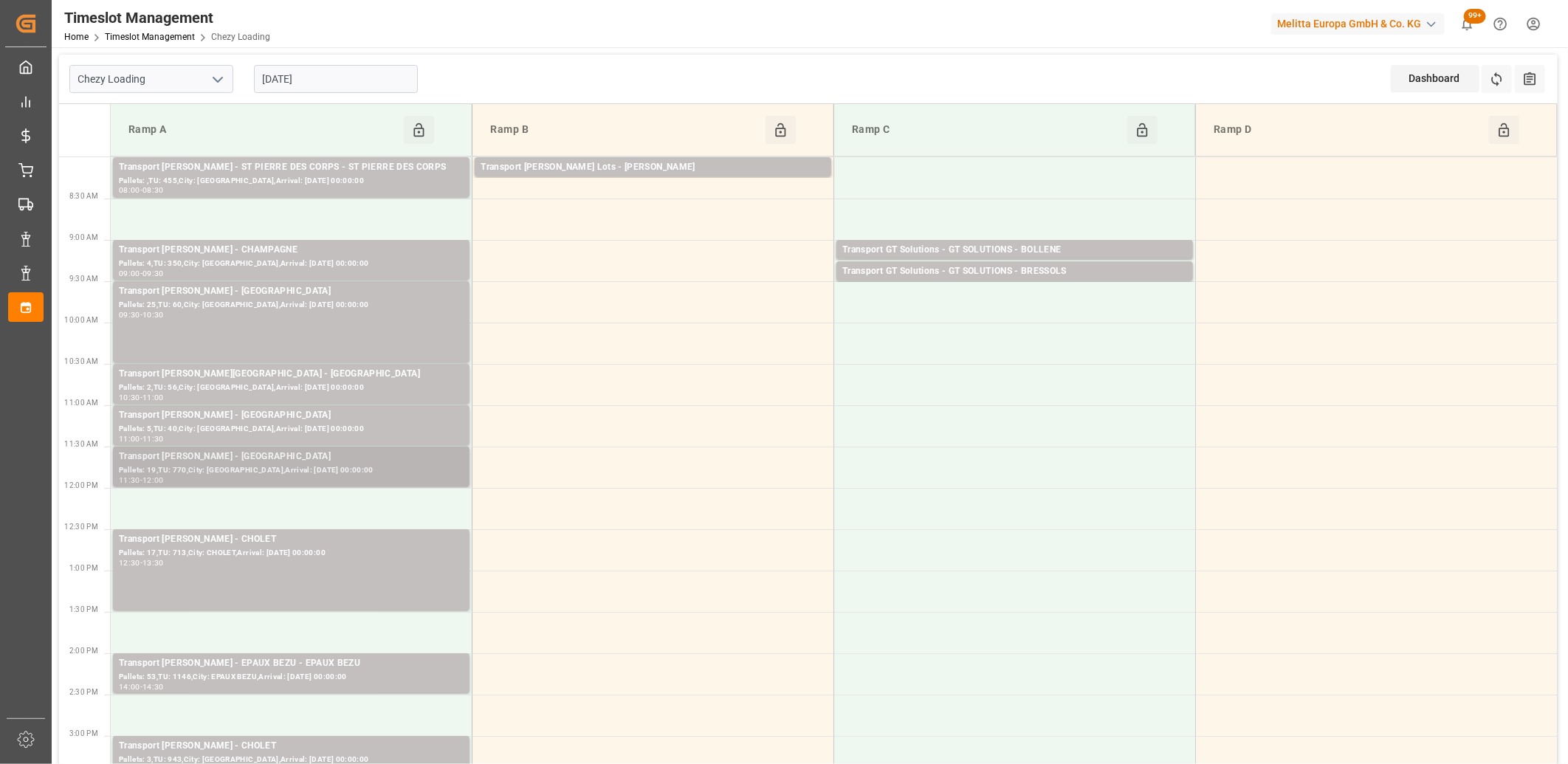
click at [422, 459] on div "Transport [PERSON_NAME] - [GEOGRAPHIC_DATA]" at bounding box center [291, 457] width 344 height 15
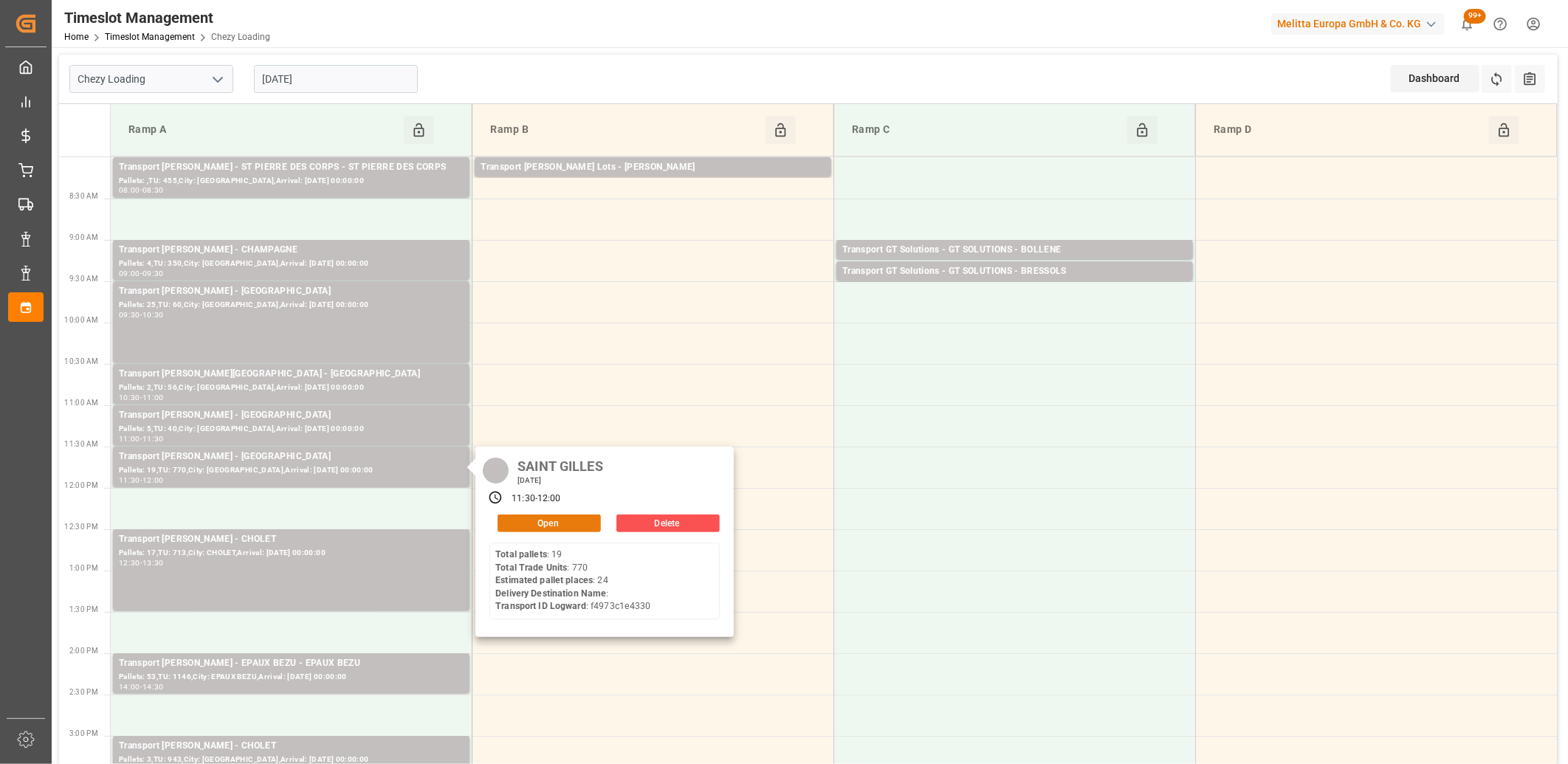
click at [536, 519] on button "Open" at bounding box center [549, 524] width 103 height 18
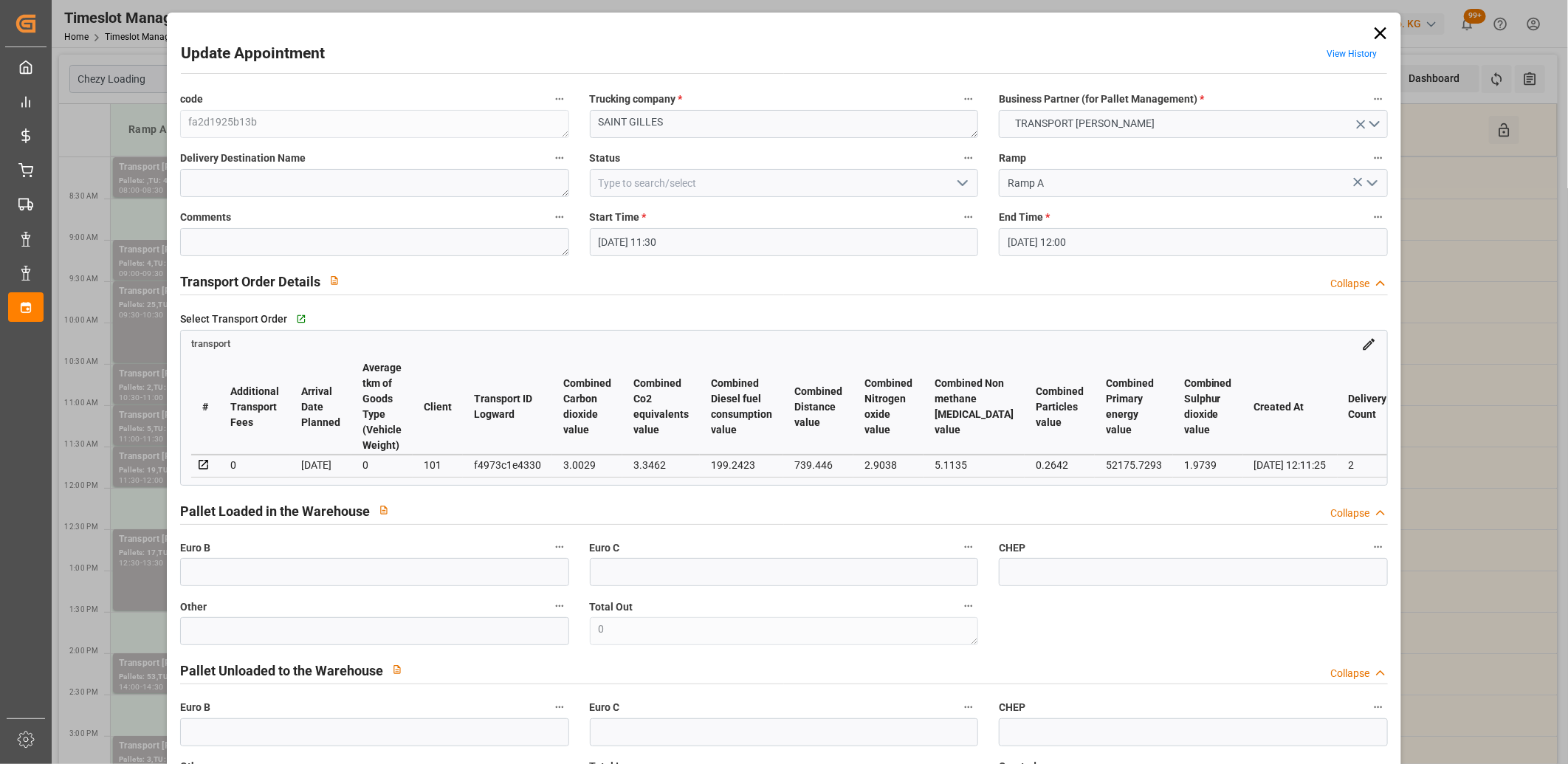
click at [536, 460] on div "f4973c1e4330" at bounding box center [507, 465] width 67 height 18
copy div "f4973c1e4330"
click at [1381, 26] on icon at bounding box center [1381, 33] width 21 height 21
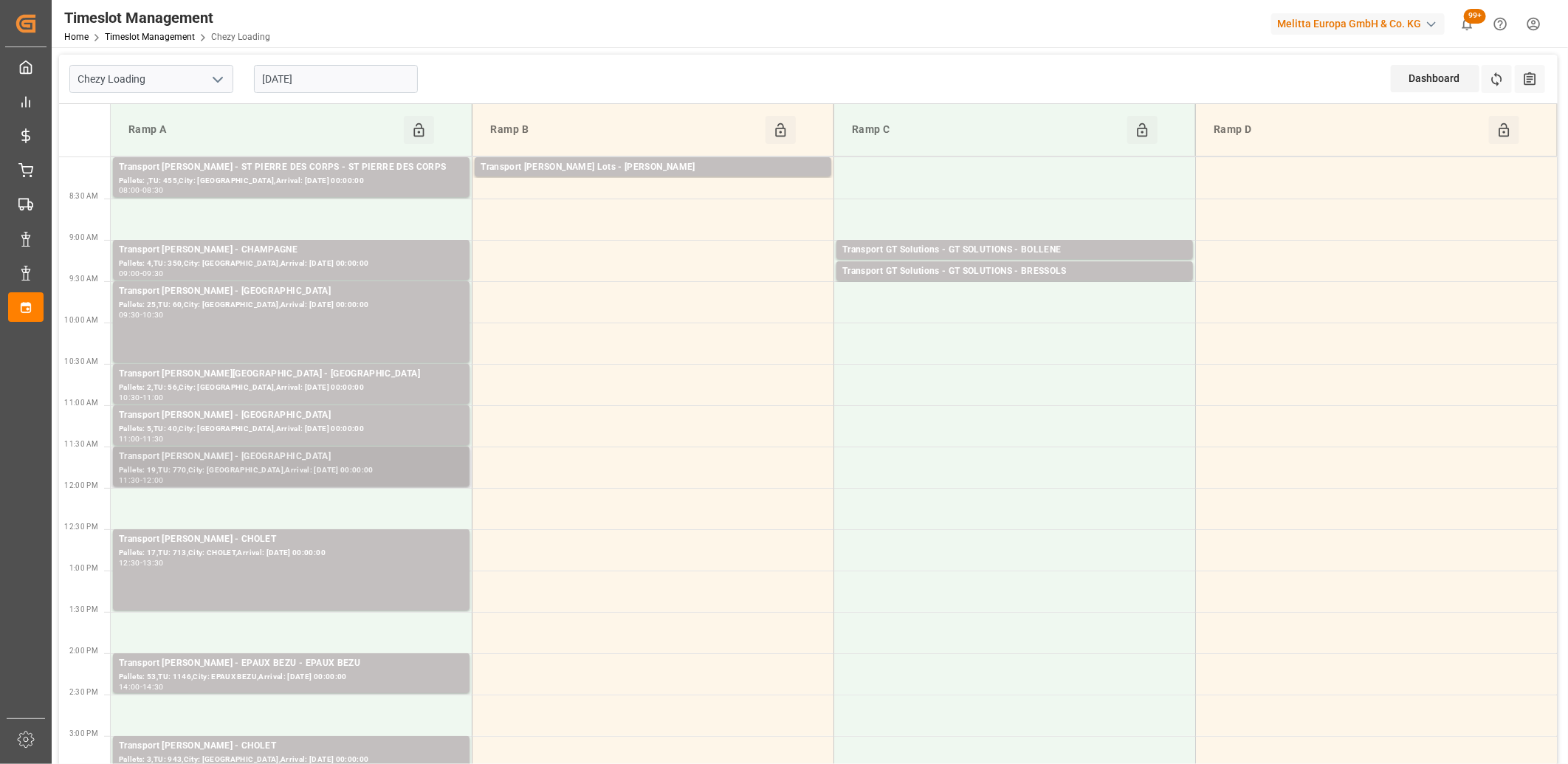
click at [321, 451] on div "Transport [PERSON_NAME] - [GEOGRAPHIC_DATA]" at bounding box center [291, 457] width 344 height 15
click at [327, 430] on div "Pallets: 5,TU: 40,City: [GEOGRAPHIC_DATA],Arrival: [DATE] 00:00:00" at bounding box center [291, 429] width 344 height 13
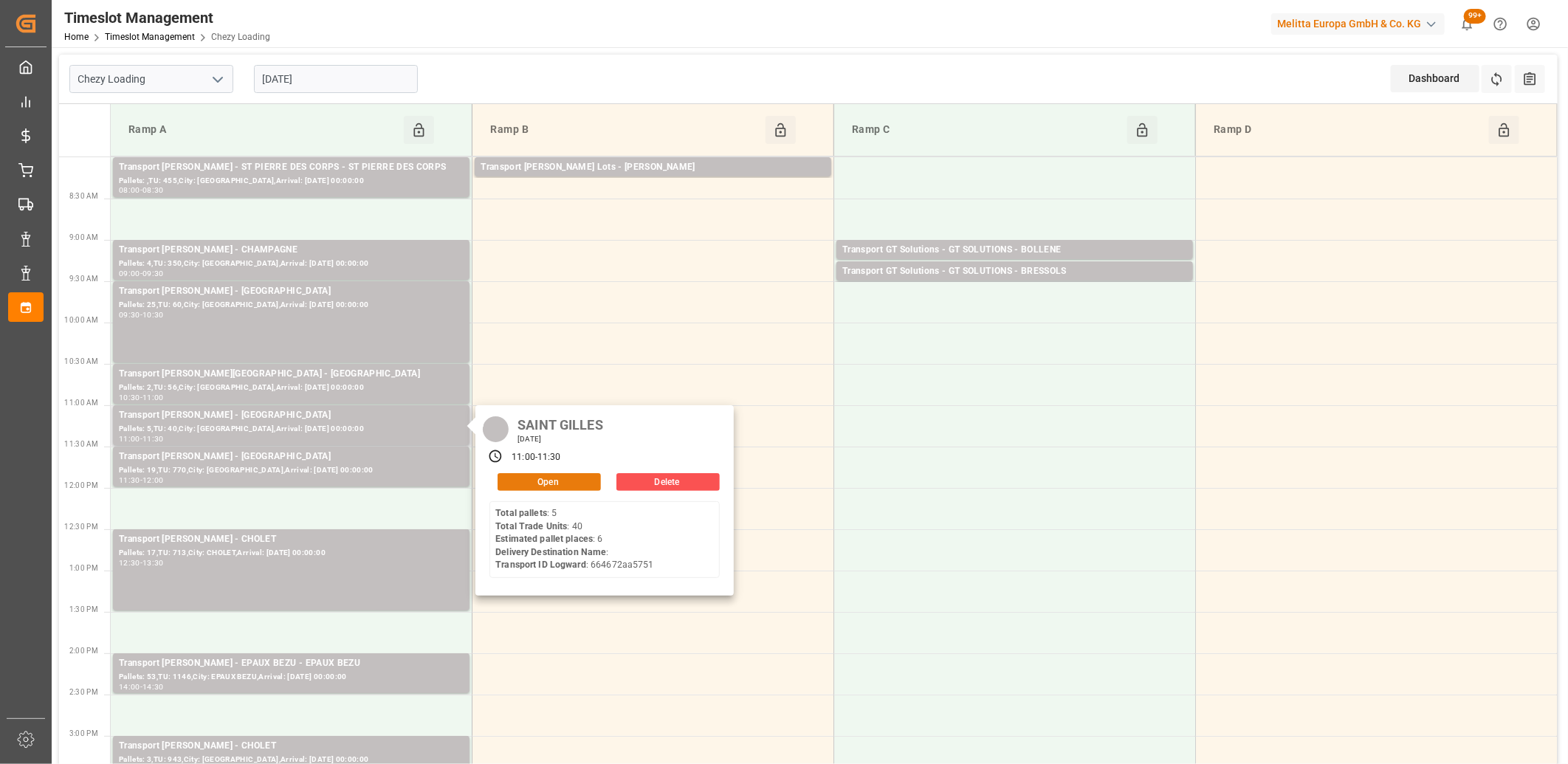
click at [527, 476] on button "Open" at bounding box center [549, 482] width 103 height 18
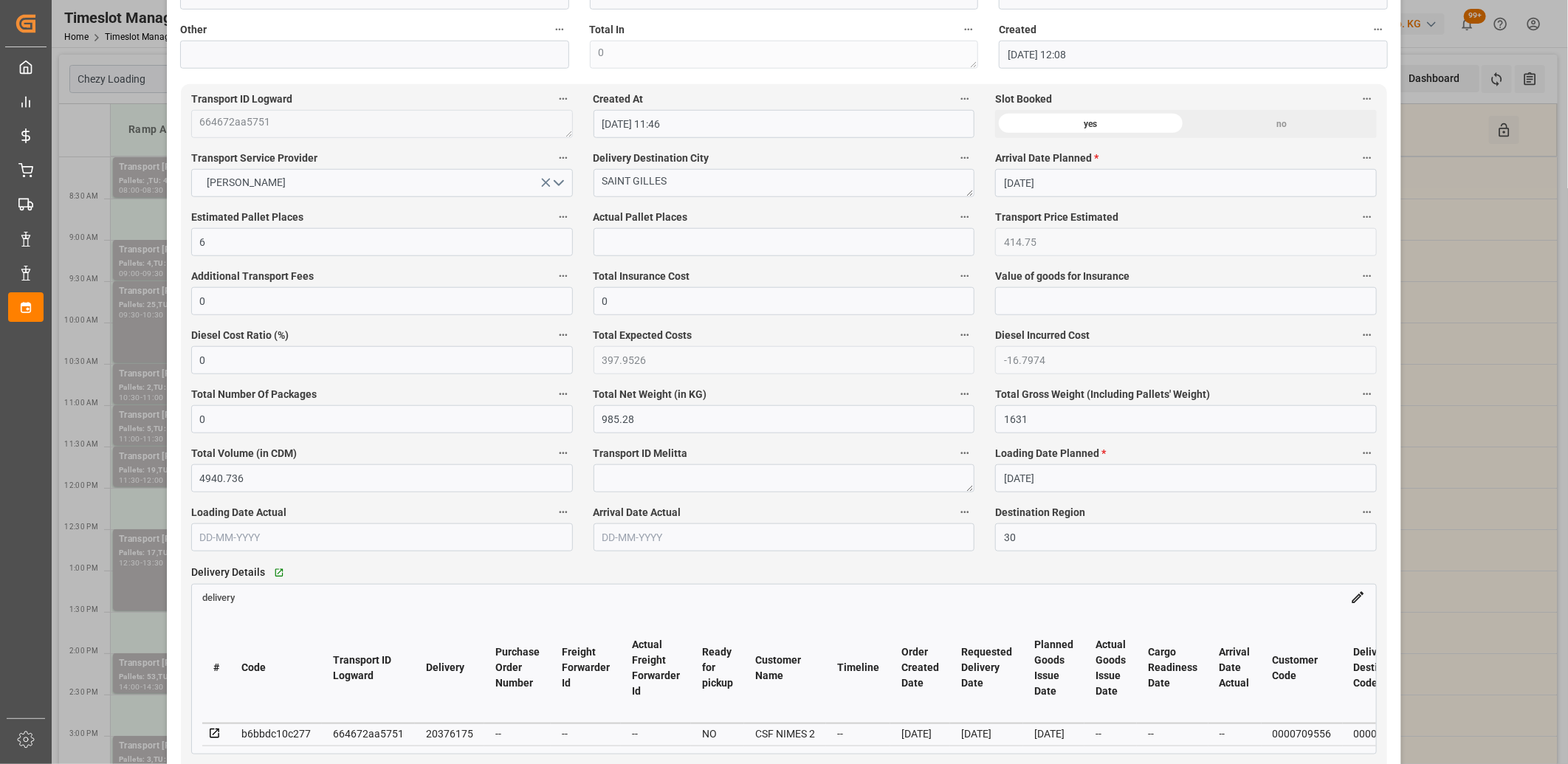
scroll to position [984, 0]
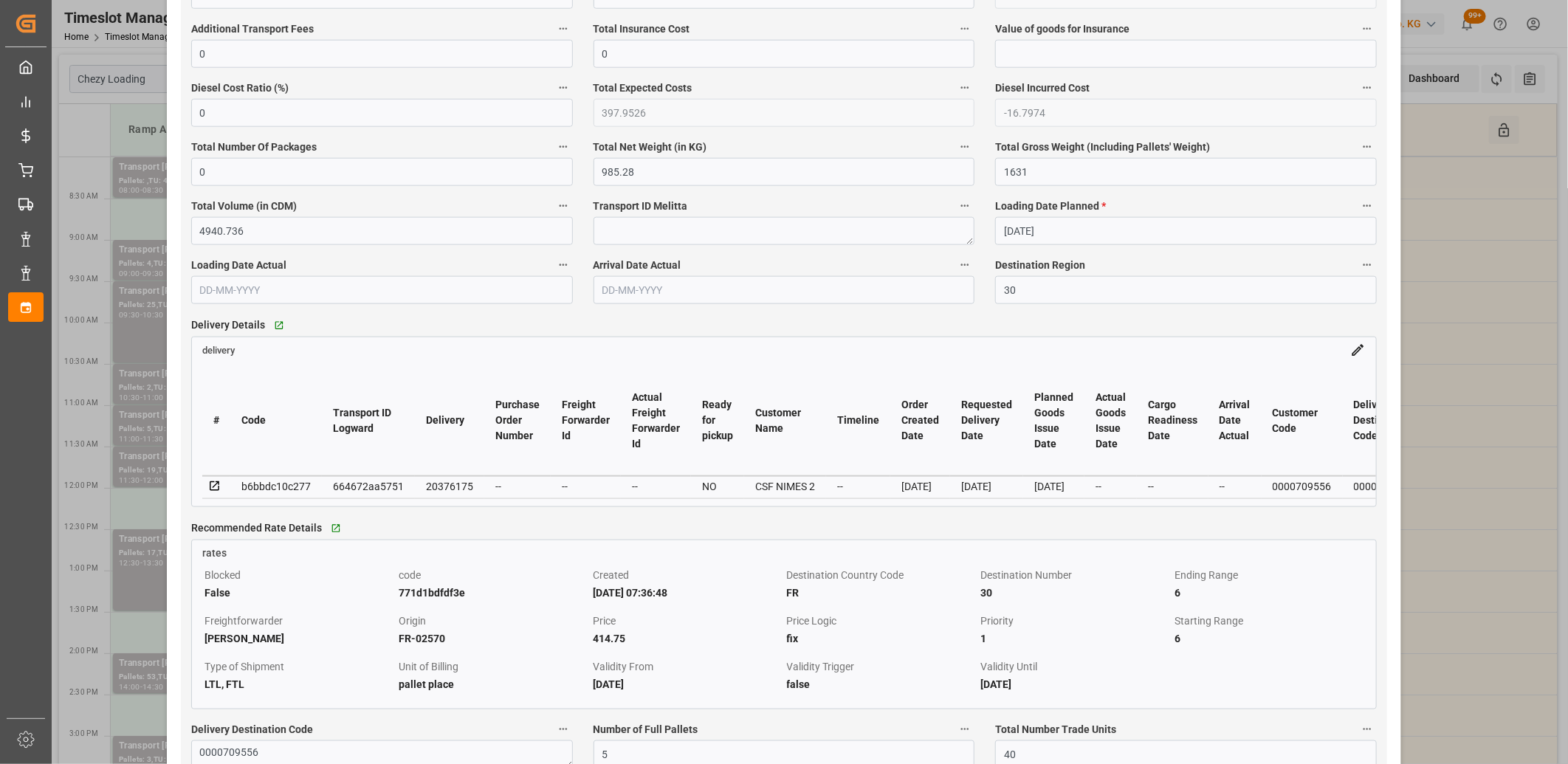
click at [217, 489] on icon at bounding box center [215, 487] width 13 height 13
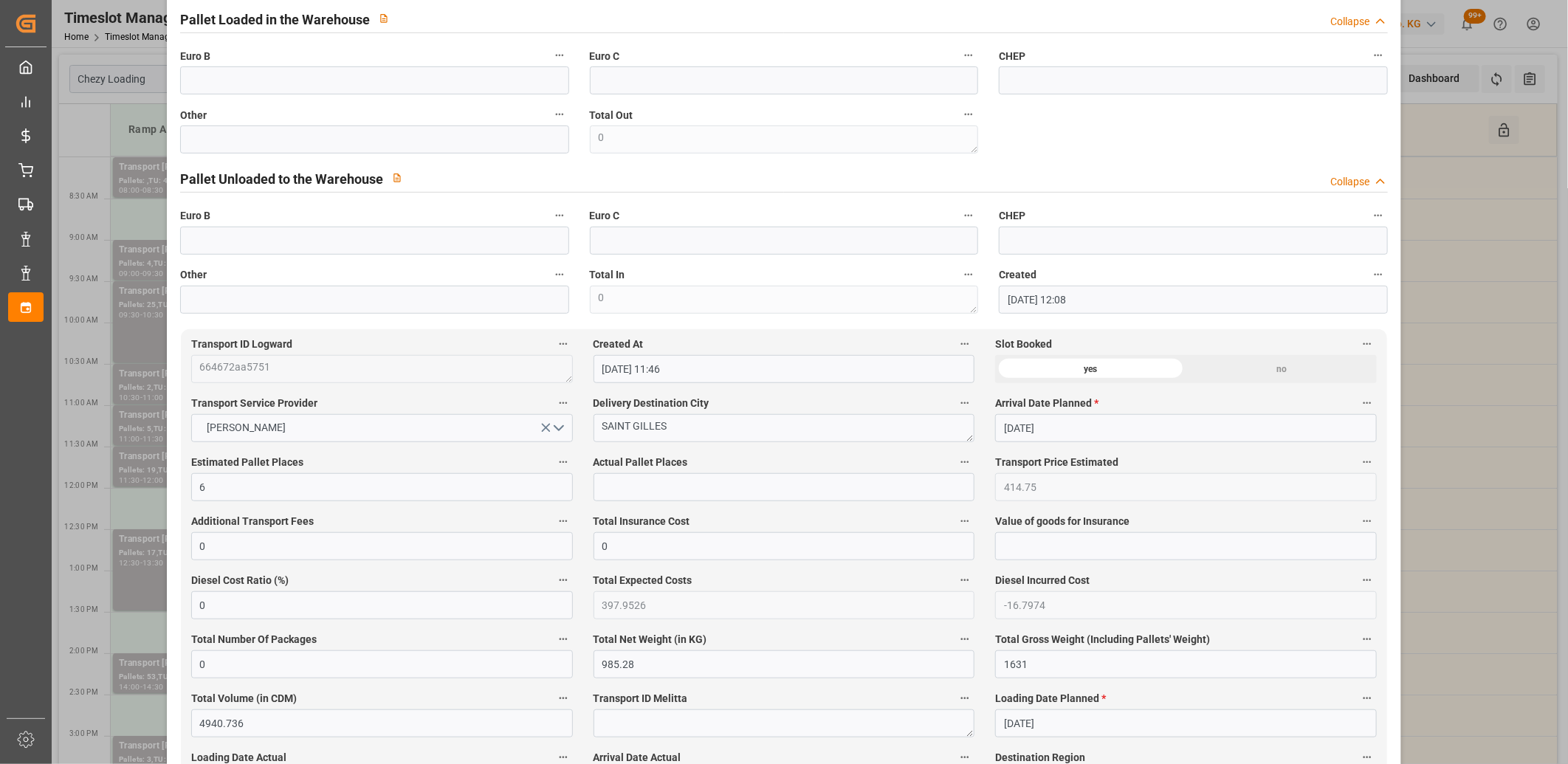
scroll to position [0, 0]
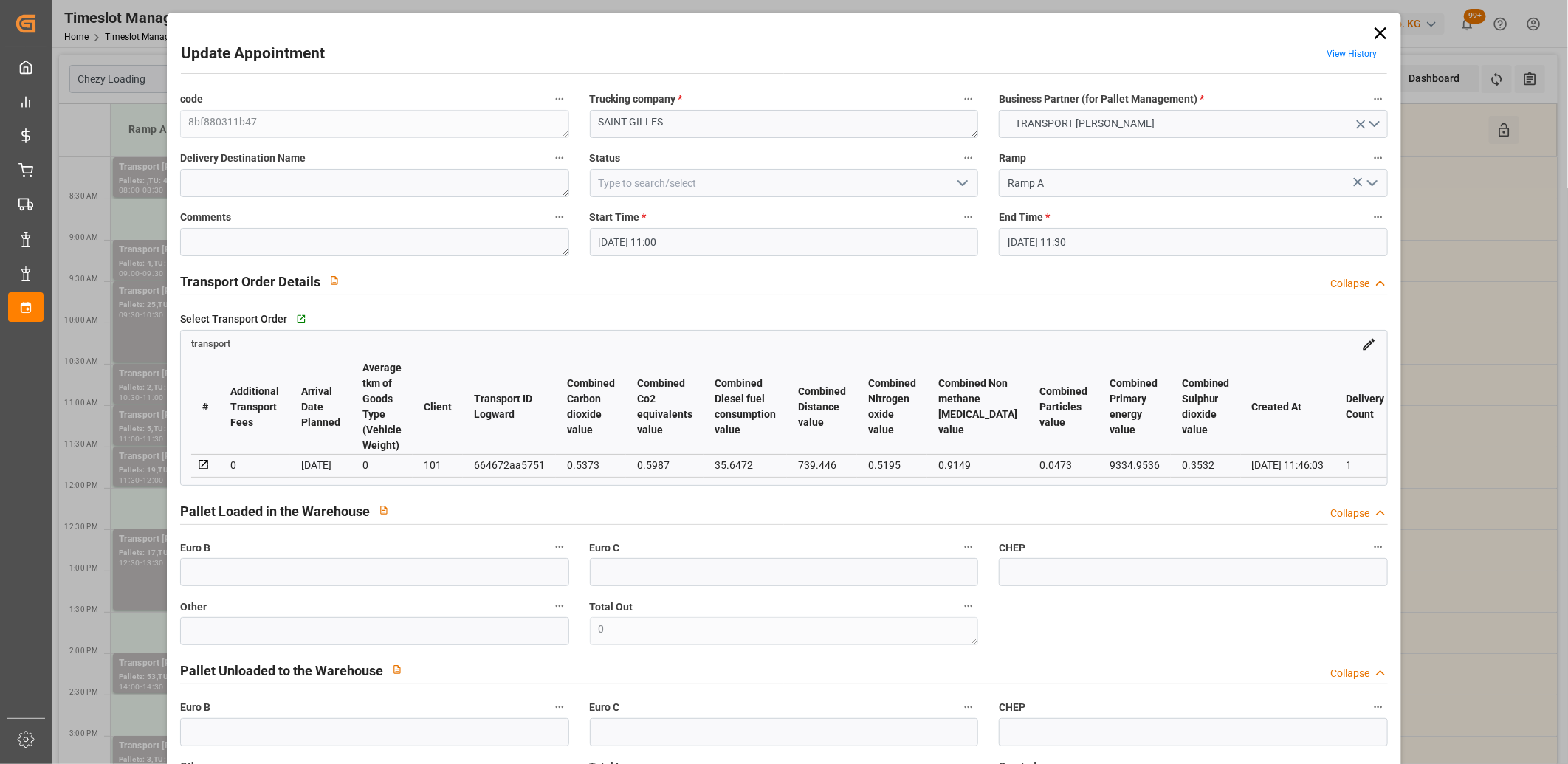
click at [534, 459] on div "664672aa5751" at bounding box center [509, 465] width 71 height 18
copy div "664672aa5751"
click at [1375, 32] on icon at bounding box center [1381, 33] width 21 height 21
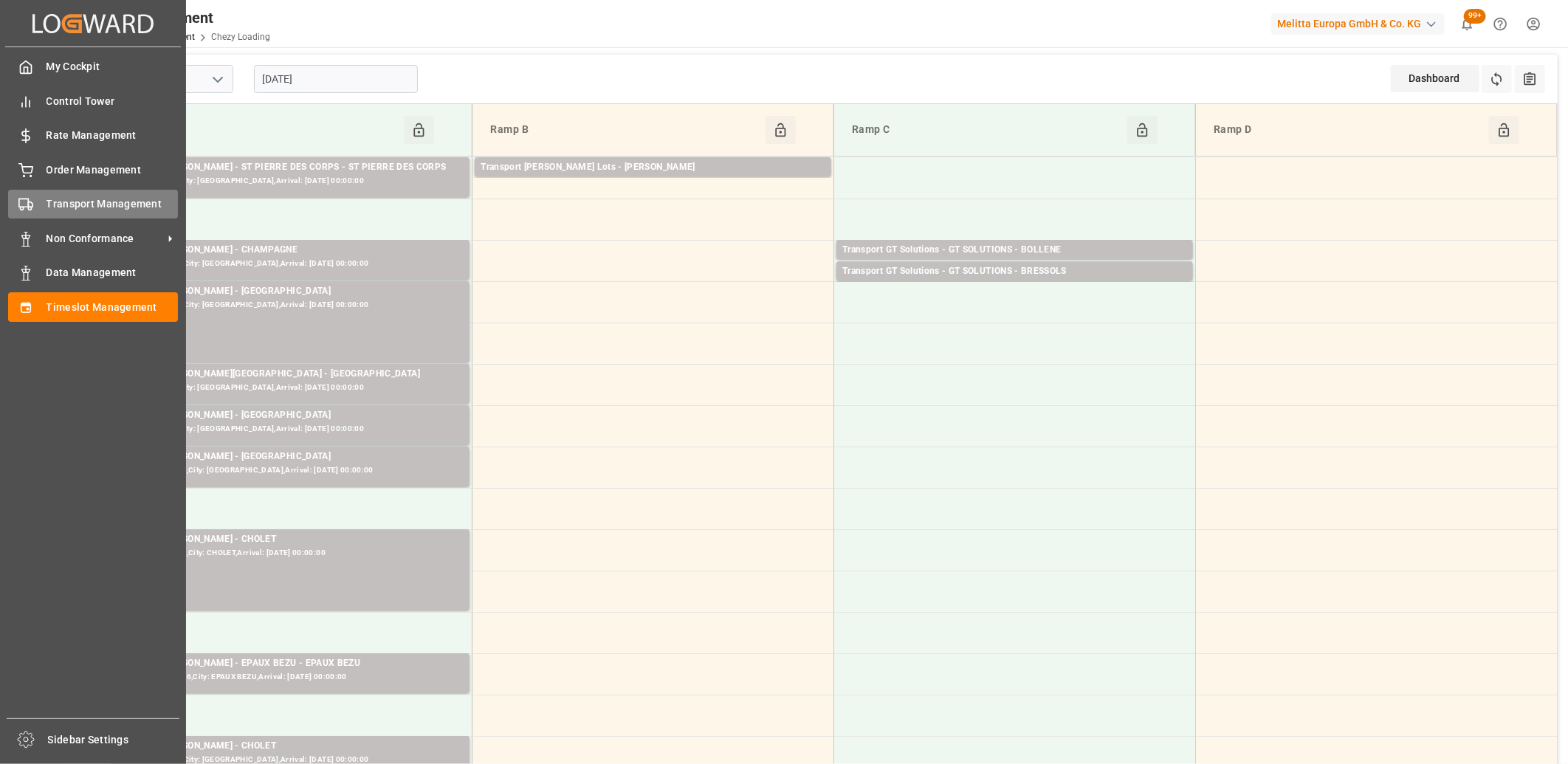
click at [43, 212] on div "Transport Management Transport Management" at bounding box center [93, 204] width 170 height 29
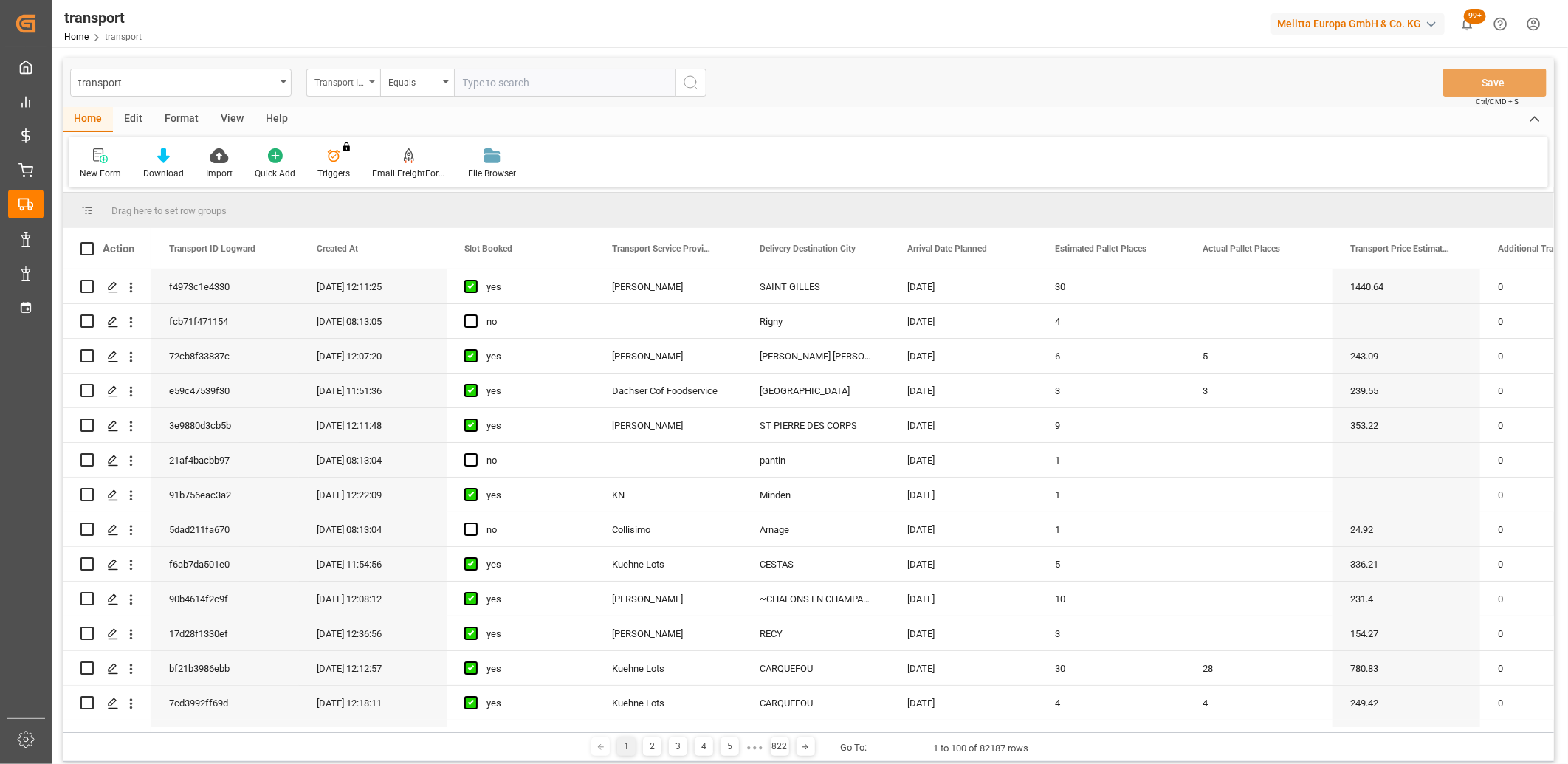
click at [350, 84] on div "Transport ID Logward" at bounding box center [339, 80] width 50 height 17
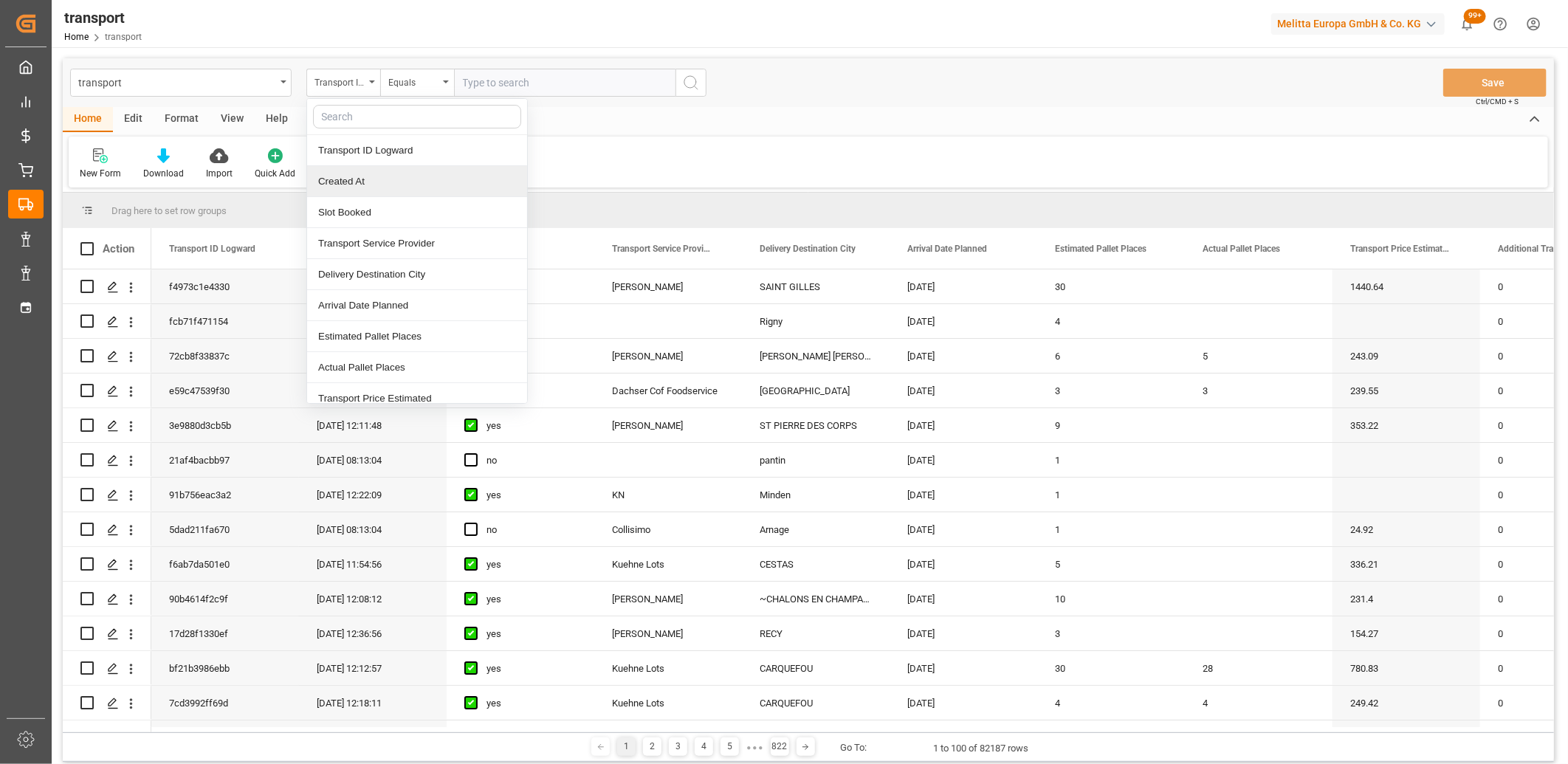
click at [345, 184] on div "Created At" at bounding box center [417, 182] width 220 height 31
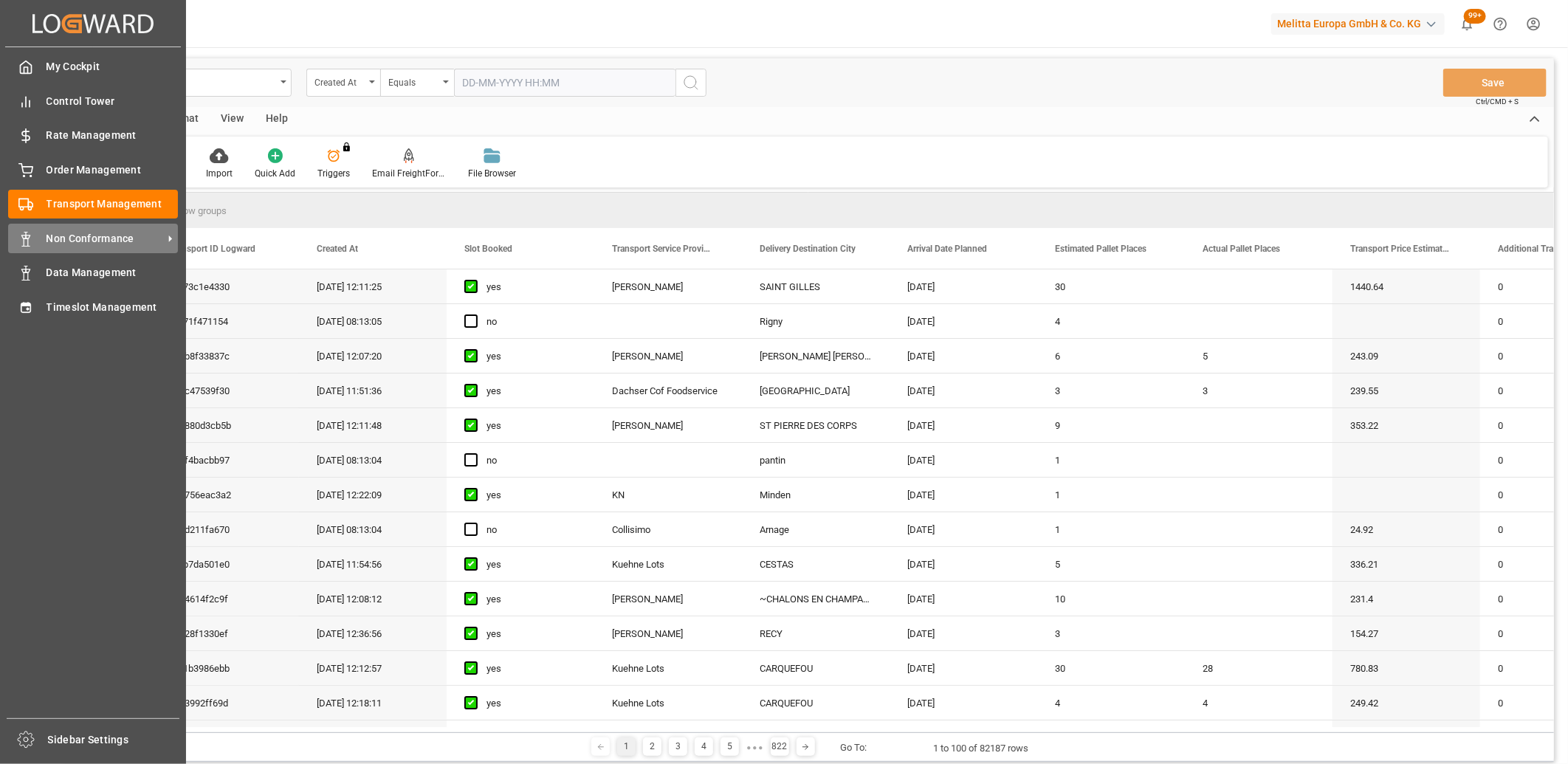
click at [39, 231] on div "Non Conformance Non Conformance" at bounding box center [93, 238] width 170 height 29
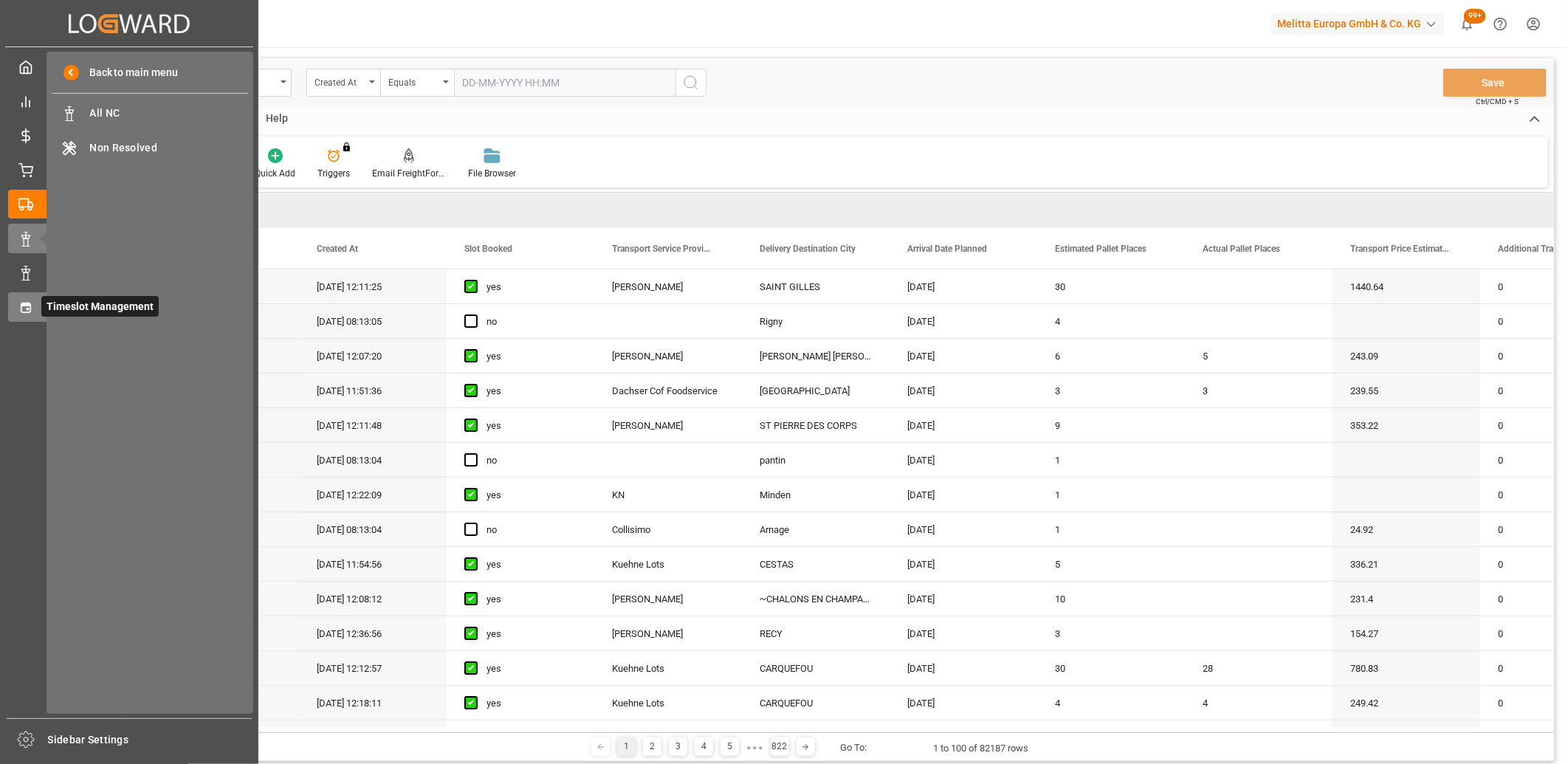
click at [25, 305] on icon at bounding box center [26, 308] width 15 height 15
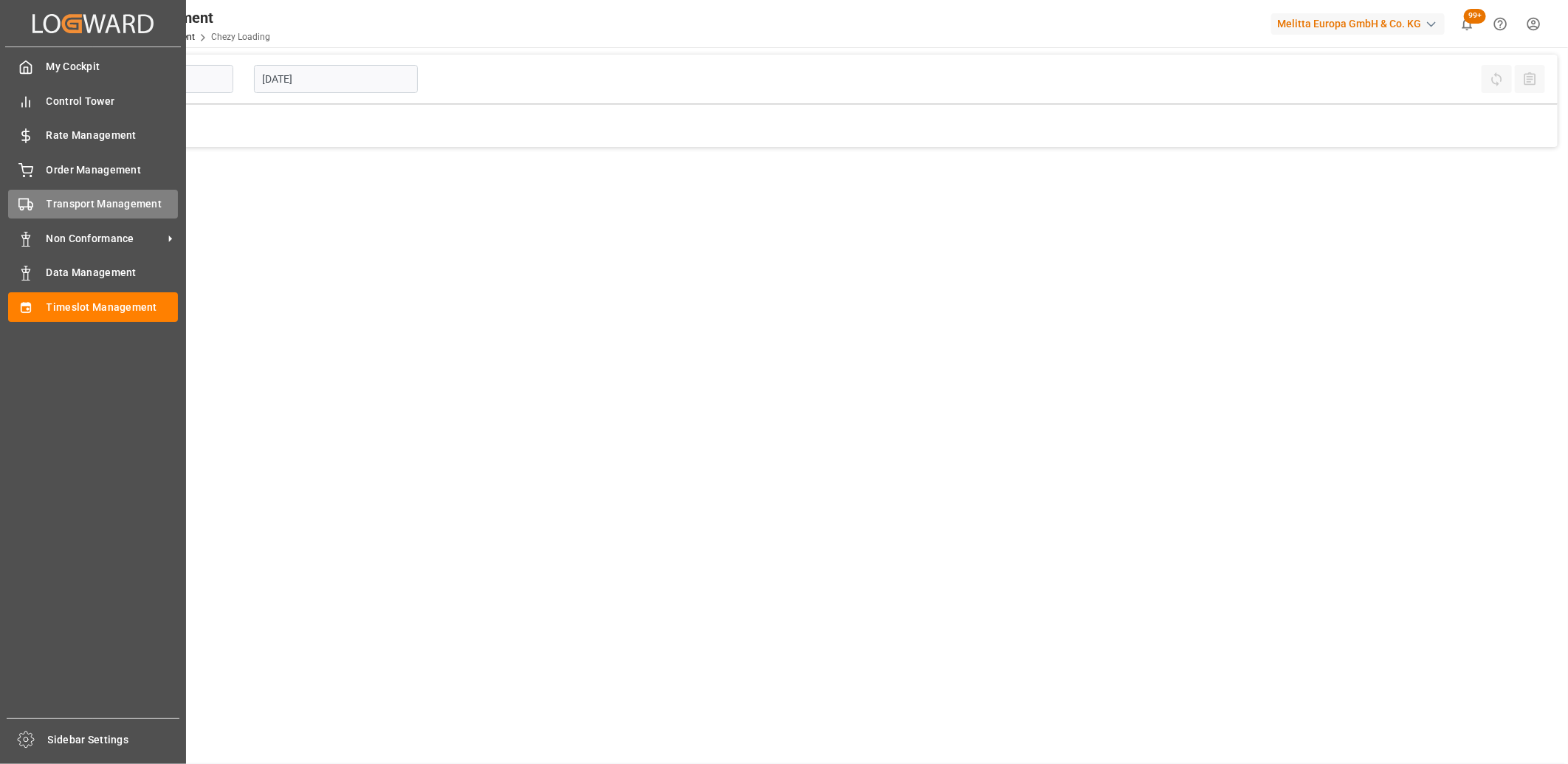
click at [25, 207] on icon at bounding box center [26, 205] width 15 height 15
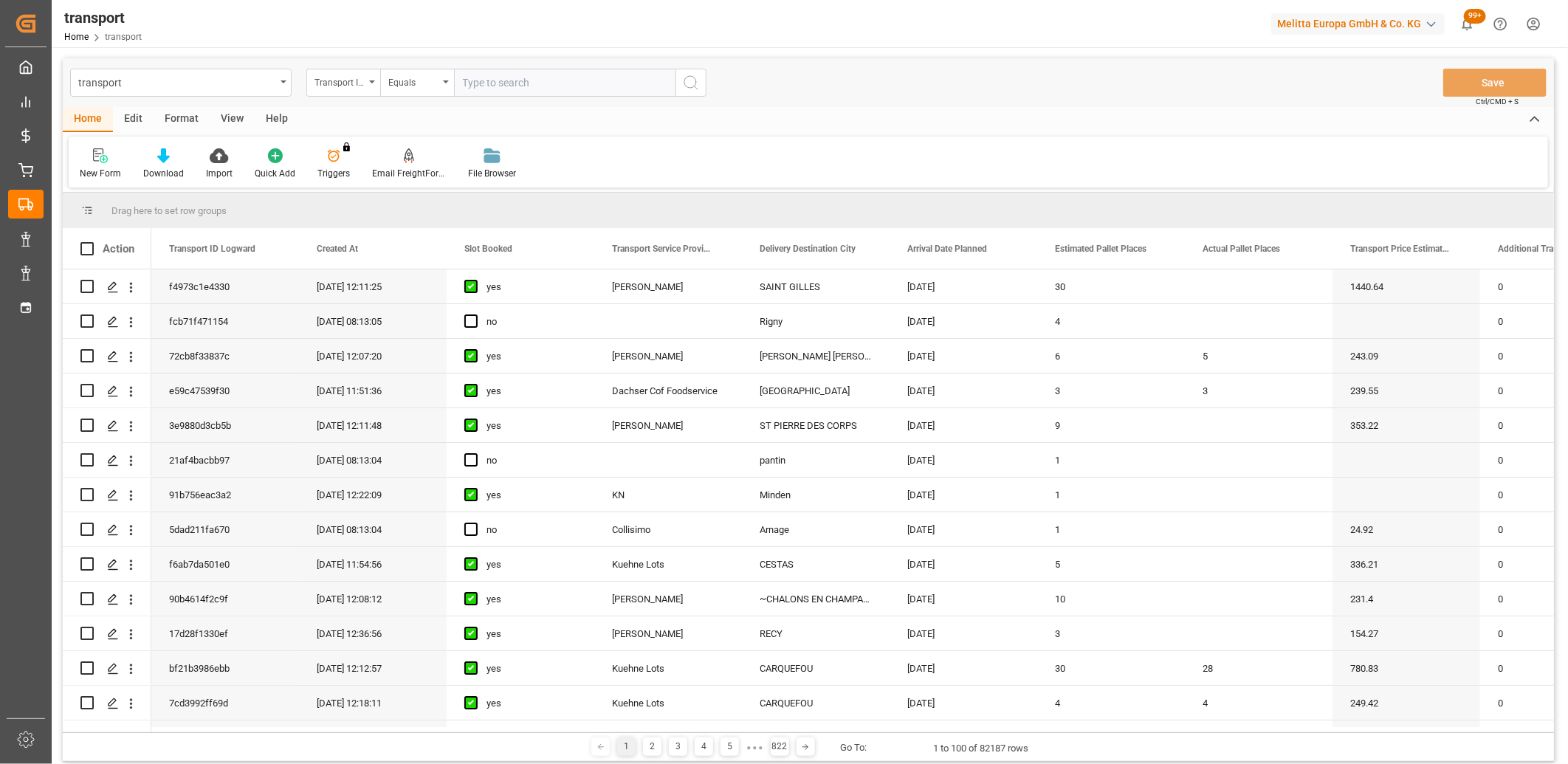
click at [477, 82] on input "text" at bounding box center [565, 83] width 222 height 28
type input "664672aa5751"
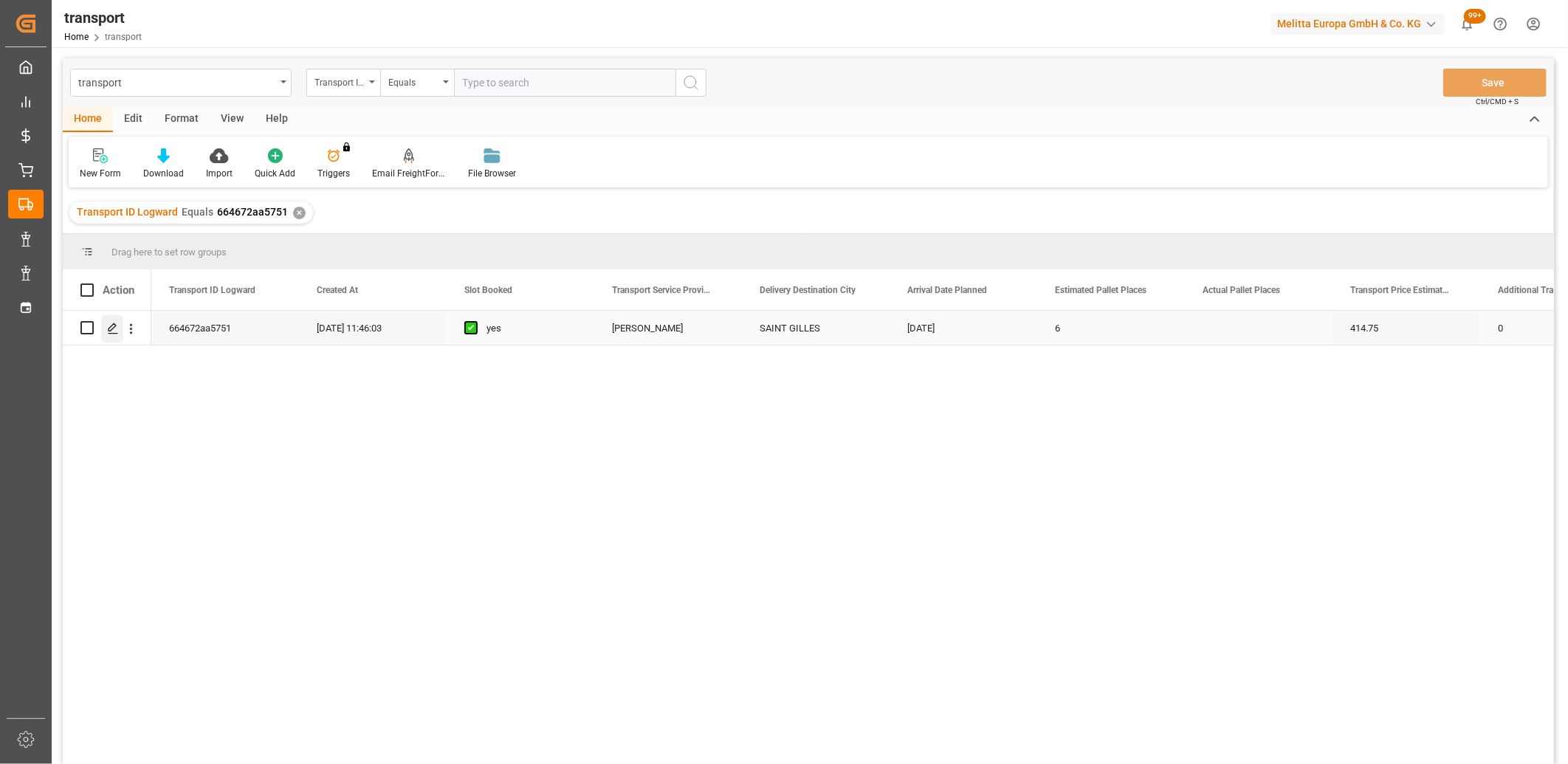
click at [112, 330] on polygon "Press SPACE to select this row." at bounding box center [112, 327] width 7 height 7
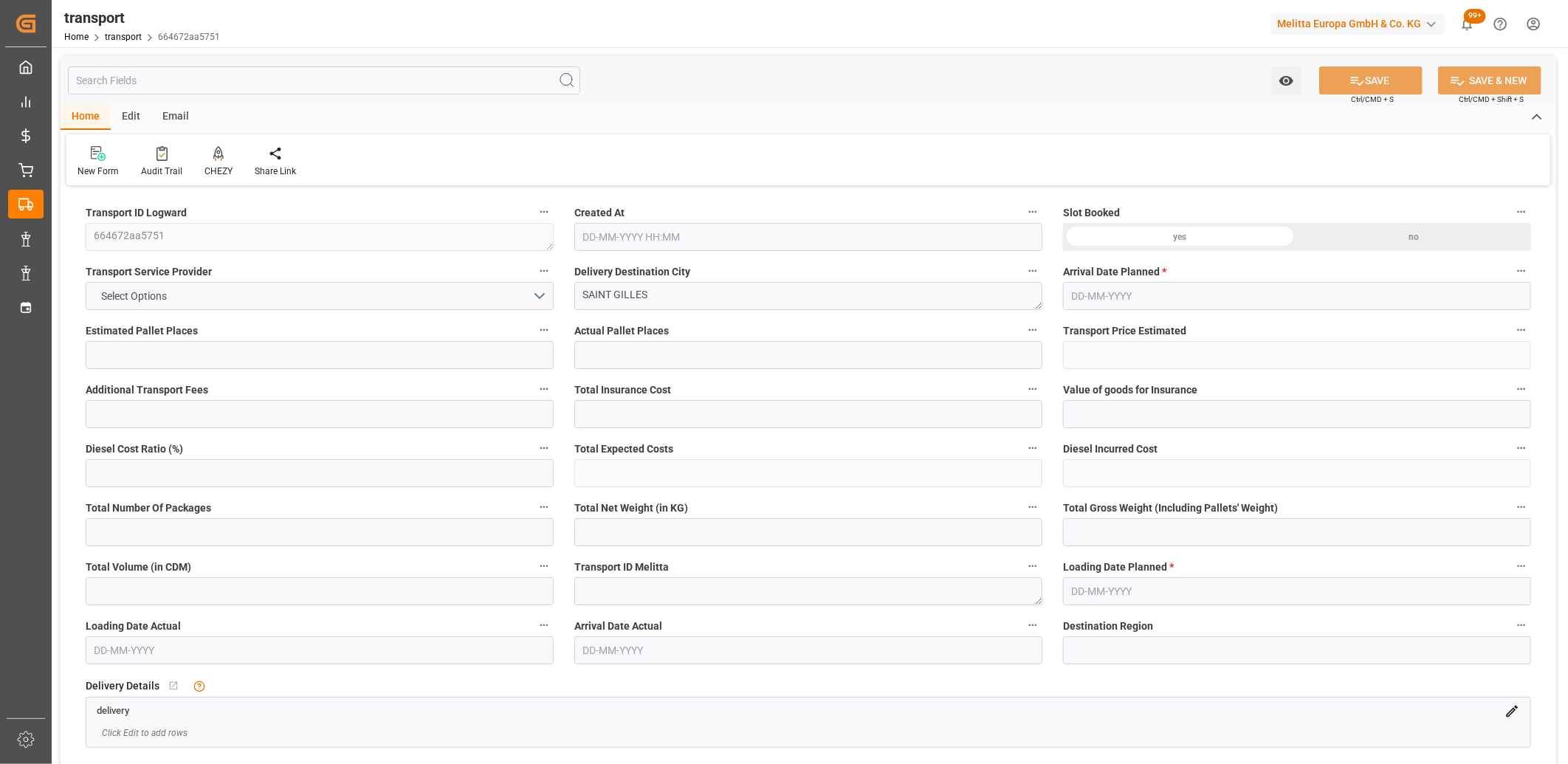
type input "6"
type input "414.75"
type input "0"
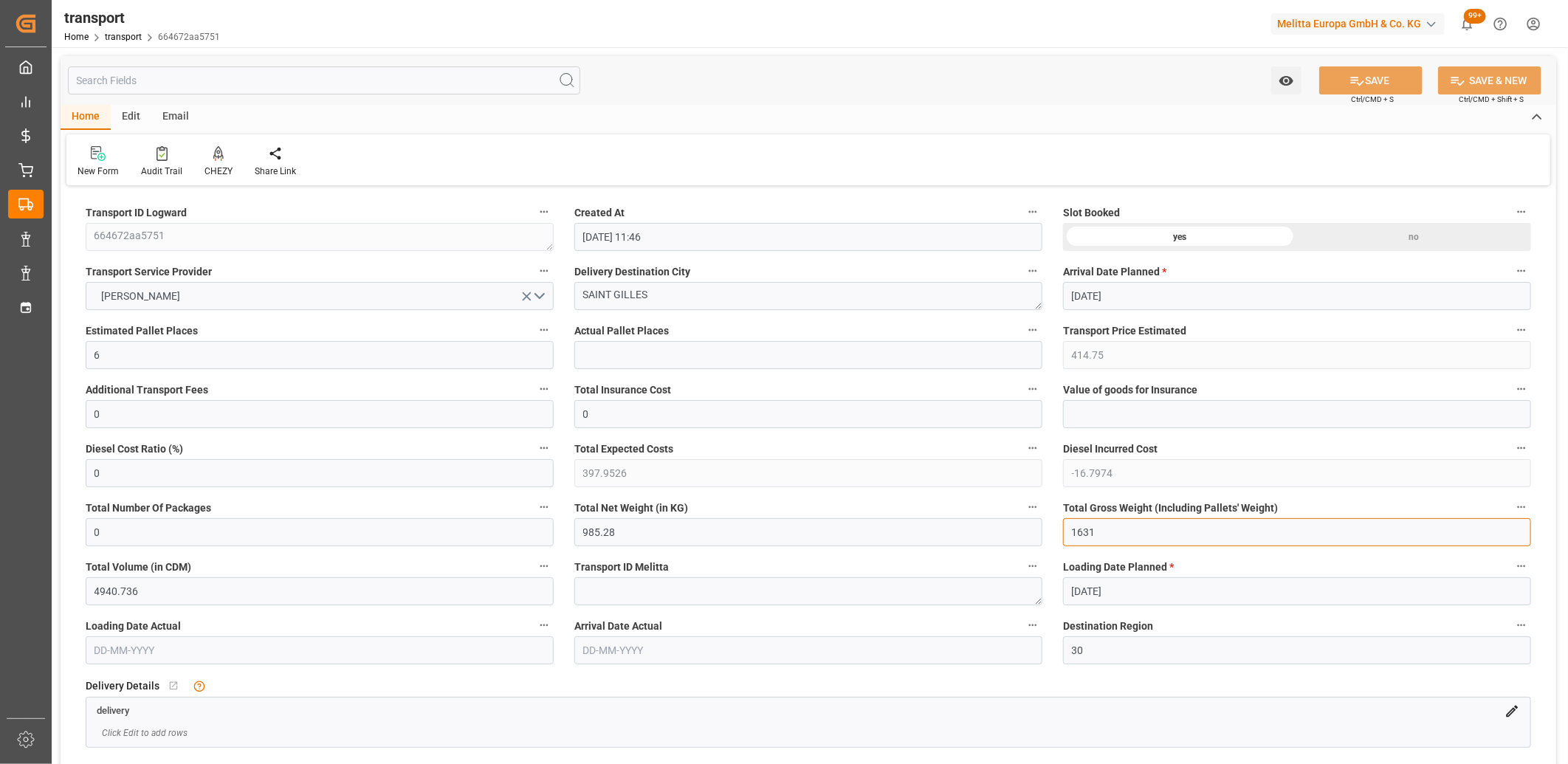
drag, startPoint x: 1125, startPoint y: 532, endPoint x: 976, endPoint y: 529, distance: 149.0
drag, startPoint x: 712, startPoint y: 537, endPoint x: 402, endPoint y: 540, distance: 310.0
drag, startPoint x: 106, startPoint y: 358, endPoint x: 90, endPoint y: 348, distance: 18.9
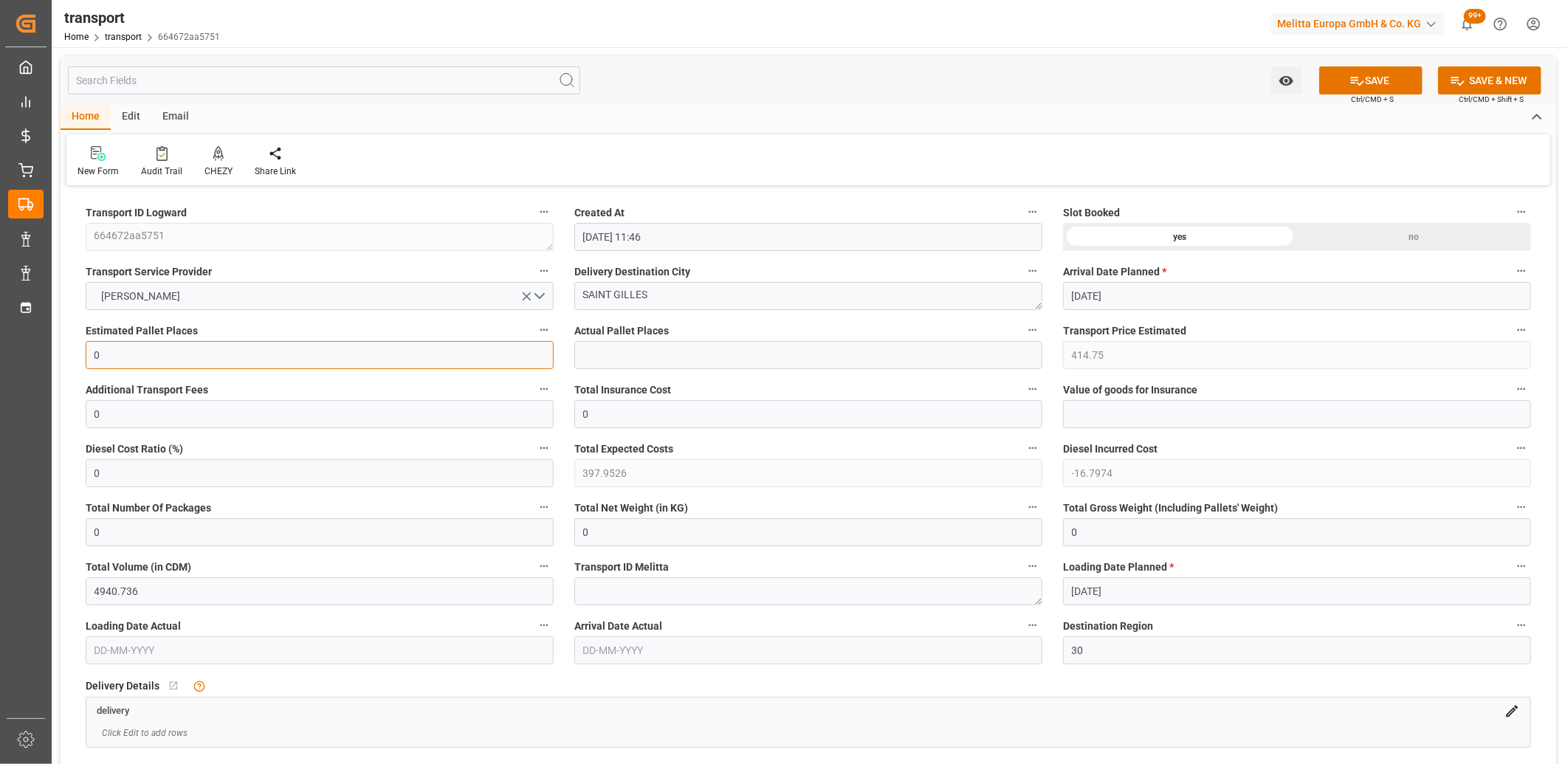
click at [525, 300] on icon "open menu" at bounding box center [527, 296] width 16 height 16
drag, startPoint x: 663, startPoint y: 290, endPoint x: 513, endPoint y: 293, distance: 150.0
click at [1393, 234] on div "no" at bounding box center [1413, 237] width 234 height 28
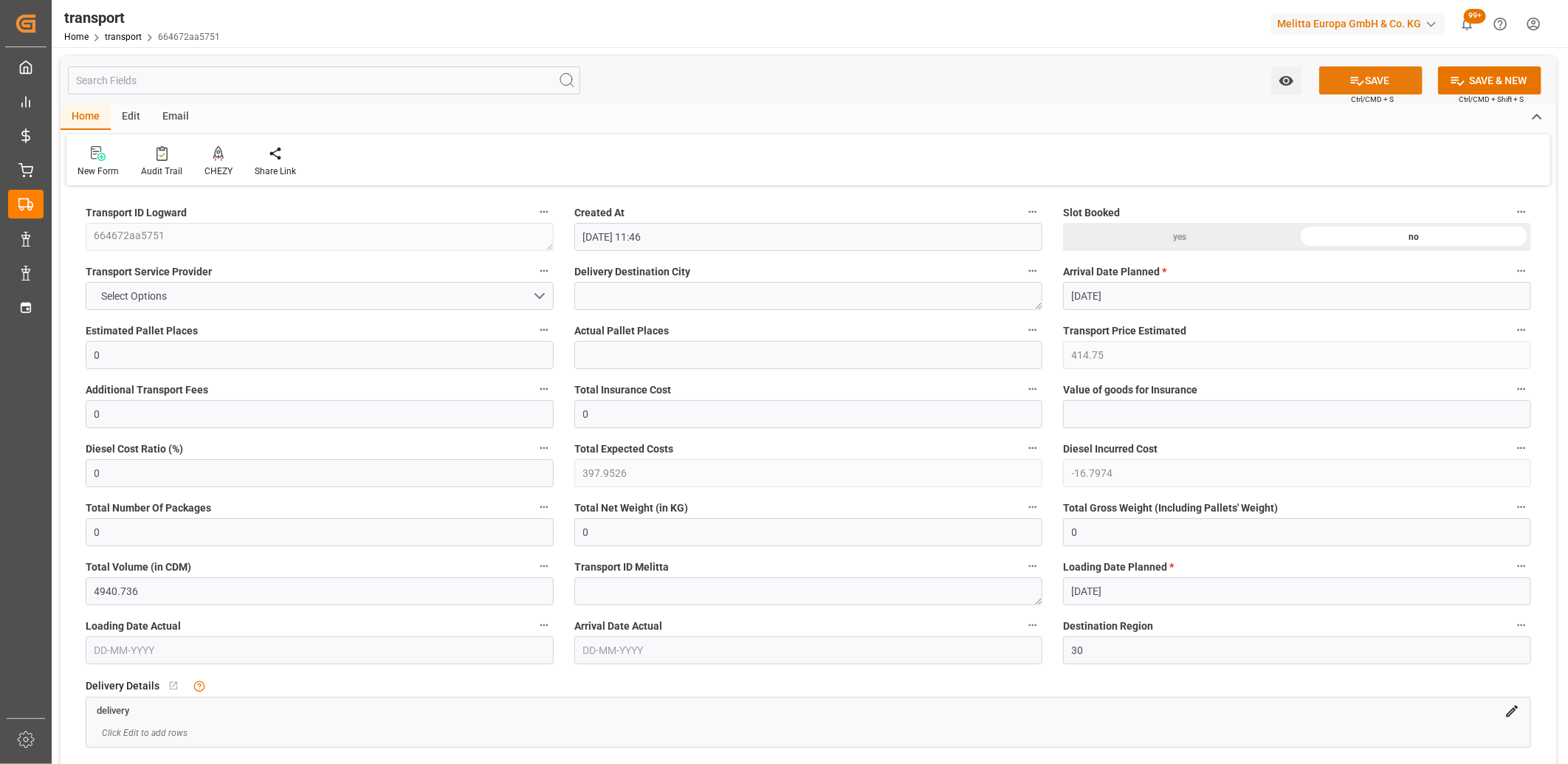
click at [1364, 81] on button "SAVE" at bounding box center [1370, 80] width 103 height 28
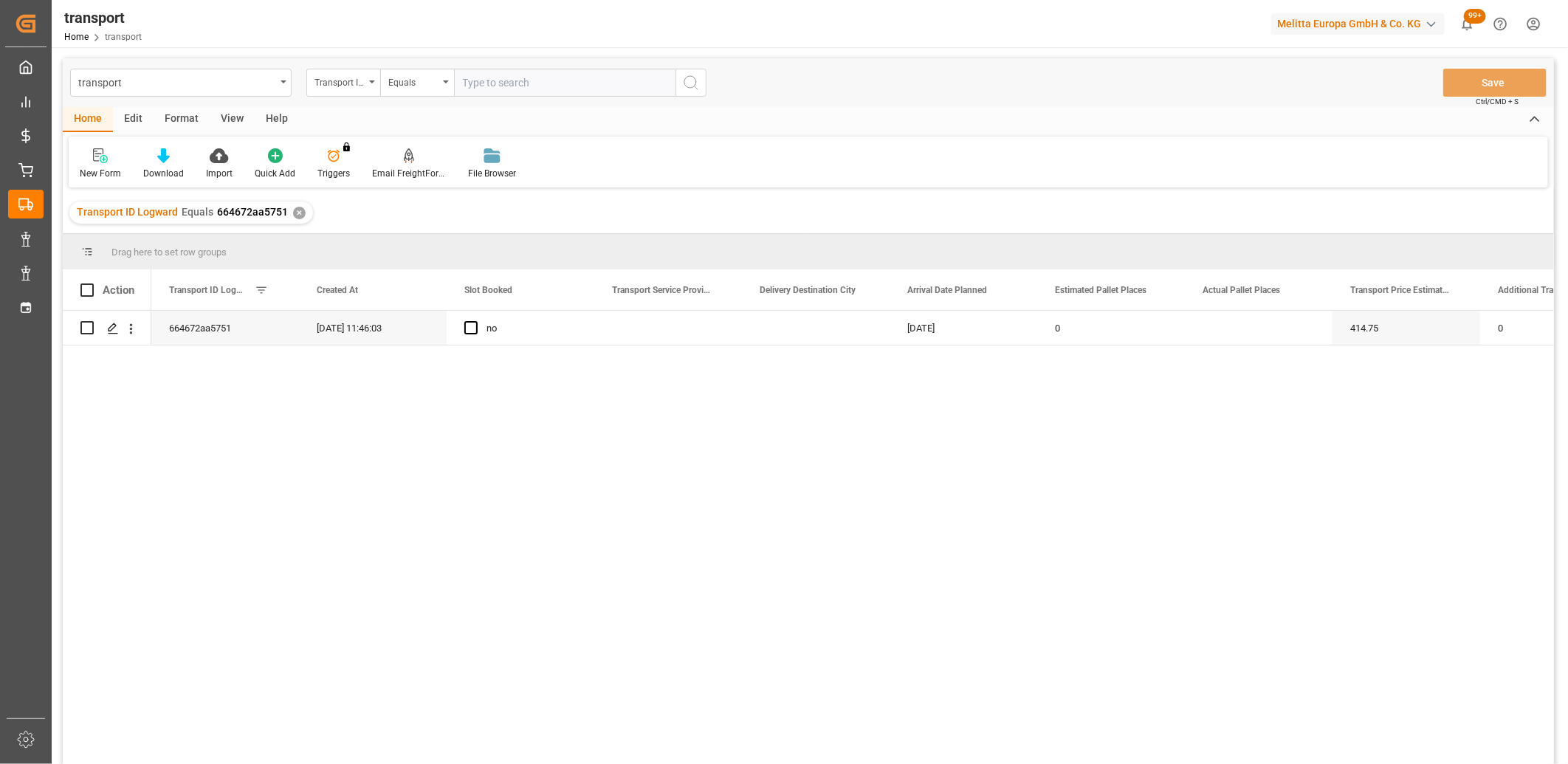
click at [135, 115] on div "Edit" at bounding box center [133, 120] width 41 height 25
click at [89, 330] on input "Press Space to toggle row selection (unchecked)" at bounding box center [87, 328] width 13 height 13
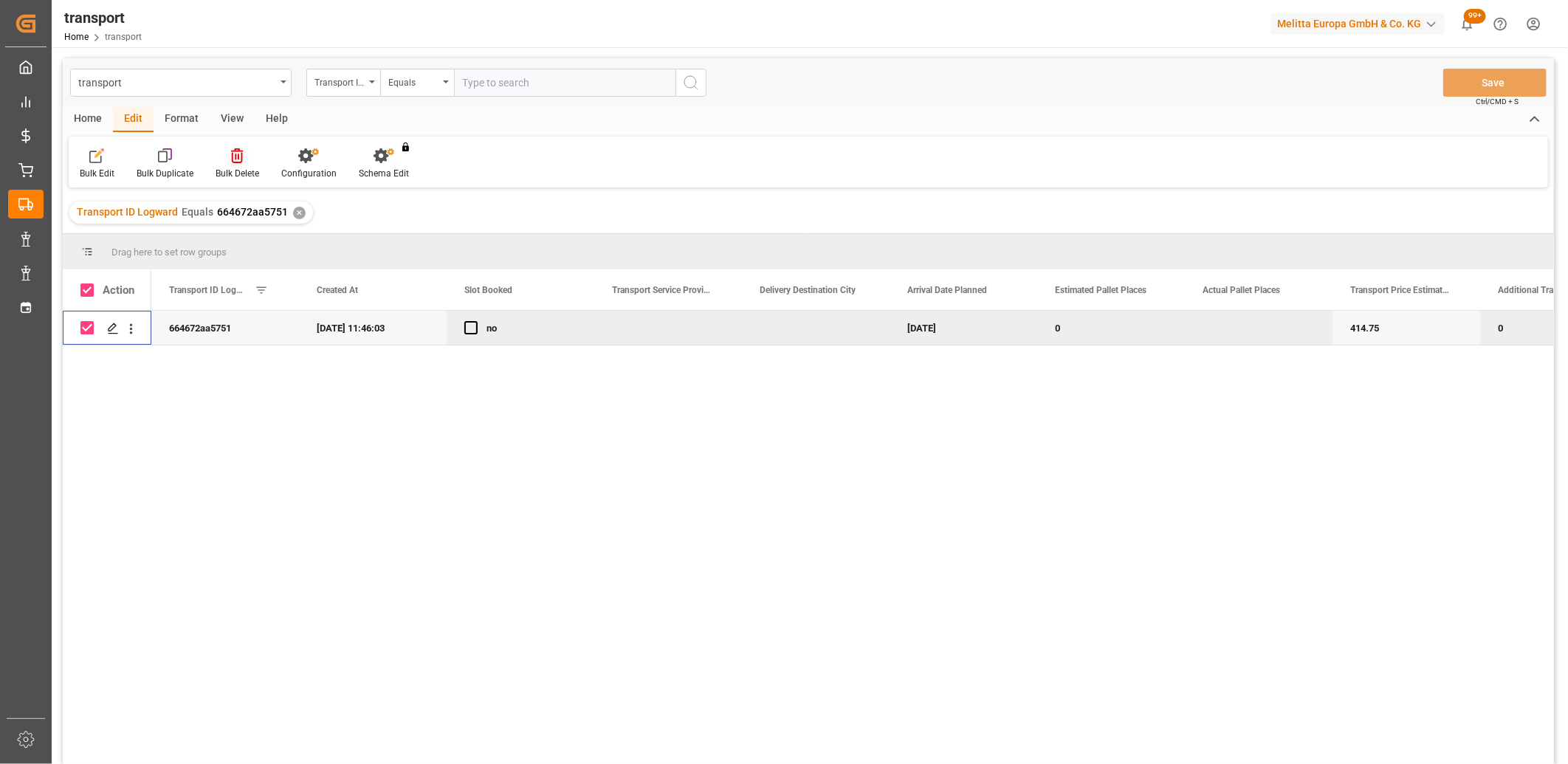
click at [237, 153] on icon at bounding box center [237, 155] width 12 height 15
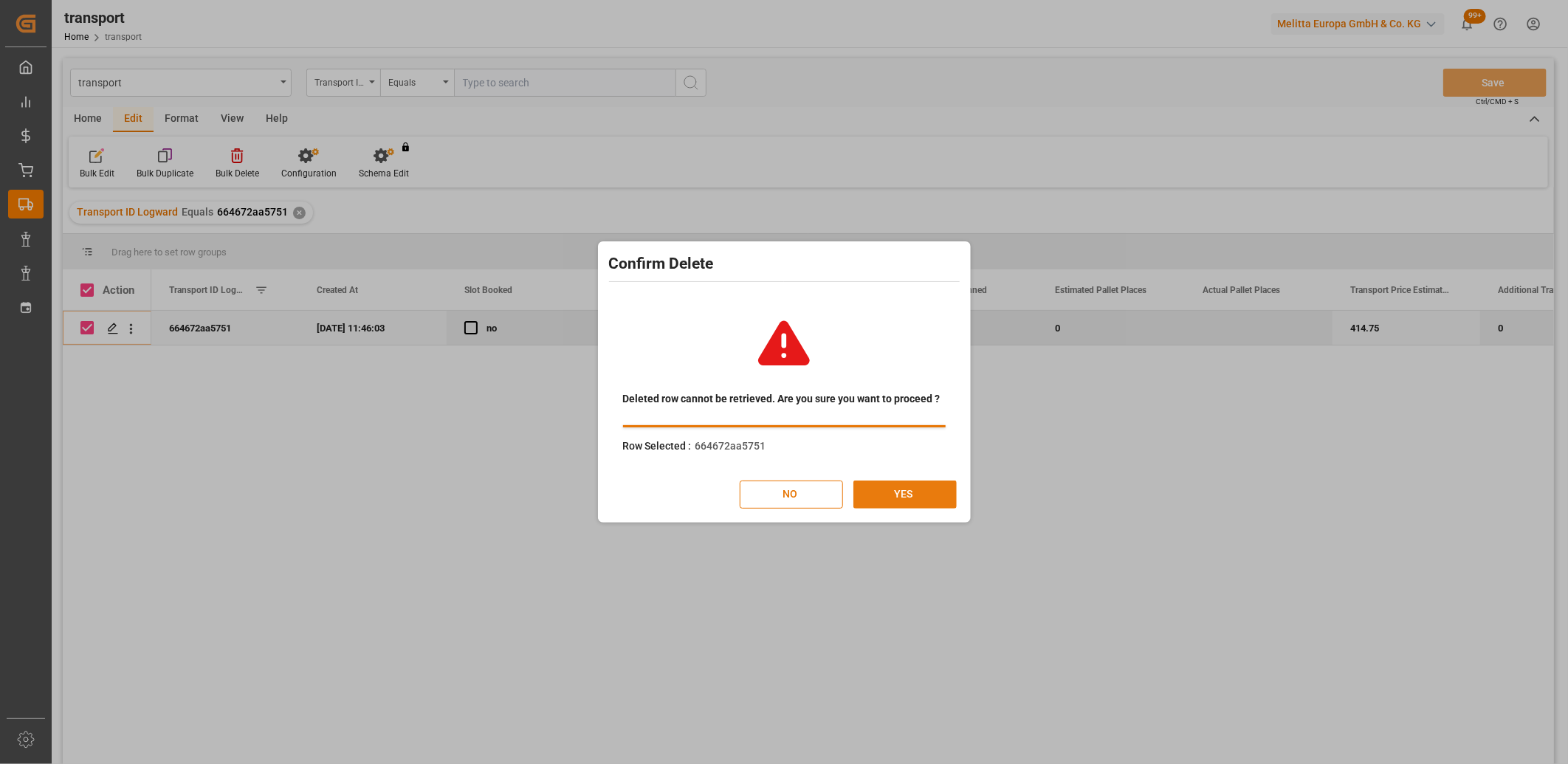
click at [924, 482] on button "YES" at bounding box center [905, 495] width 103 height 28
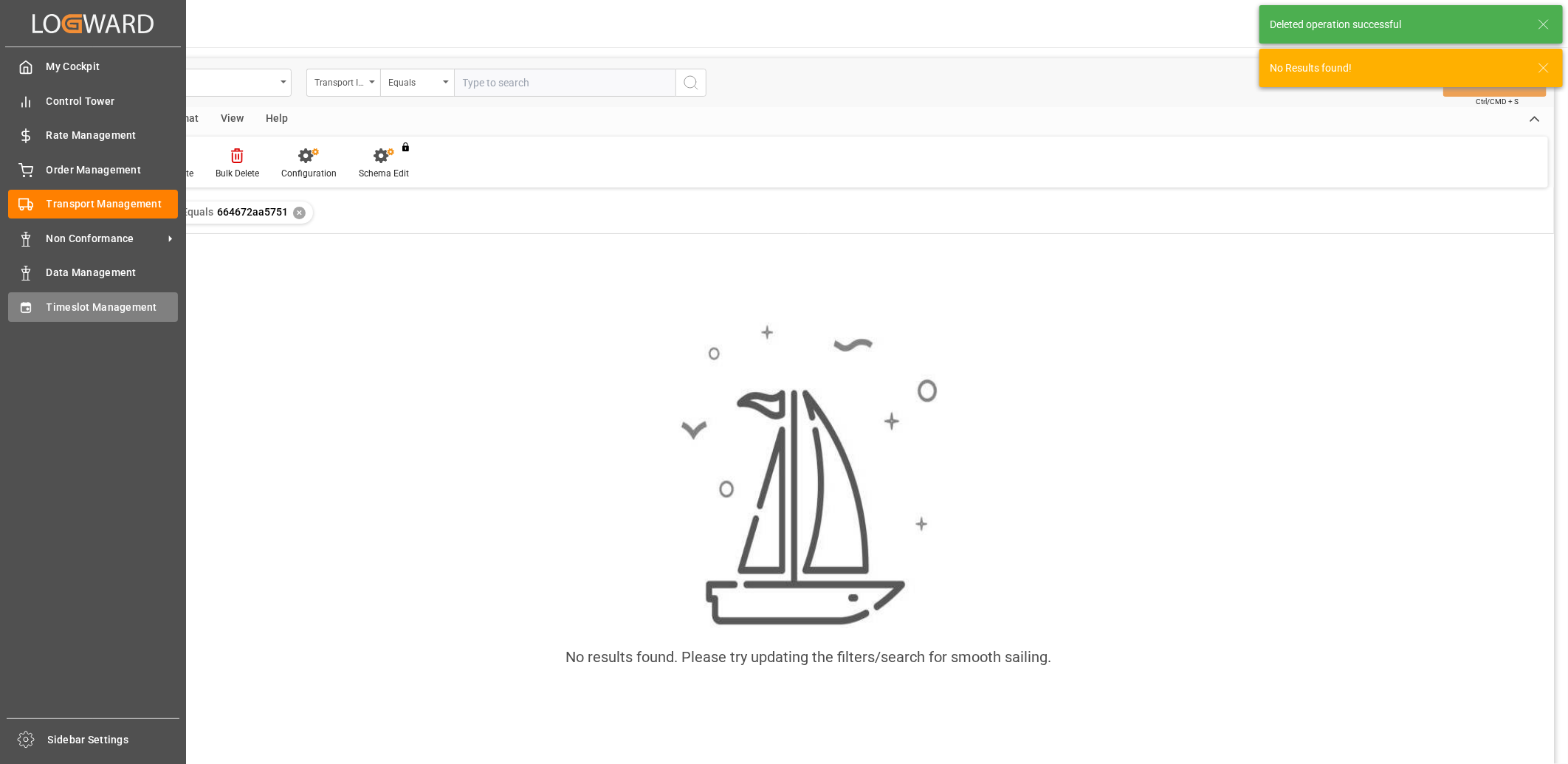
click at [33, 309] on icon at bounding box center [26, 308] width 15 height 15
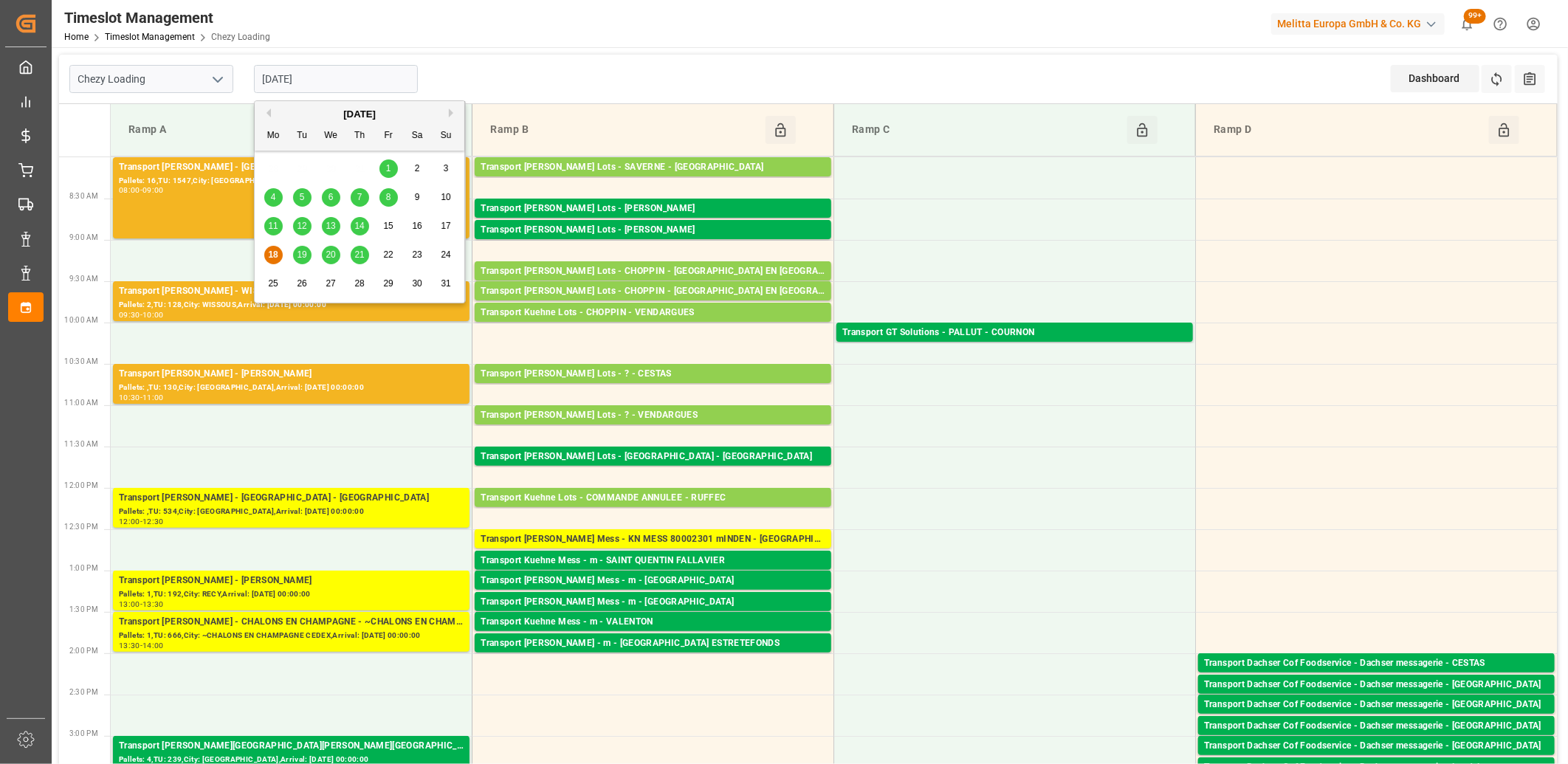
click at [336, 81] on input "[DATE]" at bounding box center [335, 79] width 164 height 28
click at [335, 256] on span "20" at bounding box center [330, 254] width 10 height 10
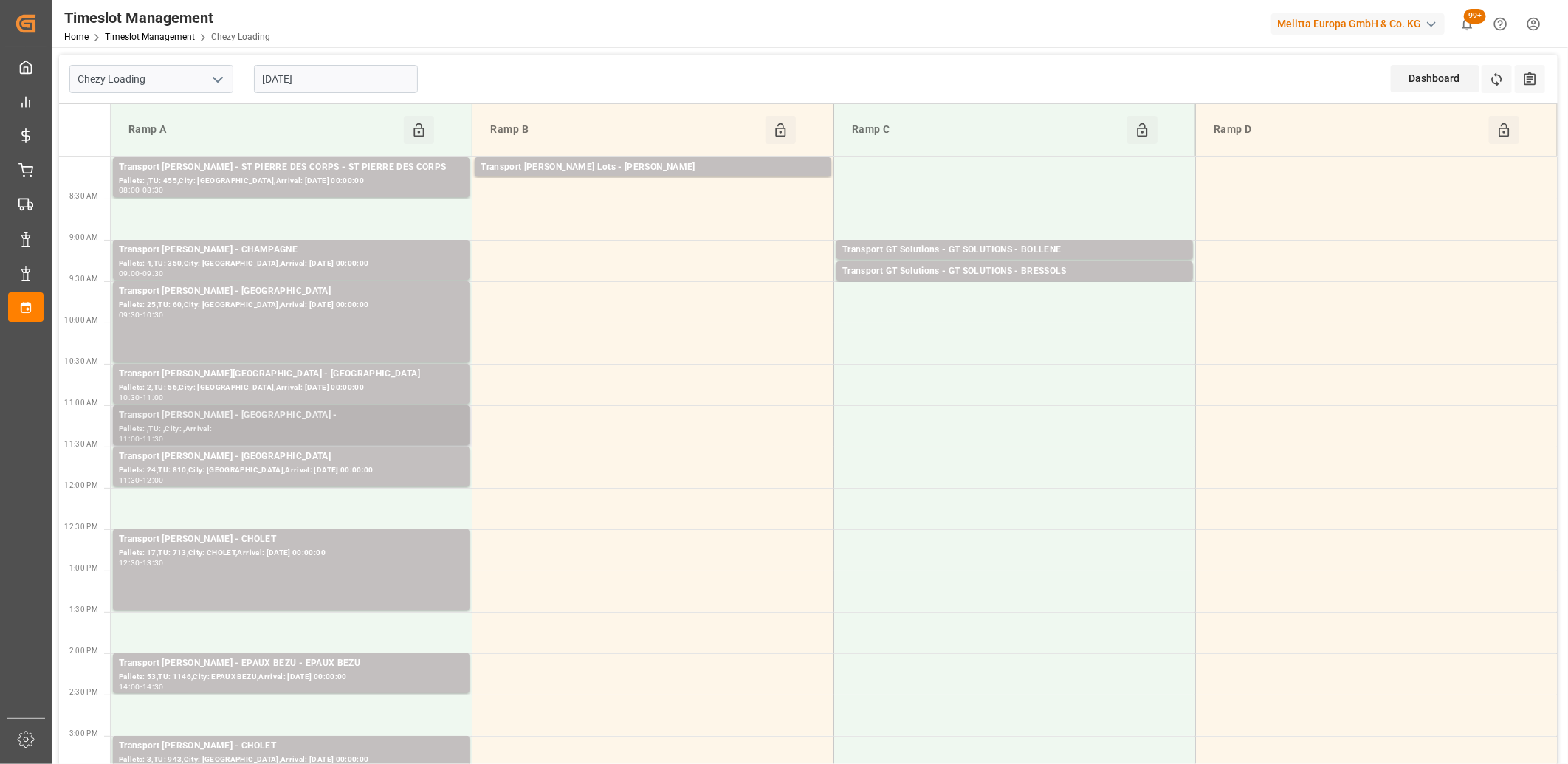
click at [280, 425] on div "Pallets: ,TU: ,City: ,Arrival:" at bounding box center [291, 429] width 344 height 13
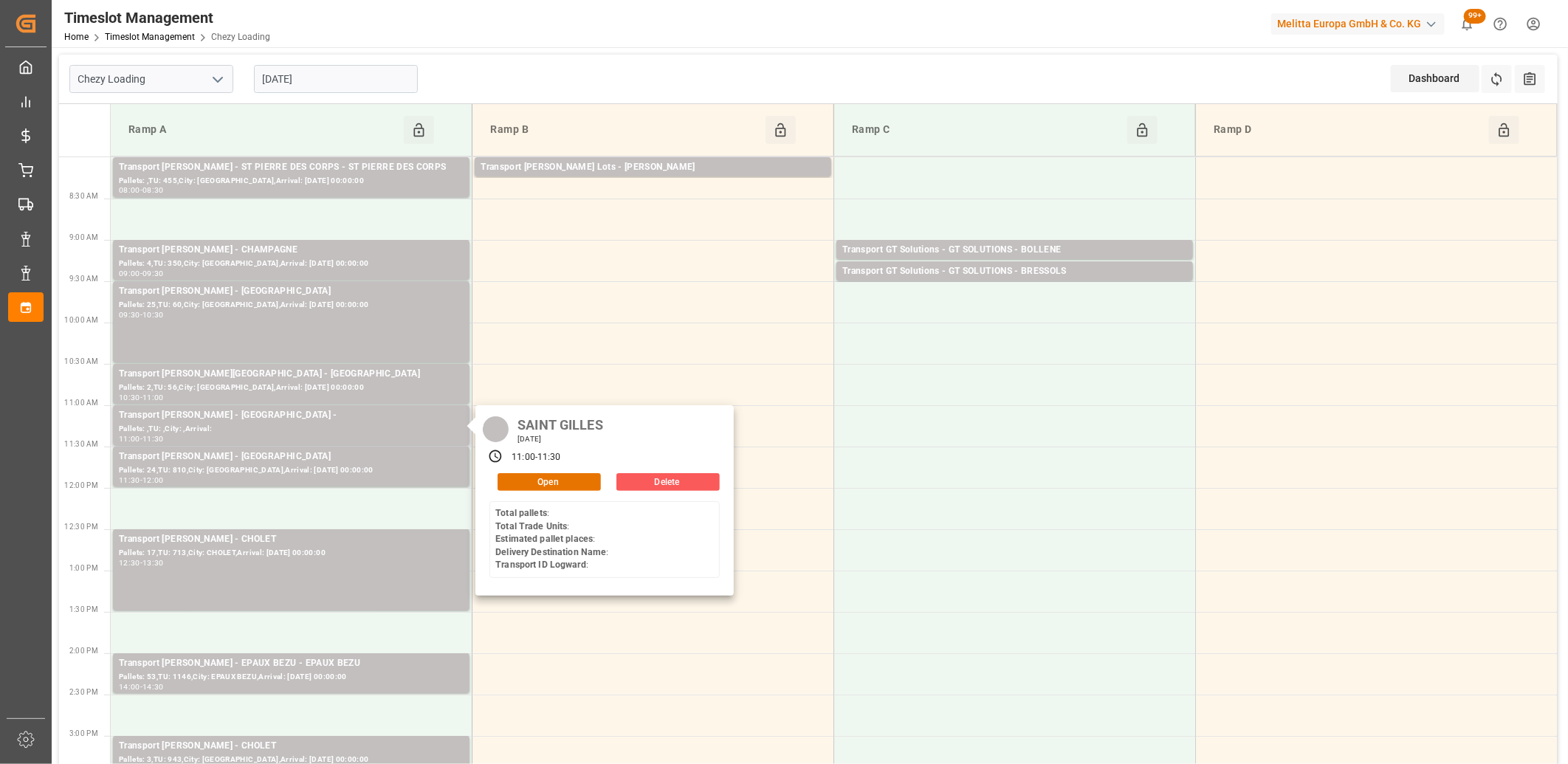
click at [657, 480] on button "Delete" at bounding box center [668, 482] width 103 height 18
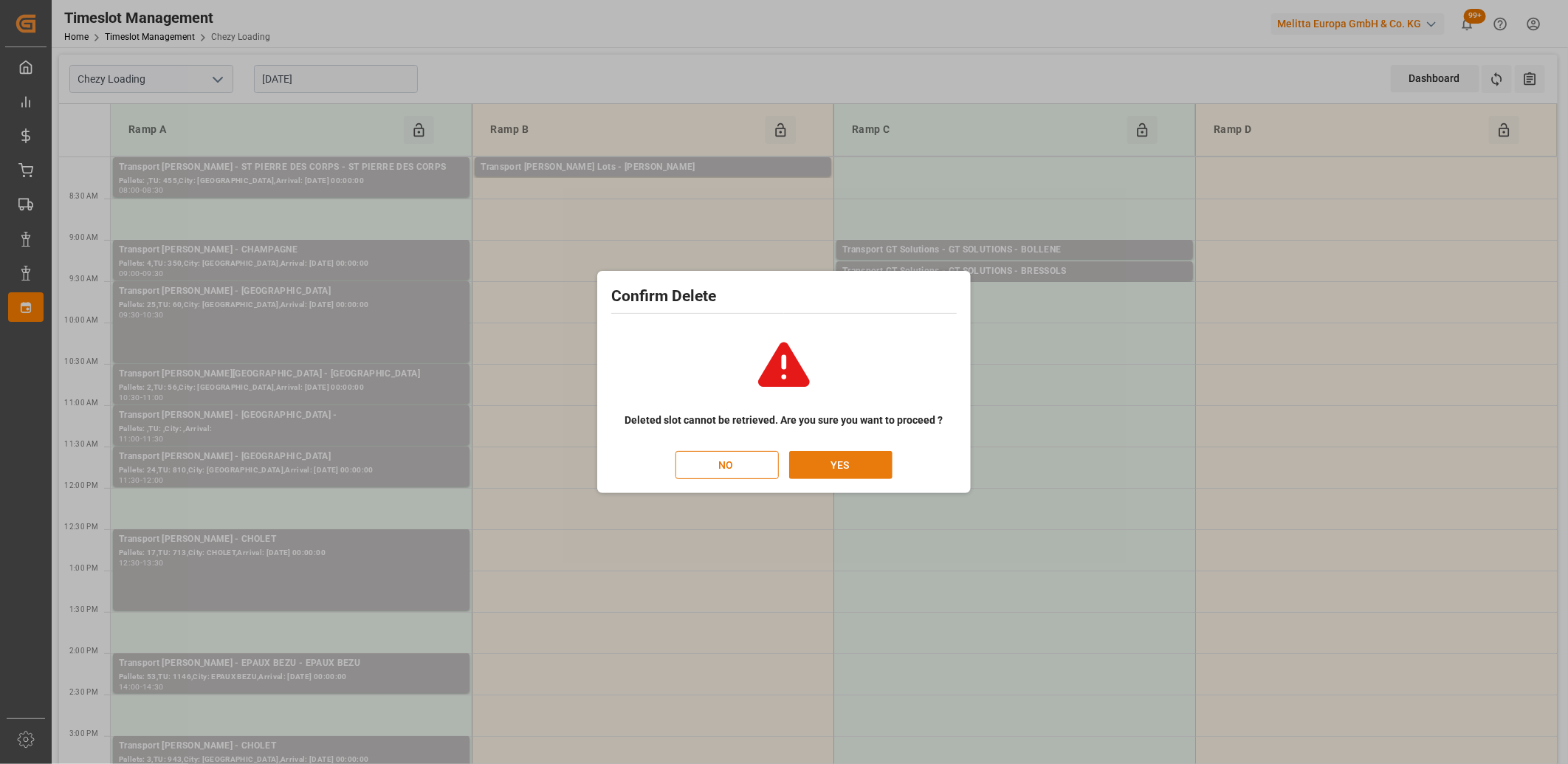
click at [845, 463] on button "YES" at bounding box center [841, 465] width 103 height 28
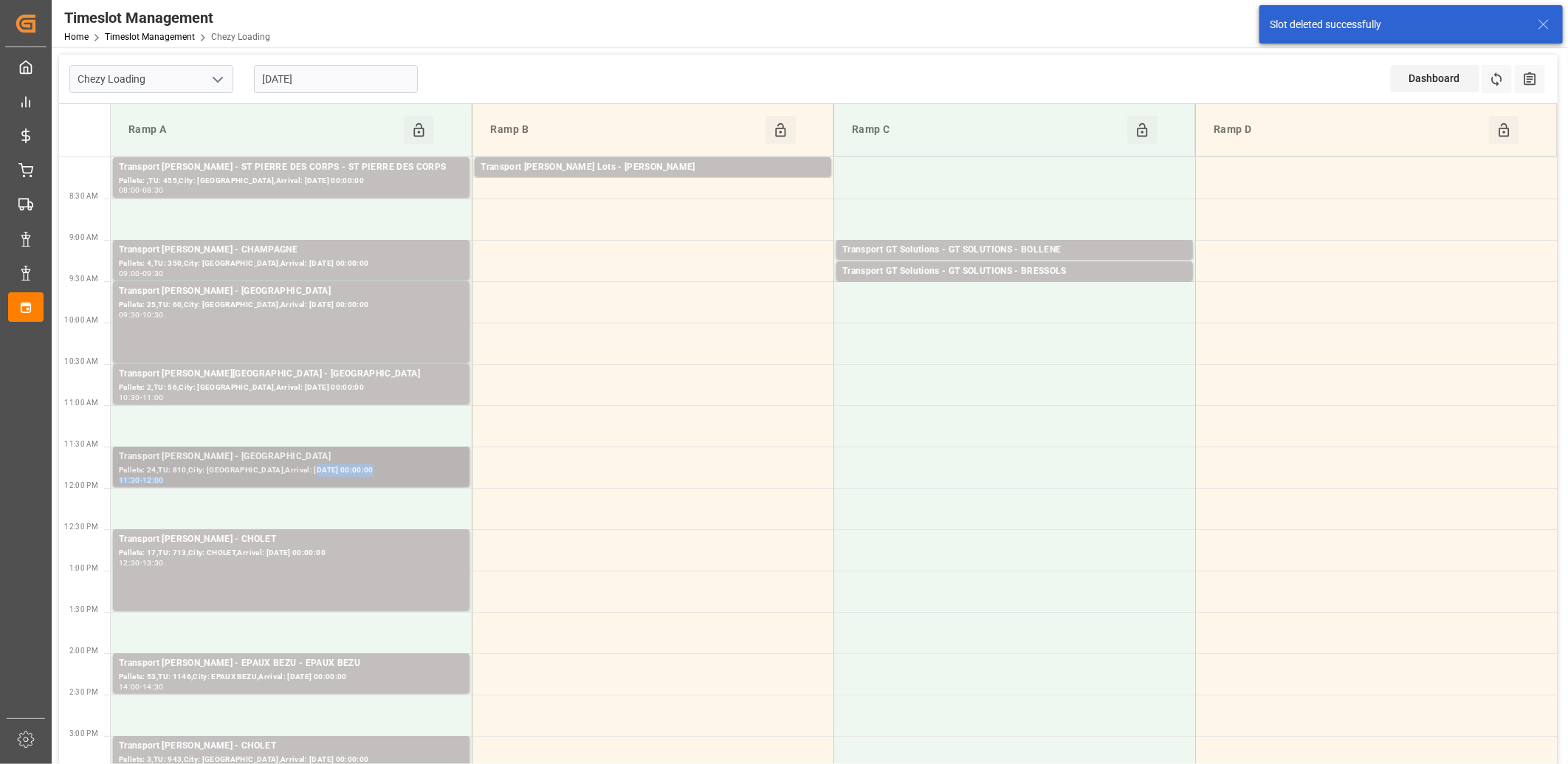
click at [312, 476] on div "Transport [PERSON_NAME] - SAINT GILLES - SAINT GILLES Pallets: 24,TU: 810,City:…" at bounding box center [291, 466] width 344 height 34
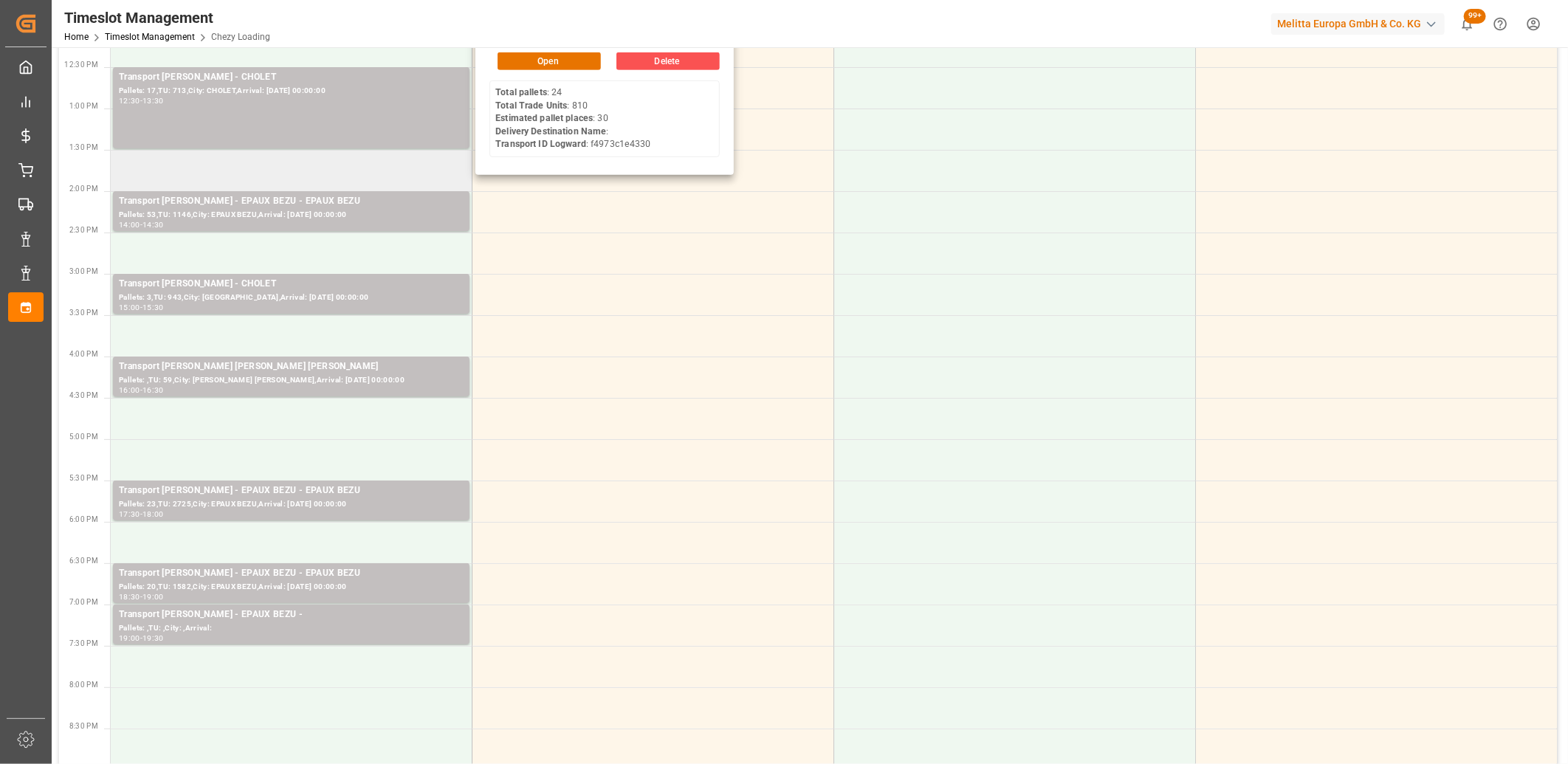
scroll to position [492, 0]
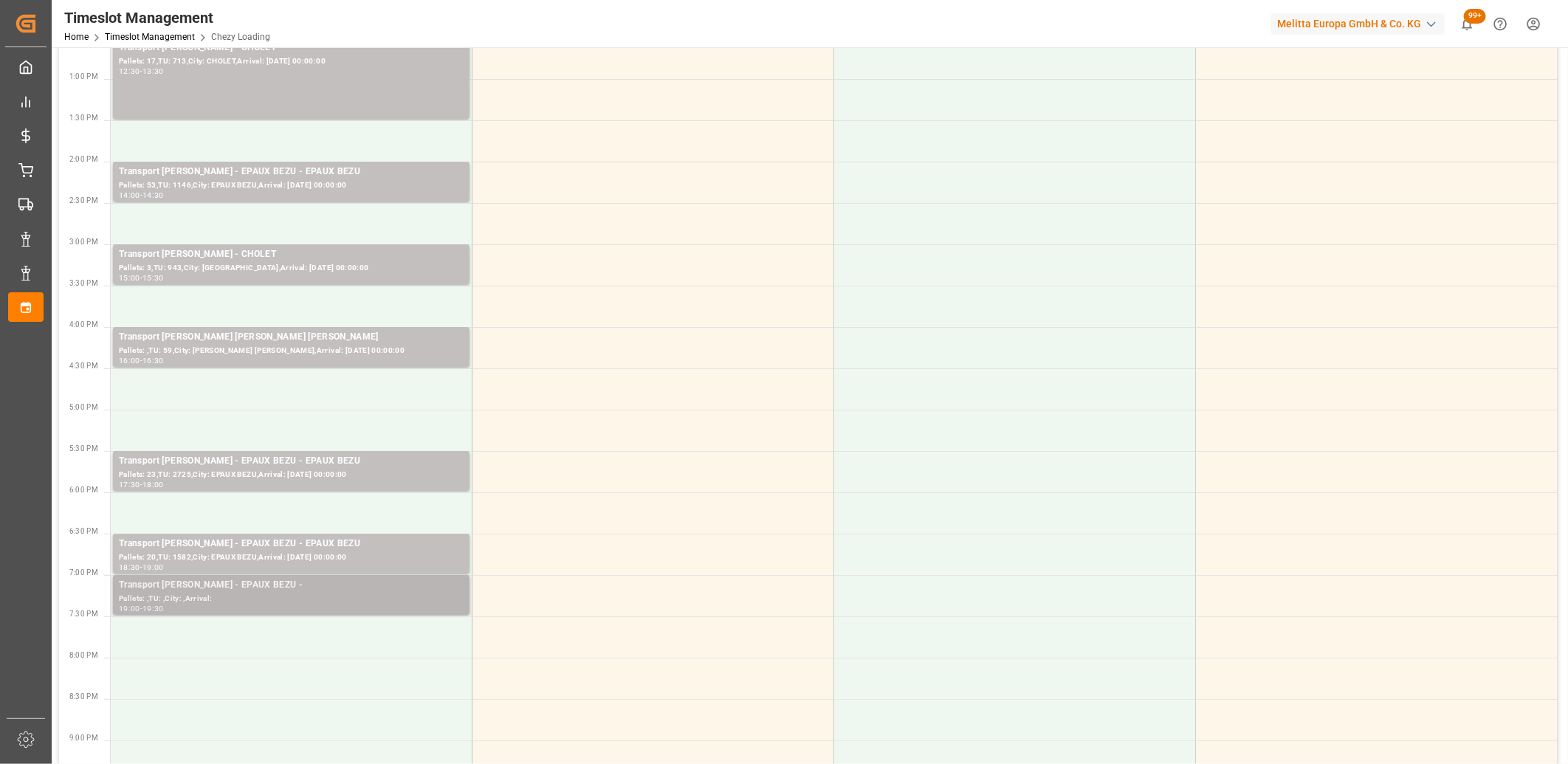
click at [315, 588] on div "Transport [PERSON_NAME] - EPAUX BEZU -" at bounding box center [291, 585] width 344 height 15
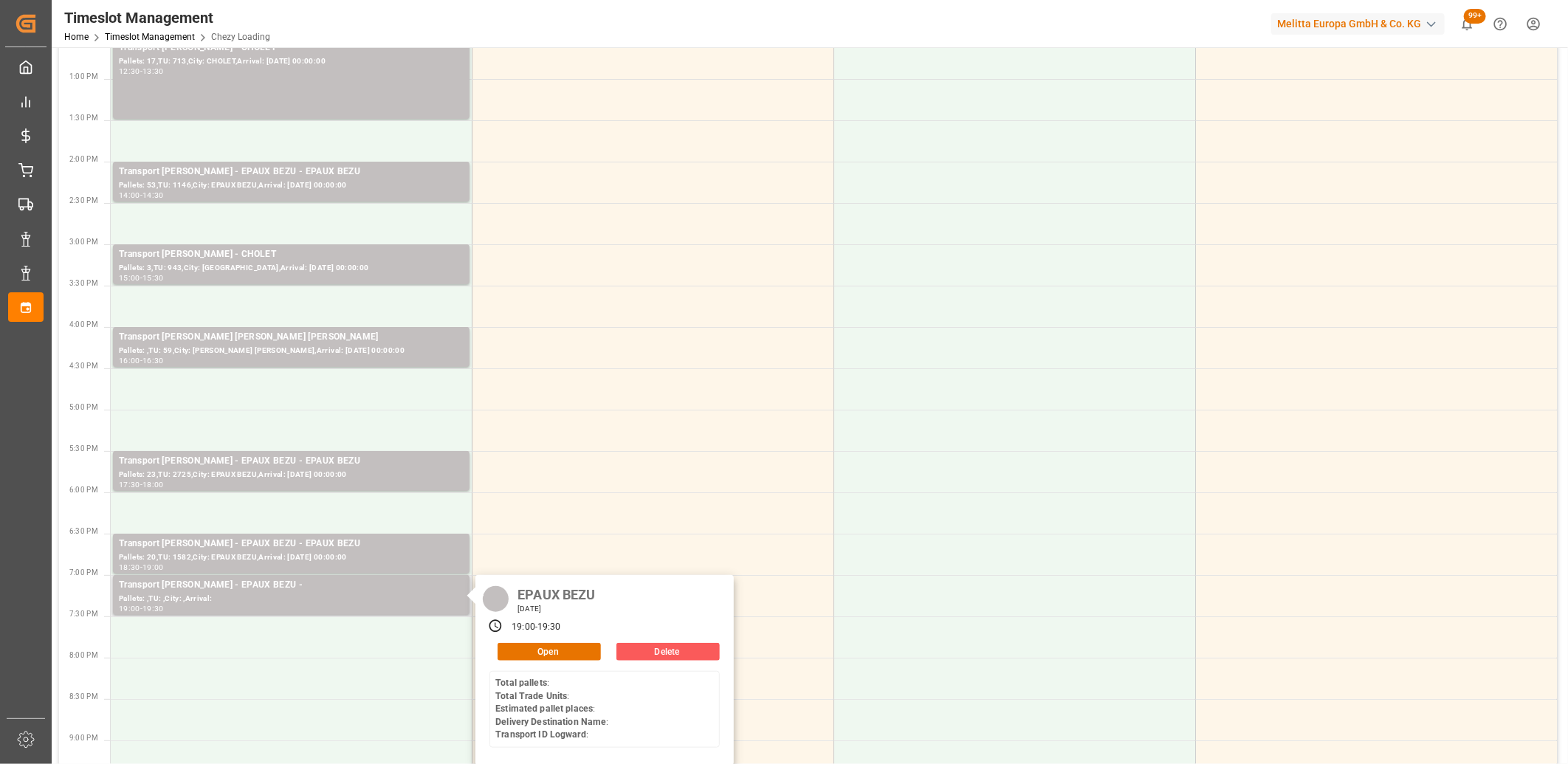
click at [675, 650] on button "Delete" at bounding box center [668, 652] width 103 height 18
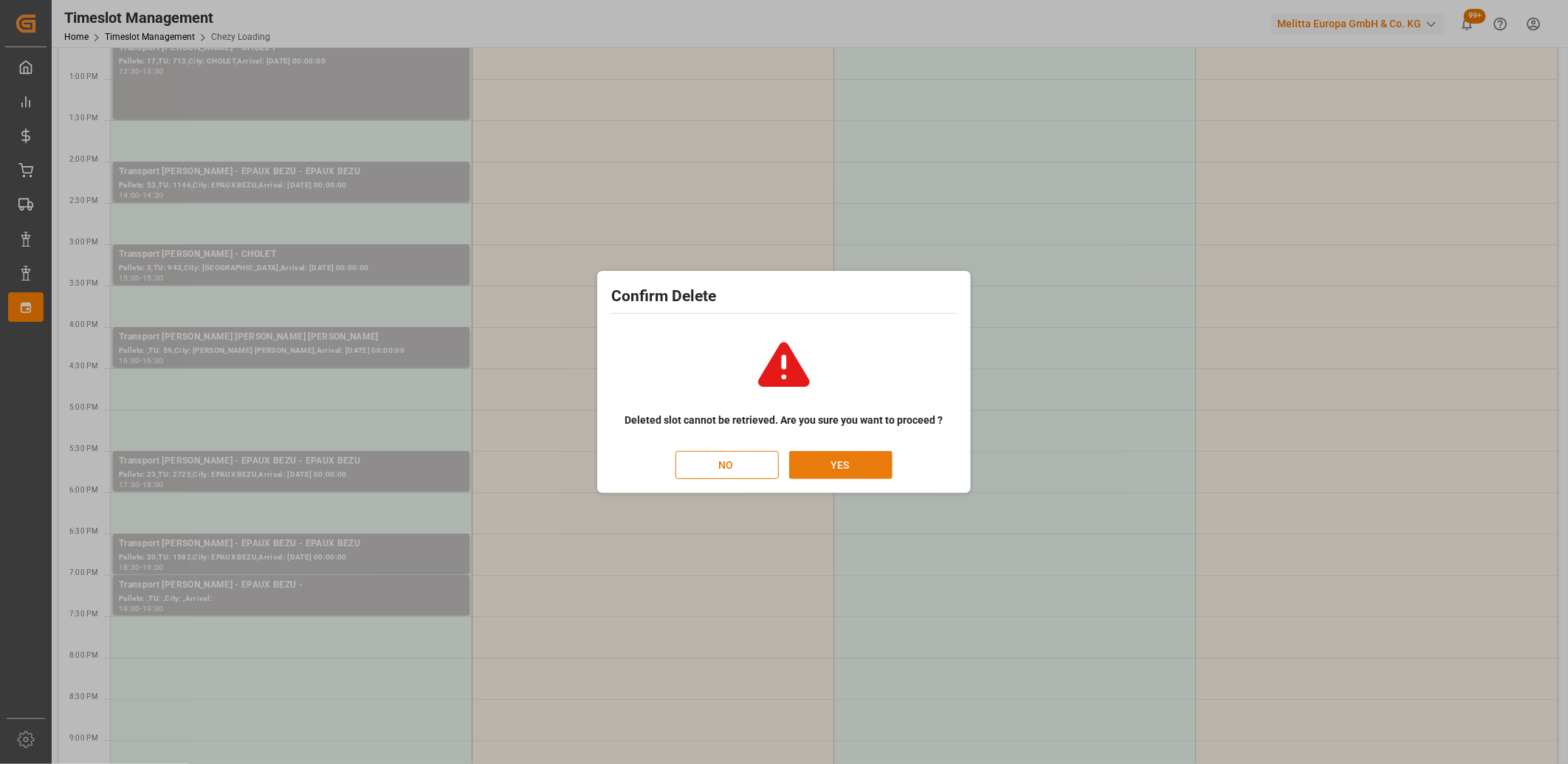
click at [858, 469] on button "YES" at bounding box center [841, 465] width 103 height 28
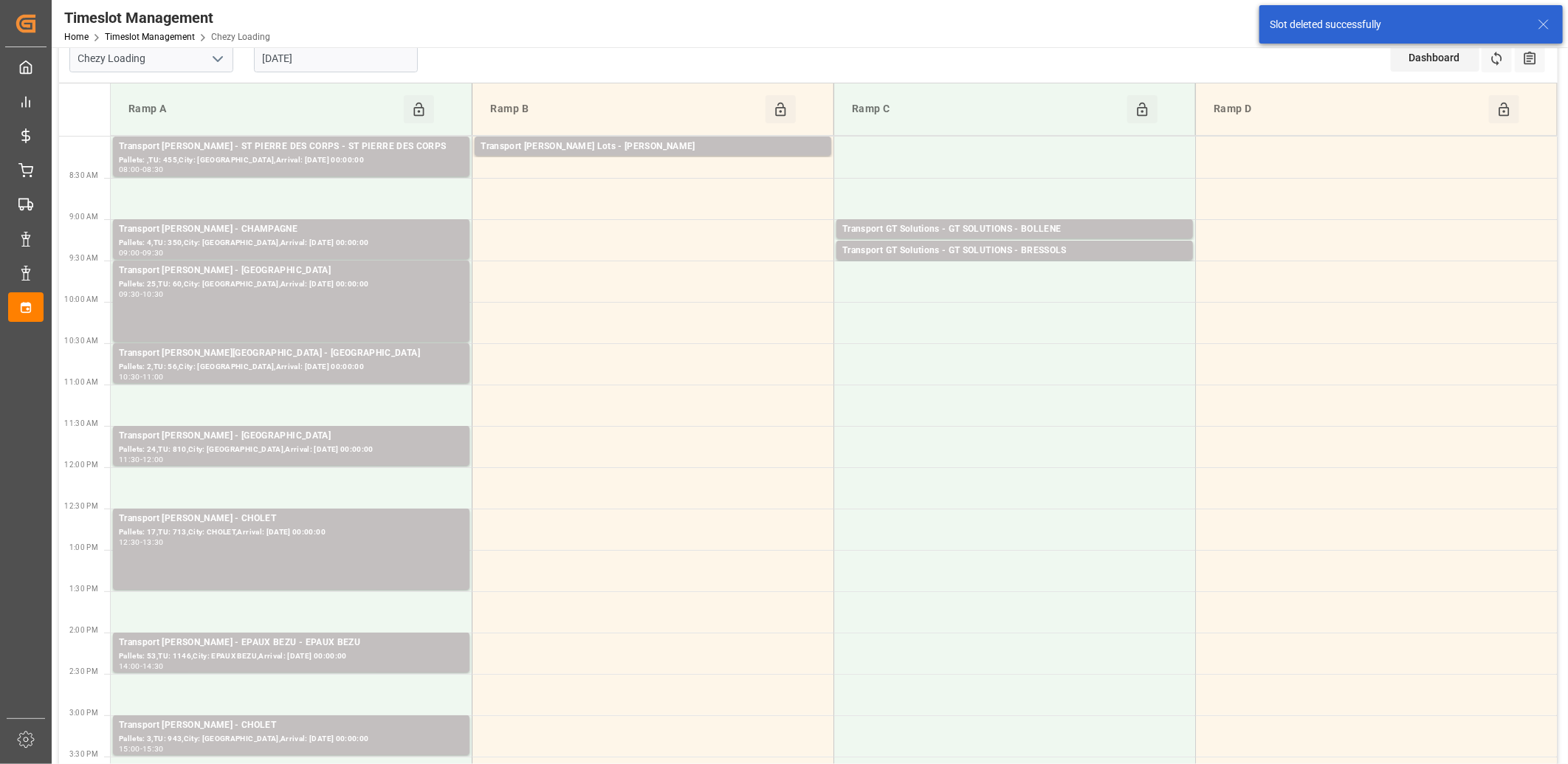
scroll to position [0, 0]
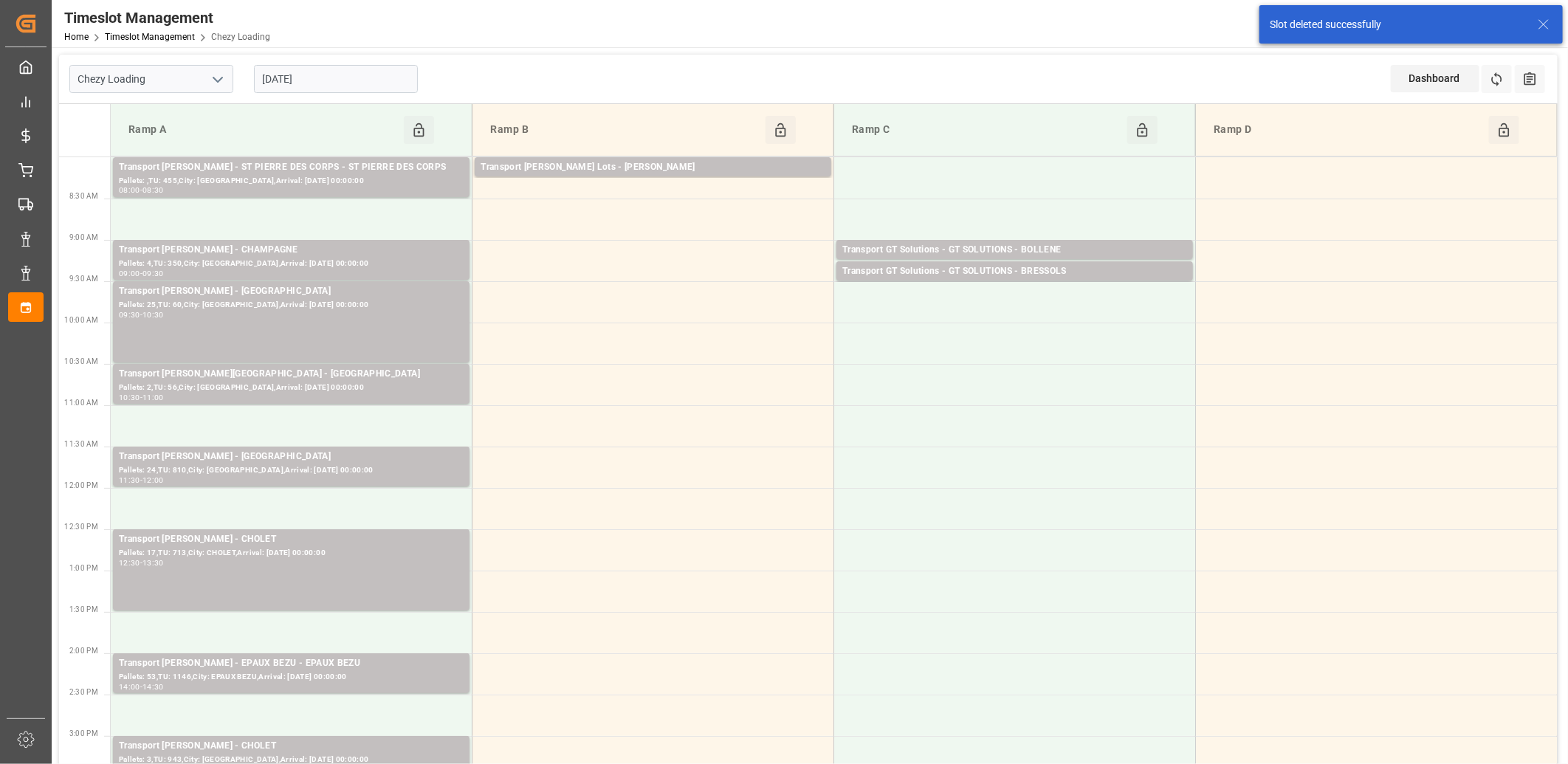
click at [355, 83] on input "[DATE]" at bounding box center [335, 79] width 164 height 28
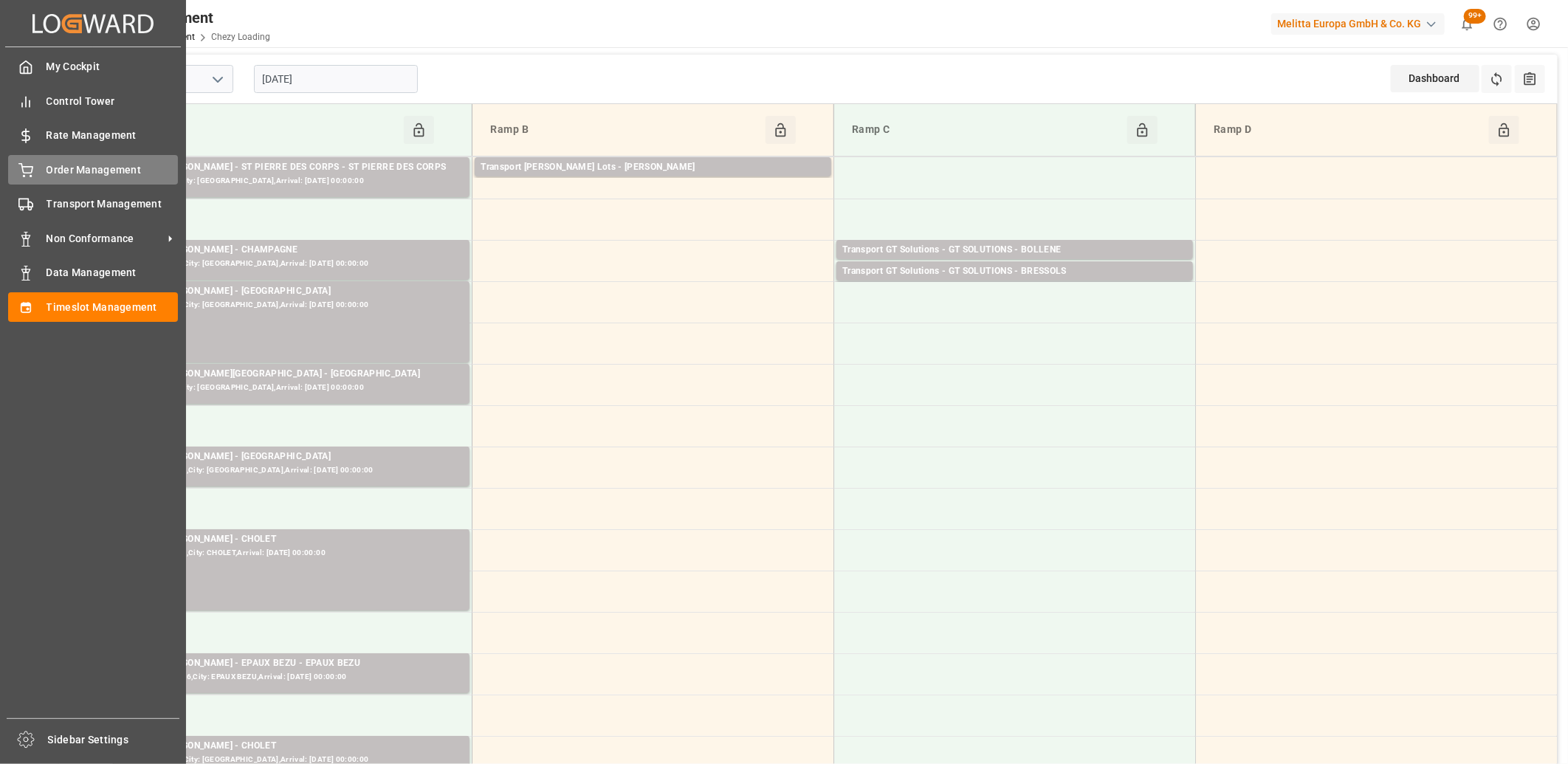
click at [45, 171] on div "Order Management Order Management" at bounding box center [93, 169] width 170 height 29
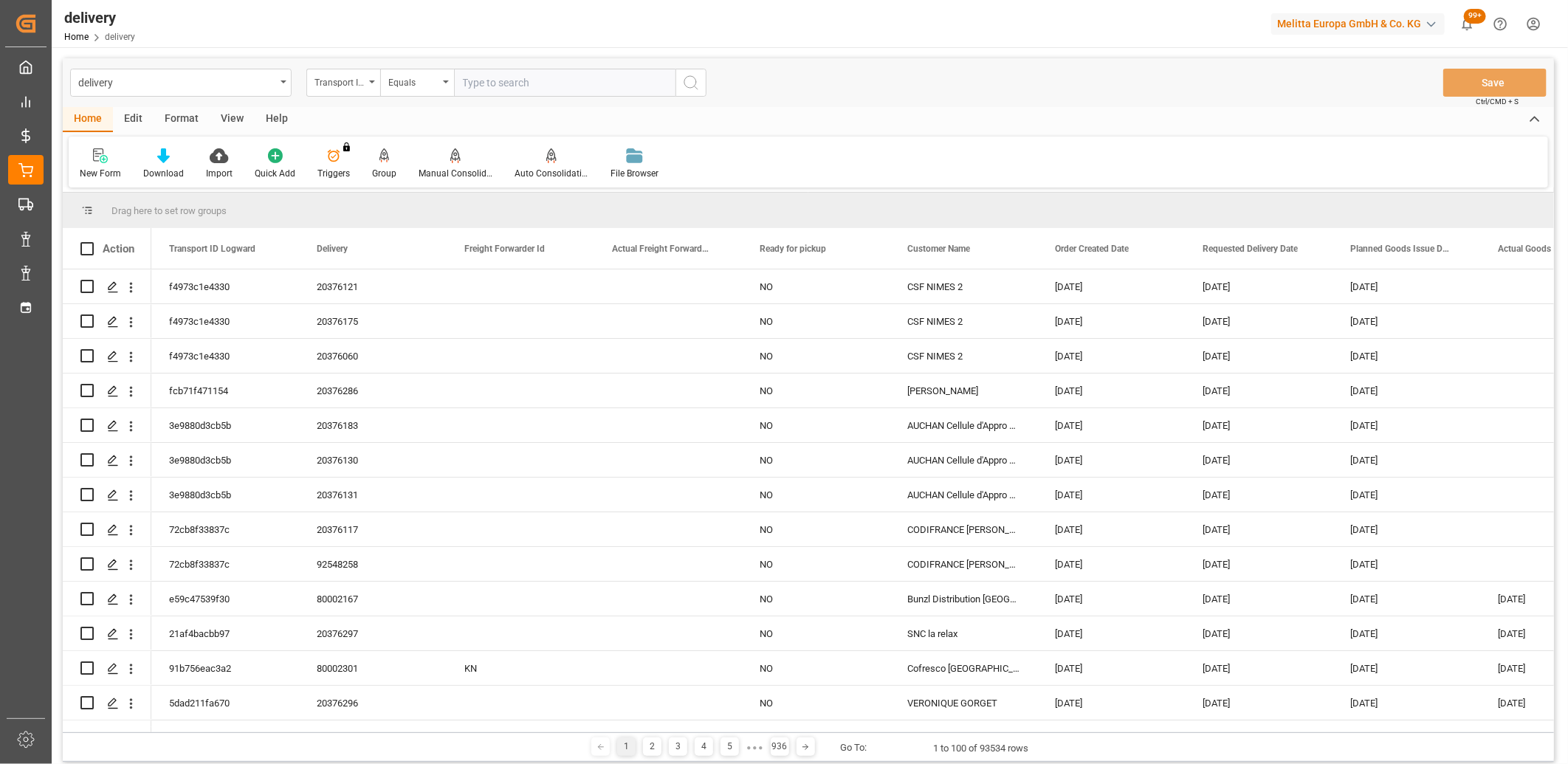
click at [367, 86] on div "Transport ID Logward" at bounding box center [343, 83] width 74 height 28
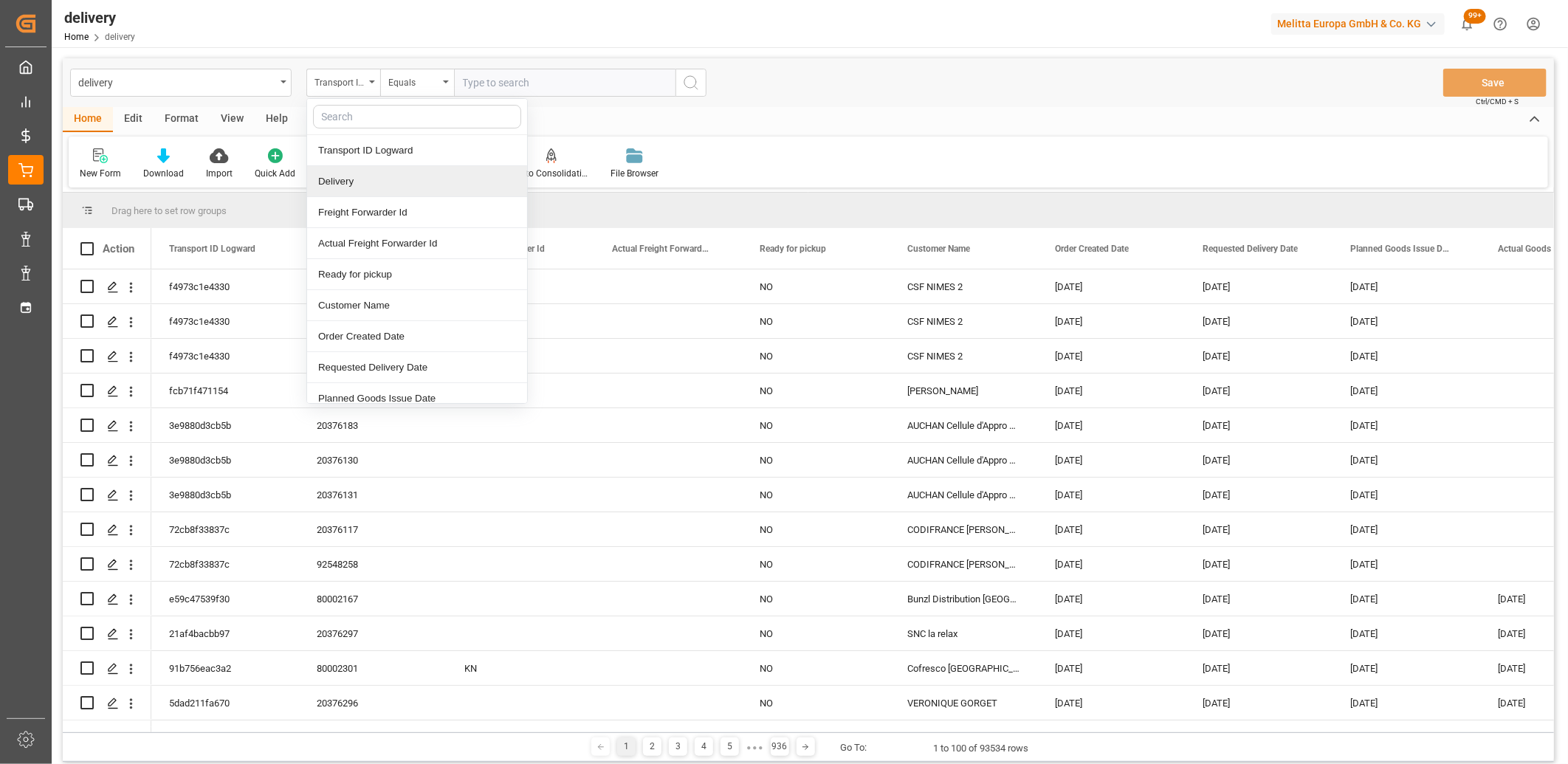
click at [356, 178] on div "Delivery" at bounding box center [417, 182] width 220 height 31
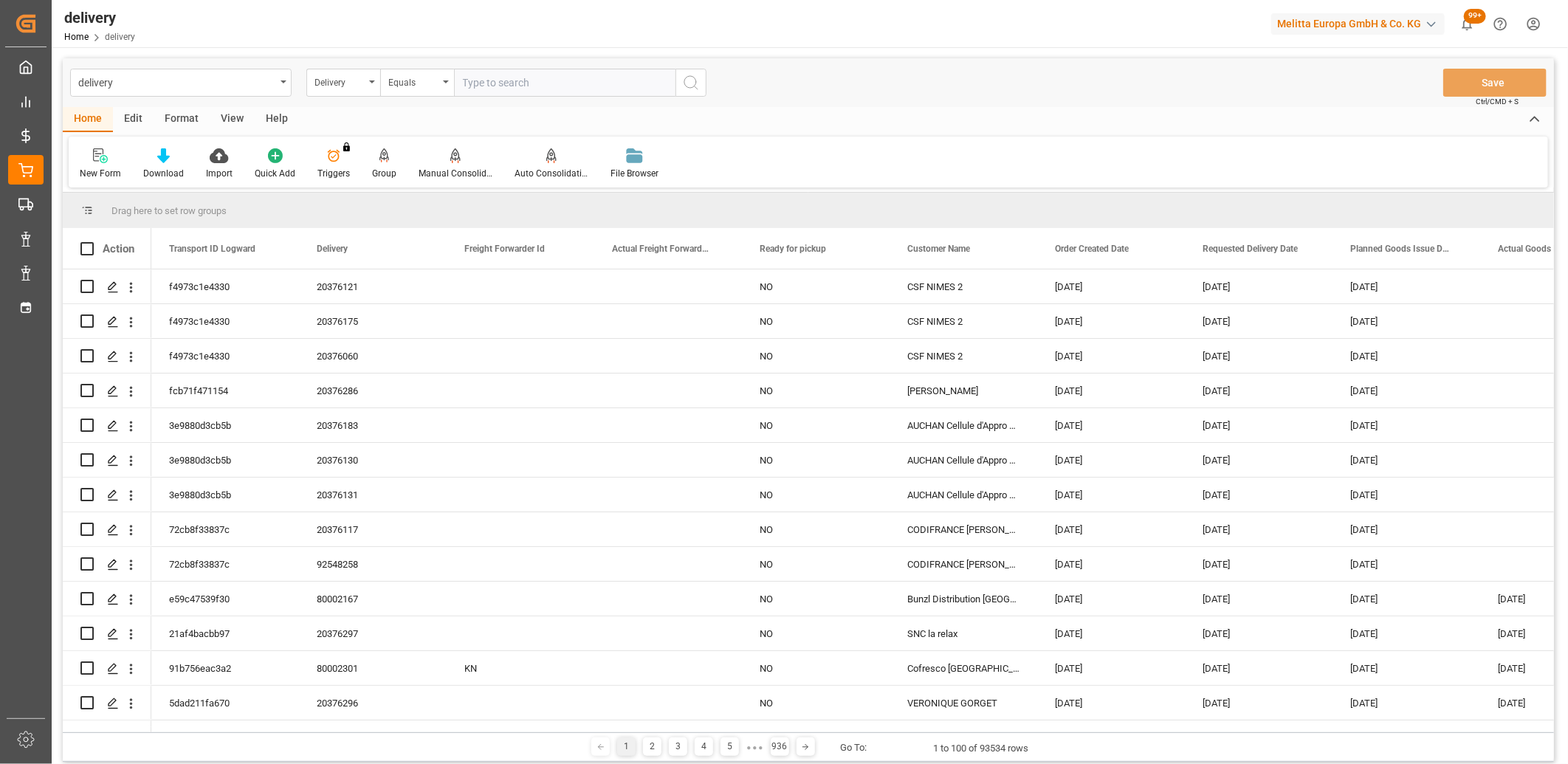
click at [525, 78] on input "text" at bounding box center [565, 83] width 222 height 28
paste input "20376252"
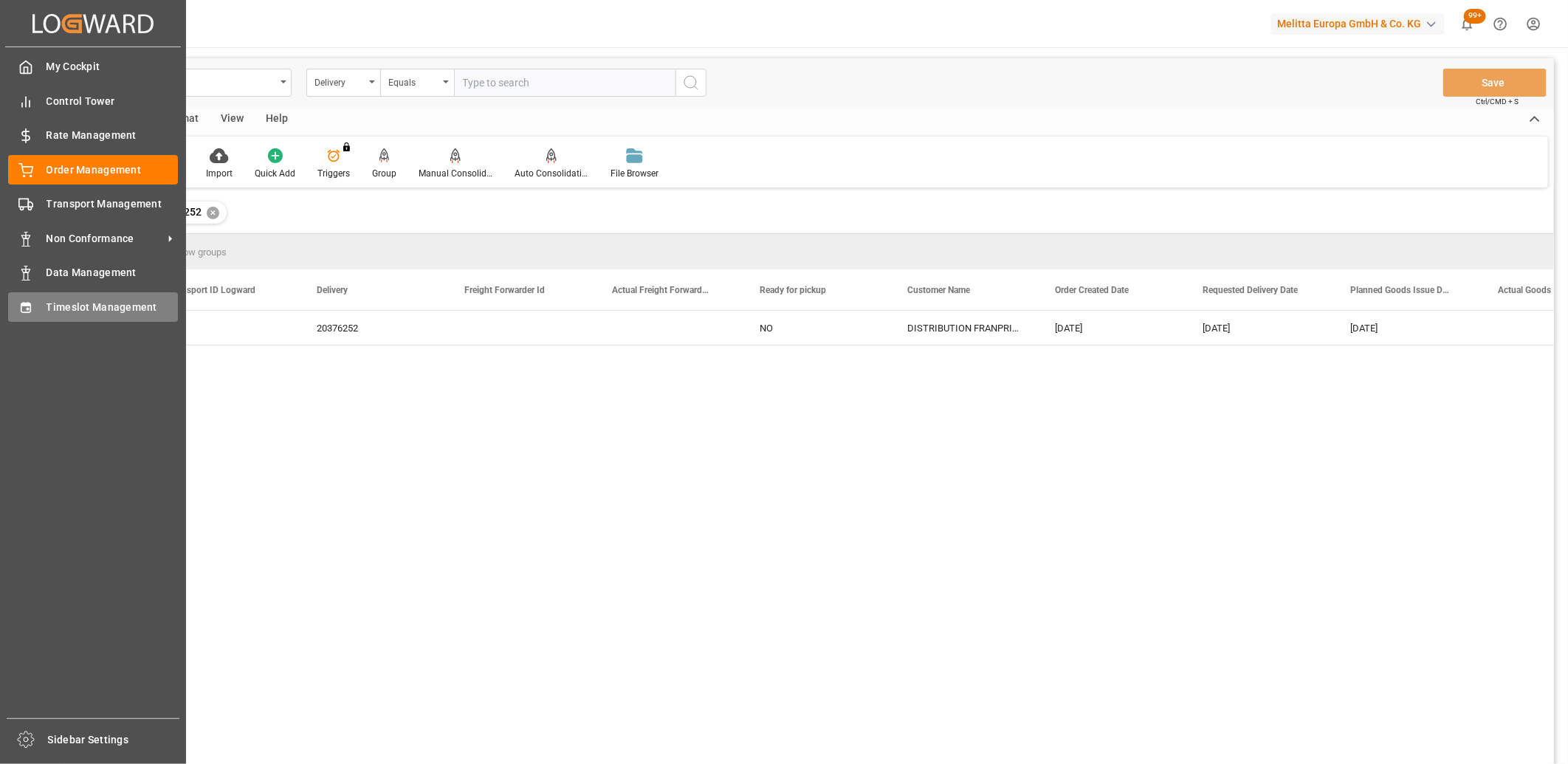
click at [36, 310] on div "Timeslot Management Timeslot Management" at bounding box center [93, 306] width 170 height 29
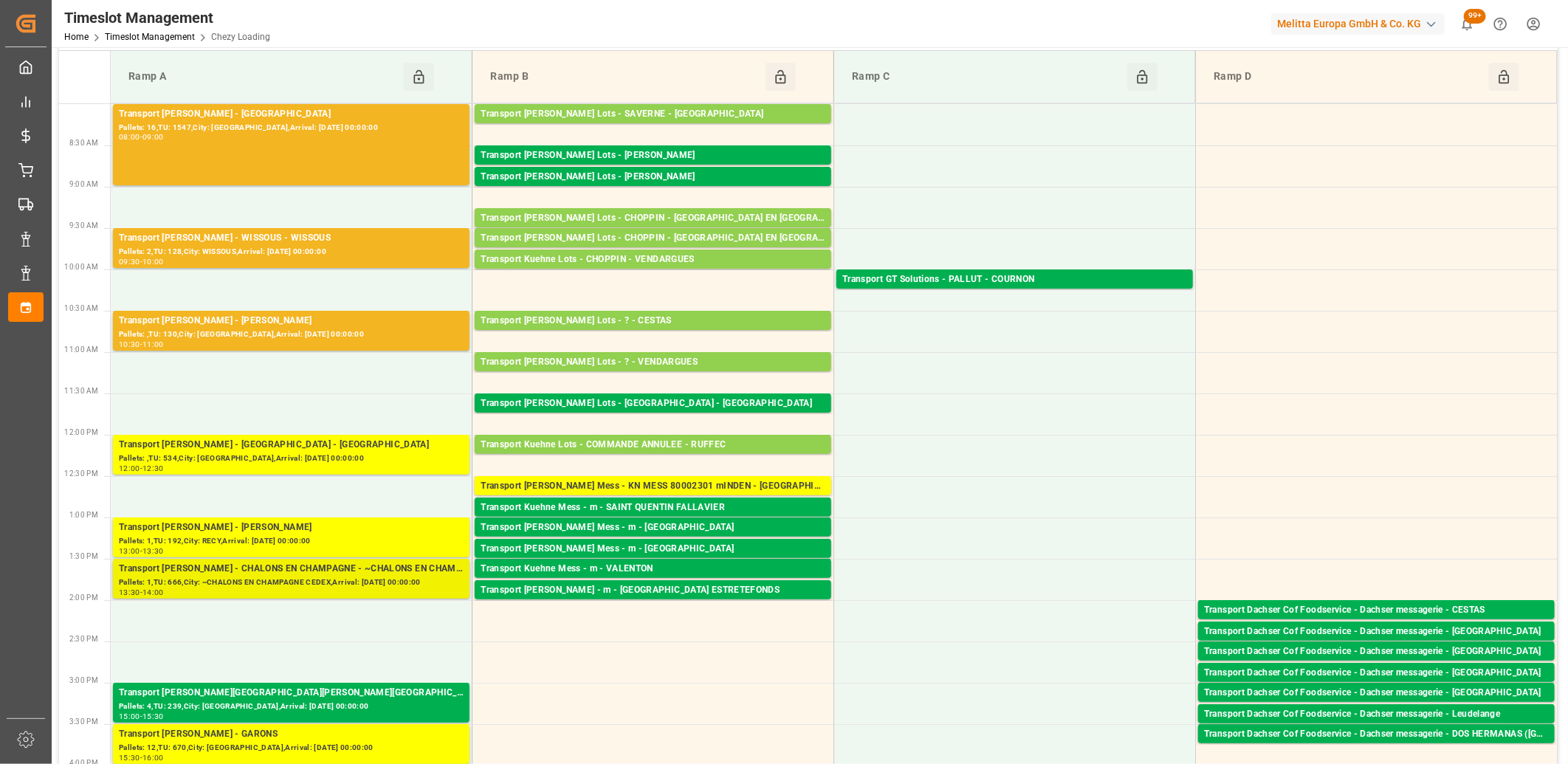
scroll to position [82, 0]
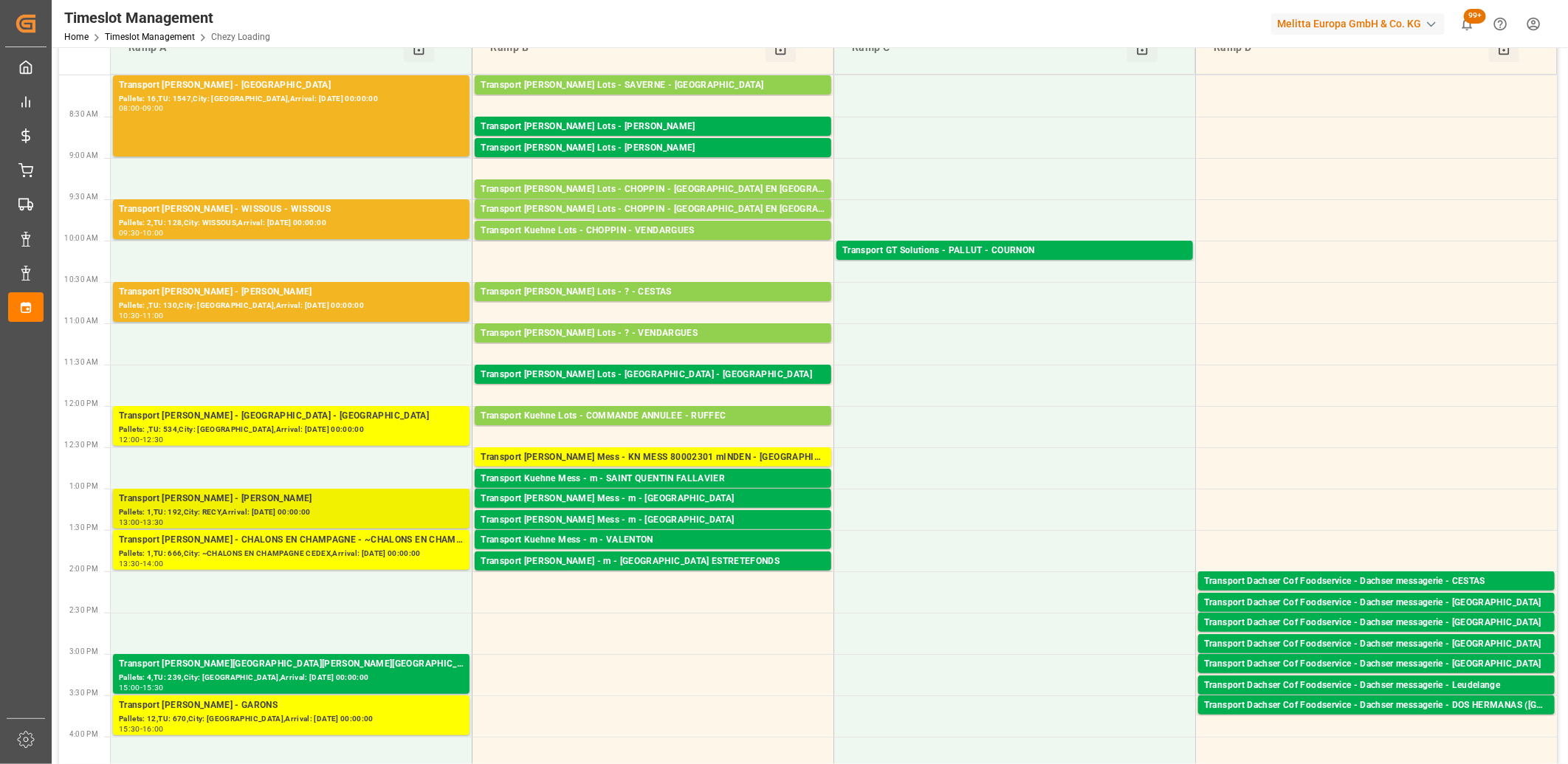
click at [292, 512] on div "Pallets: 1,TU: 192,City: RECY,Arrival: [DATE] 00:00:00" at bounding box center [291, 513] width 344 height 13
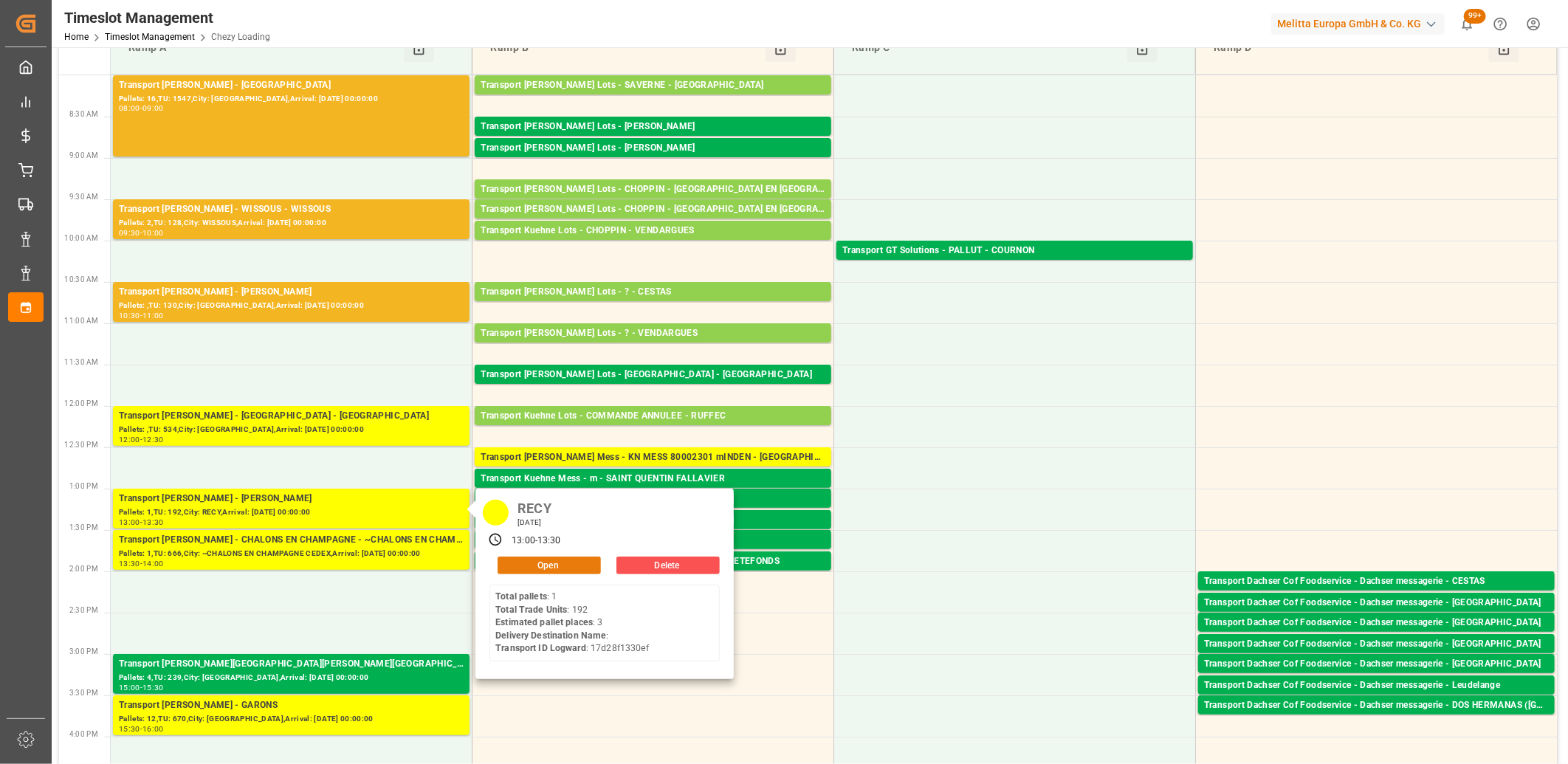
click at [515, 564] on button "Open" at bounding box center [549, 565] width 103 height 18
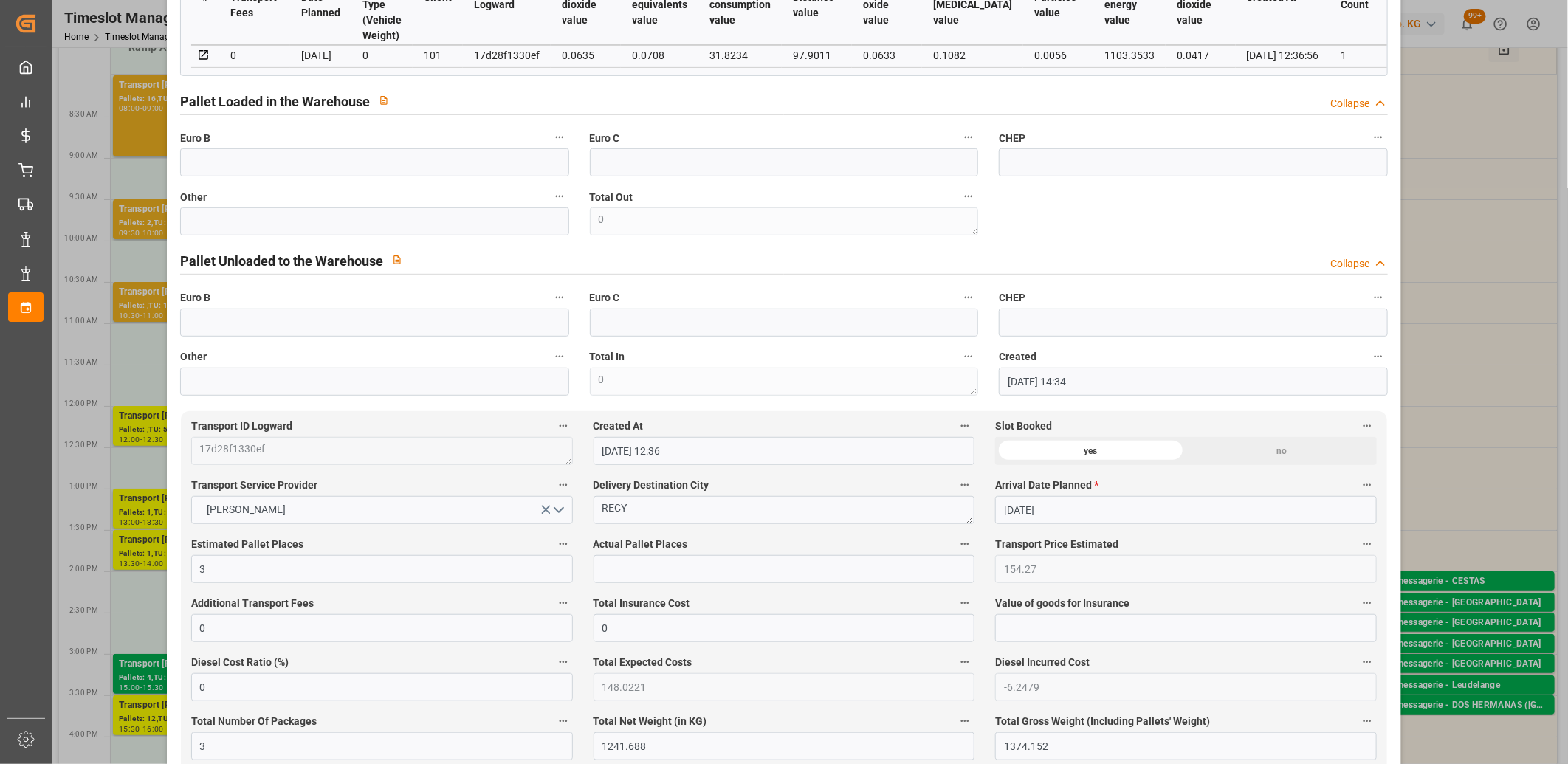
scroll to position [0, 0]
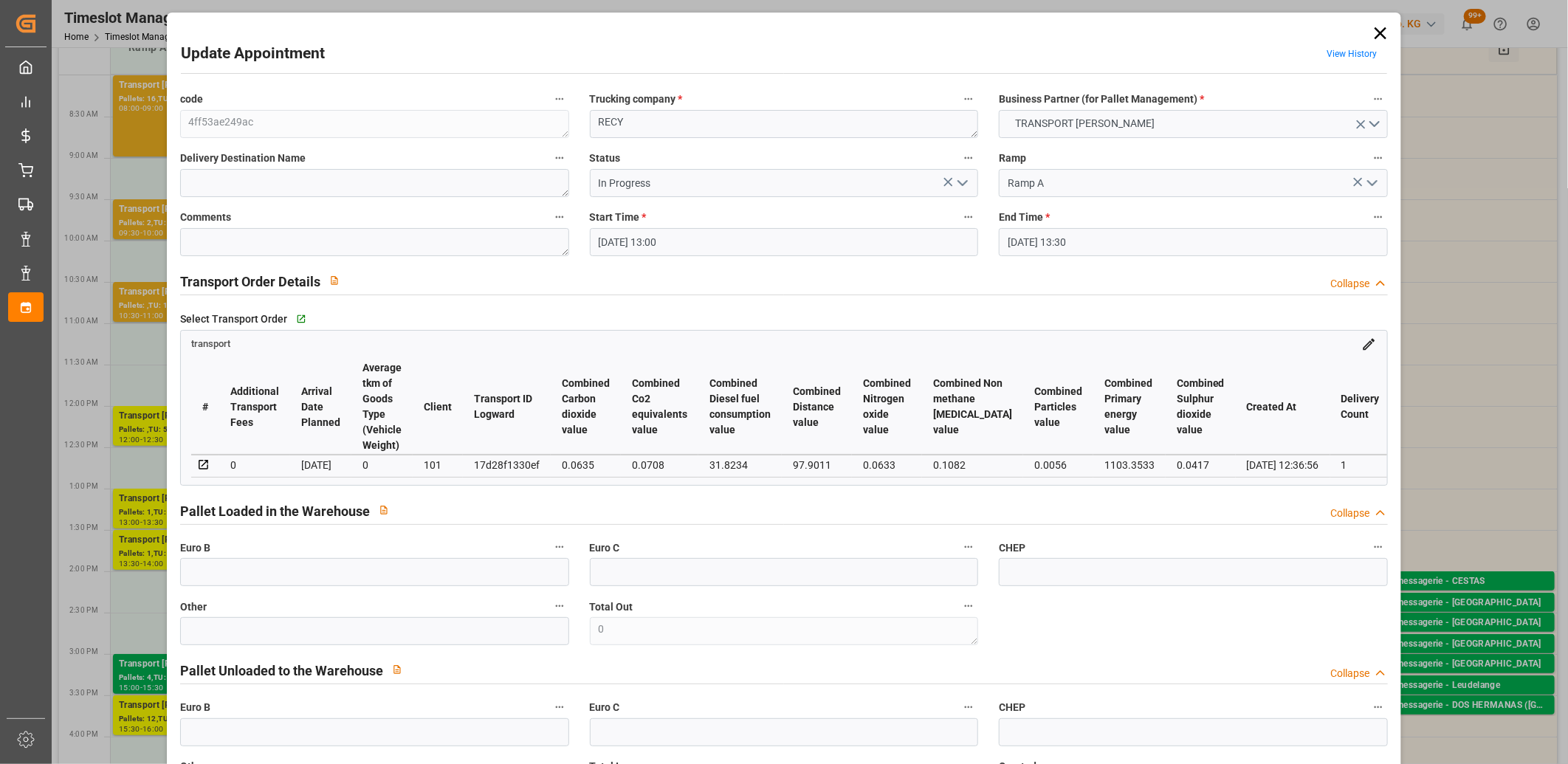
drag, startPoint x: 961, startPoint y: 181, endPoint x: 951, endPoint y: 196, distance: 18.0
click at [960, 183] on icon "open menu" at bounding box center [963, 183] width 18 height 18
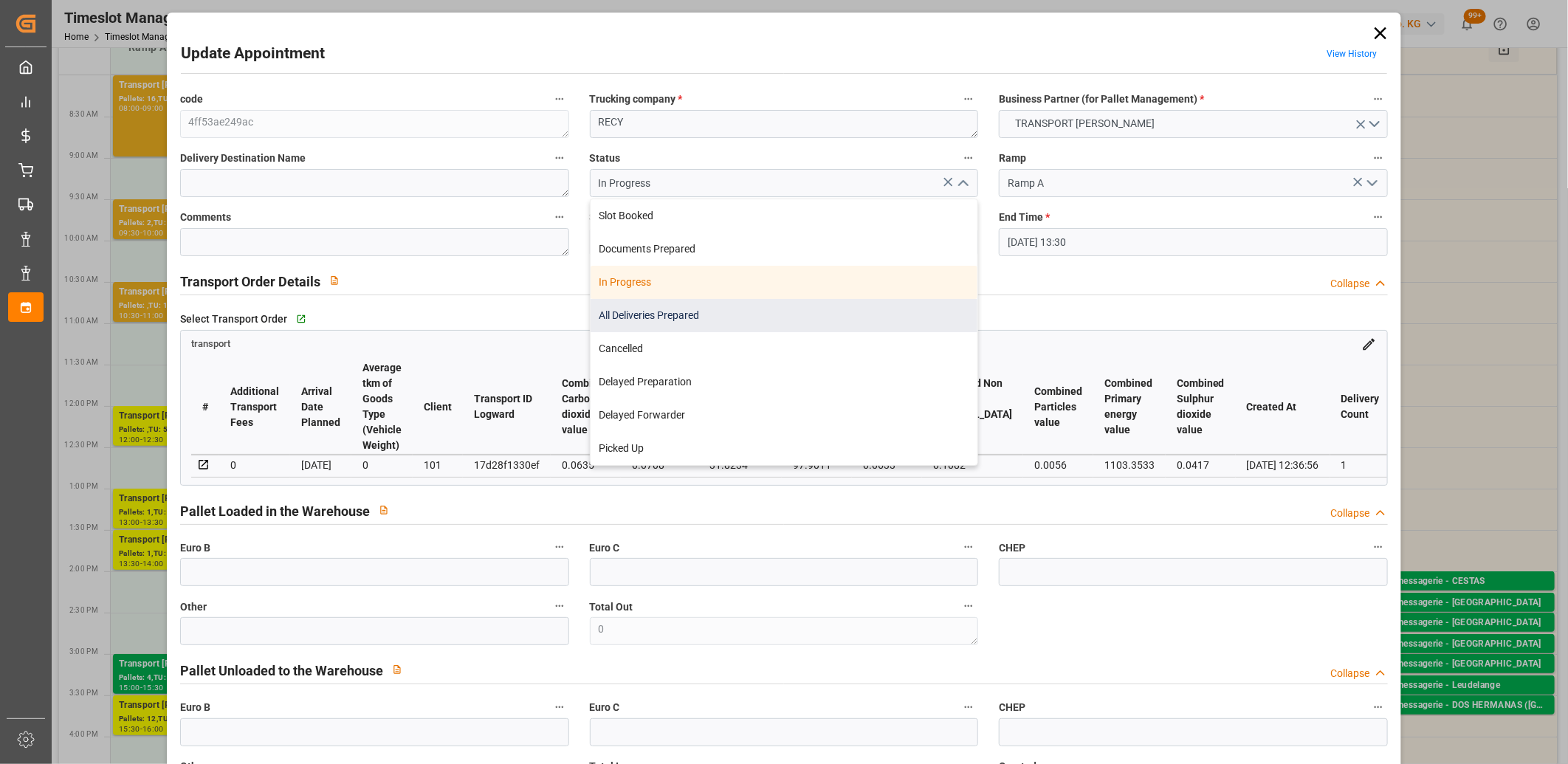
click at [881, 313] on div "All Deliveries Prepared" at bounding box center [784, 315] width 388 height 33
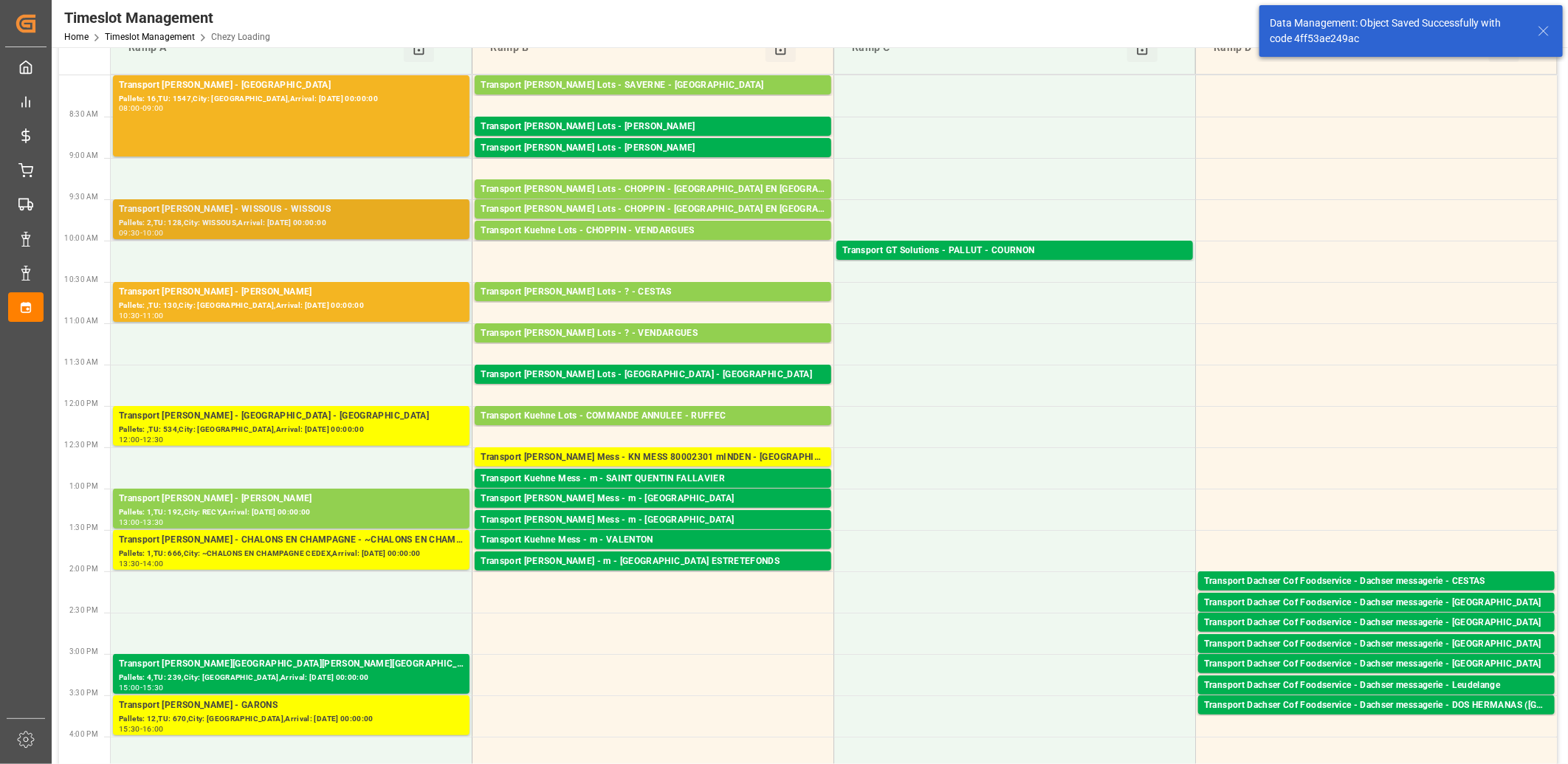
click at [264, 233] on div "09:30 - 10:00" at bounding box center [291, 234] width 344 height 8
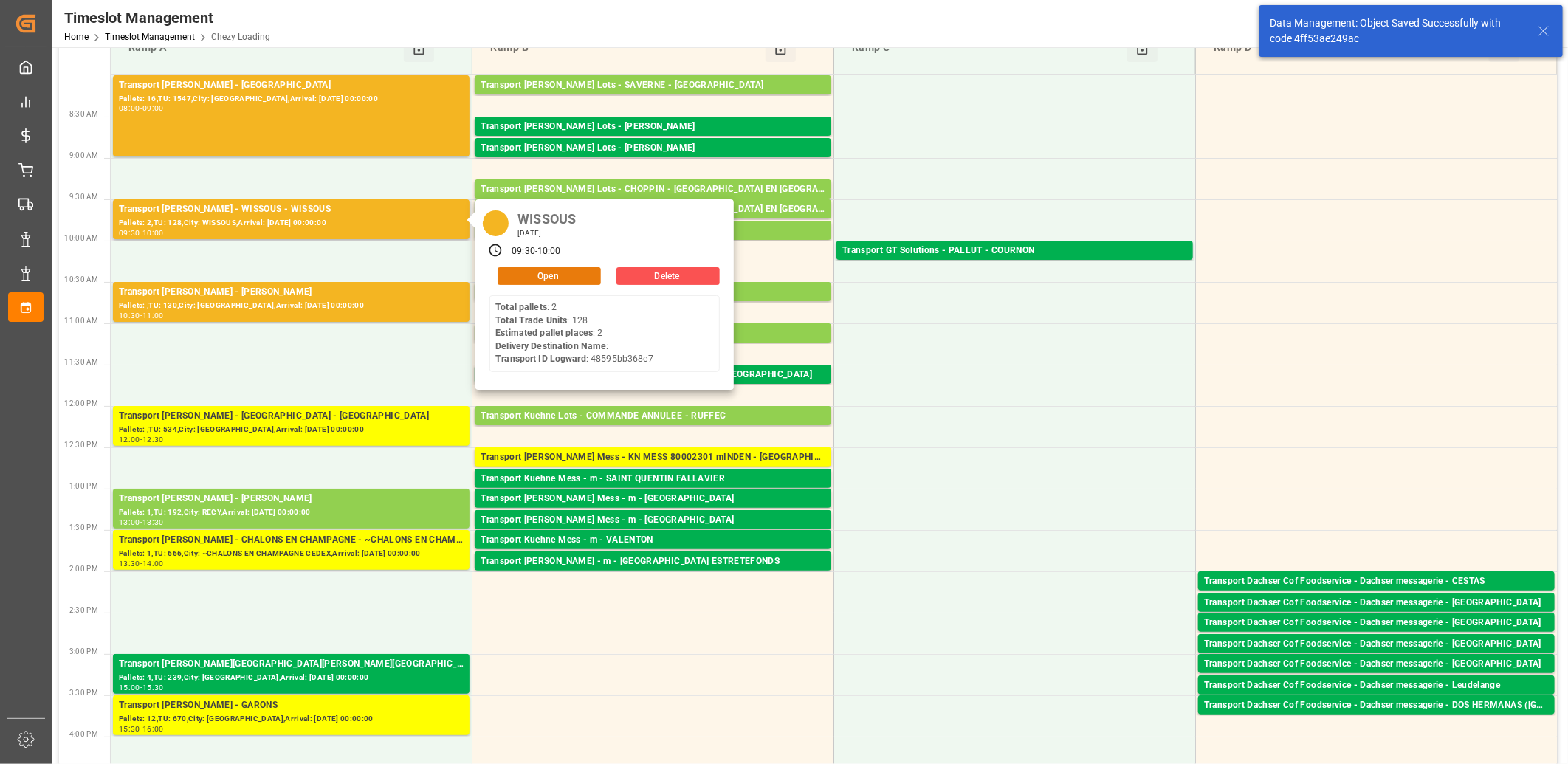
click at [518, 274] on button "Open" at bounding box center [549, 276] width 103 height 18
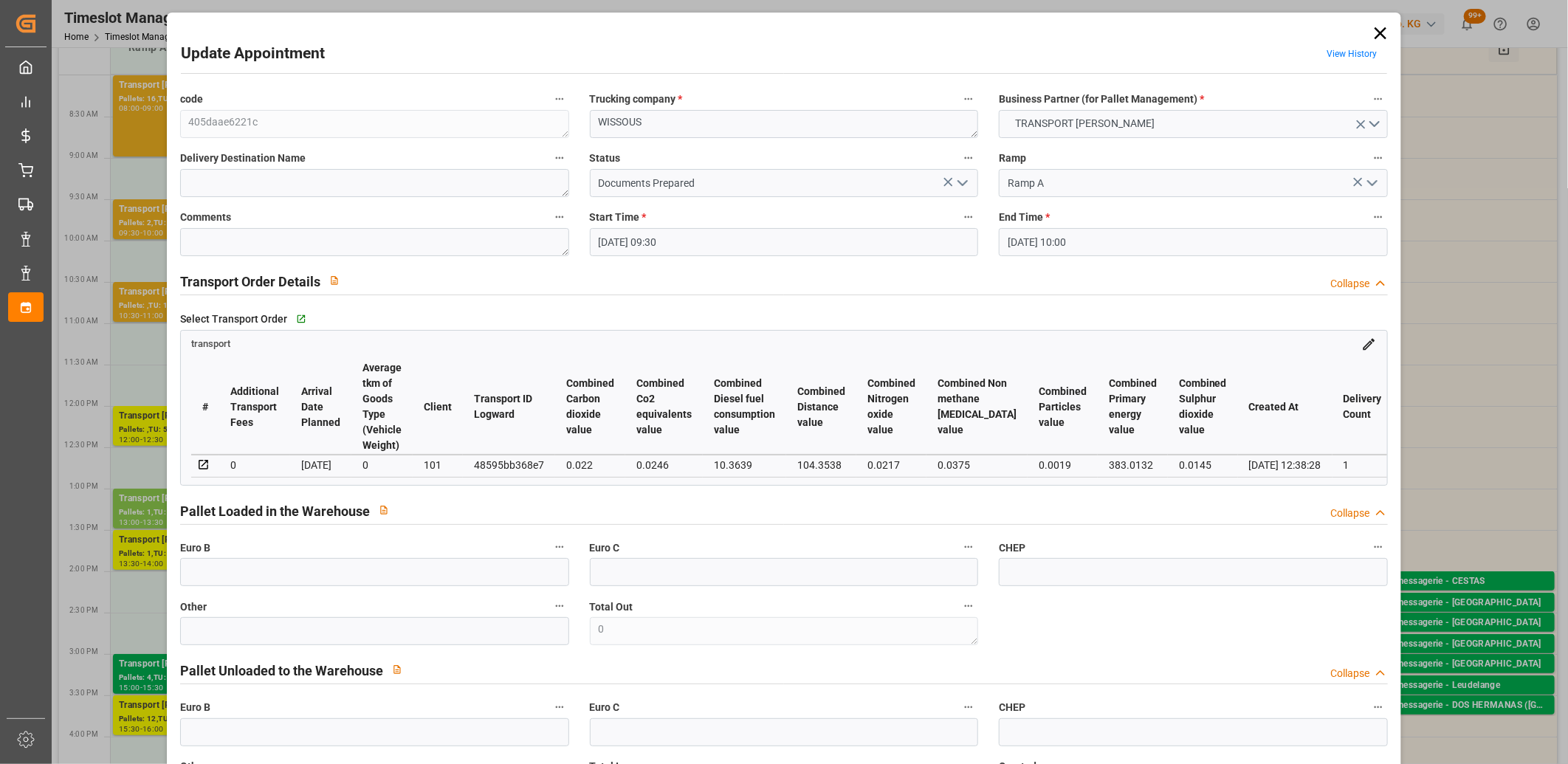
click at [960, 186] on icon "open menu" at bounding box center [963, 183] width 18 height 18
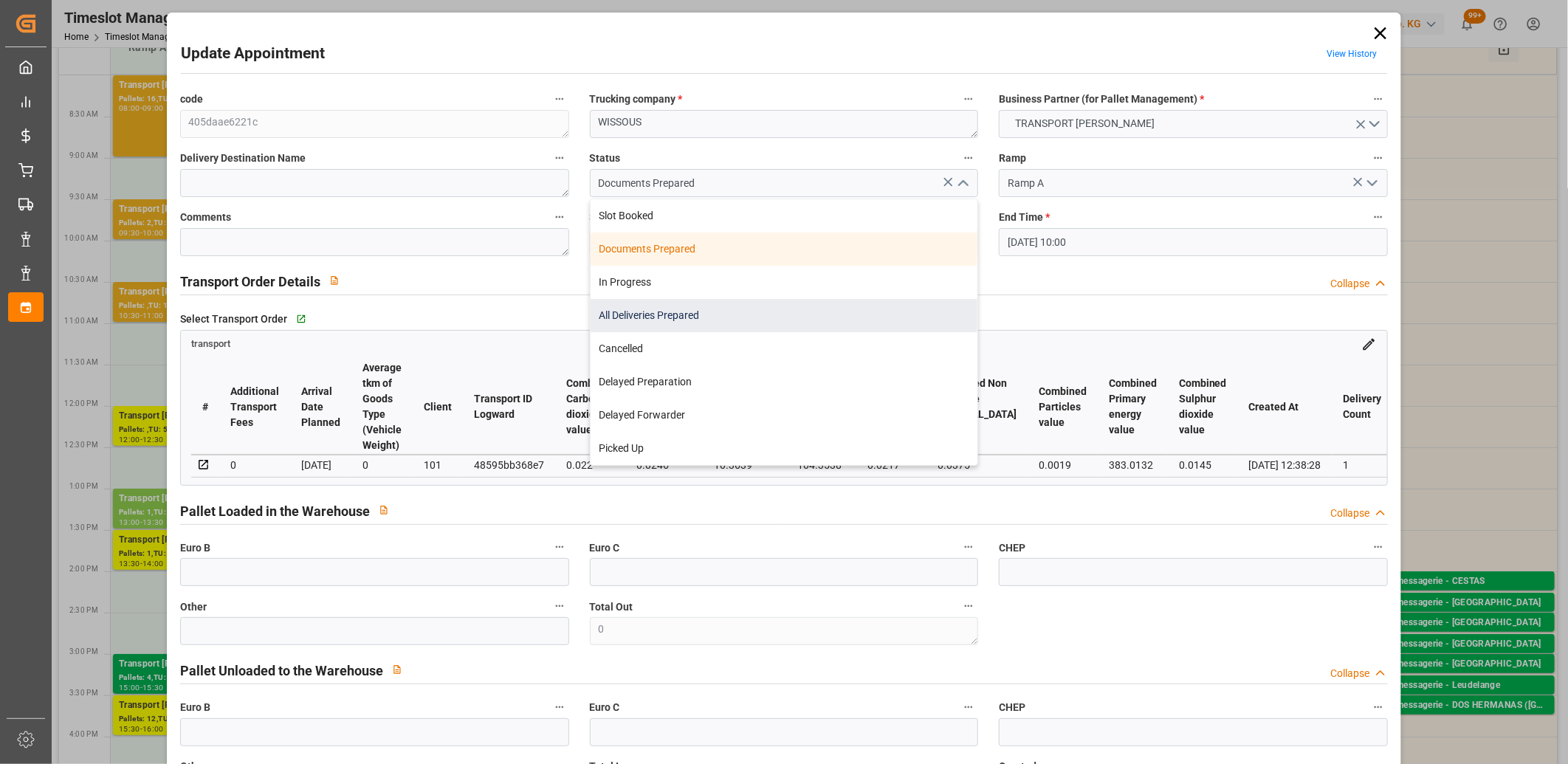
click at [881, 304] on div "All Deliveries Prepared" at bounding box center [784, 315] width 388 height 33
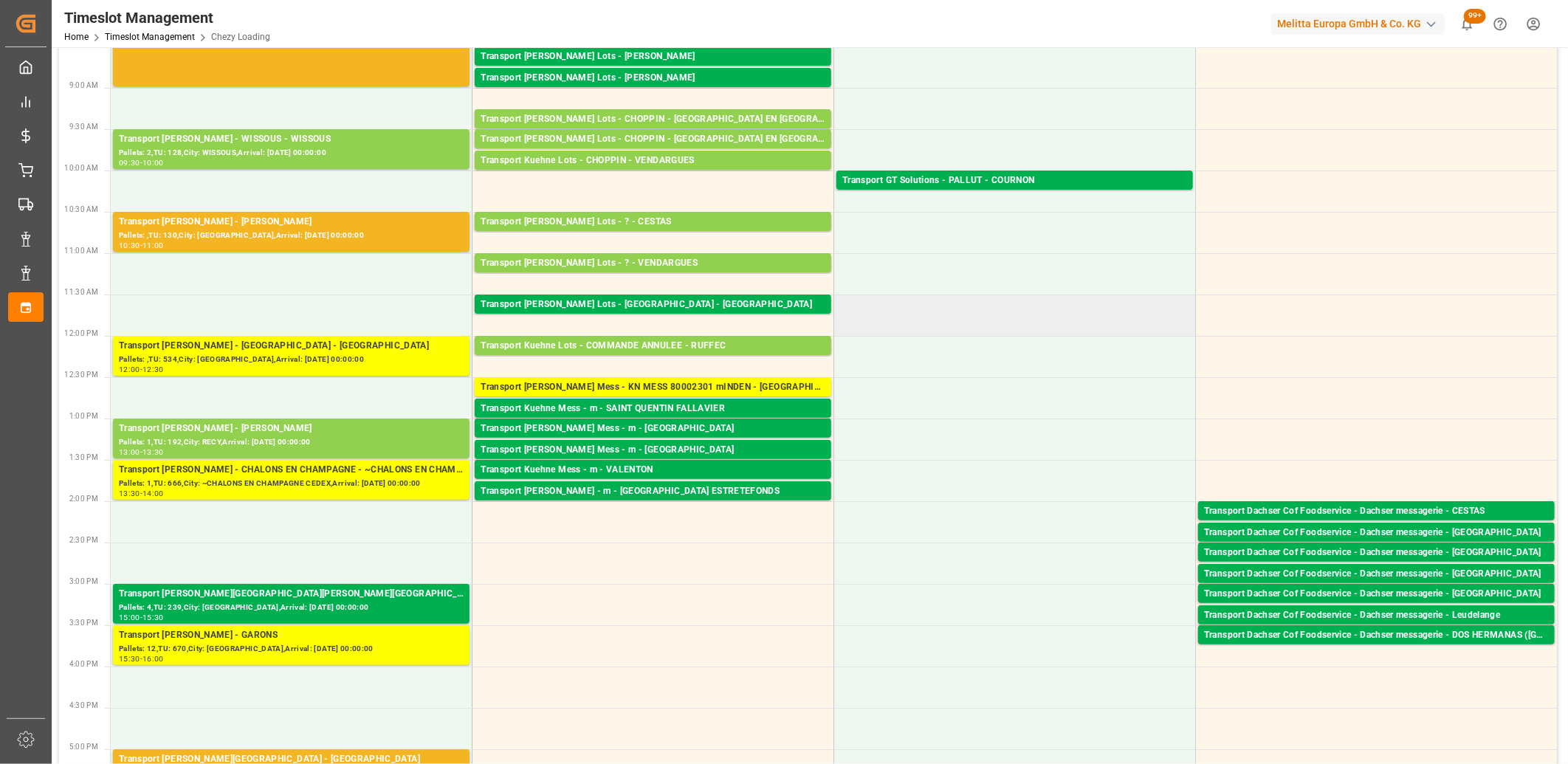
scroll to position [164, 0]
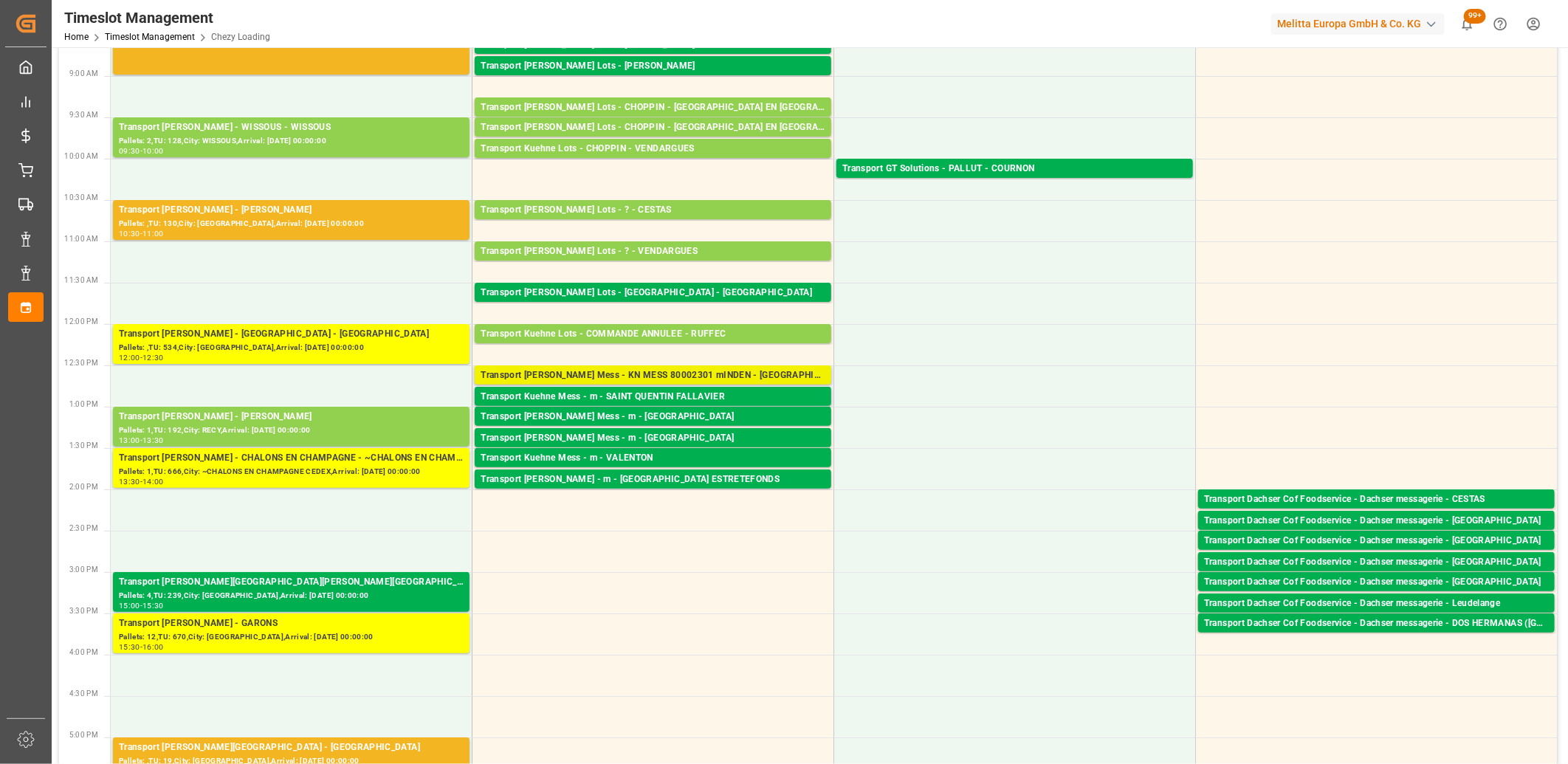
click at [756, 371] on div "Transport [PERSON_NAME] Mess - KN MESS 80002301 mINDEN - [GEOGRAPHIC_DATA]" at bounding box center [652, 376] width 344 height 15
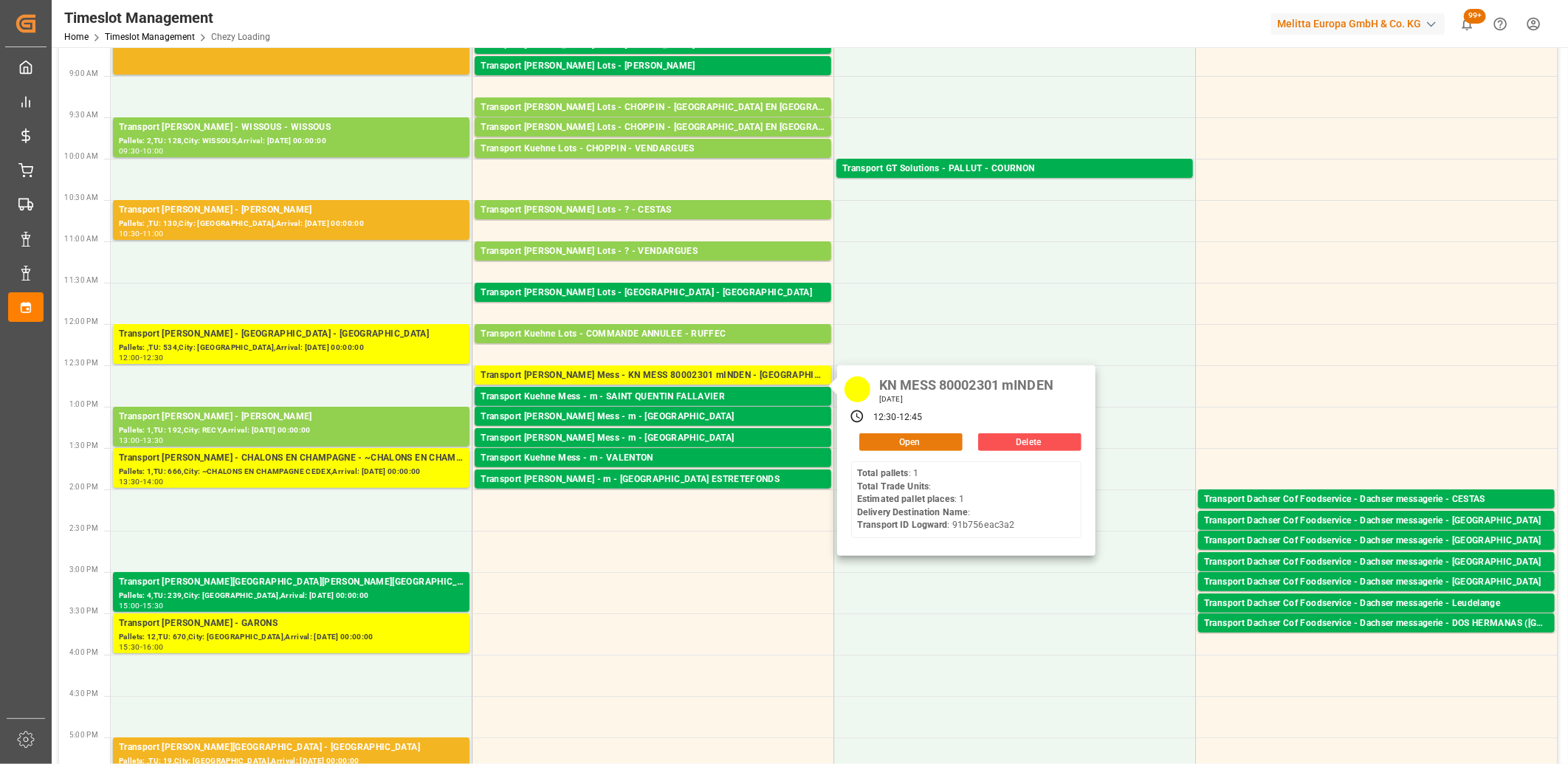
click at [887, 435] on button "Open" at bounding box center [910, 442] width 103 height 18
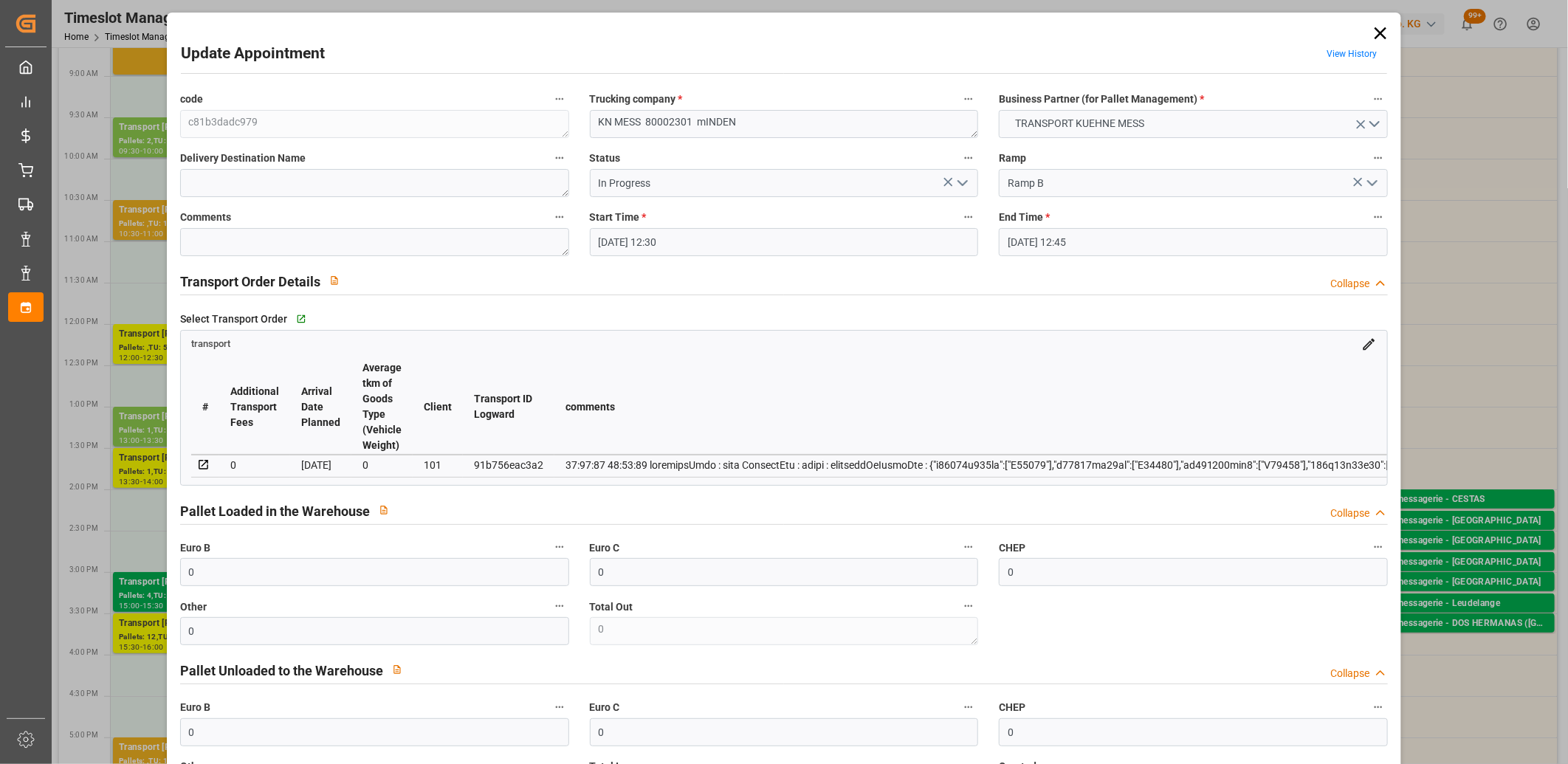
click at [960, 183] on icon "open menu" at bounding box center [963, 183] width 18 height 18
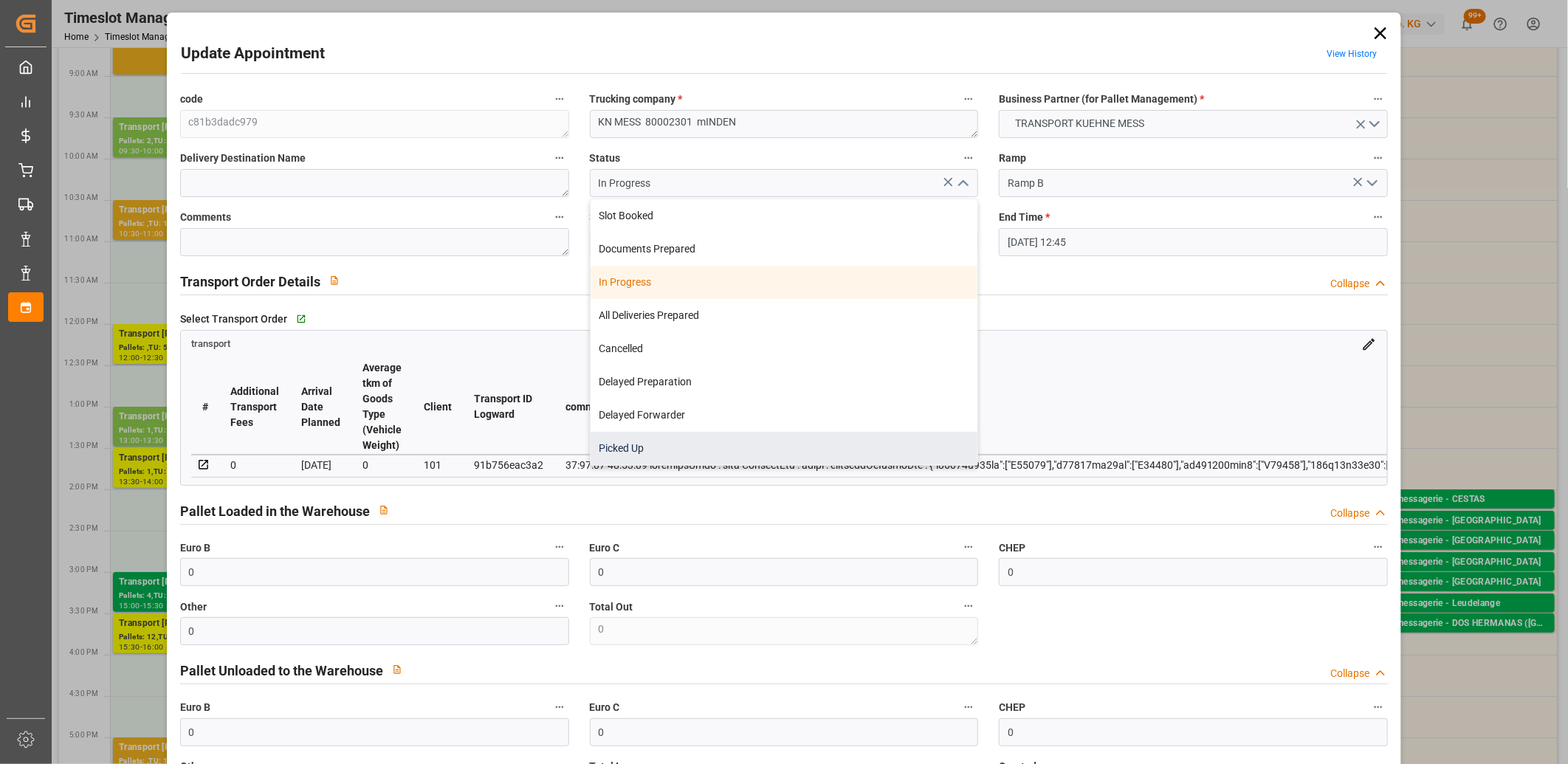
click at [736, 444] on div "Picked Up" at bounding box center [784, 448] width 388 height 33
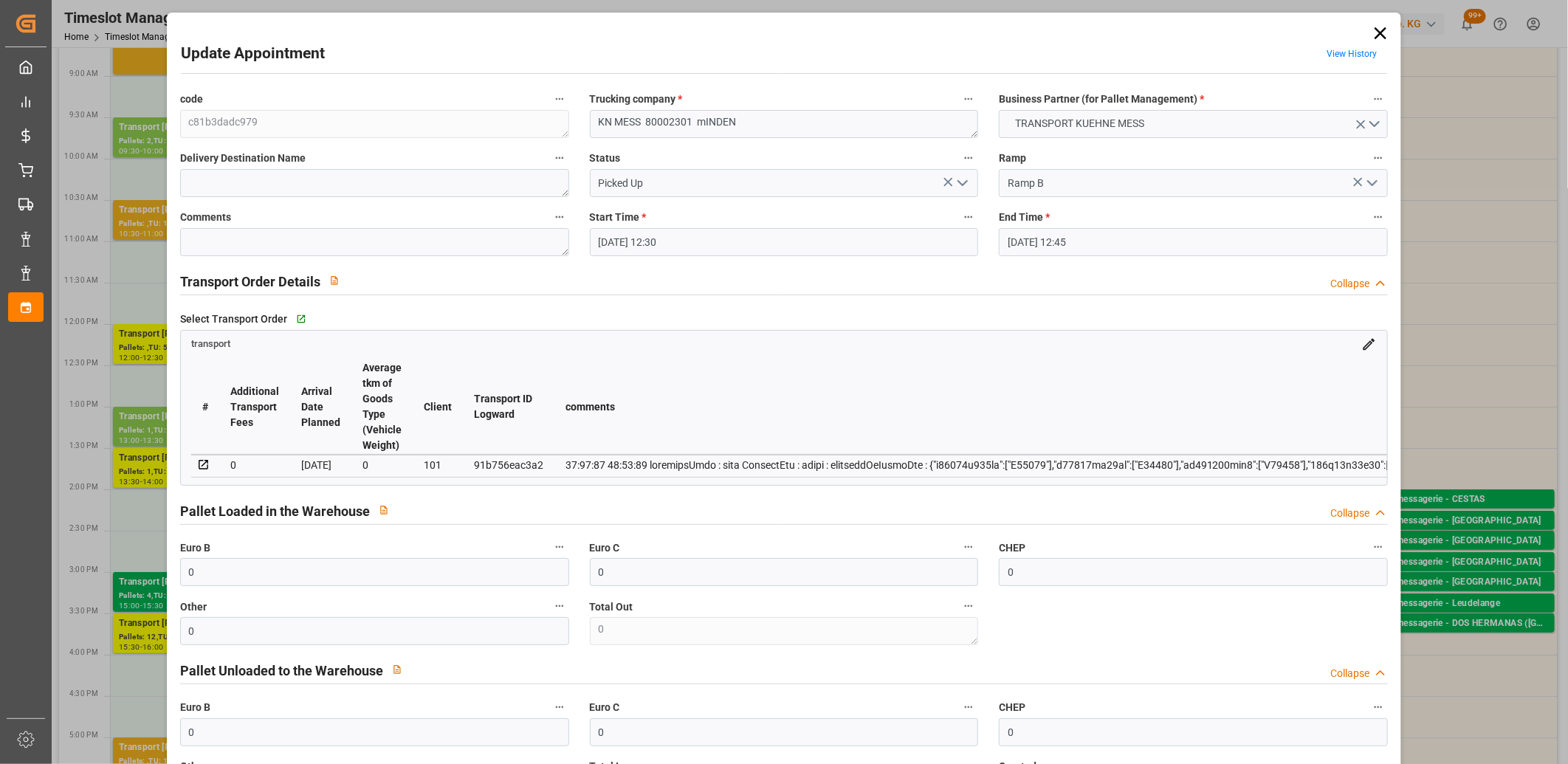
click at [960, 176] on icon "open menu" at bounding box center [963, 183] width 18 height 18
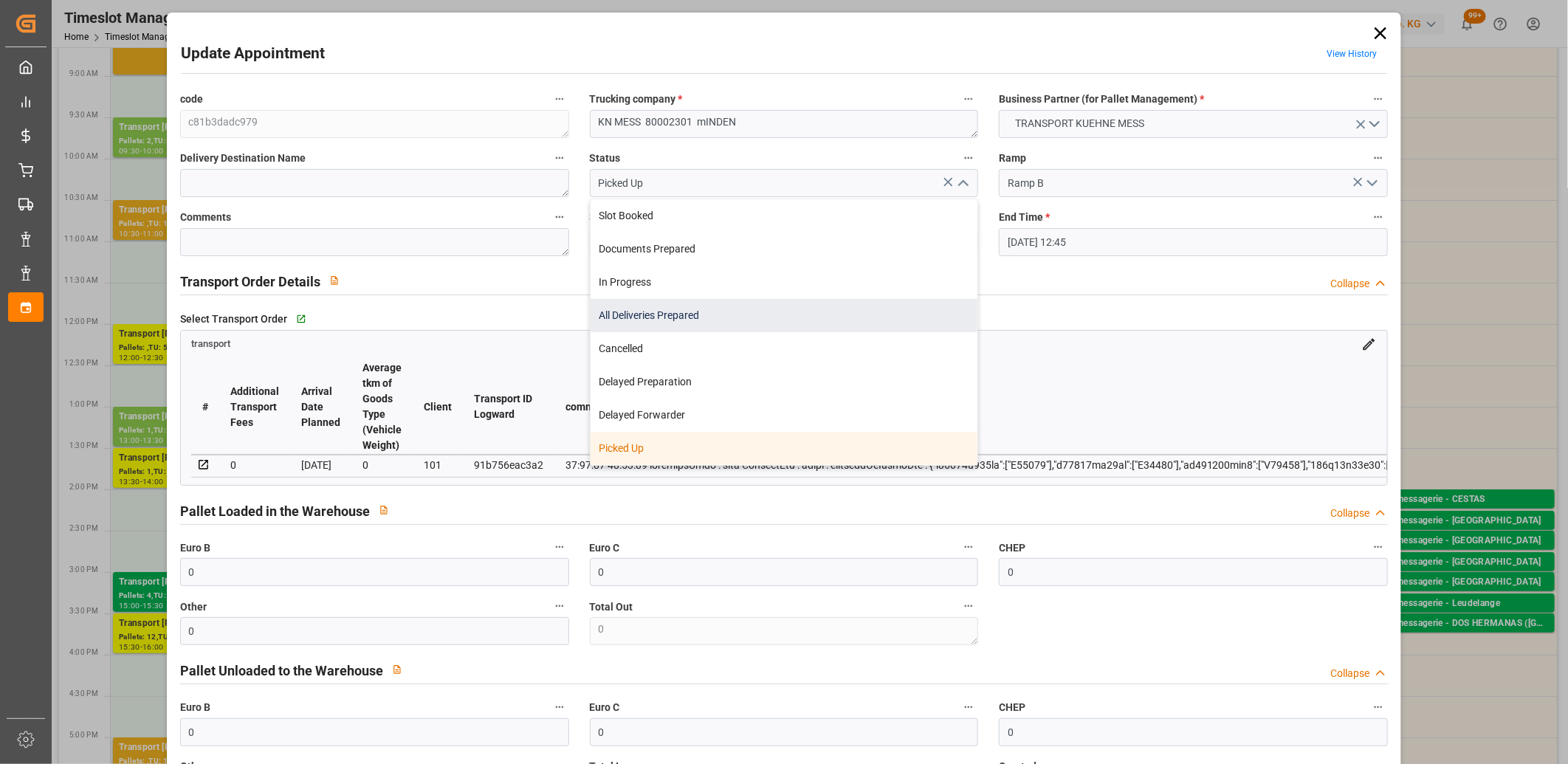
click at [862, 319] on div "All Deliveries Prepared" at bounding box center [784, 315] width 388 height 33
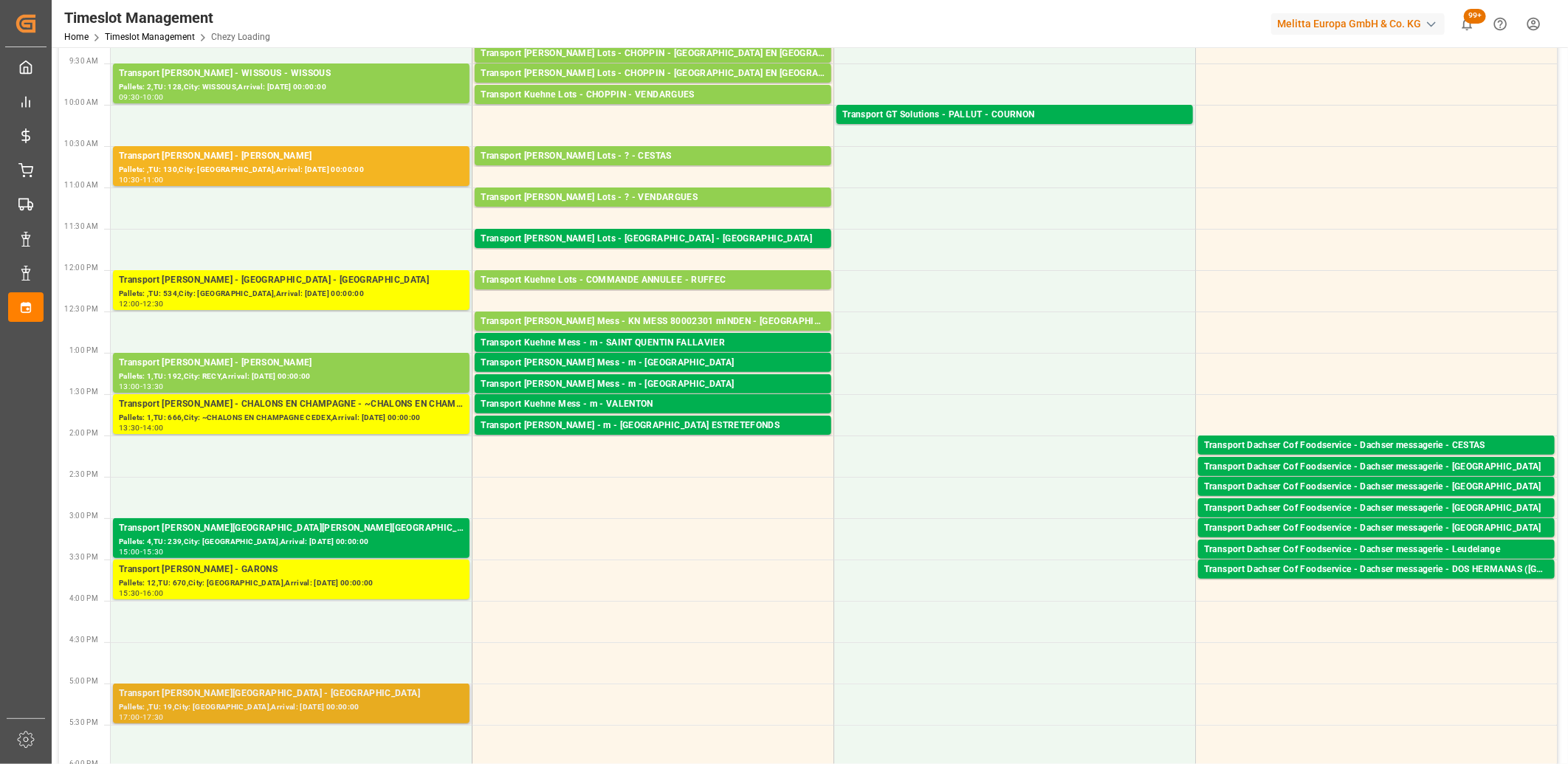
scroll to position [0, 0]
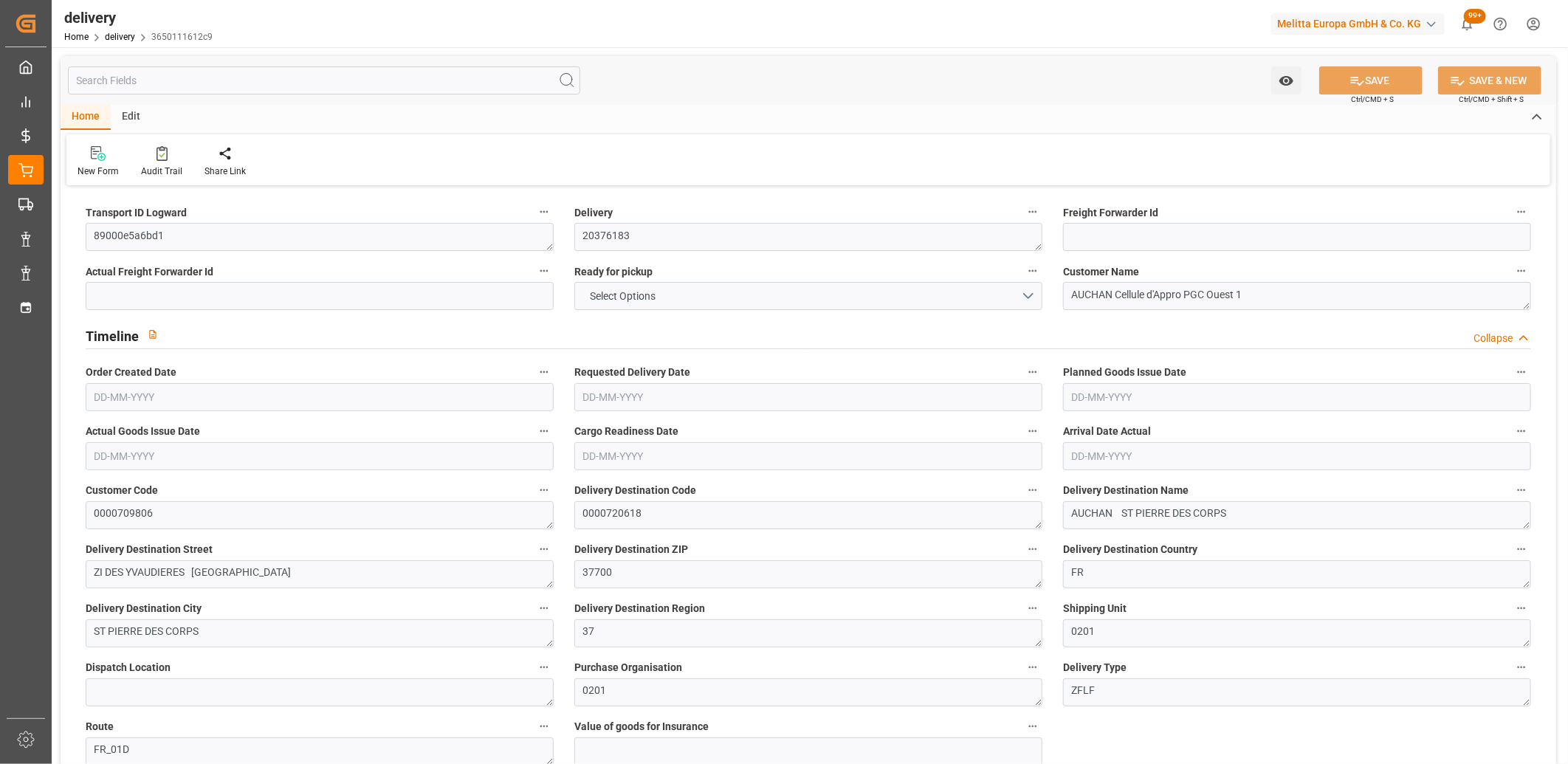
type input "998.774"
type input "1710.707"
type input "3928.556"
type input "323"
type input "22"
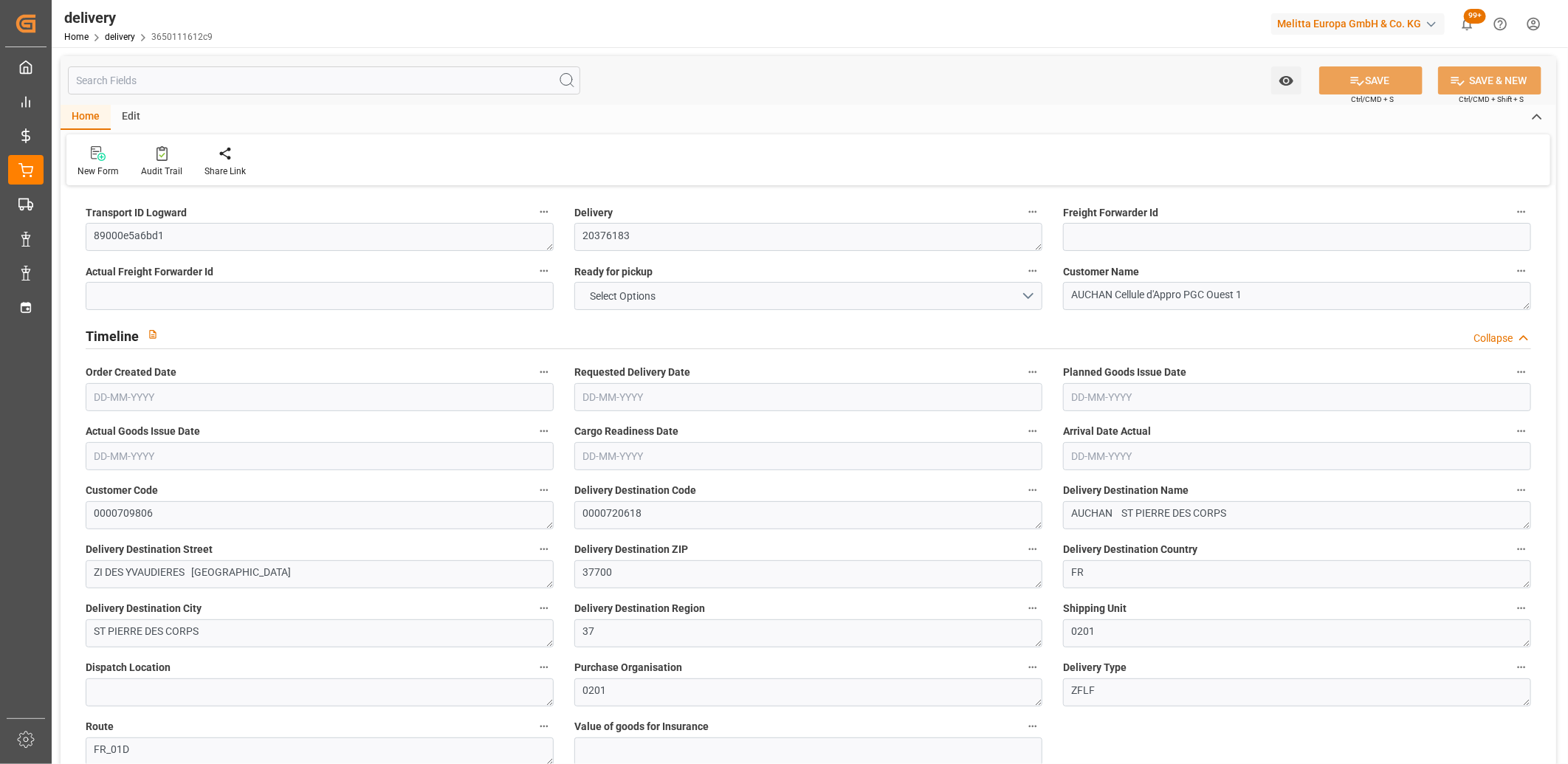
type input "0"
type input "6"
type input "0"
type input "-11.1266"
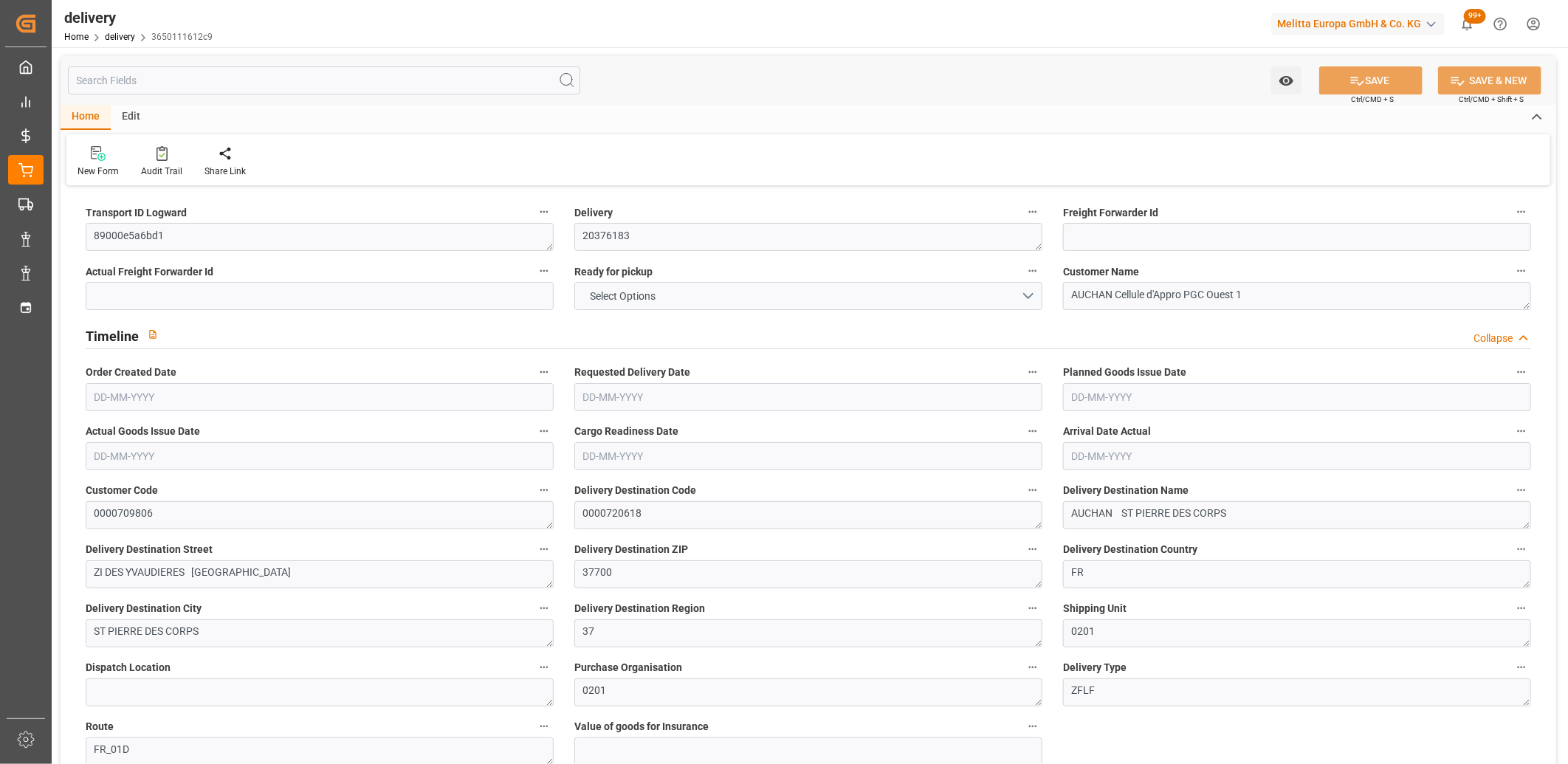
type input "274.73"
type input "263.6034"
type input "0"
type input "116.28"
type input "1.5"
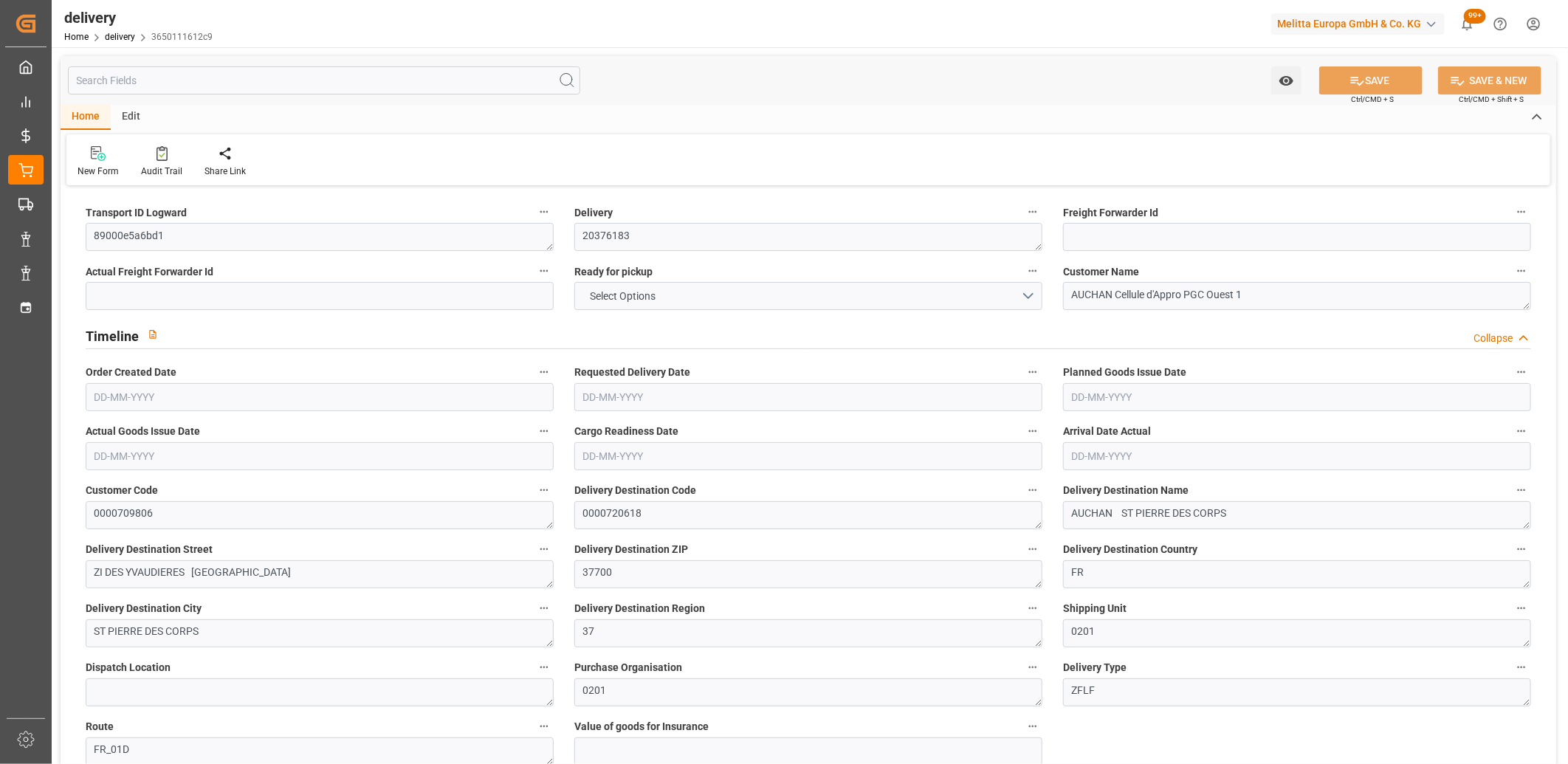
type input "1.3"
type input "0"
type input "33"
type input "1204.707"
type input "101"
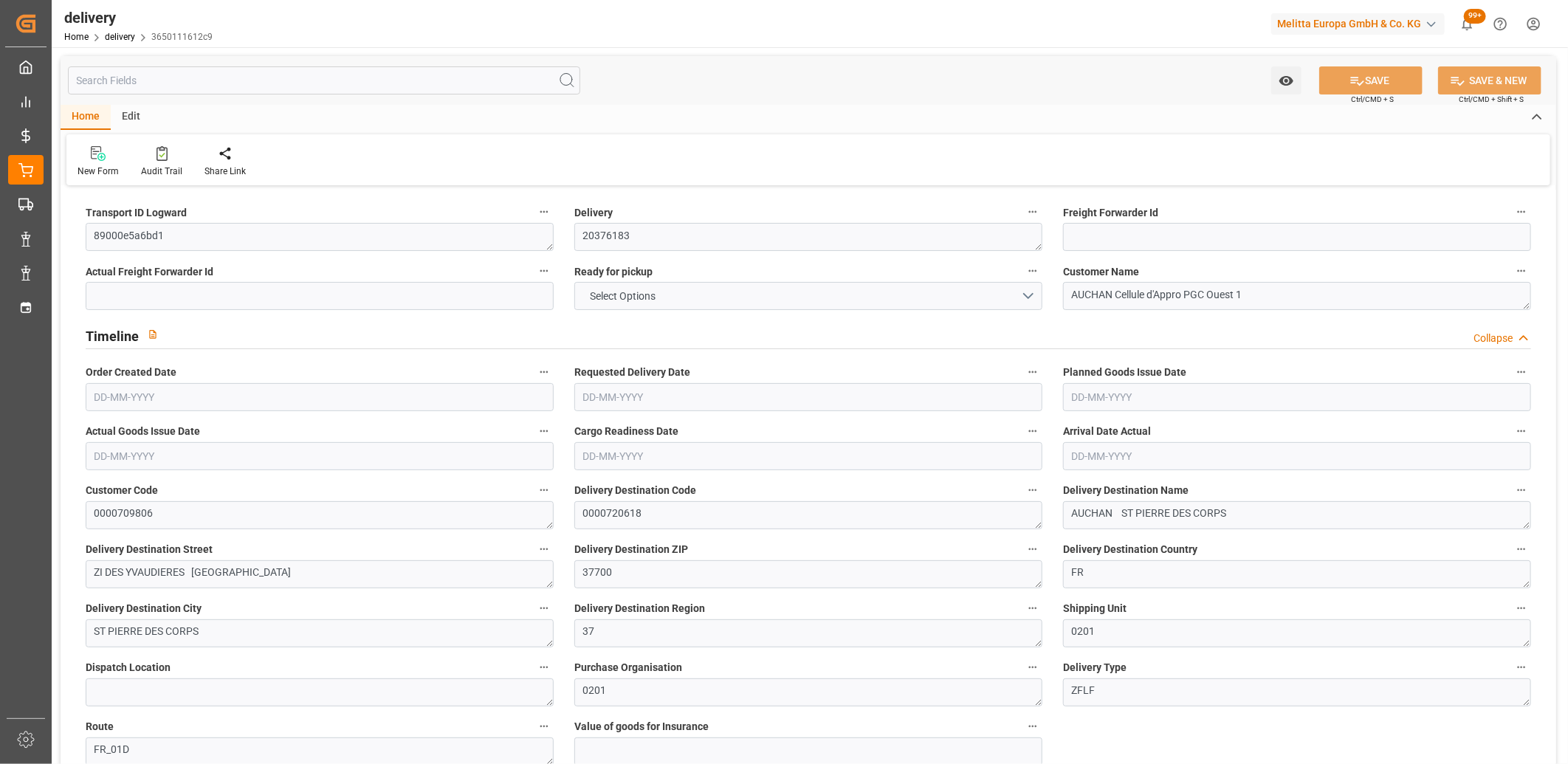
type input "3531.7298"
type input "0.2265"
type input "0"
type input "[DATE]"
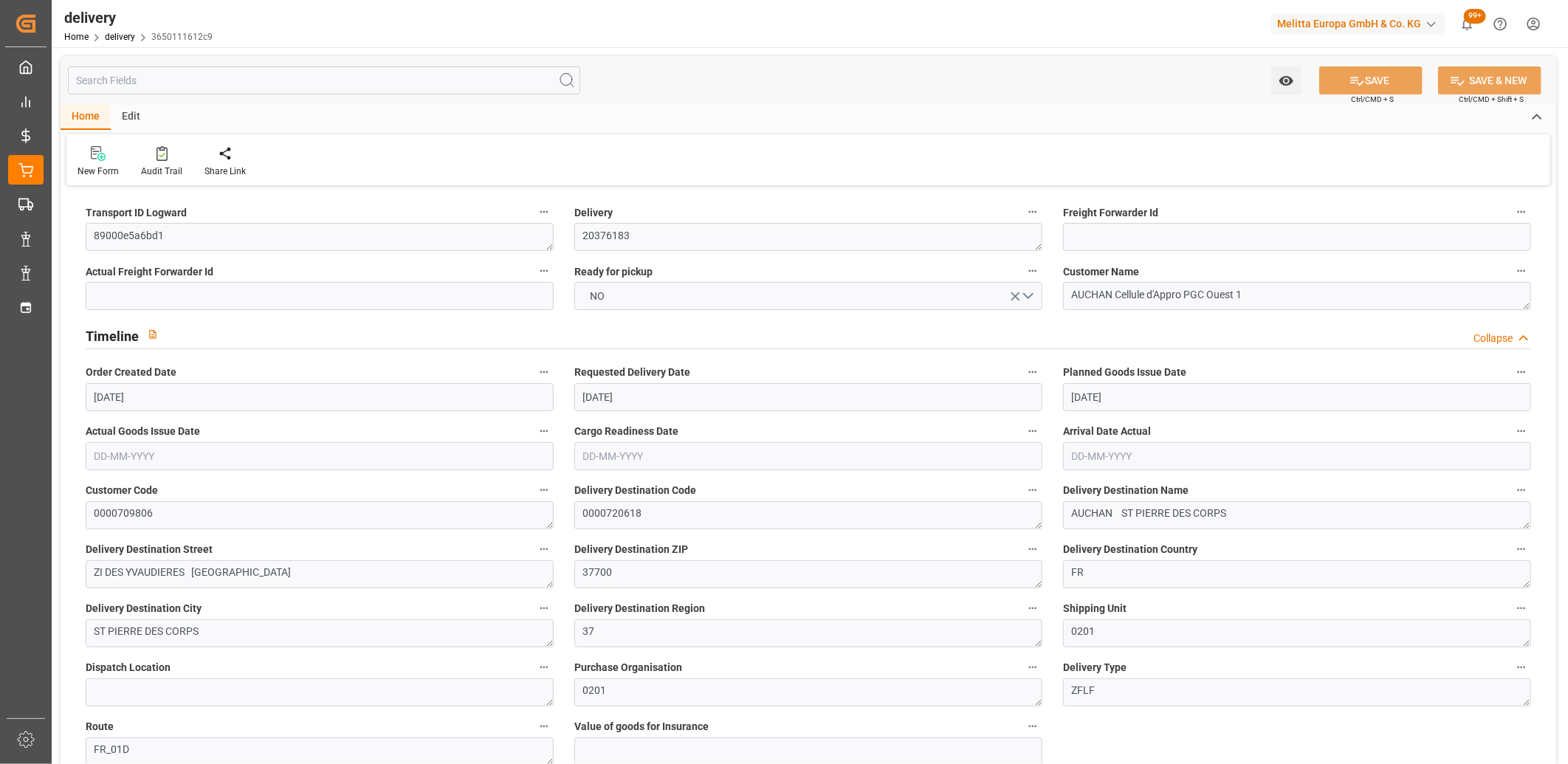
type input "[DATE]"
type input "13-08-2025 11:00"
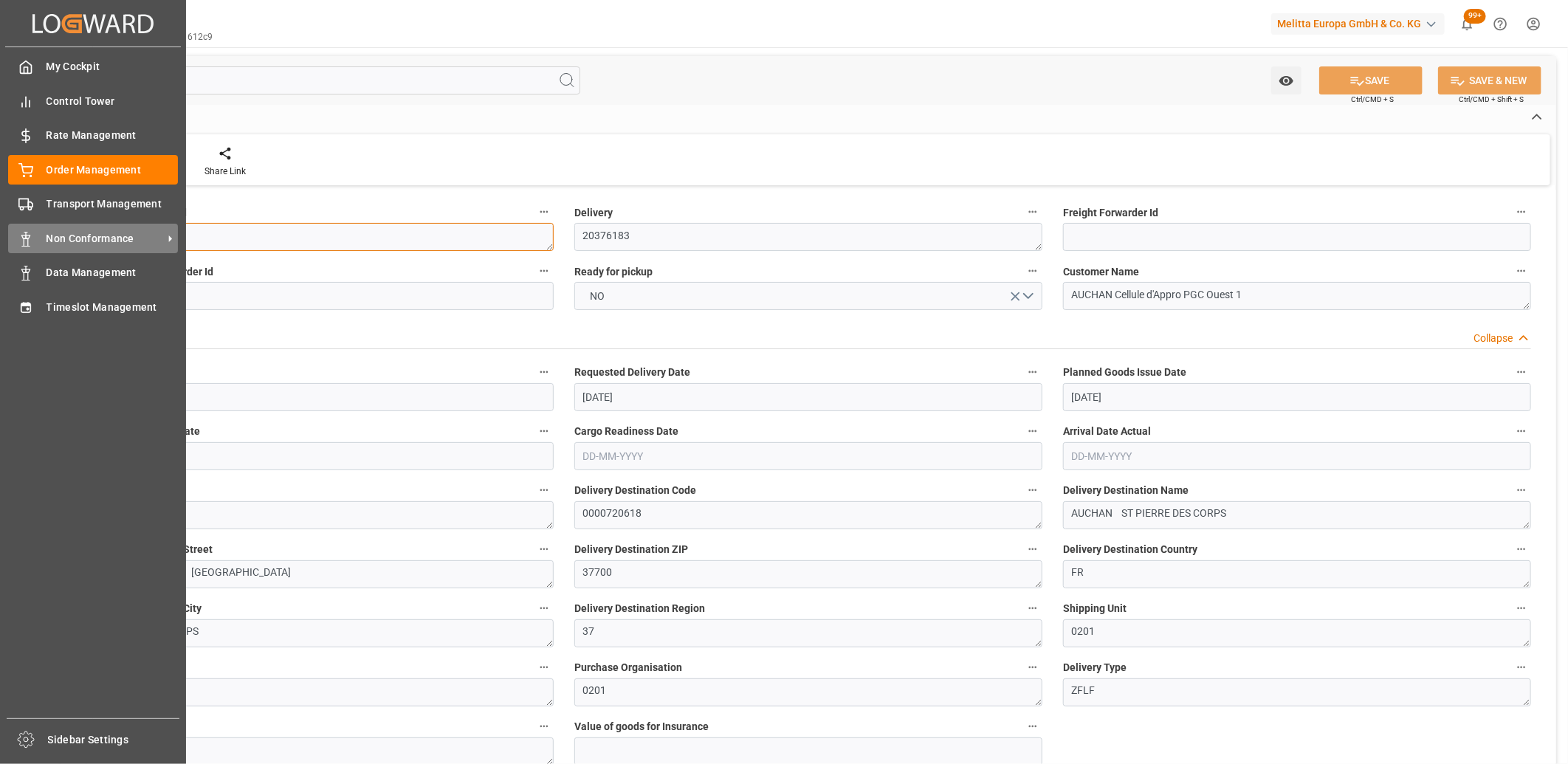
drag, startPoint x: 179, startPoint y: 229, endPoint x: 39, endPoint y: 239, distance: 140.4
click at [39, 239] on div "Created by potrace 1.15, written by Peter Selinger 2001-2017 Created by potrace…" at bounding box center [784, 382] width 1568 height 764
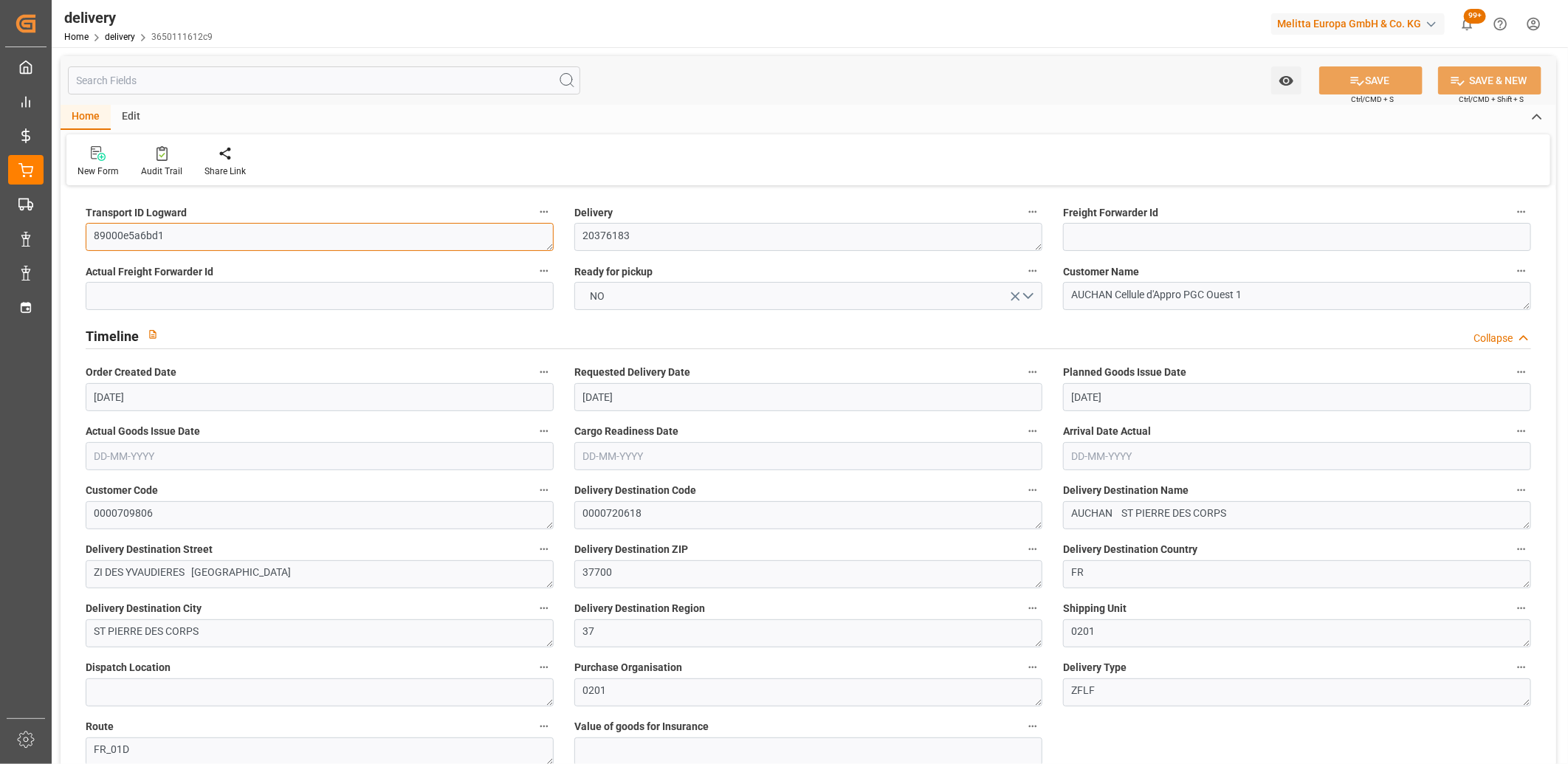
paste textarea "3e9880d3cb5b"
type textarea "3e9880d3cb5b"
click at [1375, 78] on button "SAVE" at bounding box center [1370, 80] width 103 height 28
type textarea "3e9880d3cb5b ~ Pallet(s) ~ 2025-08-13 00:00:00 ~ FR_01D ~ 2025-08-21 00:00:00~0…"
type input "-9.5369"
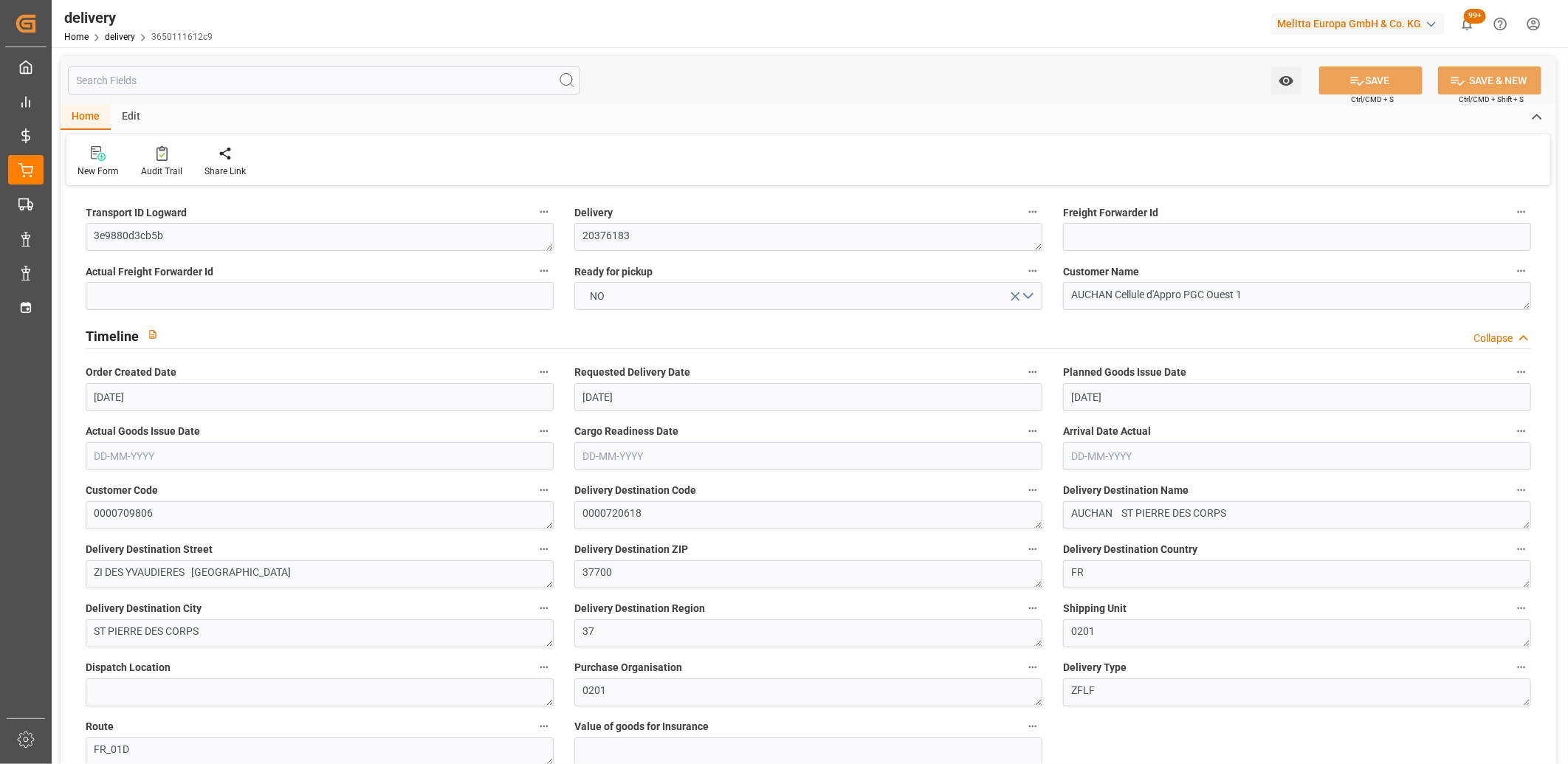
type input "235.48"
type input "225.9431"
type input "936.1803"
type input "0.0601"
type input "[DATE]"
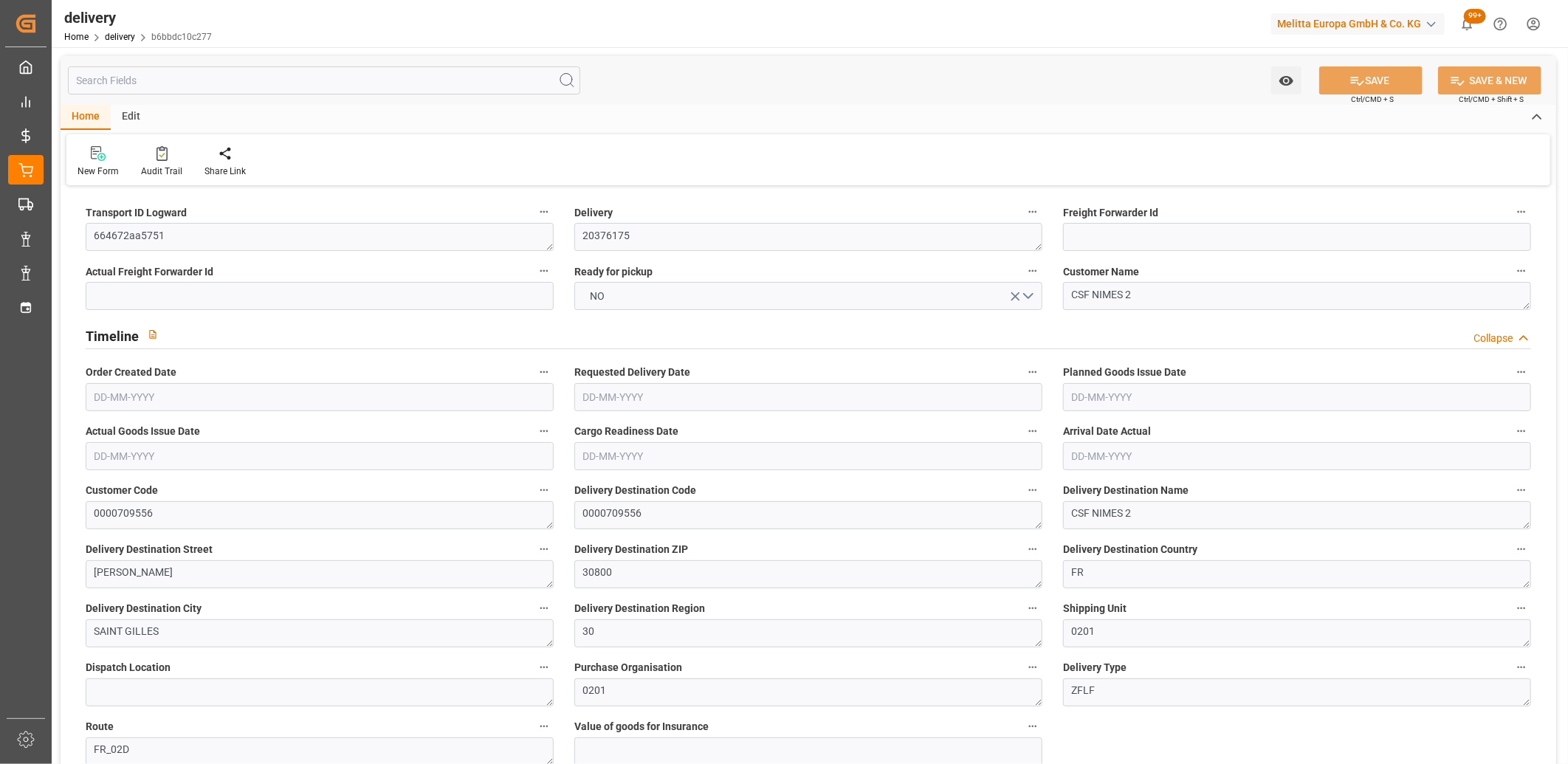
type input "[DATE]"
type input "13-08-2025 11:00"
drag, startPoint x: 199, startPoint y: 233, endPoint x: 19, endPoint y: 230, distance: 180.0
click at [19, 230] on div "Created by potrace 1.15, written by Peter Selinger 2001-2017 Created by potrace…" at bounding box center [784, 382] width 1568 height 764
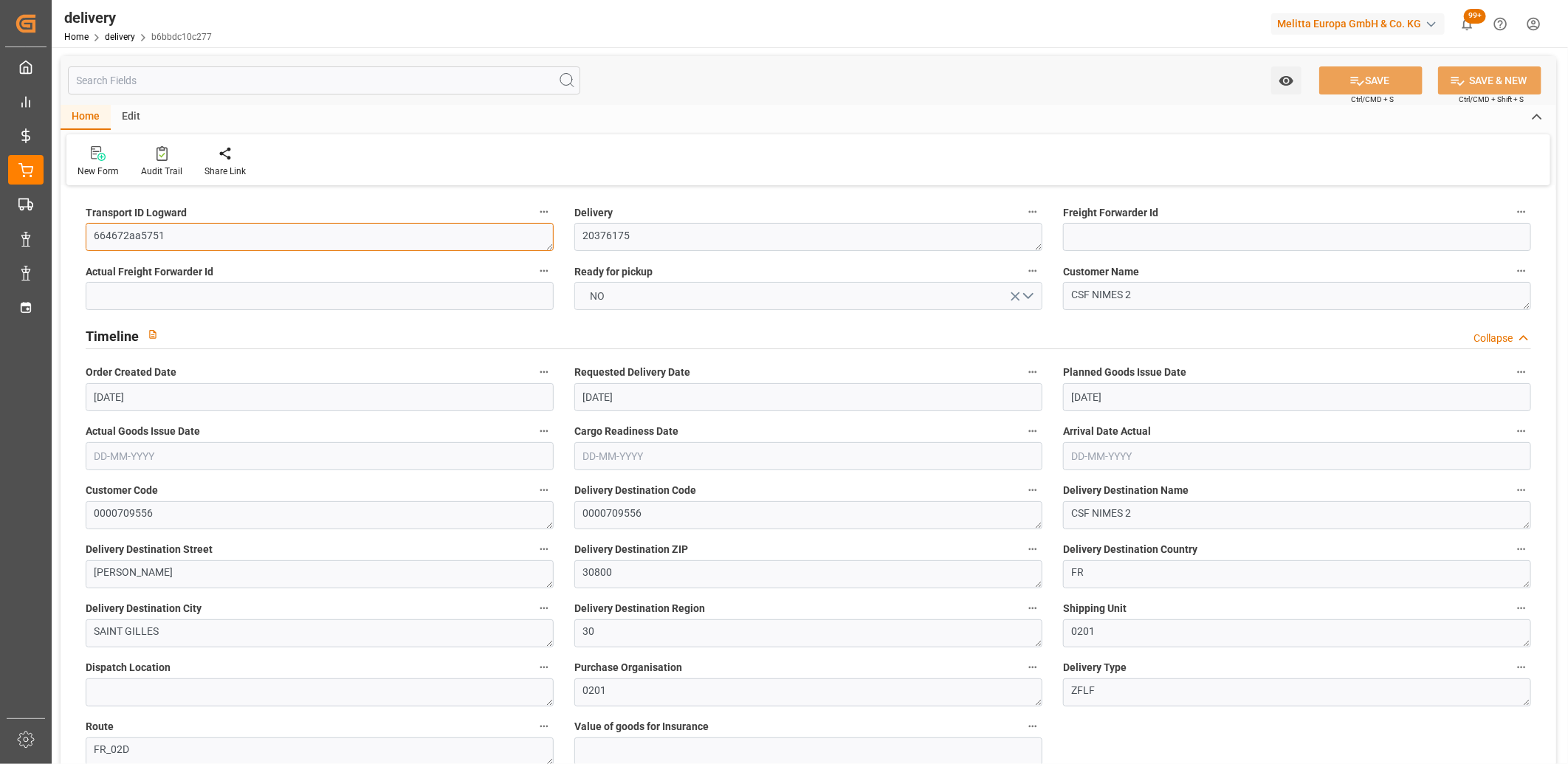
paste textarea "f4973c1e4330"
type textarea "f4973c1e4330"
click at [1341, 79] on button "SAVE" at bounding box center [1370, 80] width 103 height 28
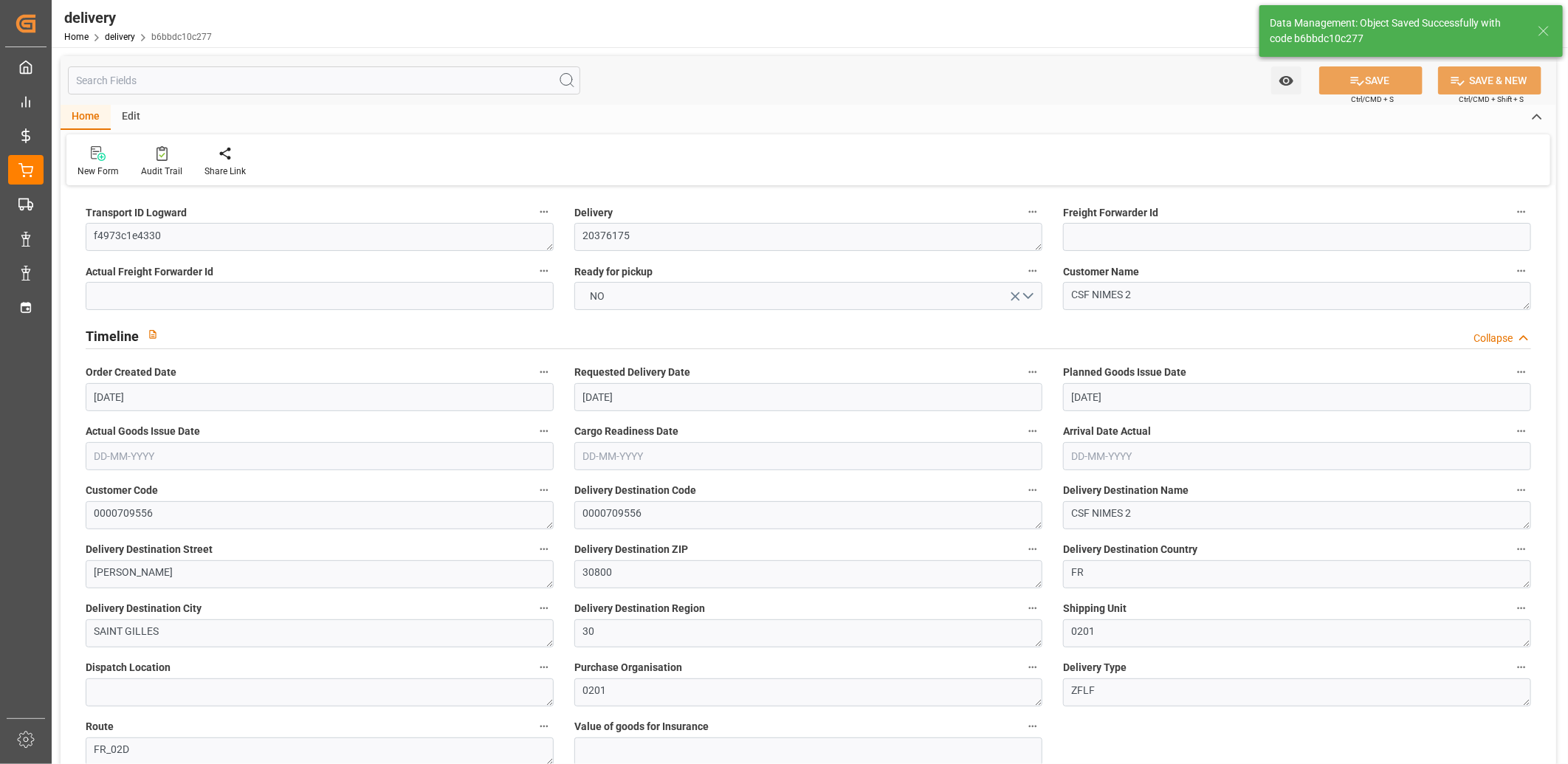
type textarea "f4973c1e4330 ~ Pallet(s) ~ 2025-08-13 00:00:00 ~ FR_02D ~ 2025-08-20 00:00:00~0…"
type input "-11.6692"
type input "288.128"
type input "276.4588"
type input "8527.1787"
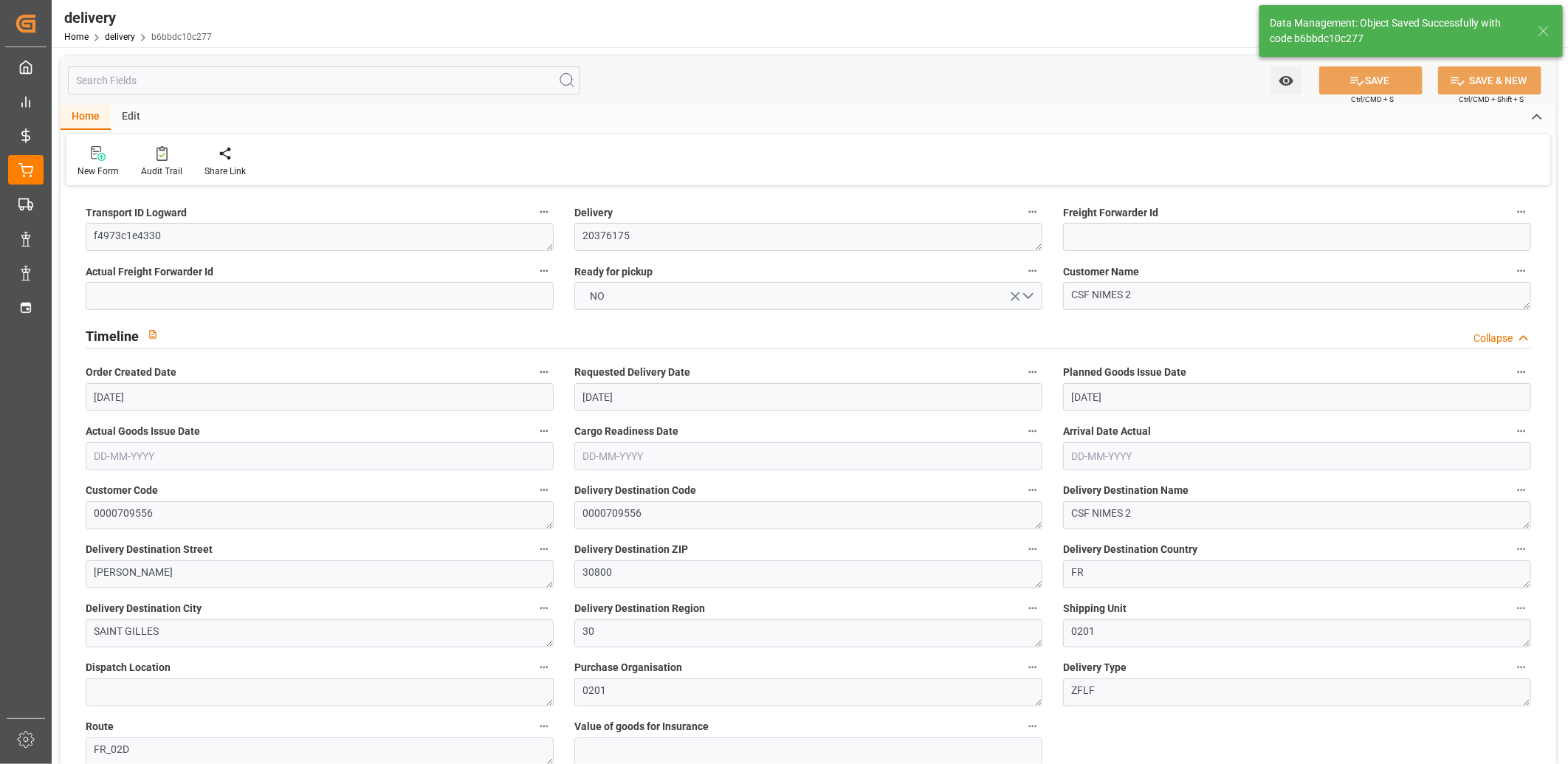
type input "0.5469"
